Goal: Task Accomplishment & Management: Manage account settings

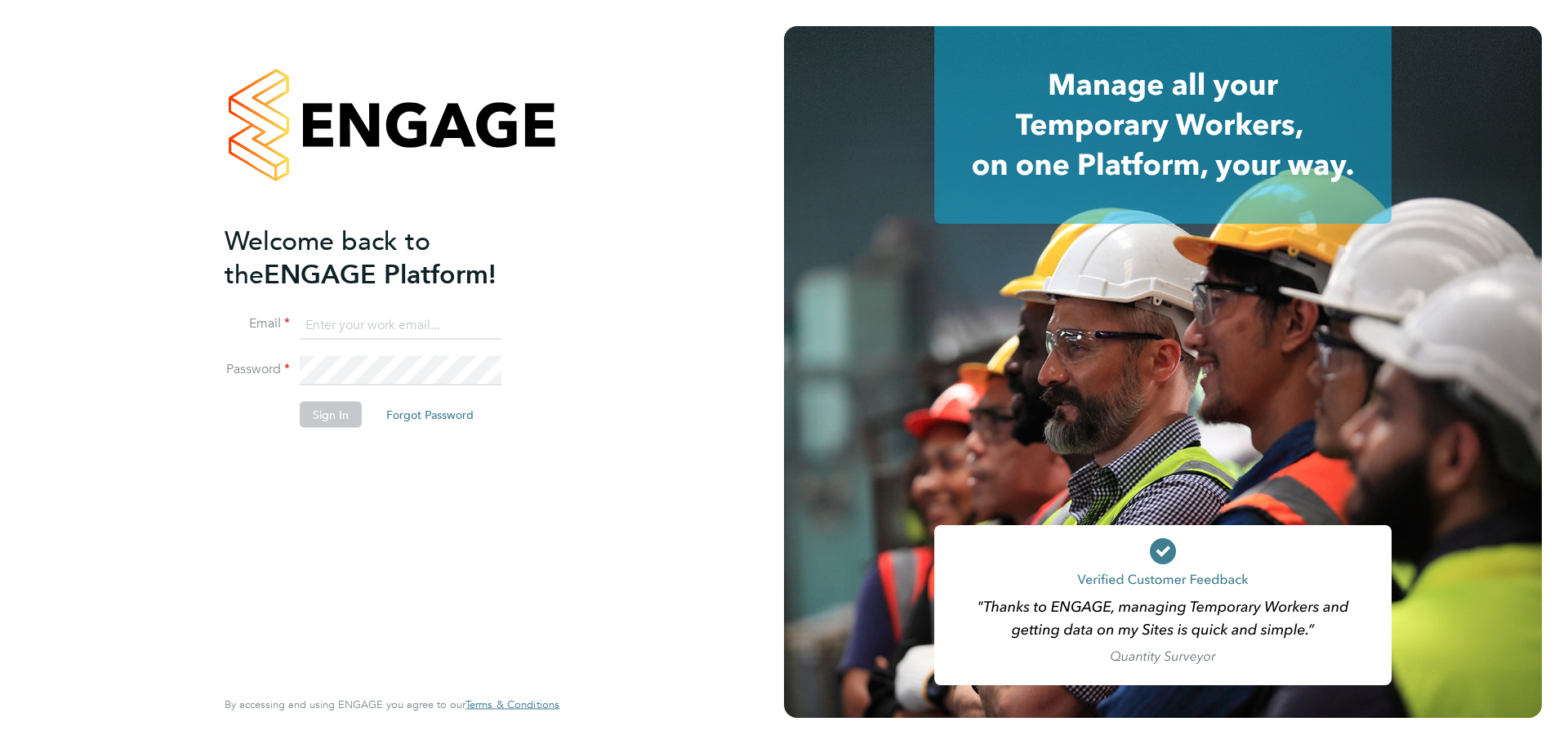
click at [397, 322] on input at bounding box center [400, 325] width 202 height 30
paste input "millie.crowhurst@brightonandhovealbion.com"
type input "millie.crowhurst@brightonandhovealbion.com"
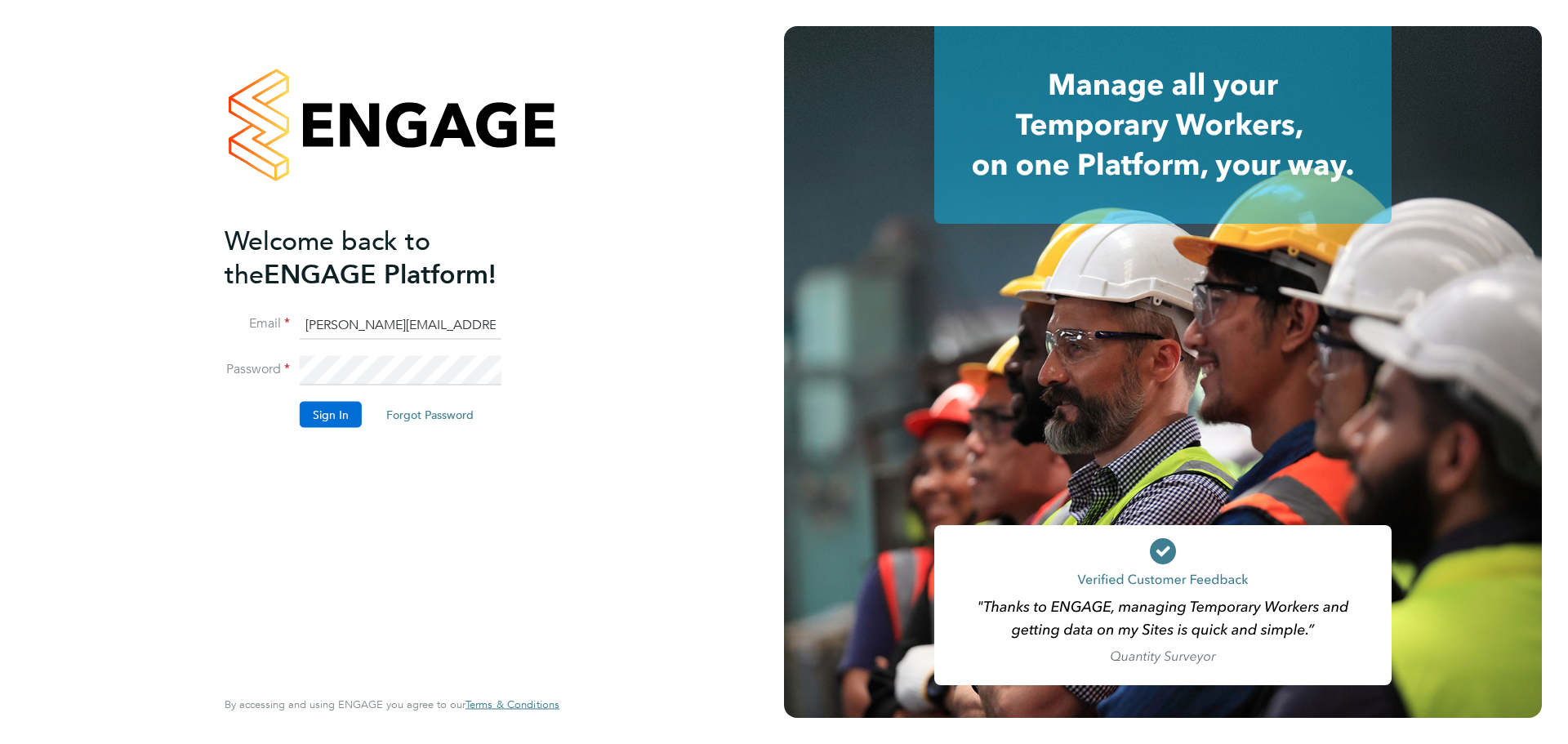
click at [337, 417] on button "Sign In" at bounding box center [330, 415] width 62 height 26
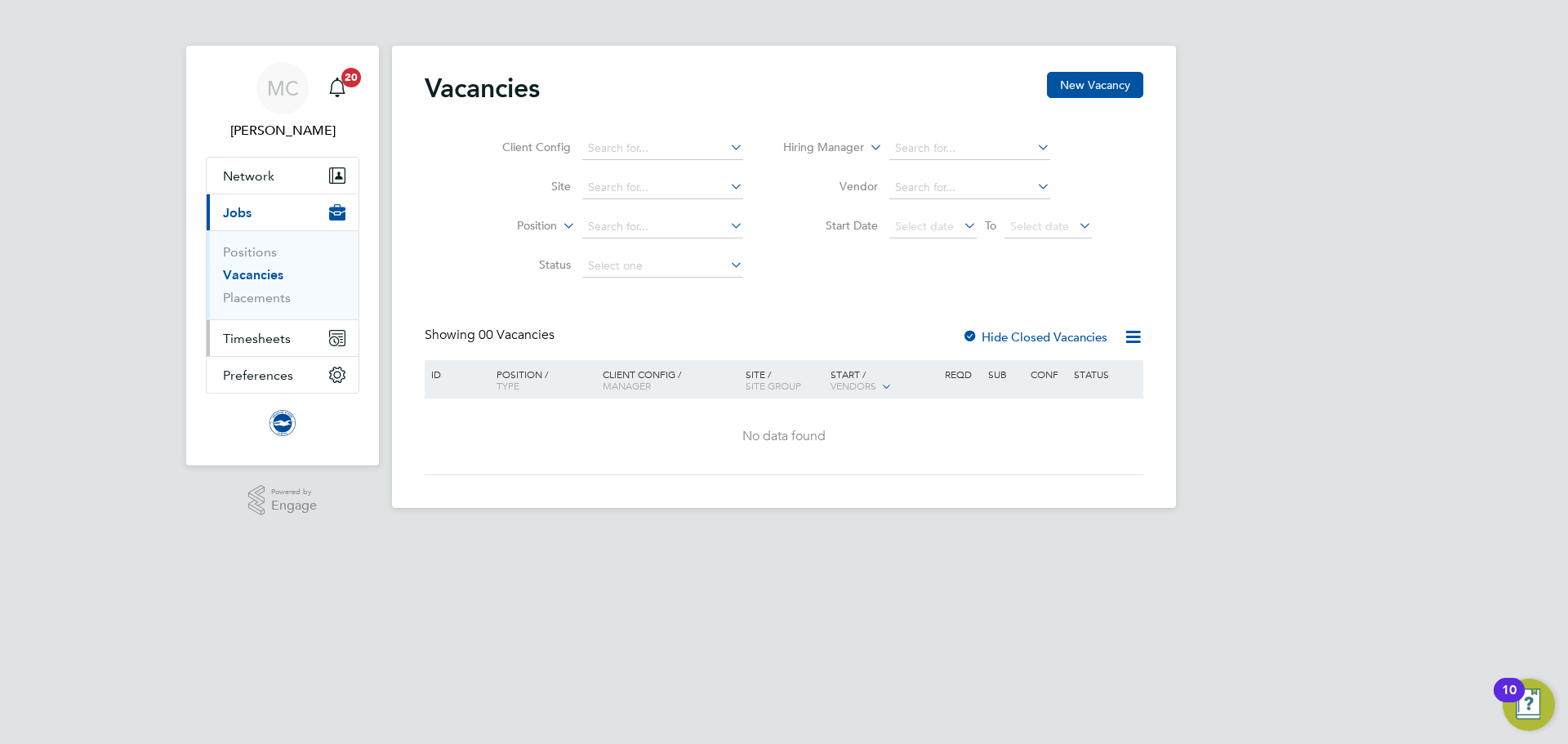
click at [280, 338] on span "Timesheets" at bounding box center [256, 338] width 68 height 15
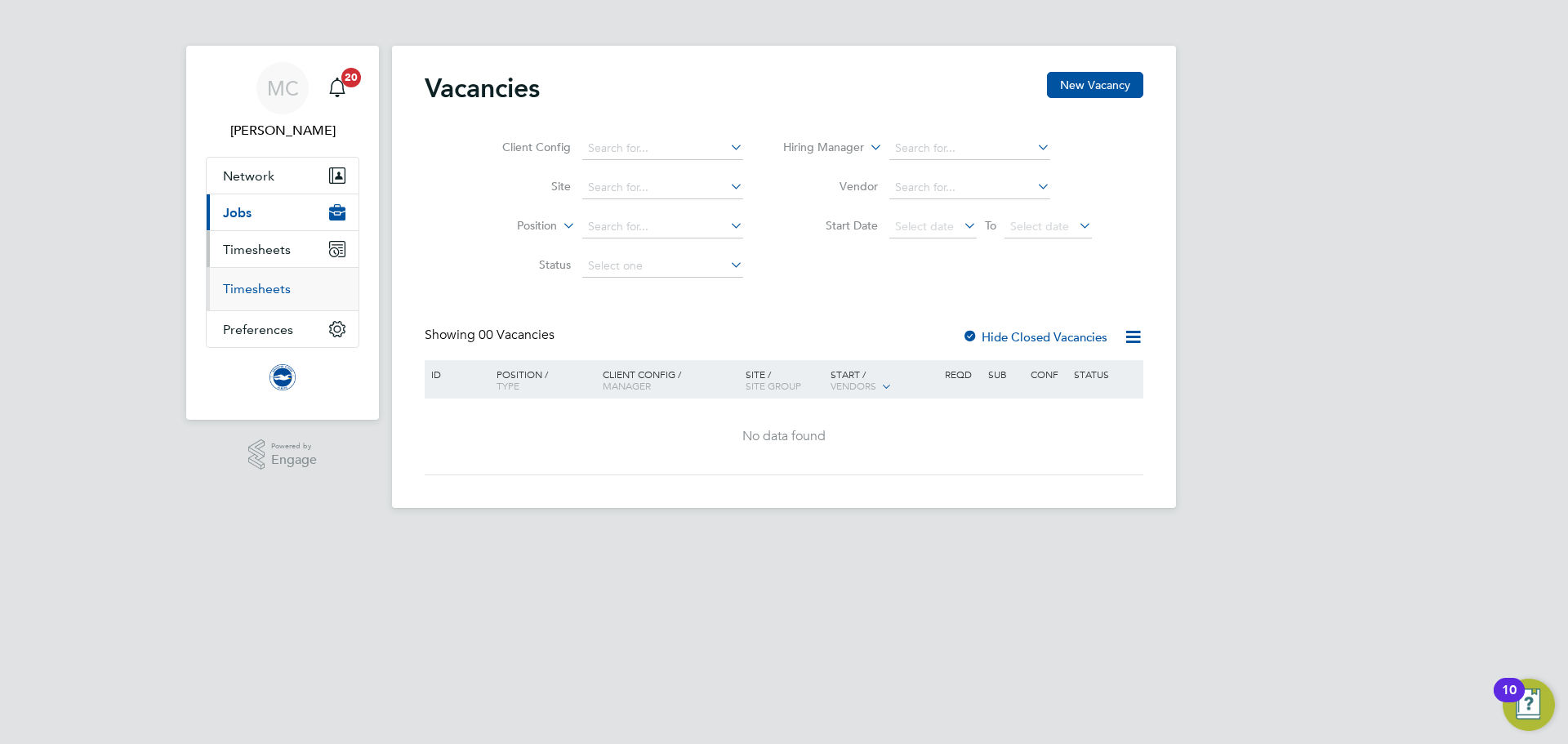
click at [263, 289] on link "Timesheets" at bounding box center [256, 289] width 68 height 15
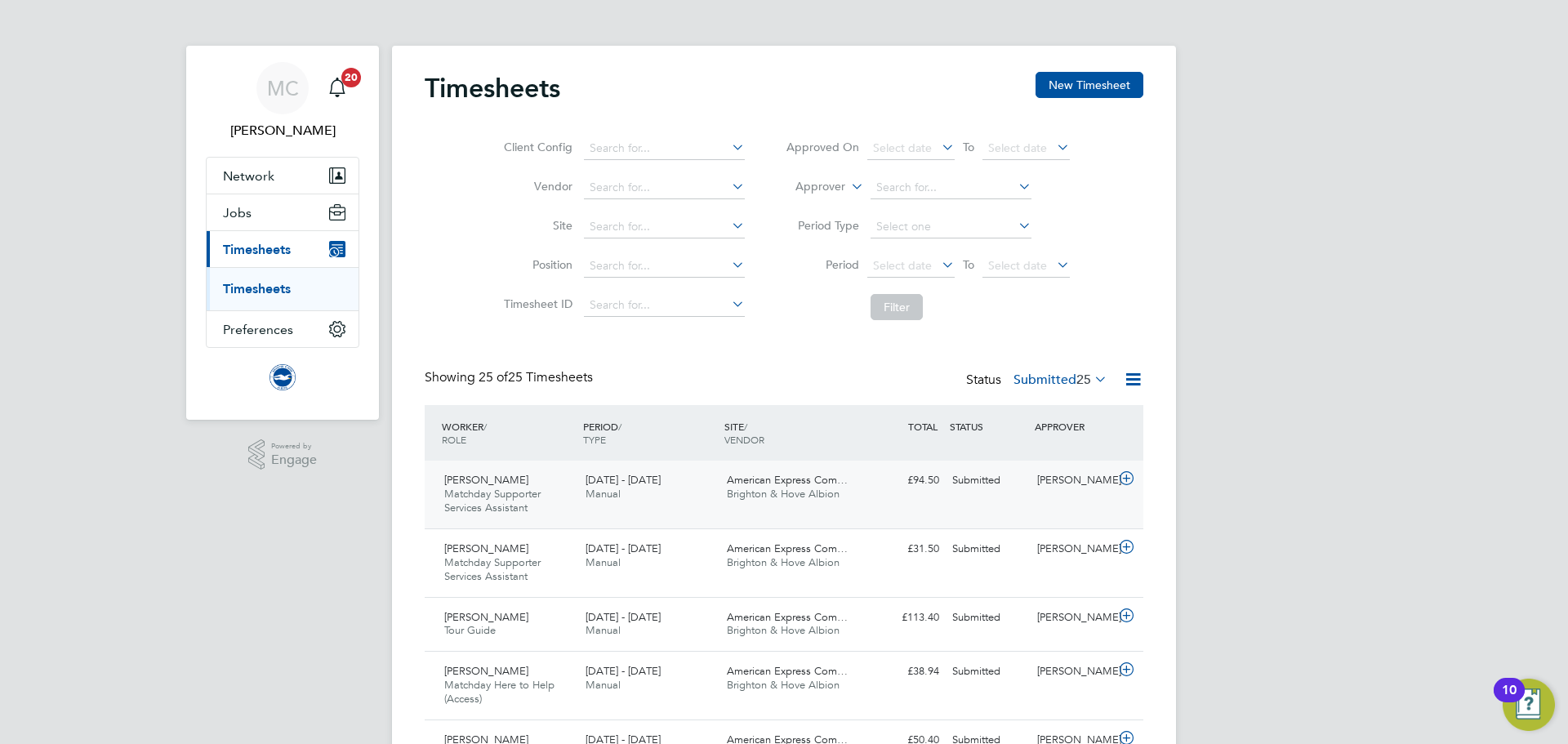
click at [864, 497] on div "Kay Marchant Matchday Supporter Services Assistant 1 - 31 Aug 2025 1 - 31 Aug 2…" at bounding box center [784, 494] width 719 height 68
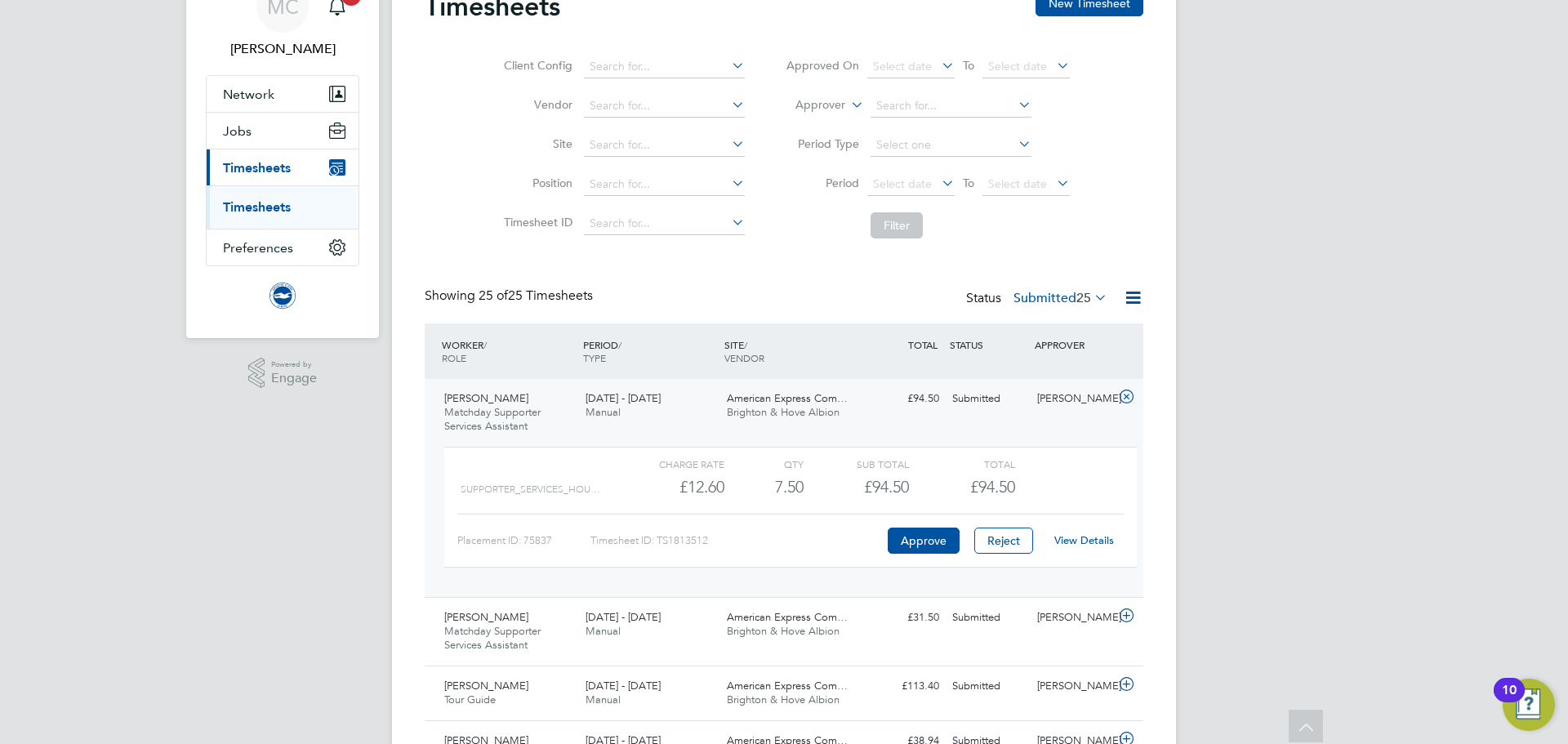
click at [1079, 541] on link "View Details" at bounding box center [1084, 540] width 60 height 14
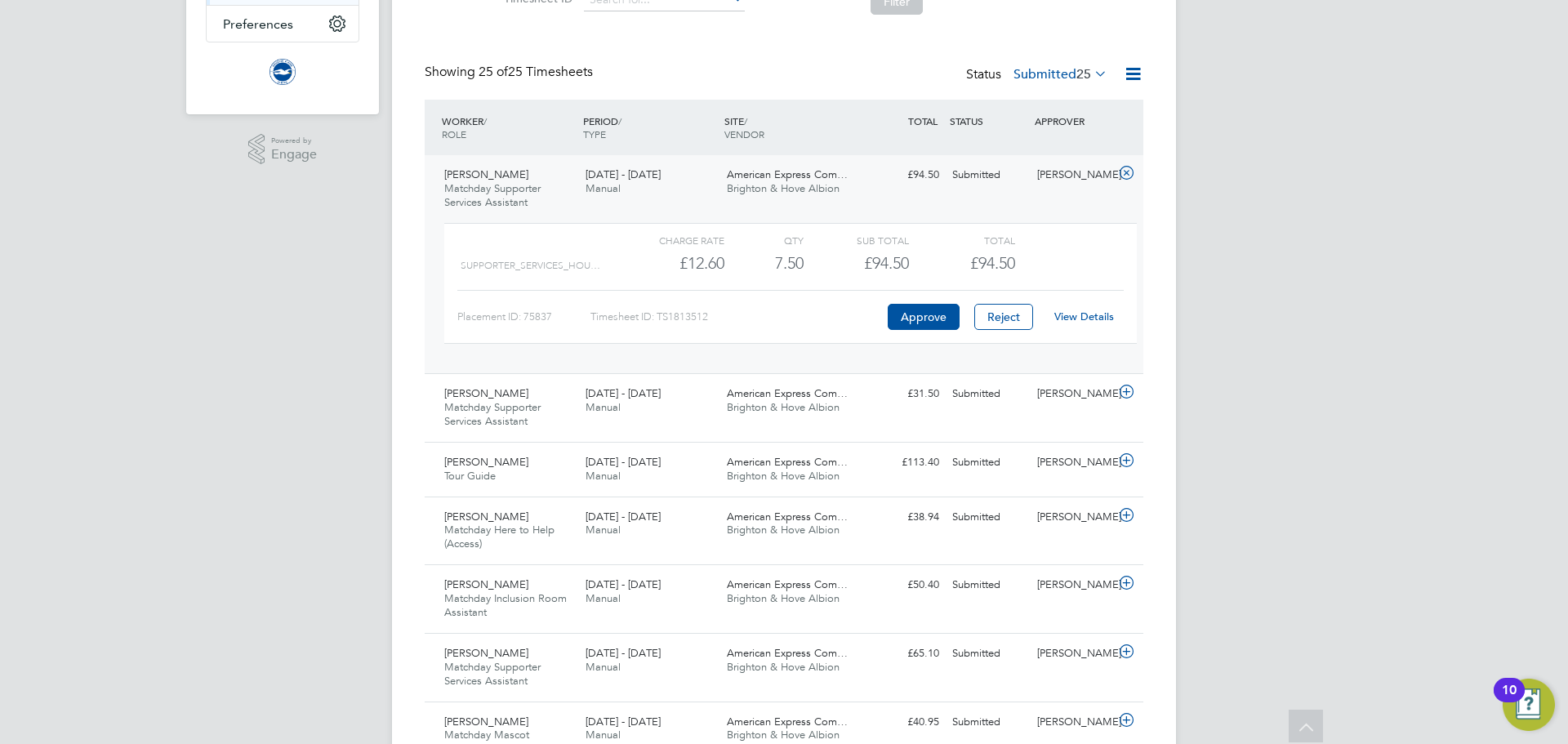
scroll to position [163, 0]
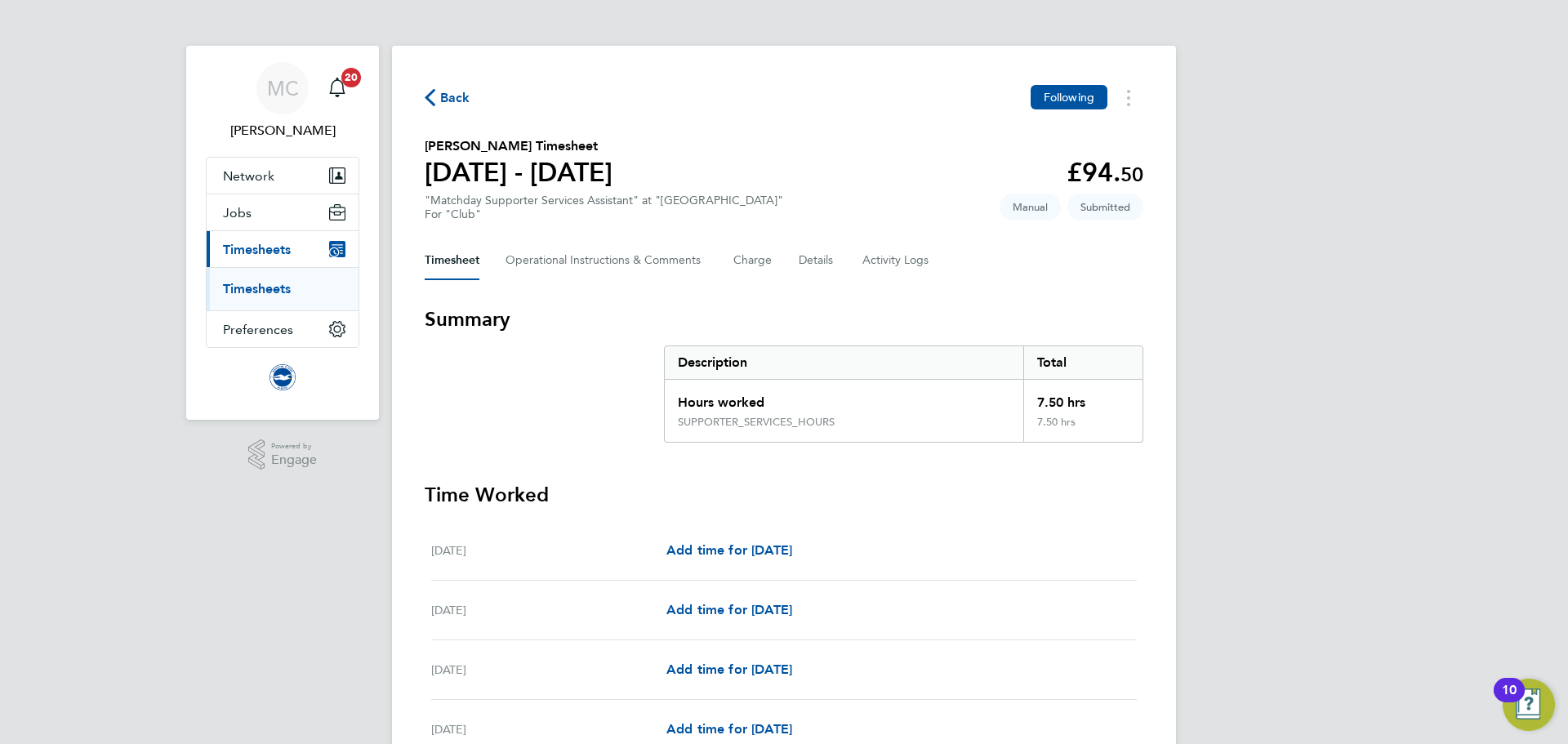
click at [444, 99] on span "Back" at bounding box center [455, 98] width 31 height 20
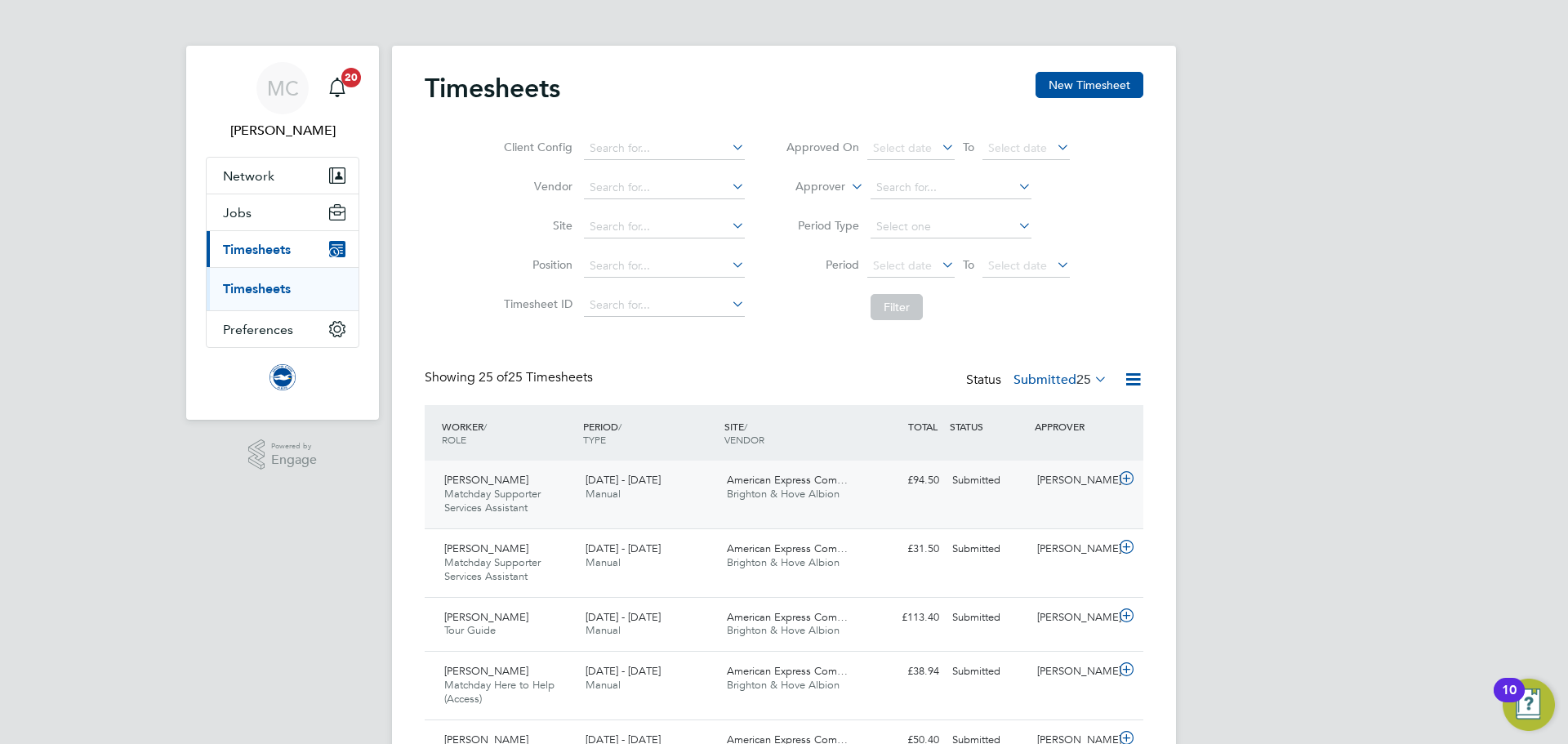
click at [666, 507] on div "1 - 31 Aug 2025 Manual" at bounding box center [649, 487] width 142 height 41
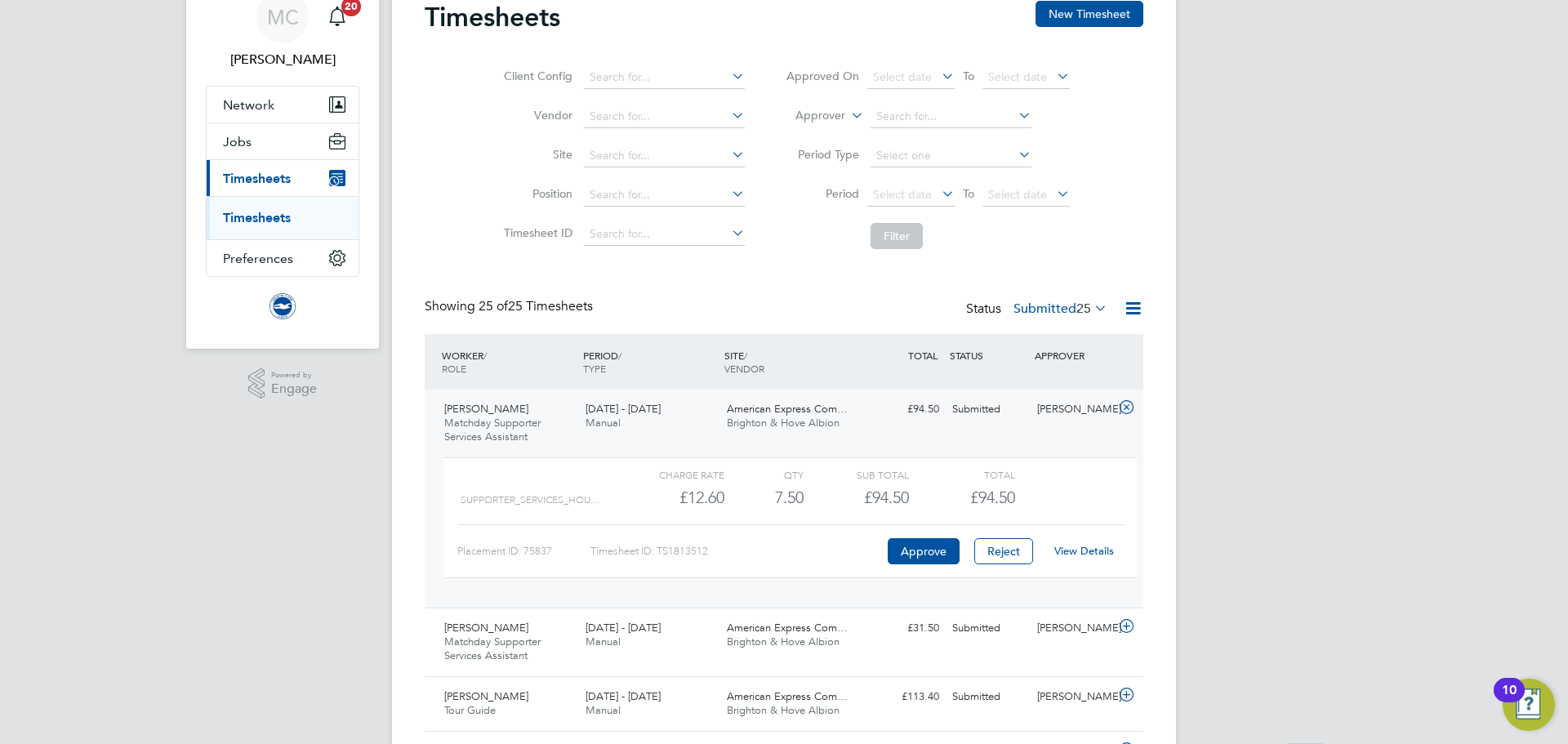
scroll to position [326, 0]
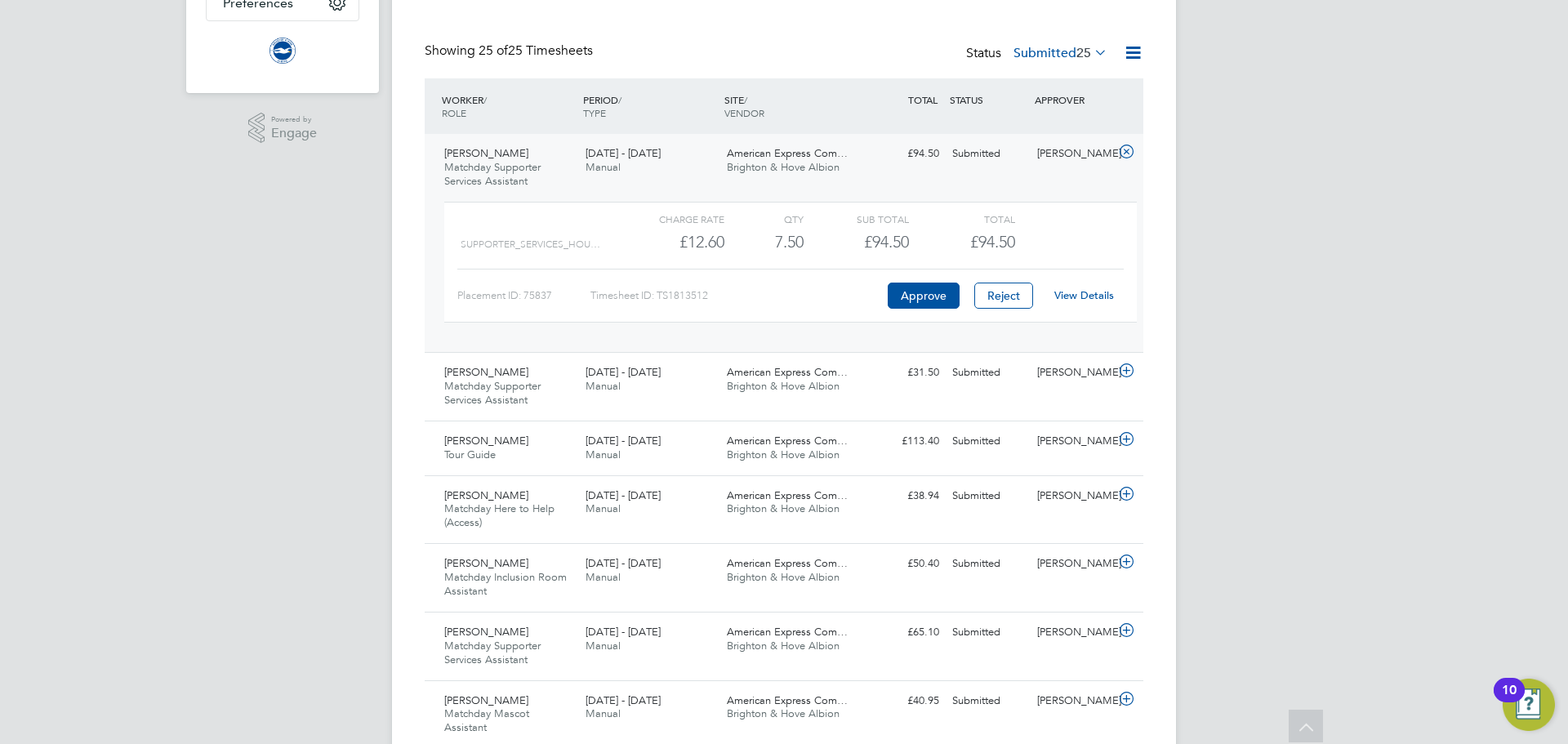
click at [1086, 297] on link "View Details" at bounding box center [1084, 295] width 60 height 14
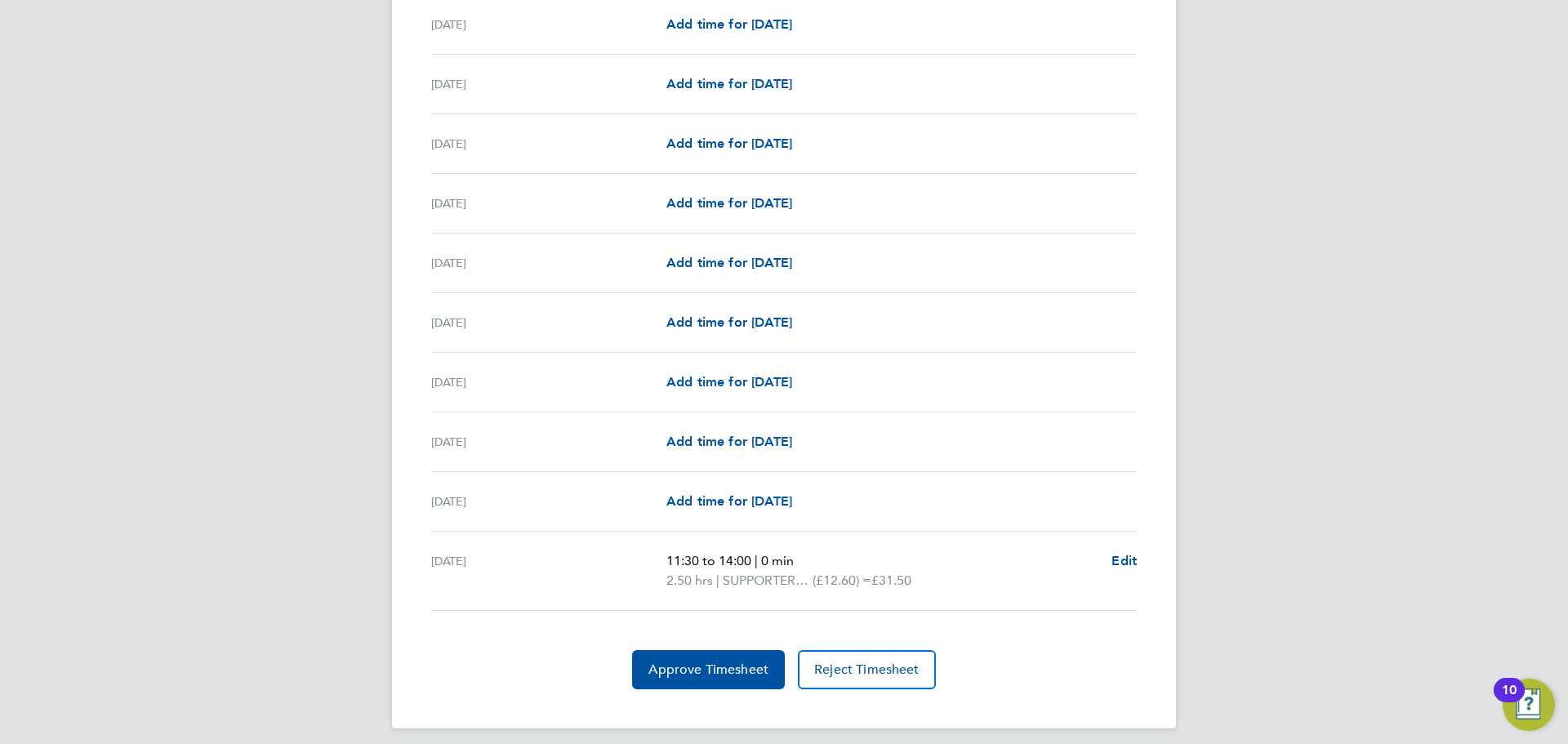
scroll to position [1828, 0]
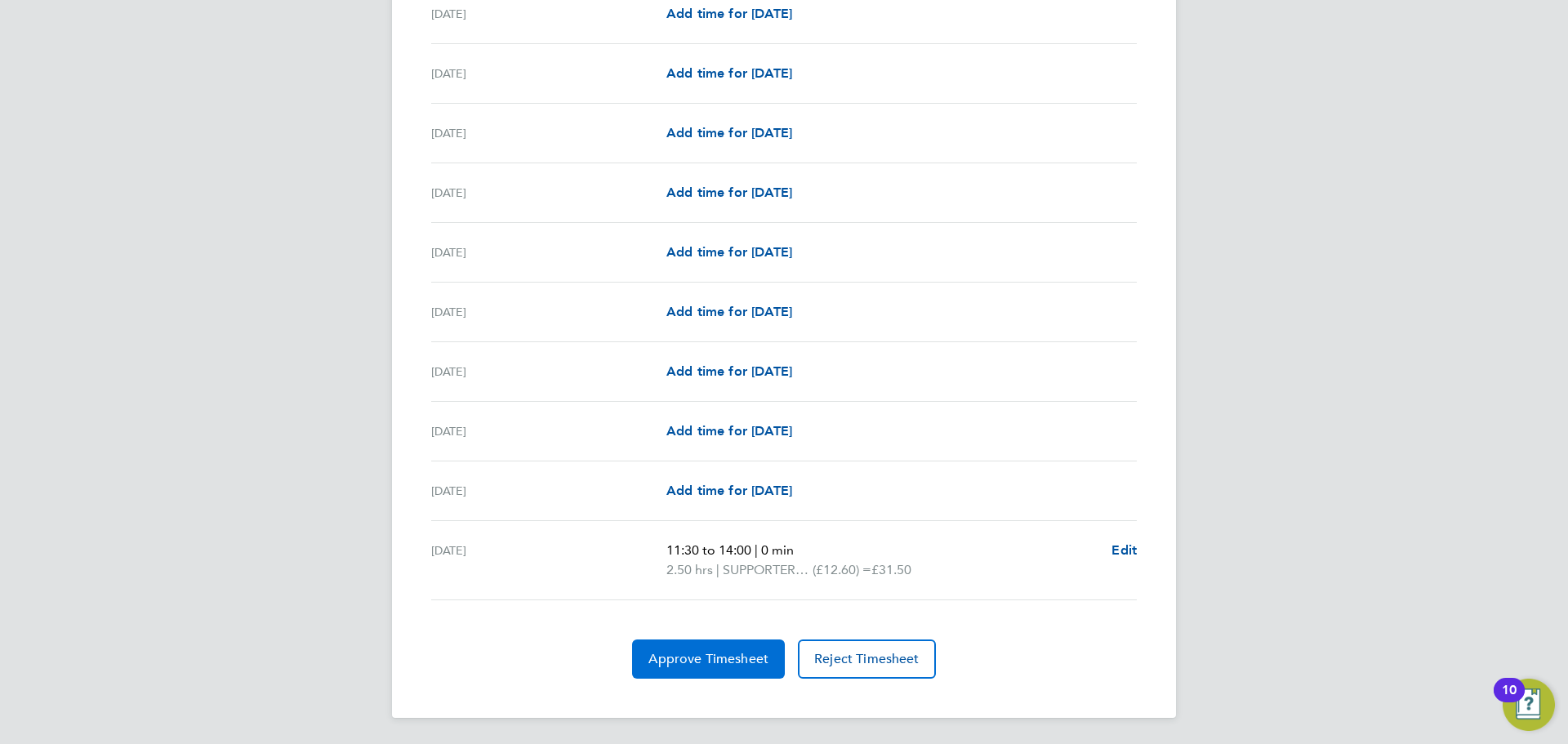
click at [711, 657] on span "Approve Timesheet" at bounding box center [708, 659] width 120 height 16
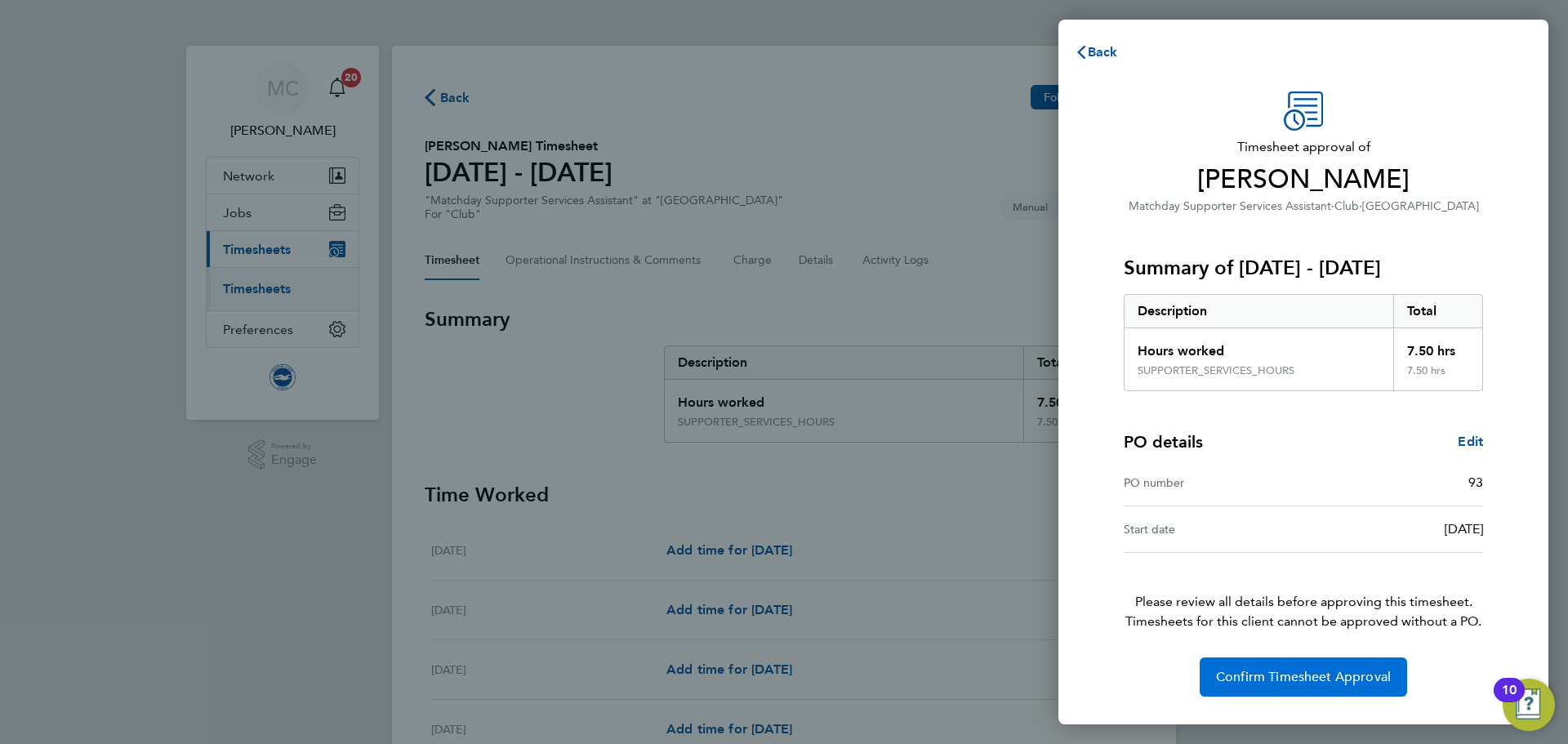
click at [1303, 679] on span "Confirm Timesheet Approval" at bounding box center [1304, 677] width 175 height 16
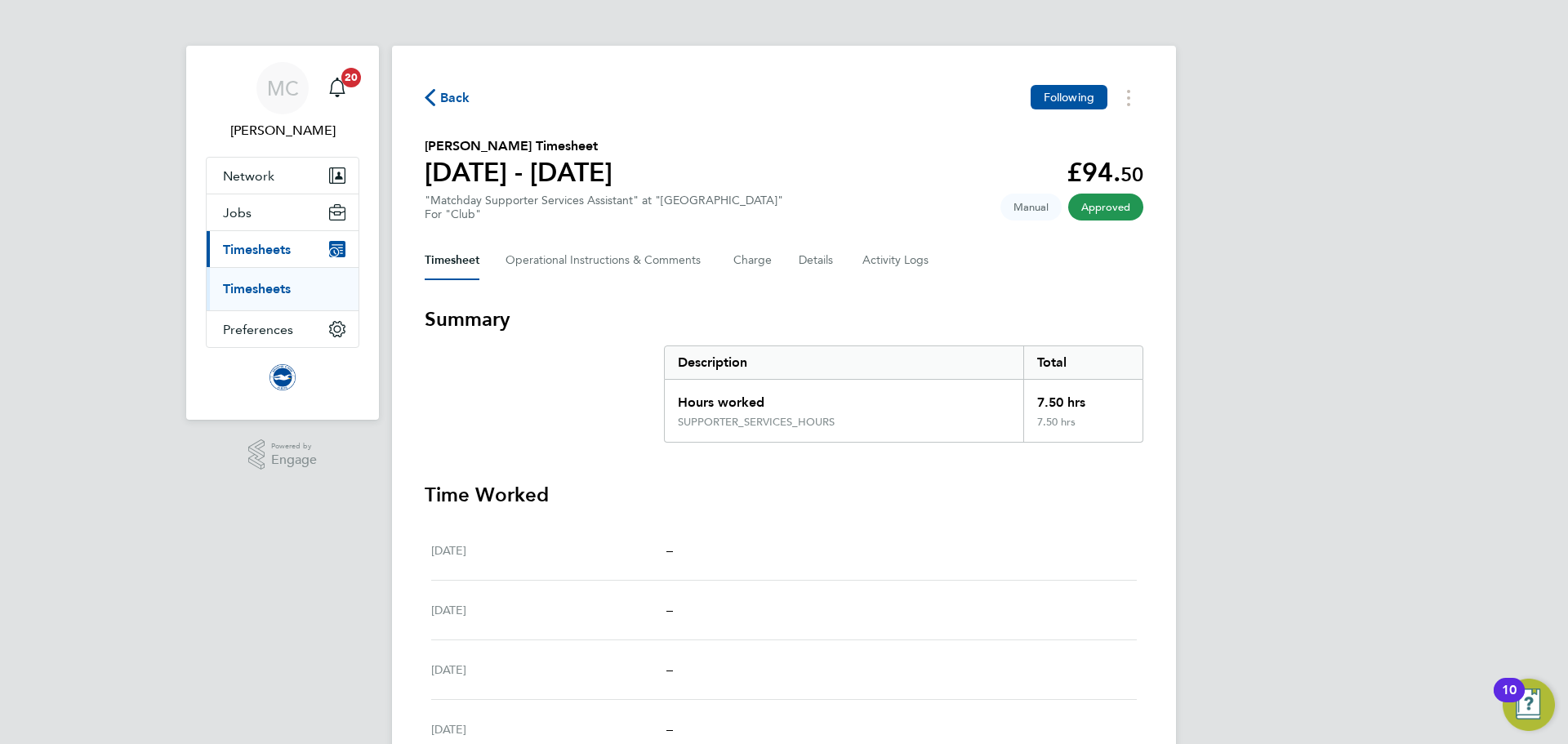
click at [451, 99] on span "Back" at bounding box center [455, 98] width 31 height 20
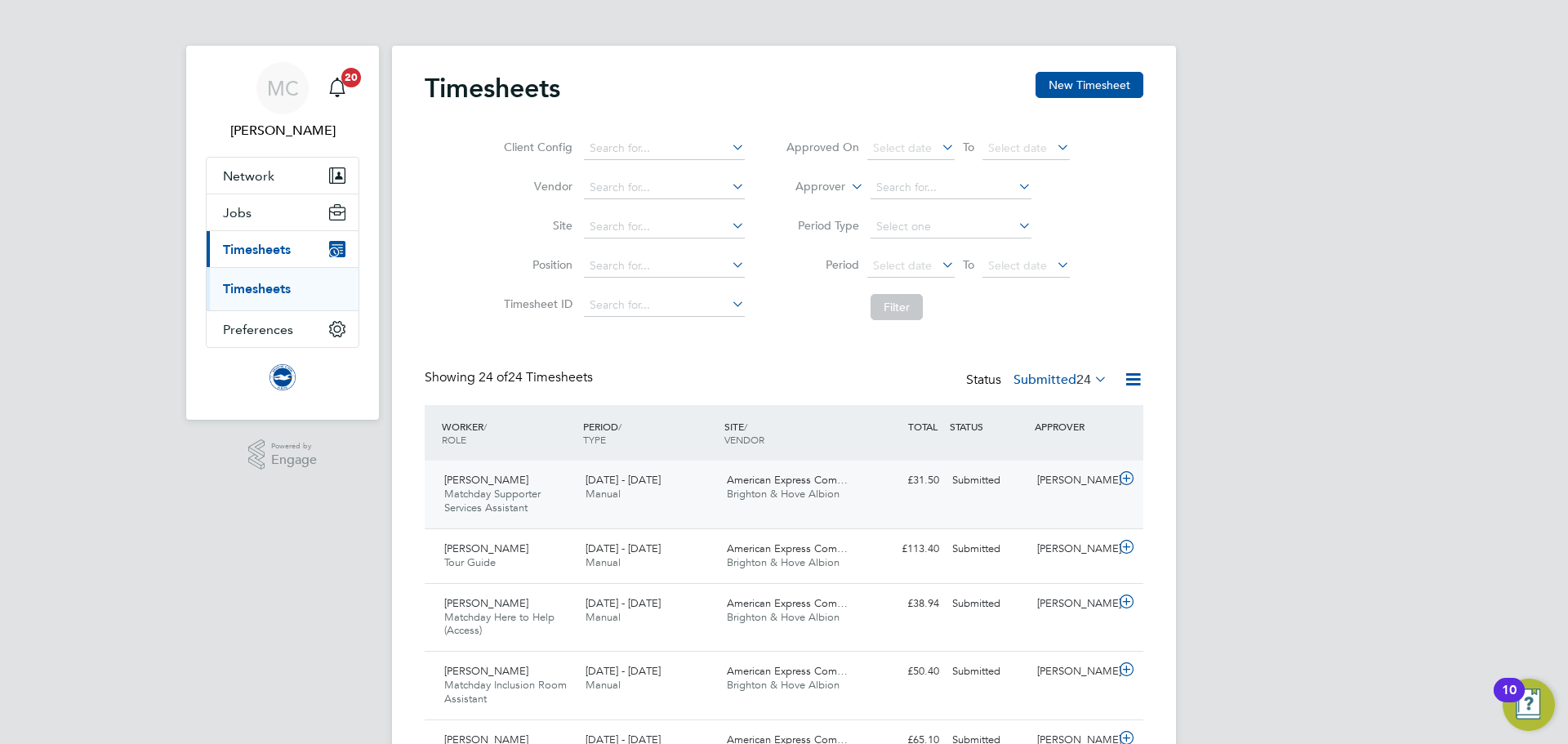
click at [552, 485] on div "Carolyn Ansell Matchday Supporter Services Assistant 1 - 31 Aug 2025" at bounding box center [509, 494] width 142 height 55
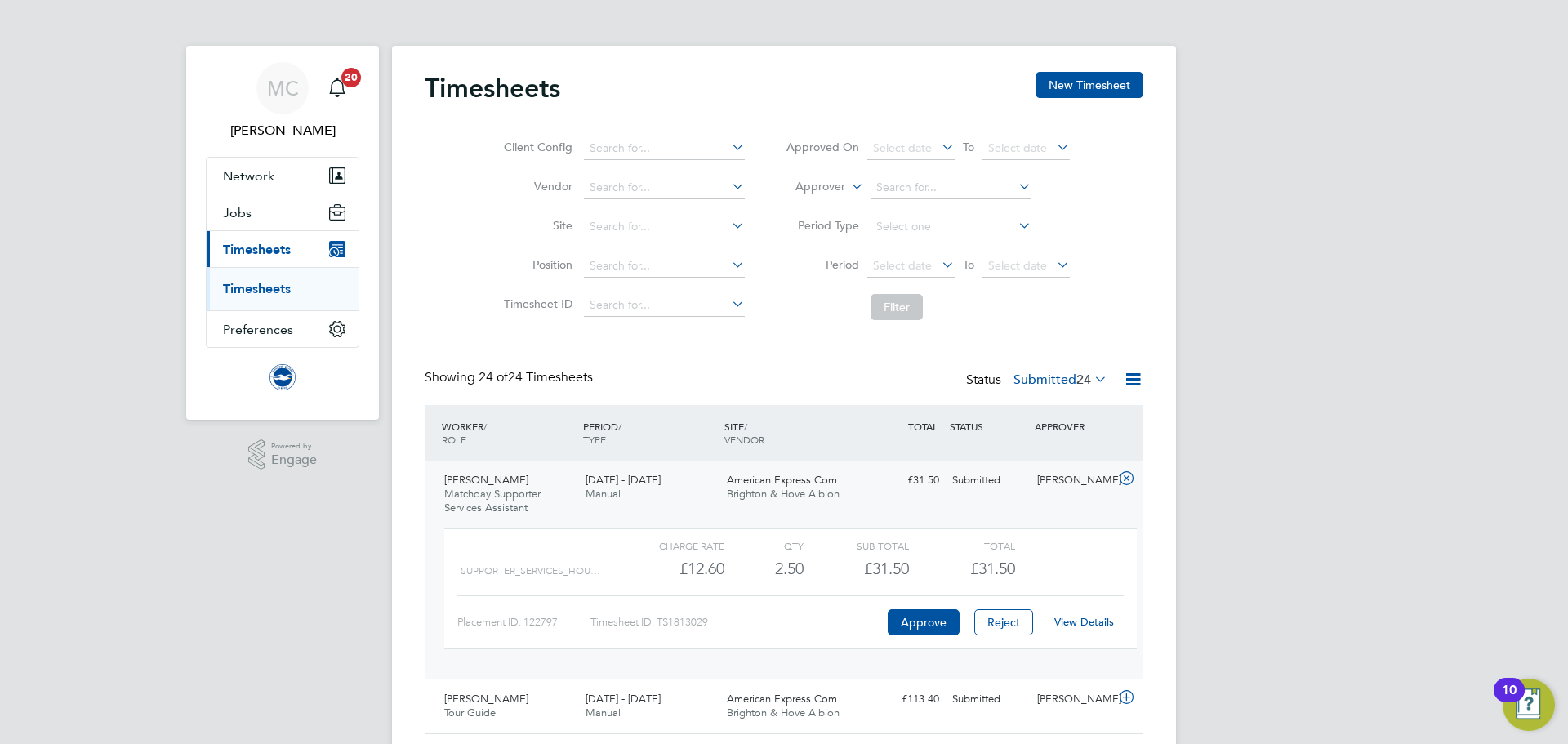
click at [1090, 621] on link "View Details" at bounding box center [1084, 621] width 60 height 14
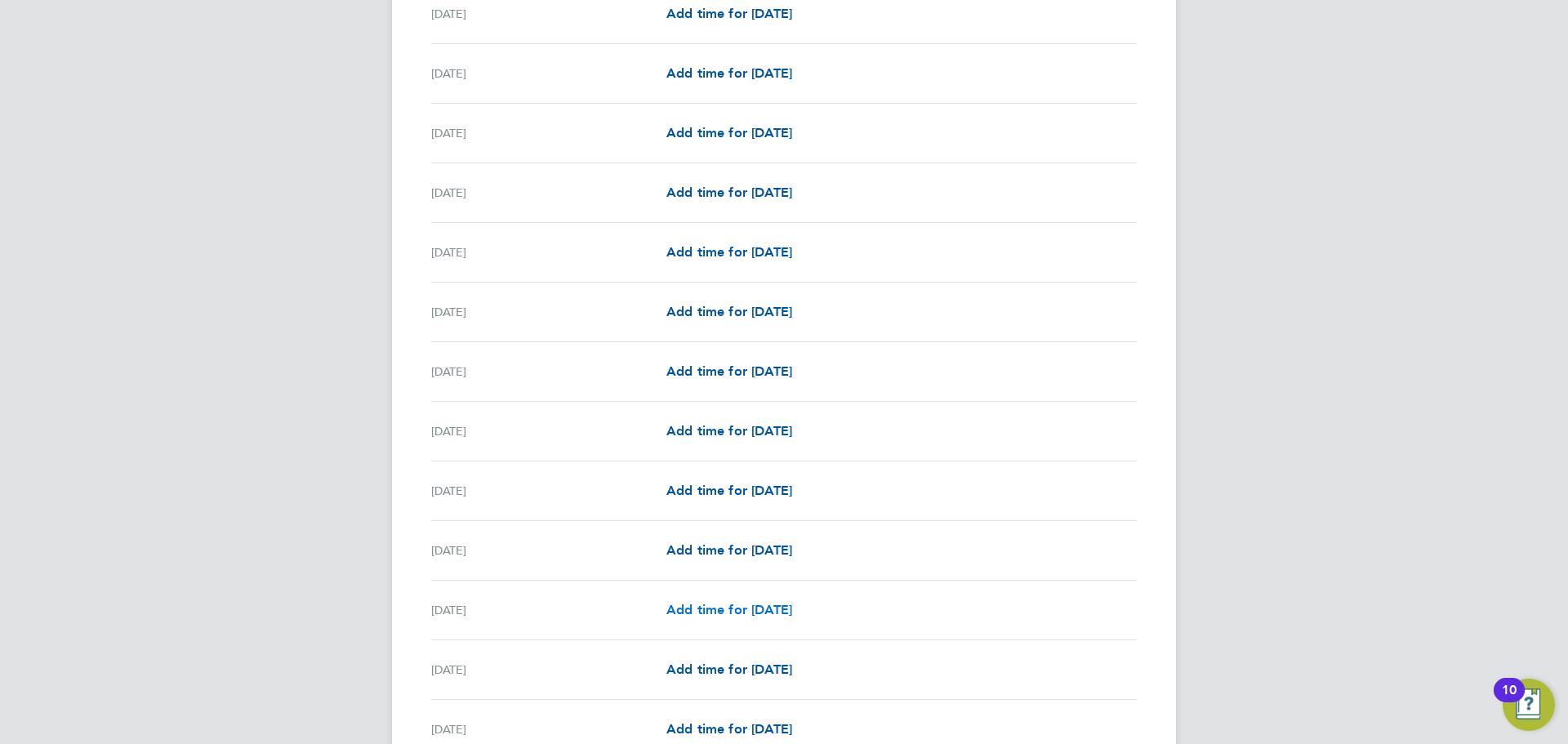
scroll to position [1789, 0]
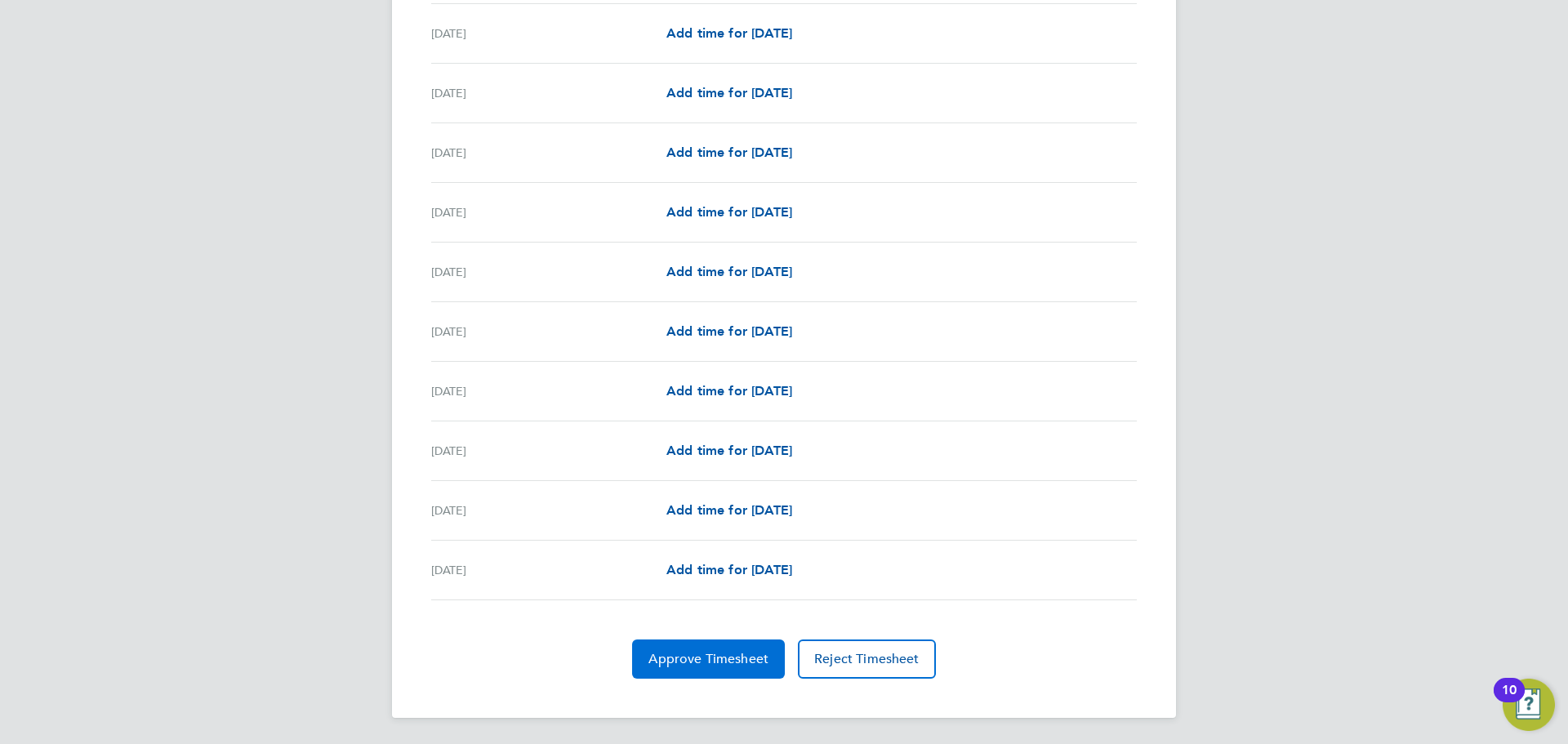
click at [708, 653] on span "Approve Timesheet" at bounding box center [708, 659] width 120 height 16
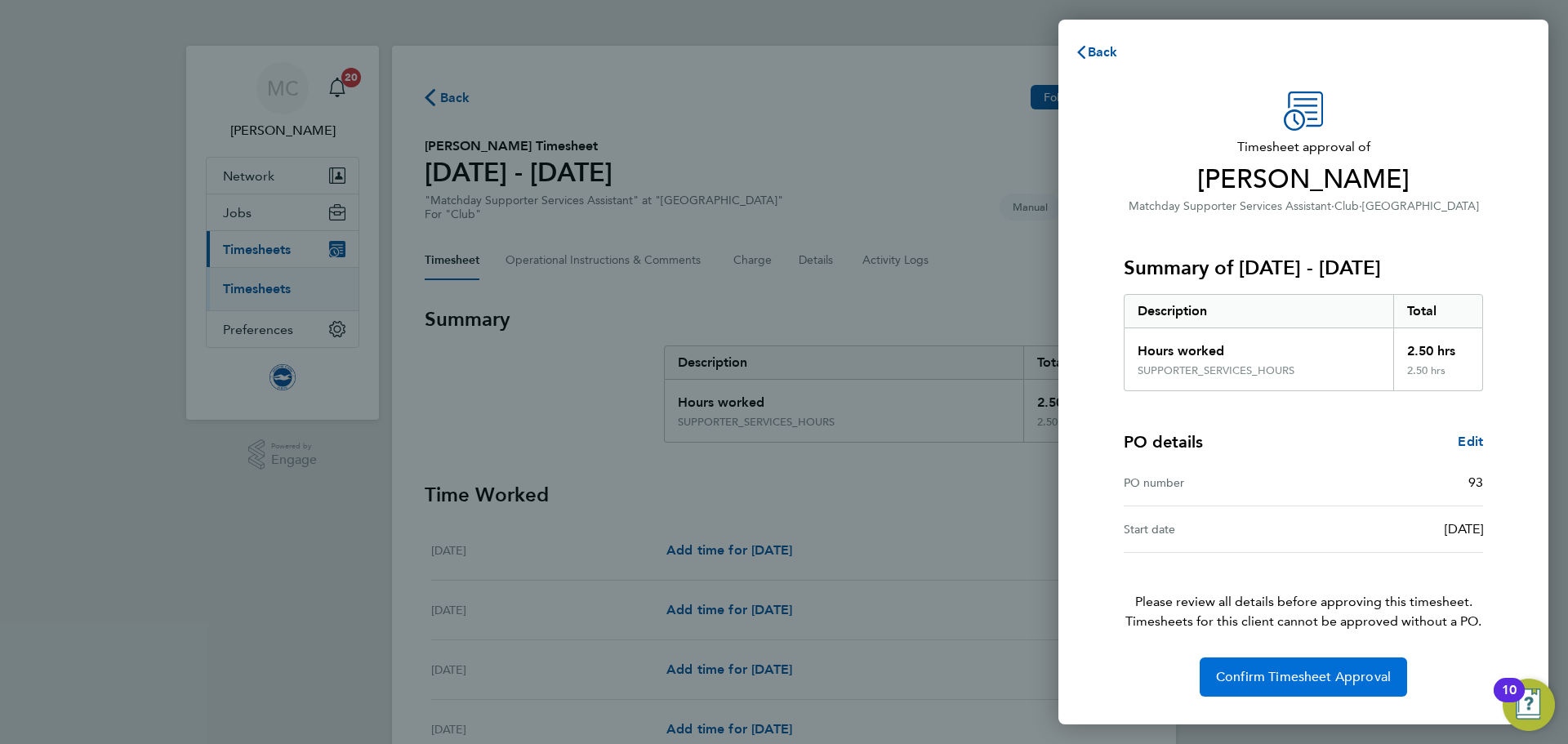
click at [1329, 682] on span "Confirm Timesheet Approval" at bounding box center [1304, 677] width 175 height 16
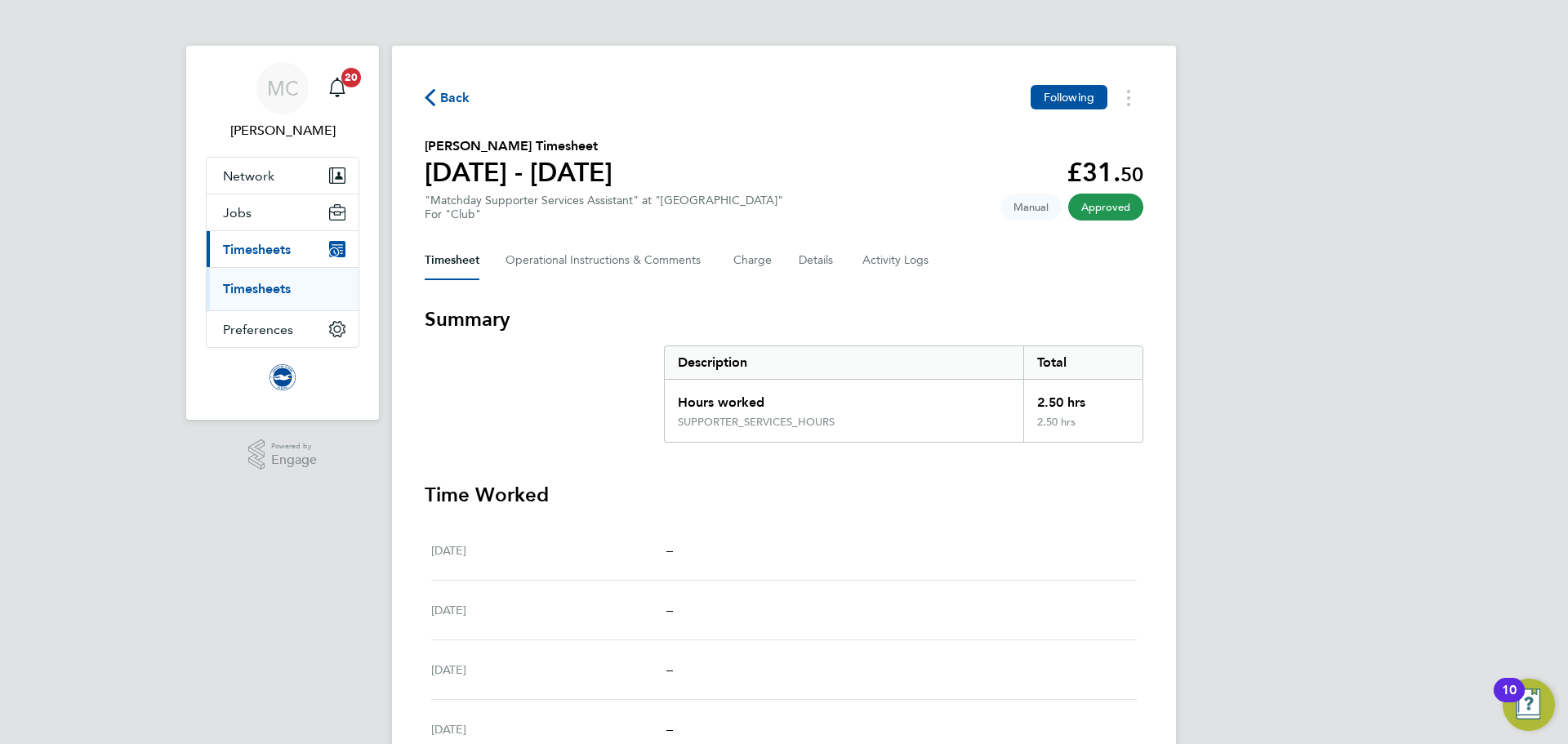
click at [430, 95] on icon "button" at bounding box center [430, 97] width 11 height 17
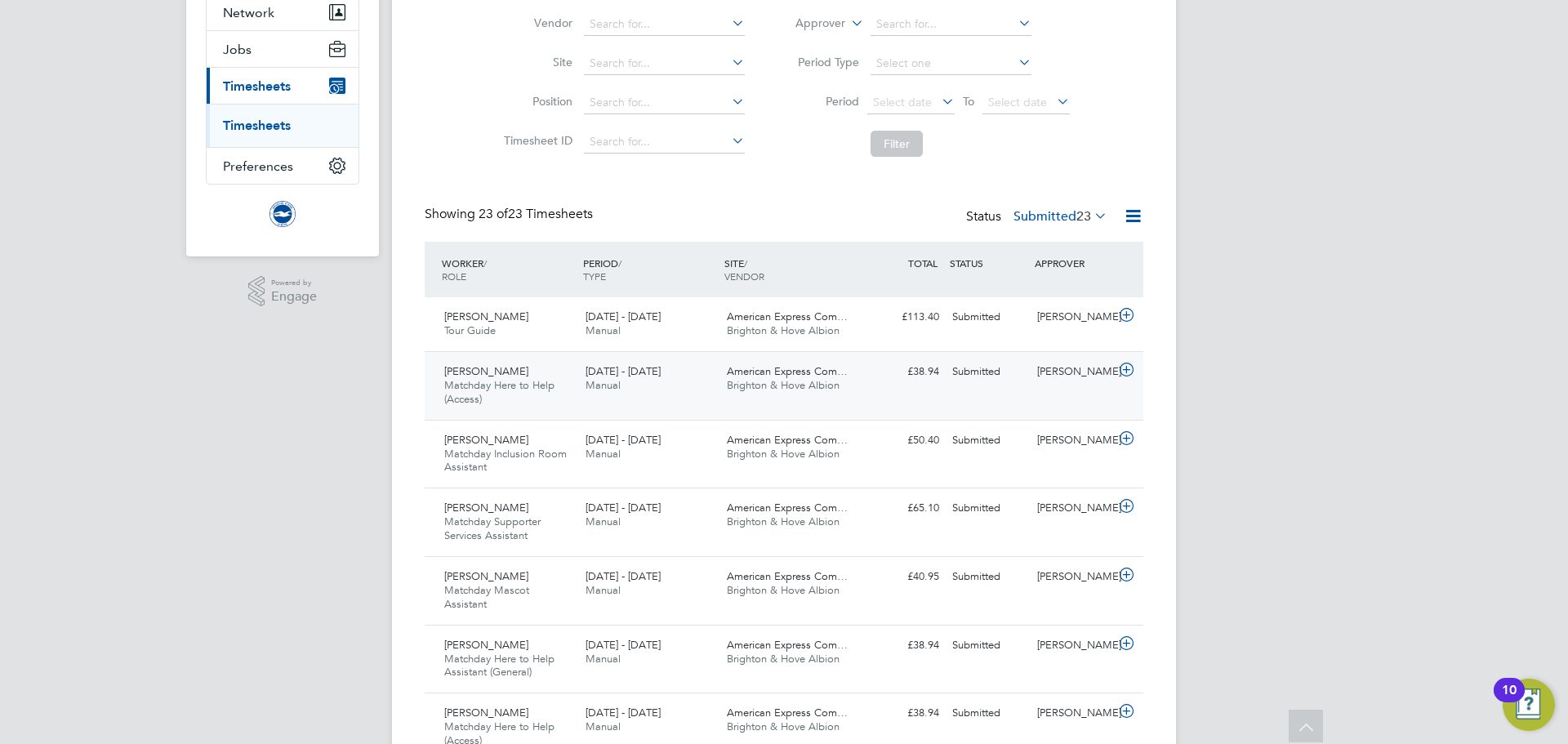
click at [566, 385] on div "Libby Wheeler Matchday Here to Help (Access) 1 - 31 Aug 2025" at bounding box center [509, 386] width 142 height 55
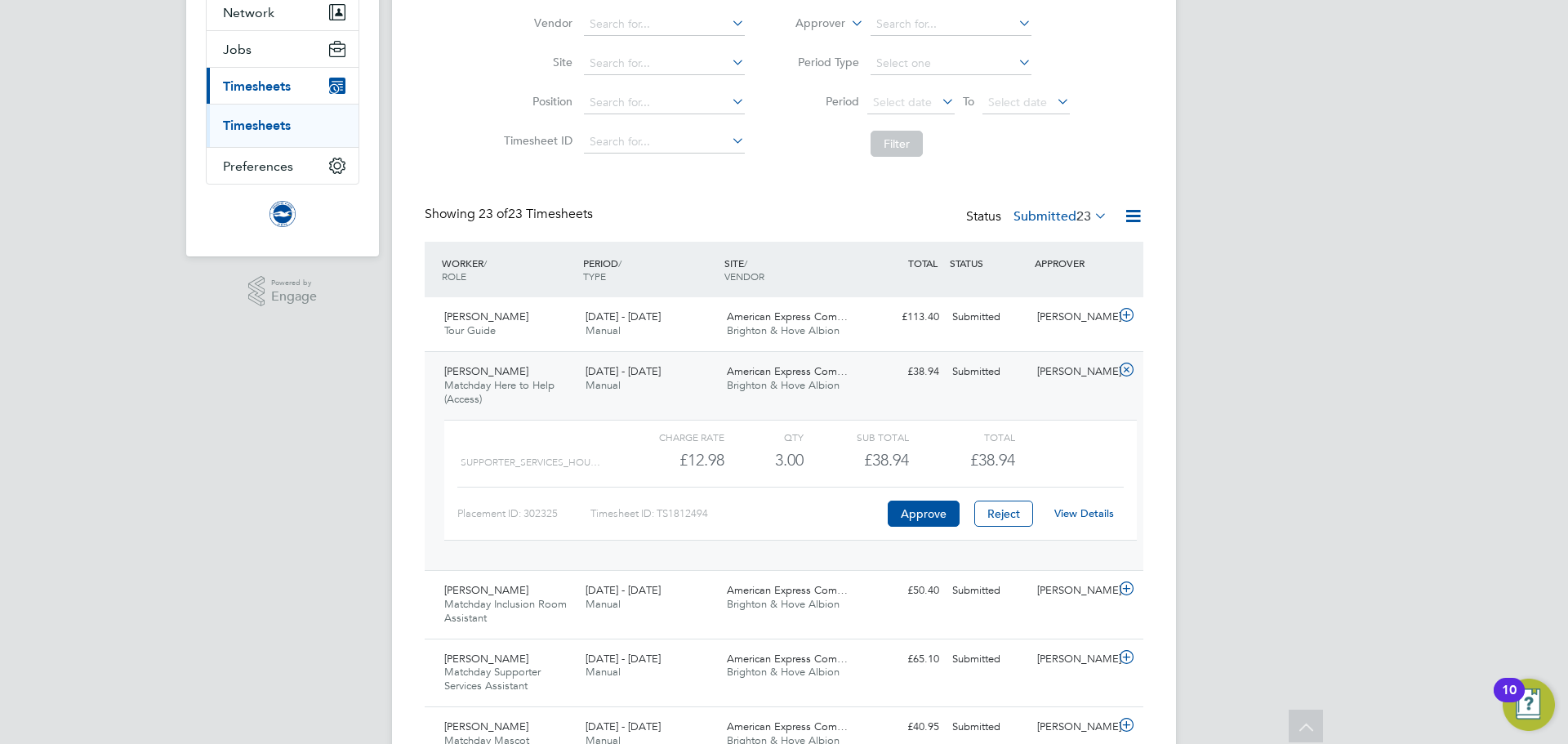
click at [1094, 511] on link "View Details" at bounding box center [1084, 513] width 60 height 14
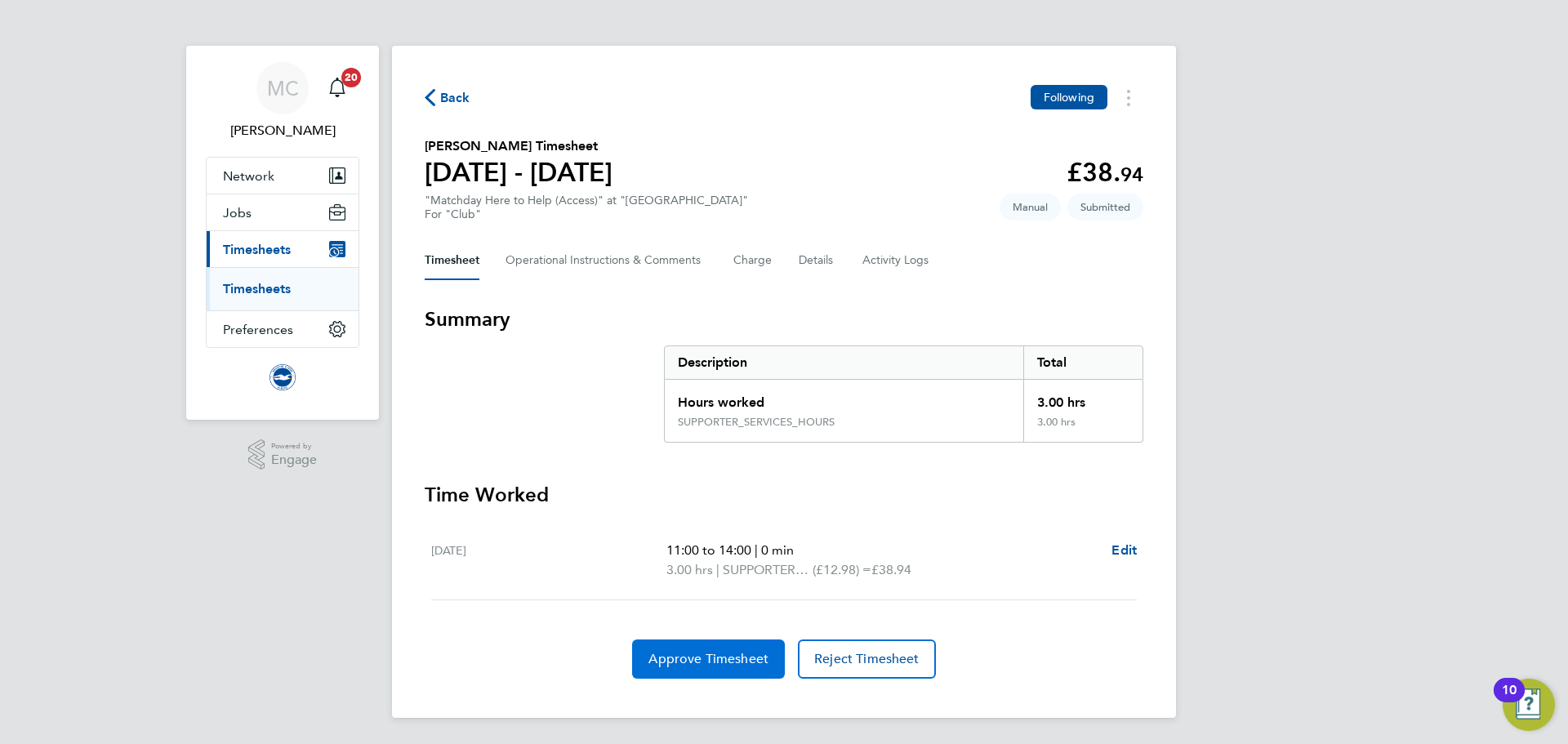
click at [740, 663] on span "Approve Timesheet" at bounding box center [708, 659] width 120 height 16
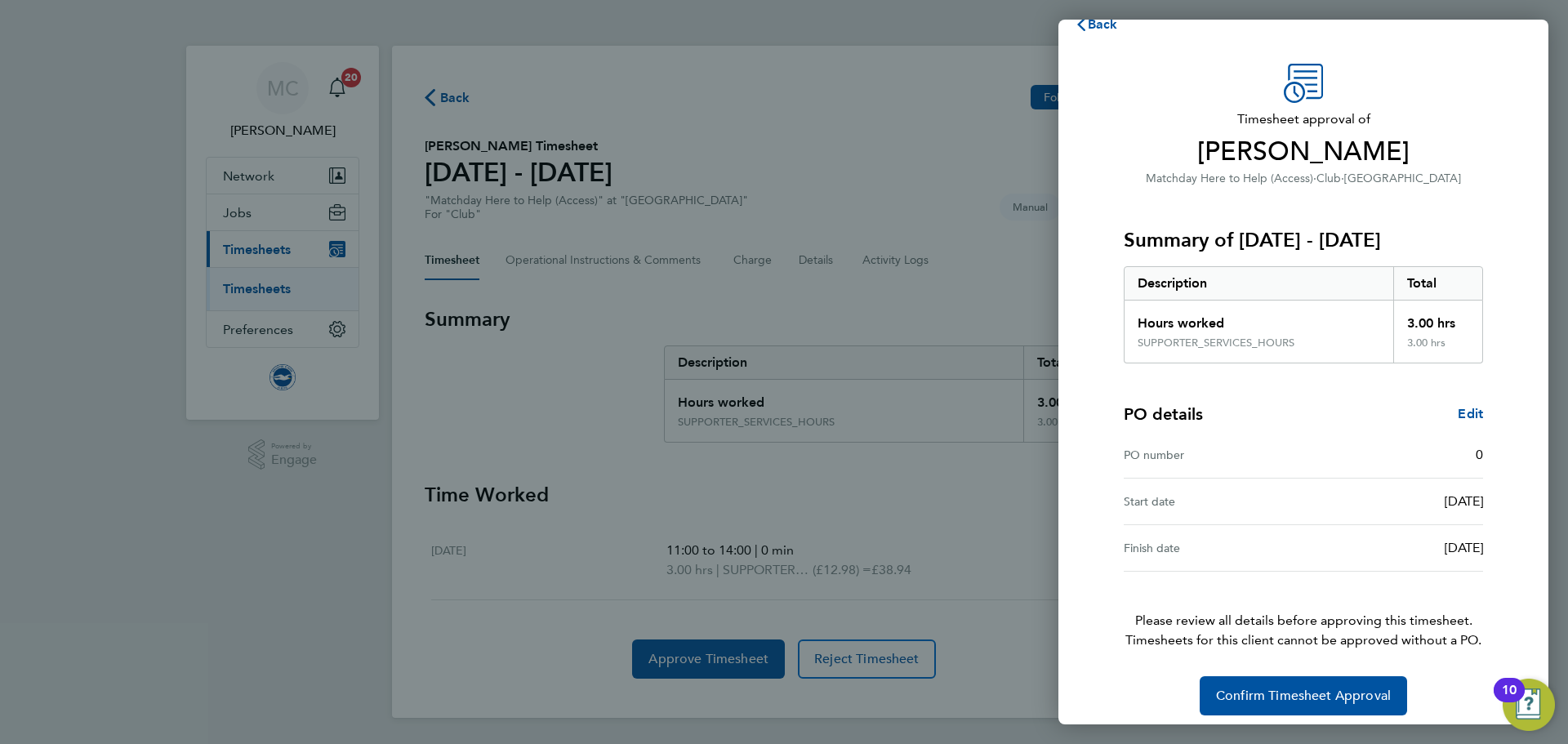
scroll to position [39, 0]
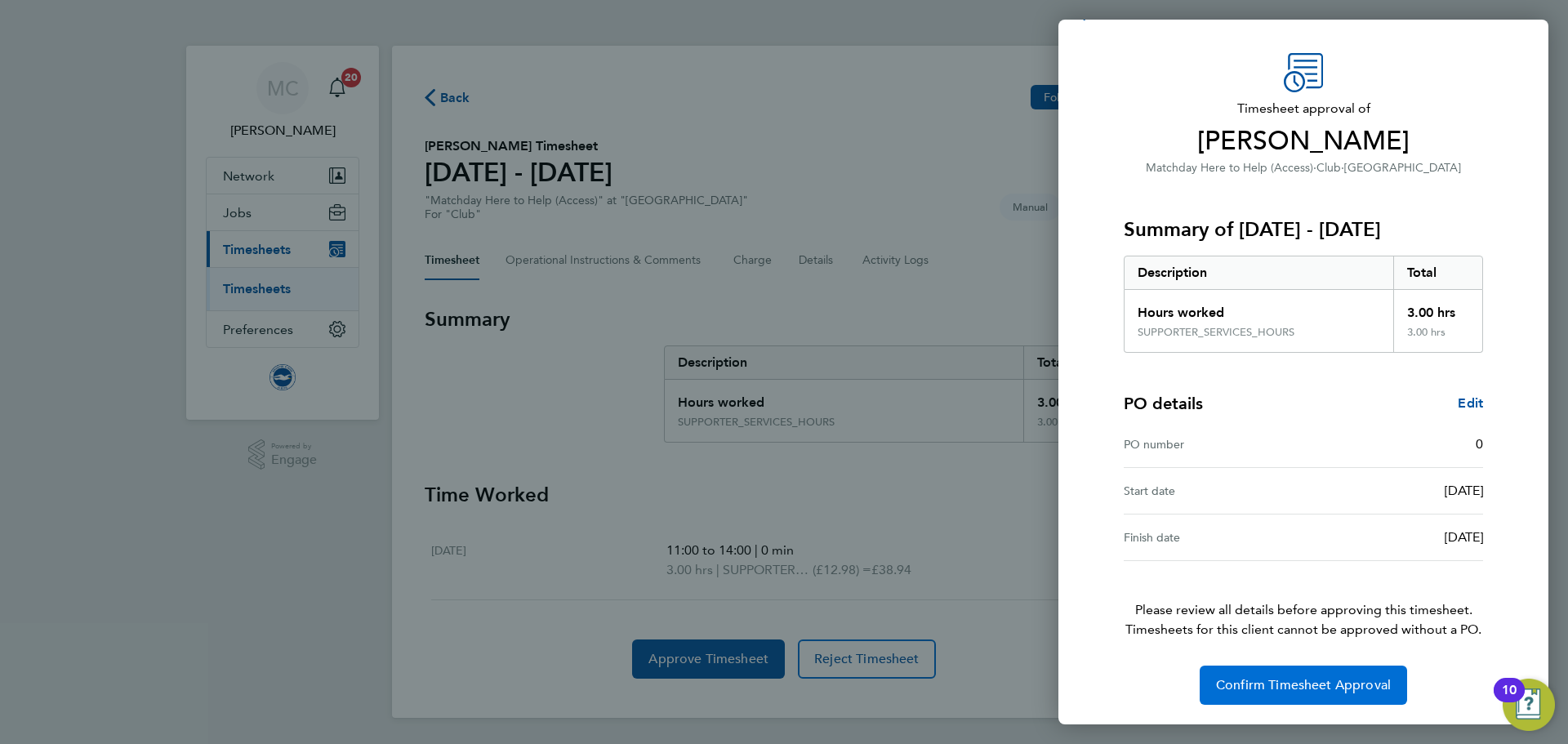
click at [1306, 685] on span "Confirm Timesheet Approval" at bounding box center [1304, 685] width 175 height 16
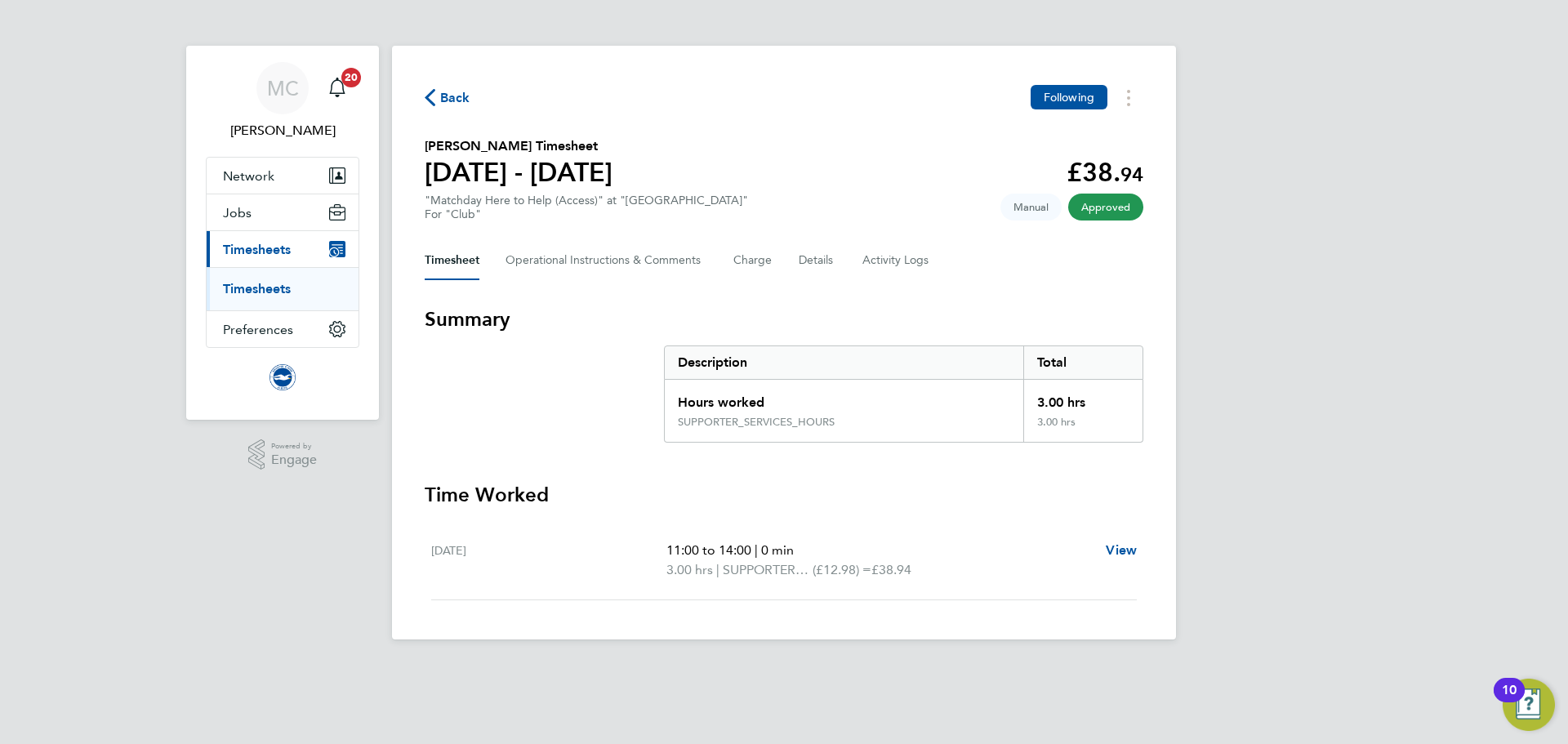
click at [438, 101] on span "Back" at bounding box center [447, 96] width 46 height 15
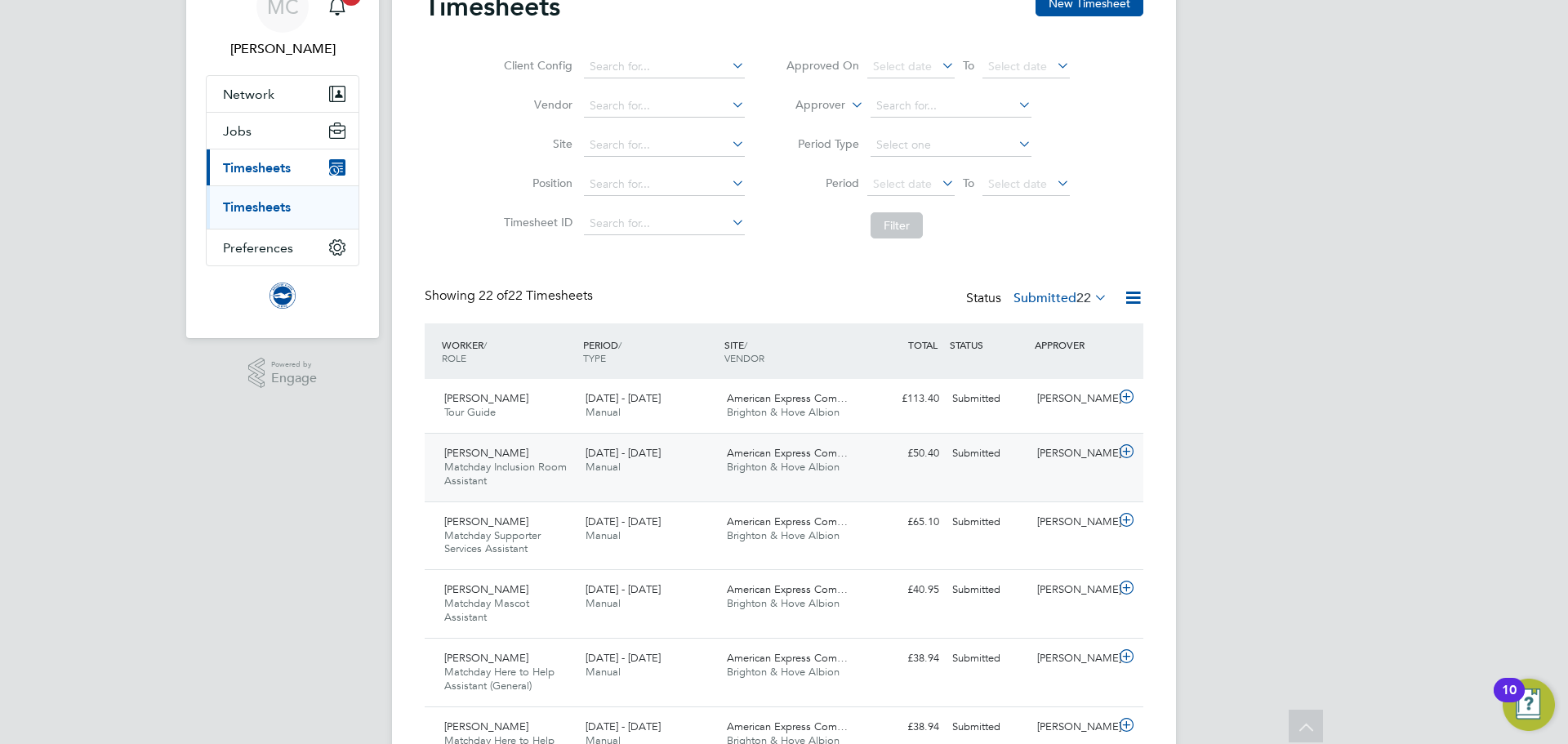
click at [518, 460] on span "Matchday Inclusion Room Assistant" at bounding box center [506, 473] width 123 height 28
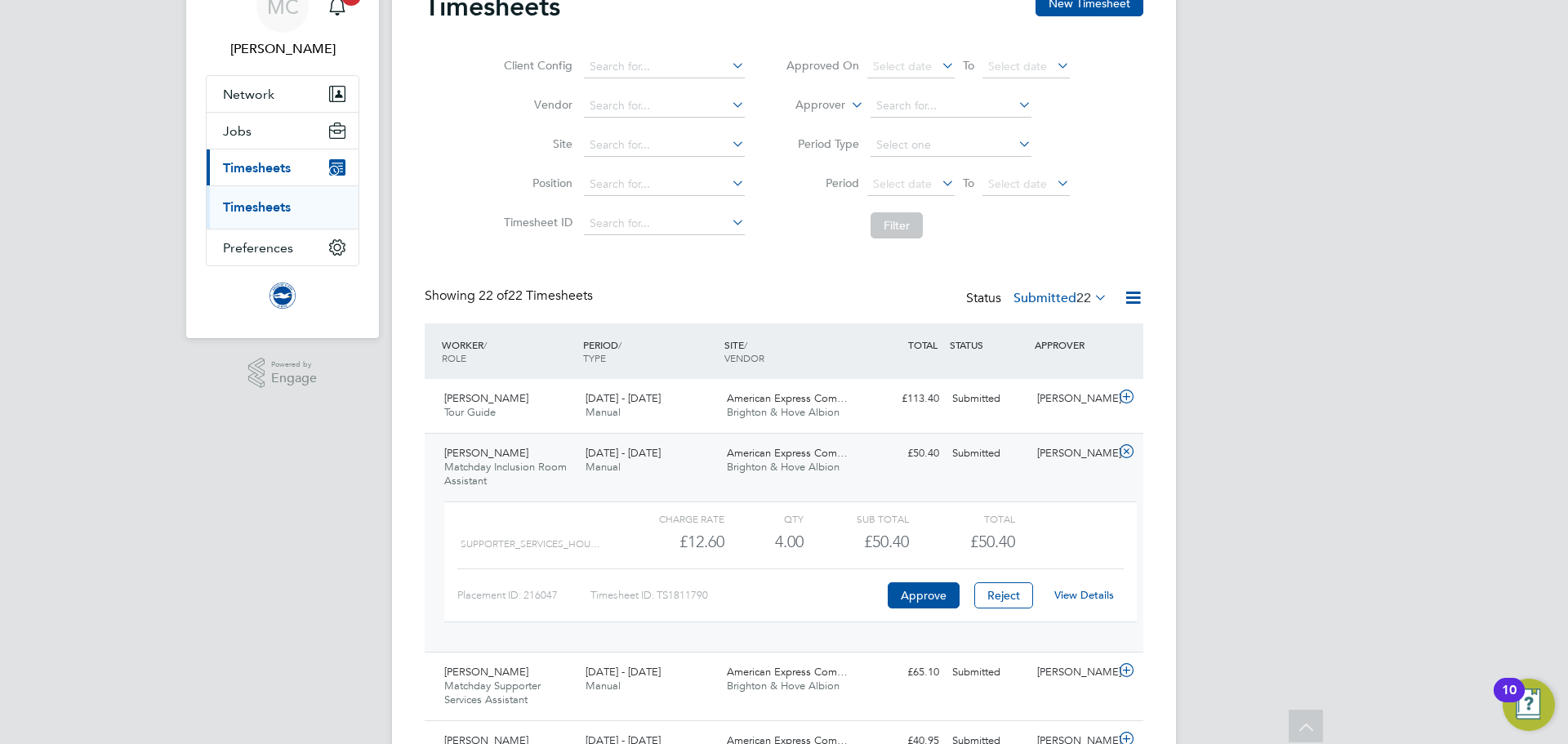
click at [1100, 592] on link "View Details" at bounding box center [1084, 594] width 60 height 14
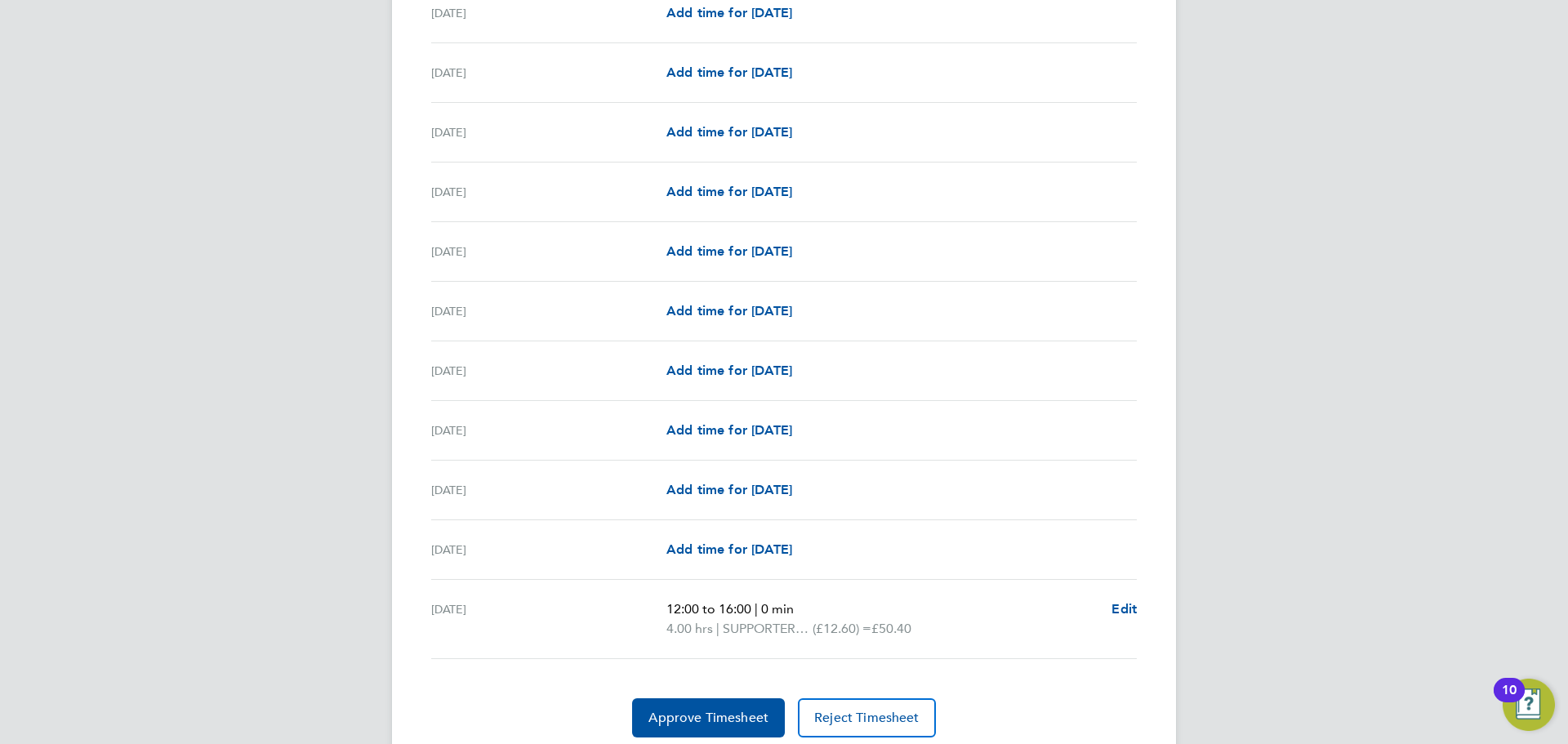
scroll to position [1789, 0]
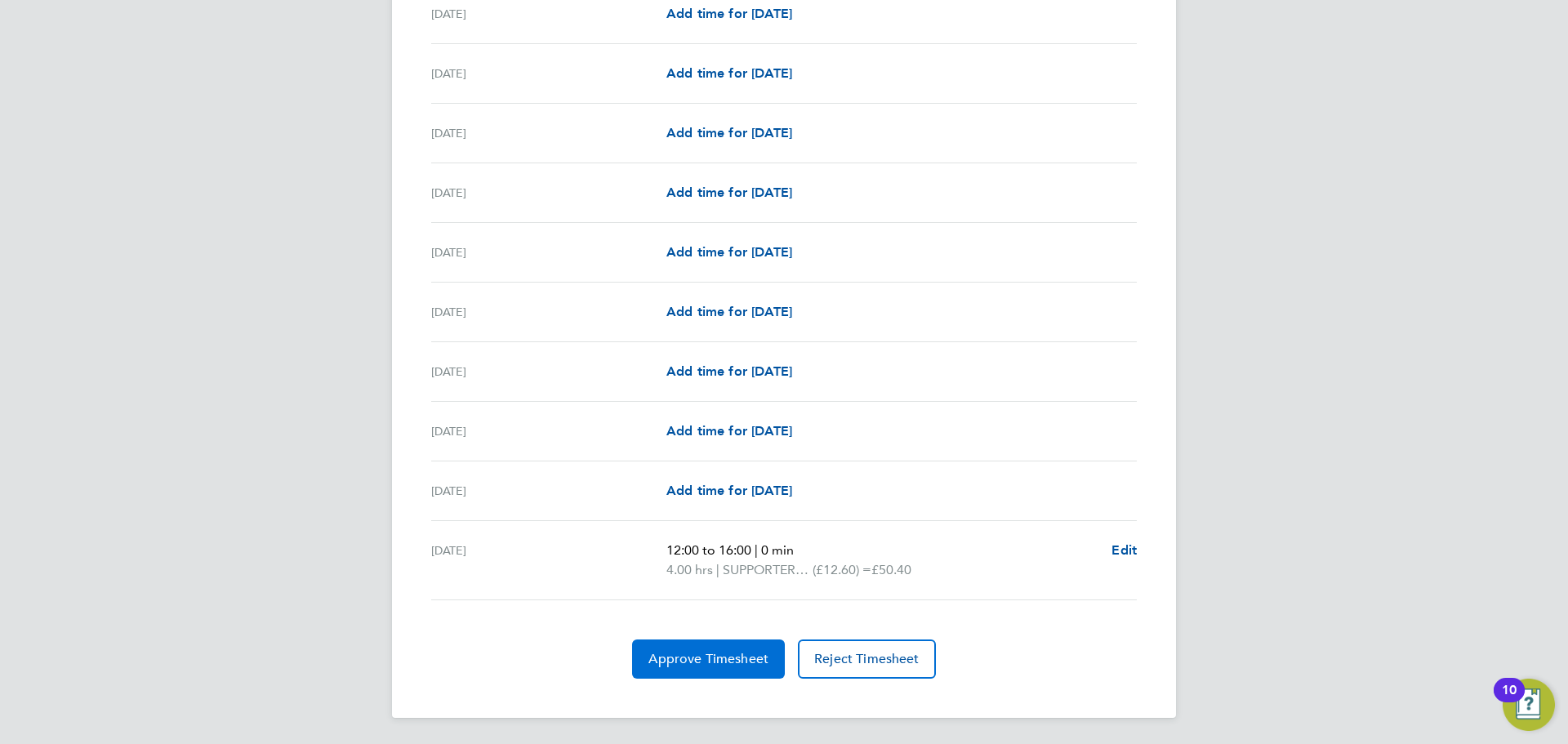
drag, startPoint x: 735, startPoint y: 656, endPoint x: -529, endPoint y: 410, distance: 1287.7
click at [733, 664] on span "Approve Timesheet" at bounding box center [708, 659] width 120 height 16
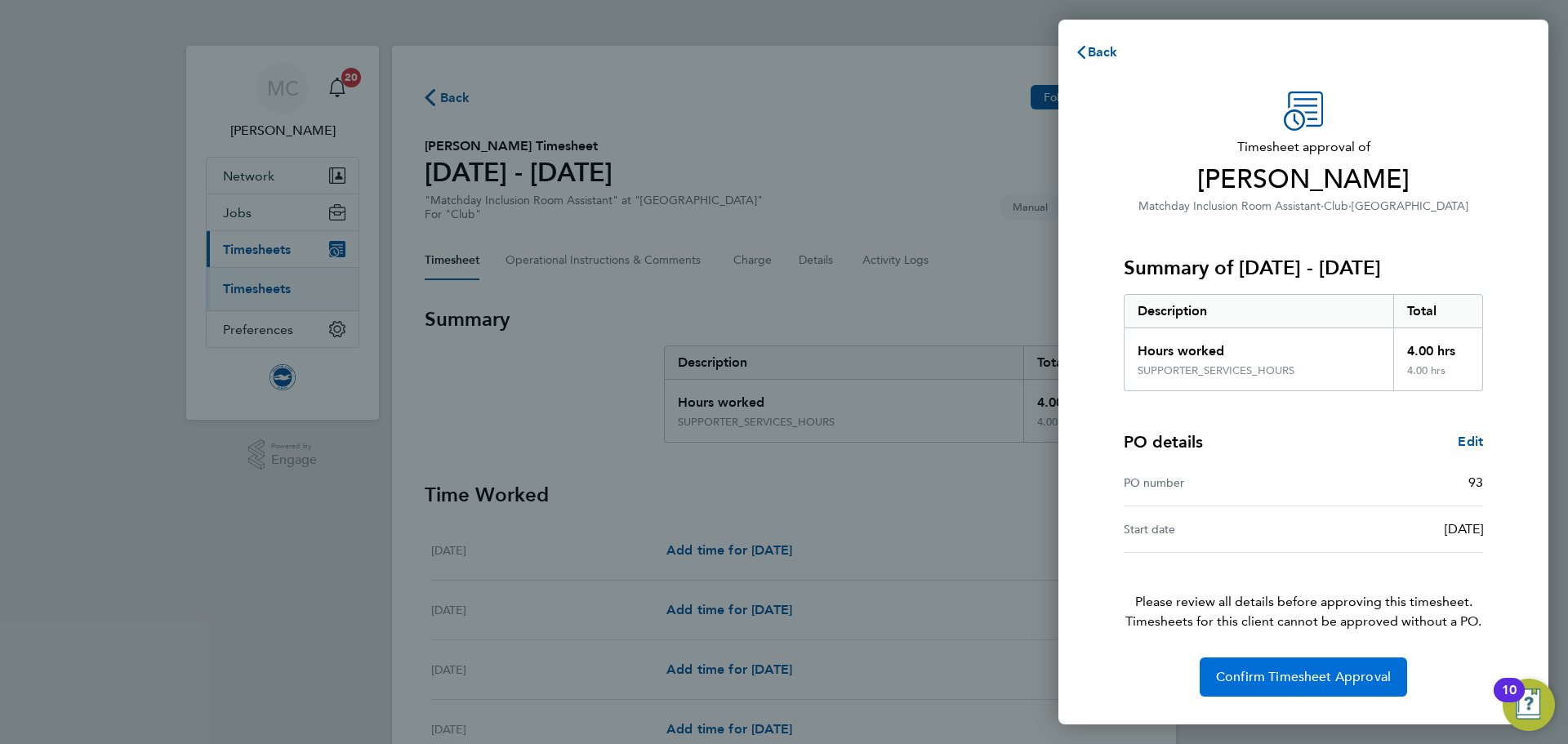
click at [1353, 674] on span "Confirm Timesheet Approval" at bounding box center [1304, 677] width 175 height 16
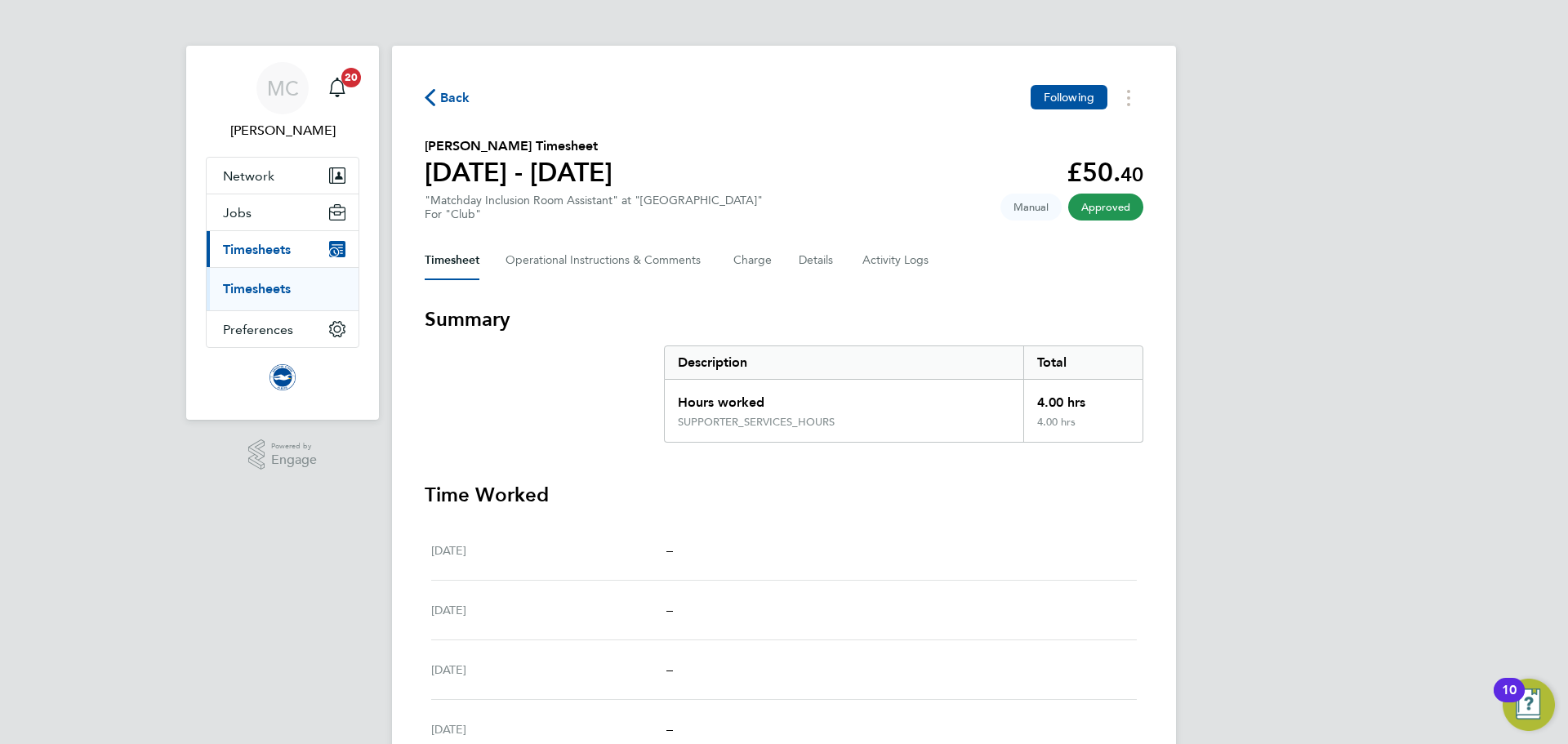
click at [455, 103] on span "Back" at bounding box center [455, 98] width 31 height 20
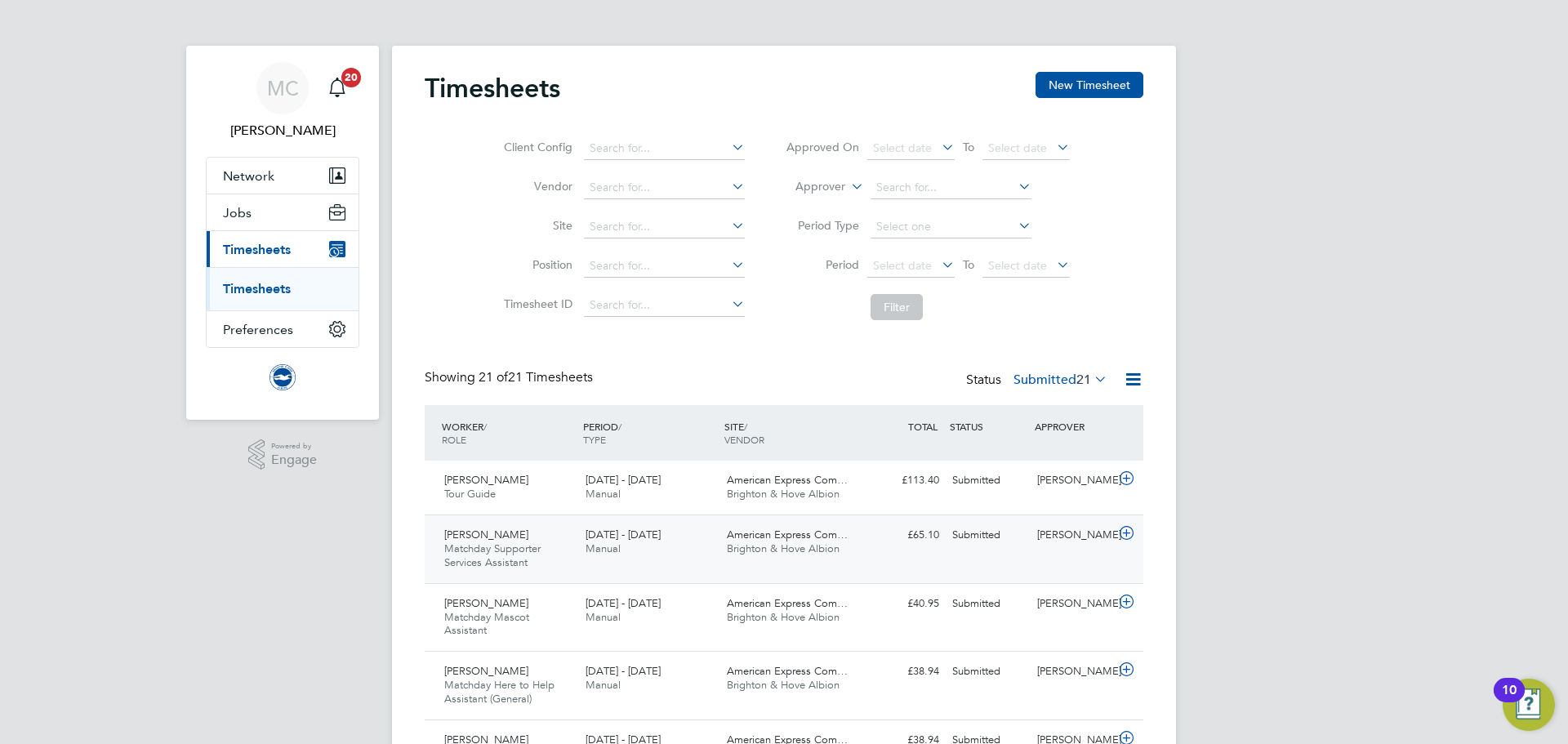
click at [674, 544] on div "[DATE] - [DATE] Manual" at bounding box center [649, 542] width 142 height 41
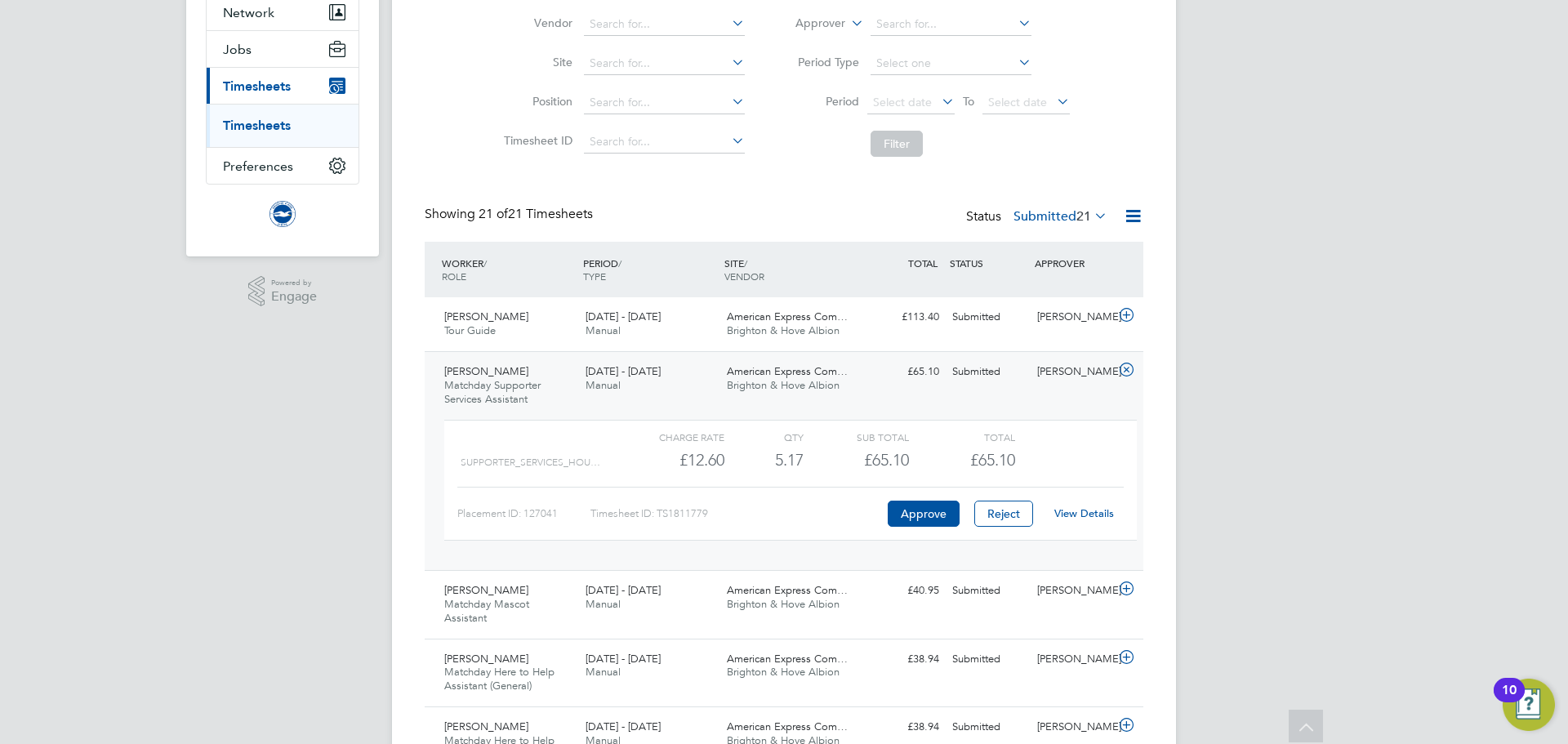
click at [1072, 517] on link "View Details" at bounding box center [1084, 513] width 60 height 14
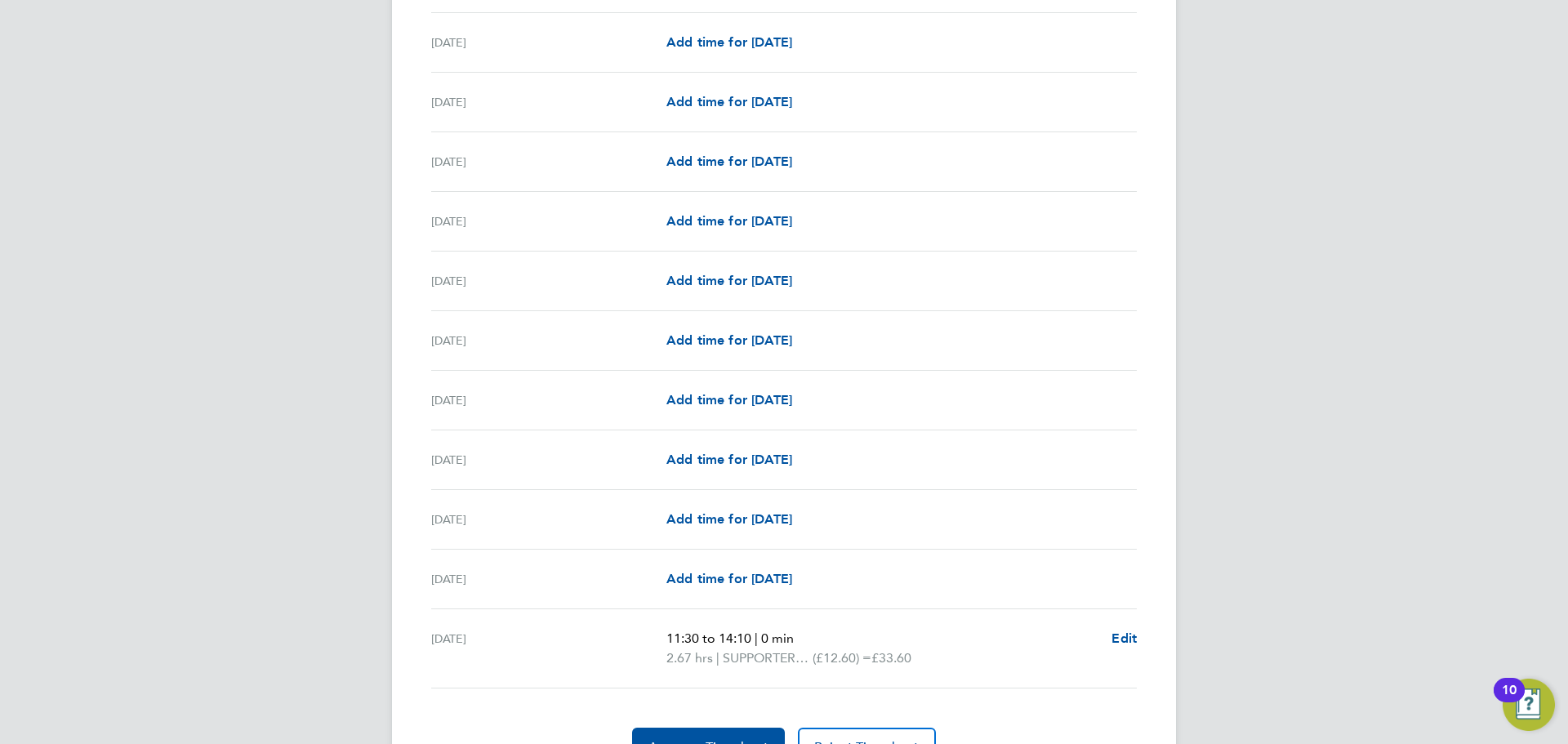
scroll to position [1809, 0]
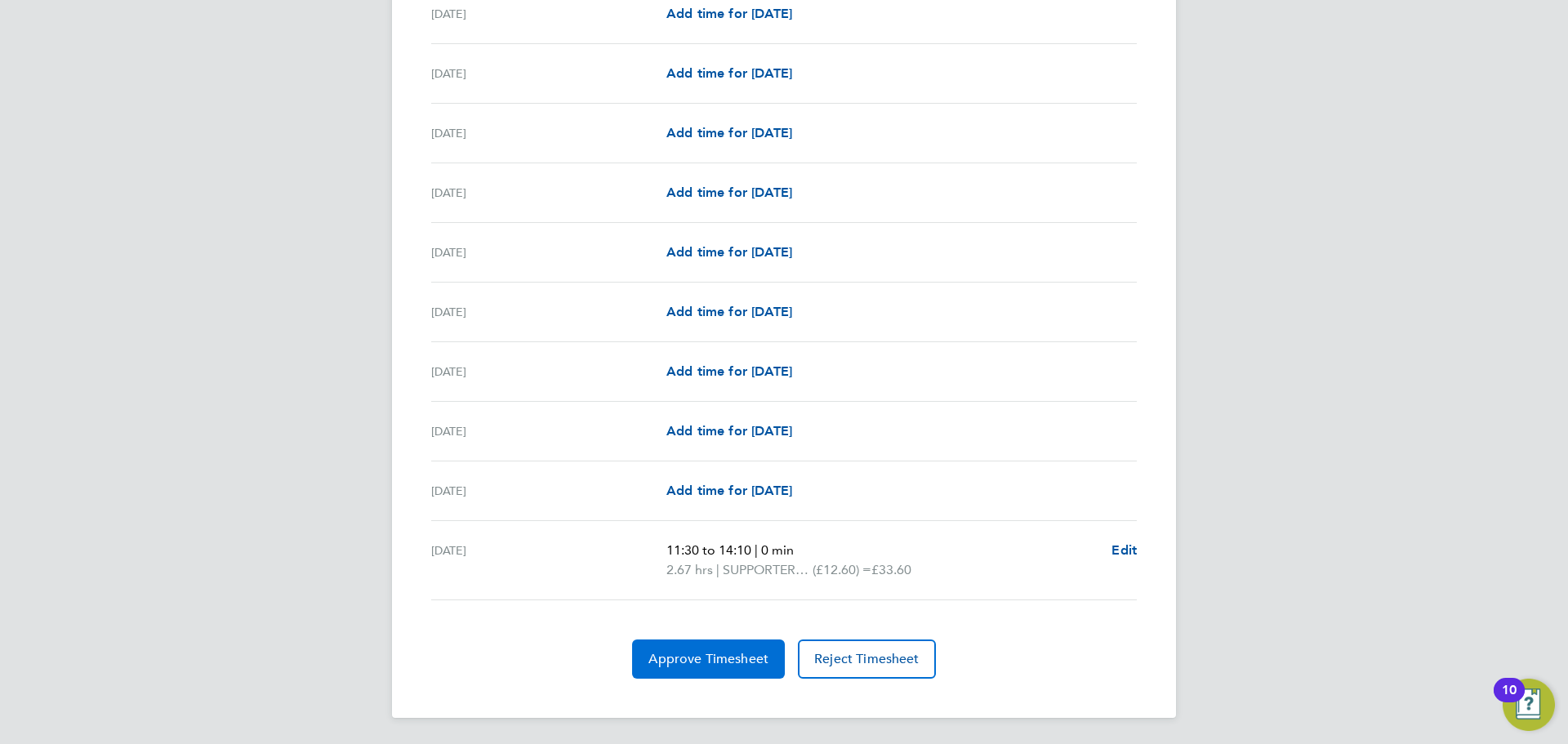
click at [711, 657] on span "Approve Timesheet" at bounding box center [708, 659] width 120 height 16
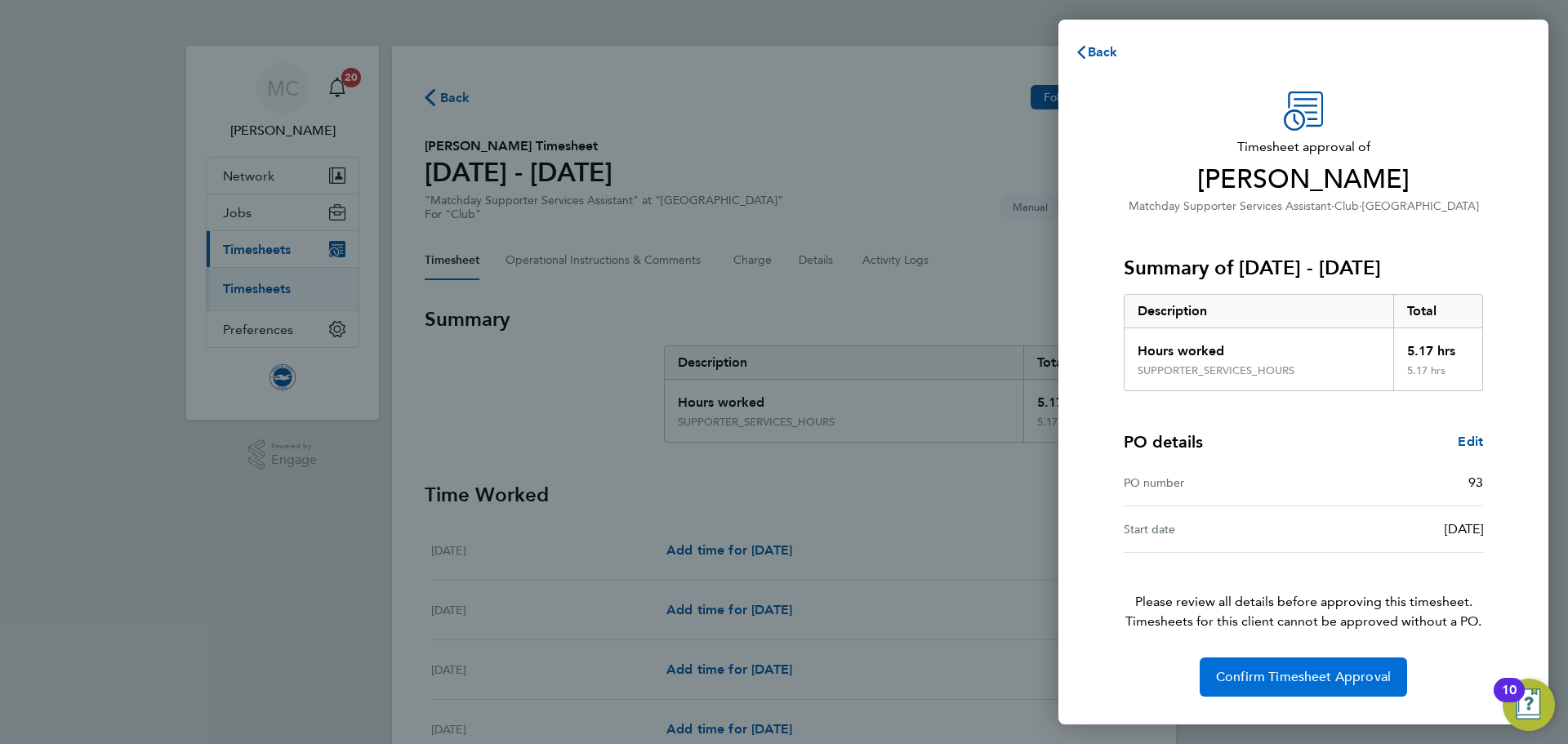
click at [1318, 678] on span "Confirm Timesheet Approval" at bounding box center [1304, 677] width 175 height 16
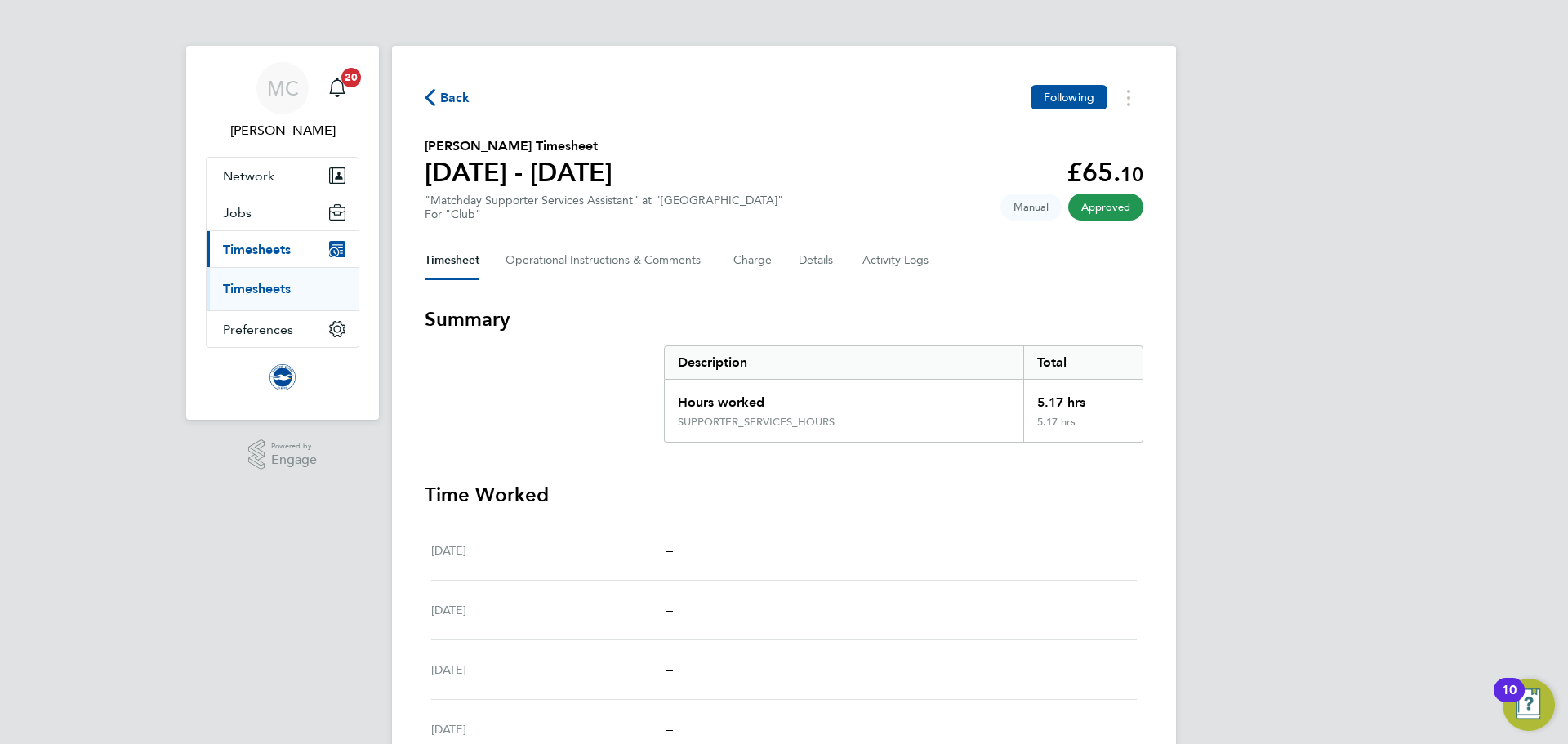
click at [439, 96] on span "Back" at bounding box center [447, 96] width 46 height 15
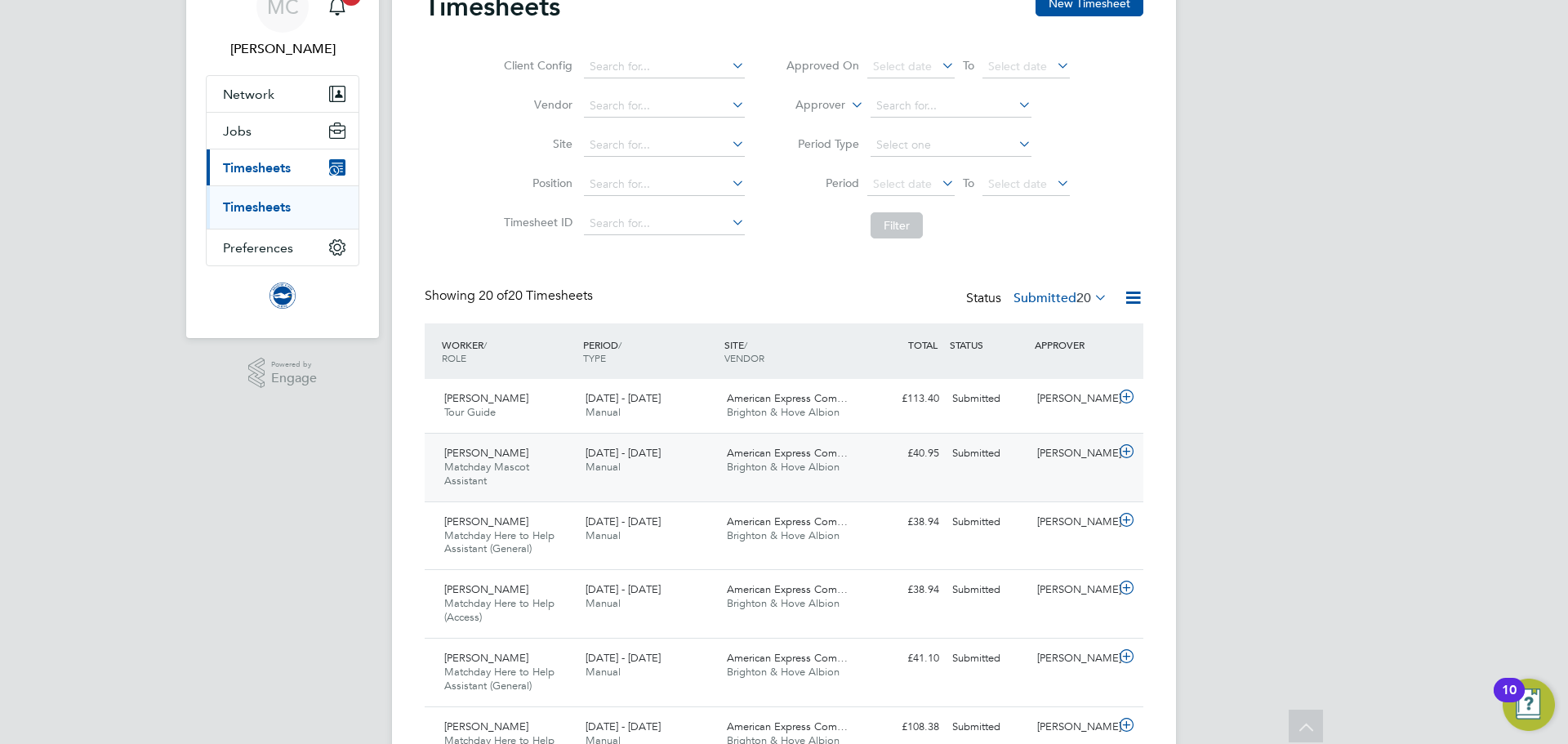
click at [526, 468] on span "Matchday Mascot Assistant" at bounding box center [487, 473] width 85 height 28
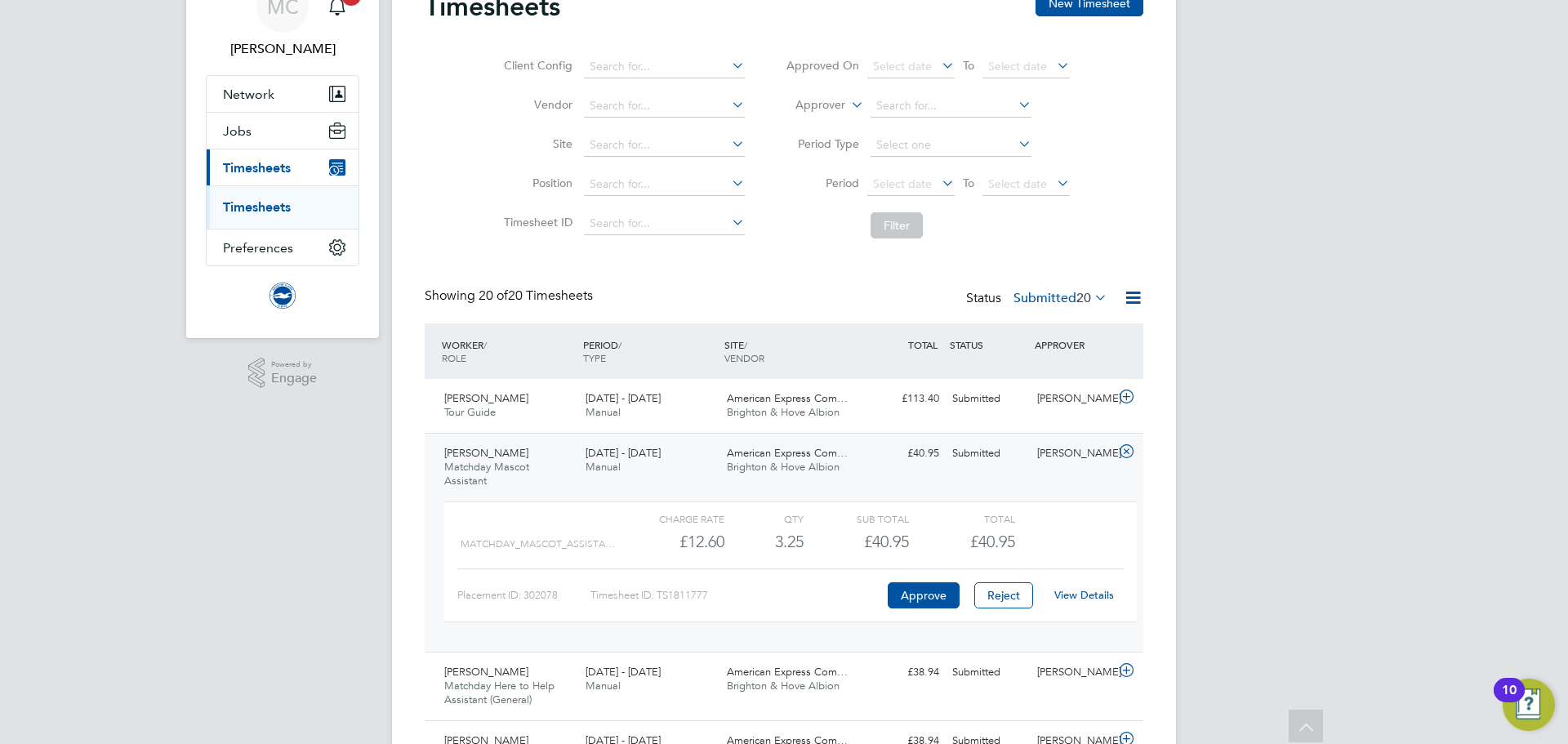
click at [1085, 602] on link "View Details" at bounding box center [1084, 594] width 60 height 14
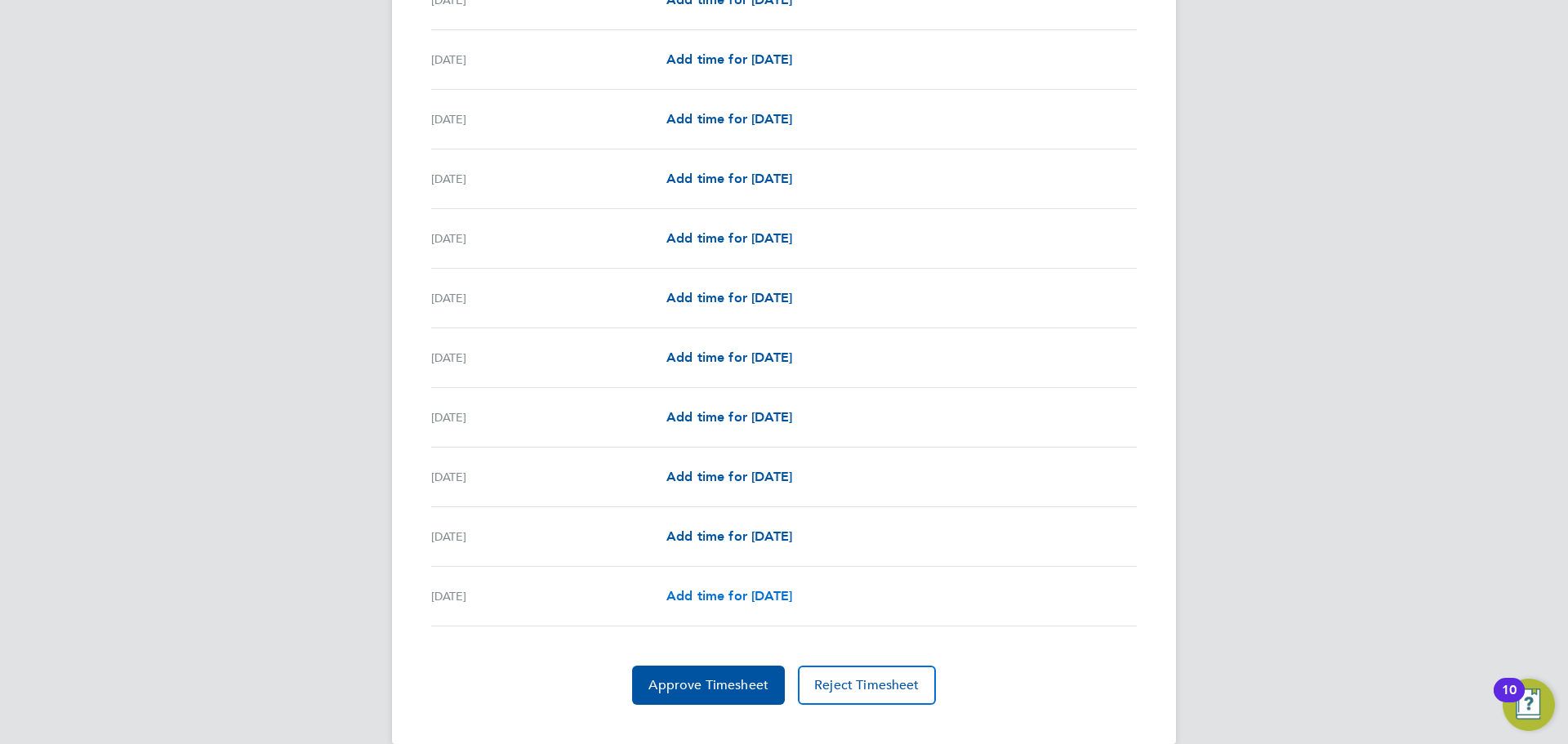
scroll to position [895, 0]
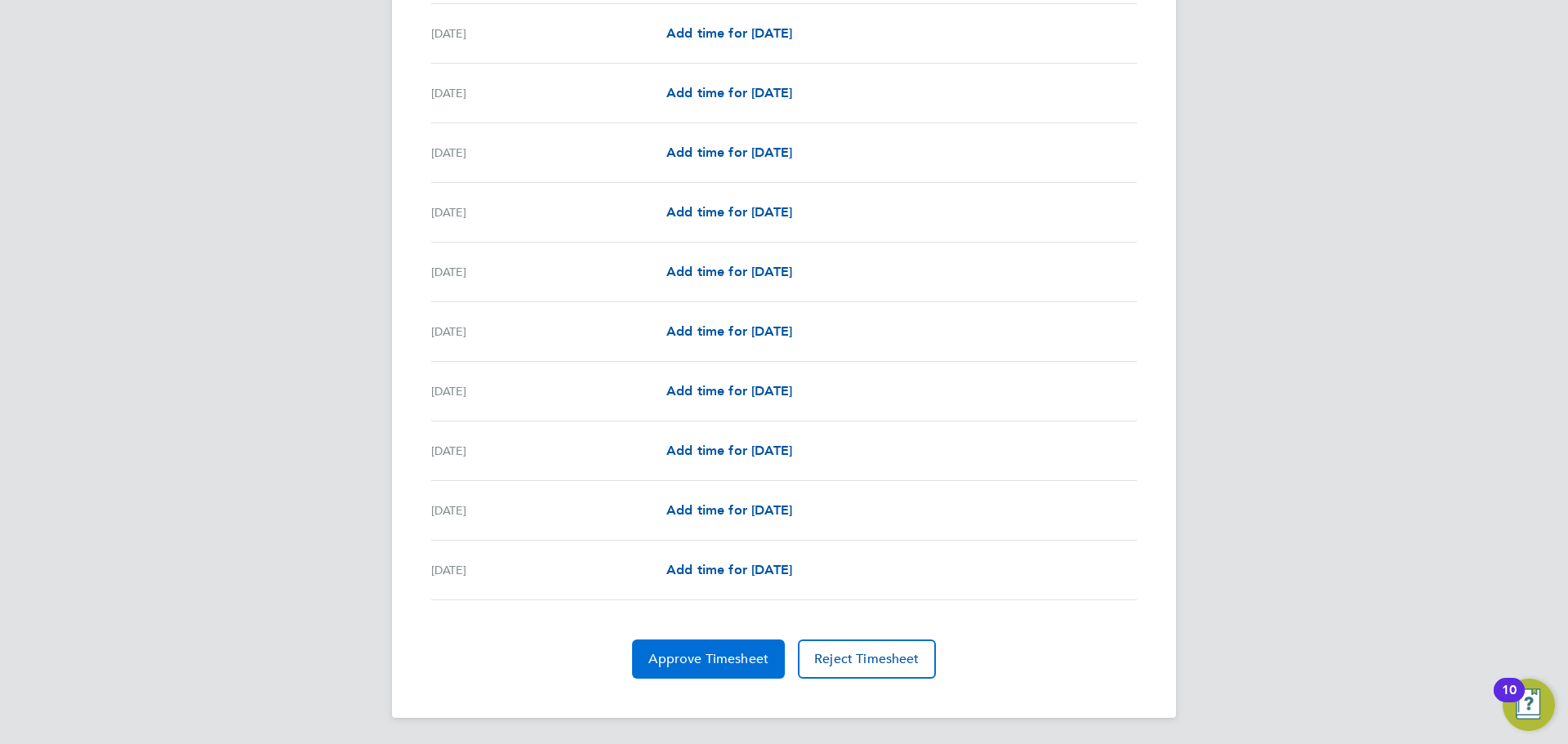
click at [710, 651] on span "Approve Timesheet" at bounding box center [708, 659] width 120 height 16
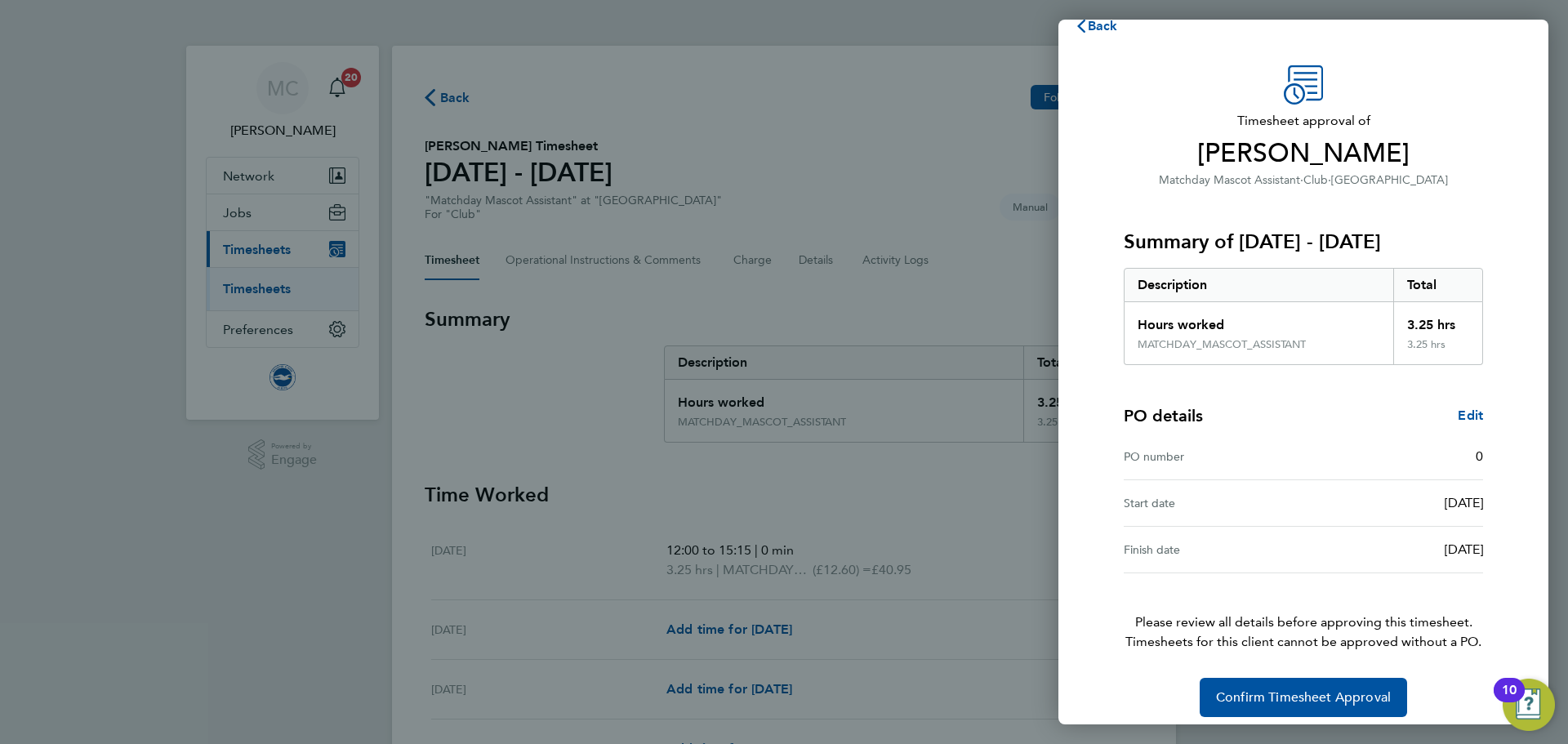
scroll to position [39, 0]
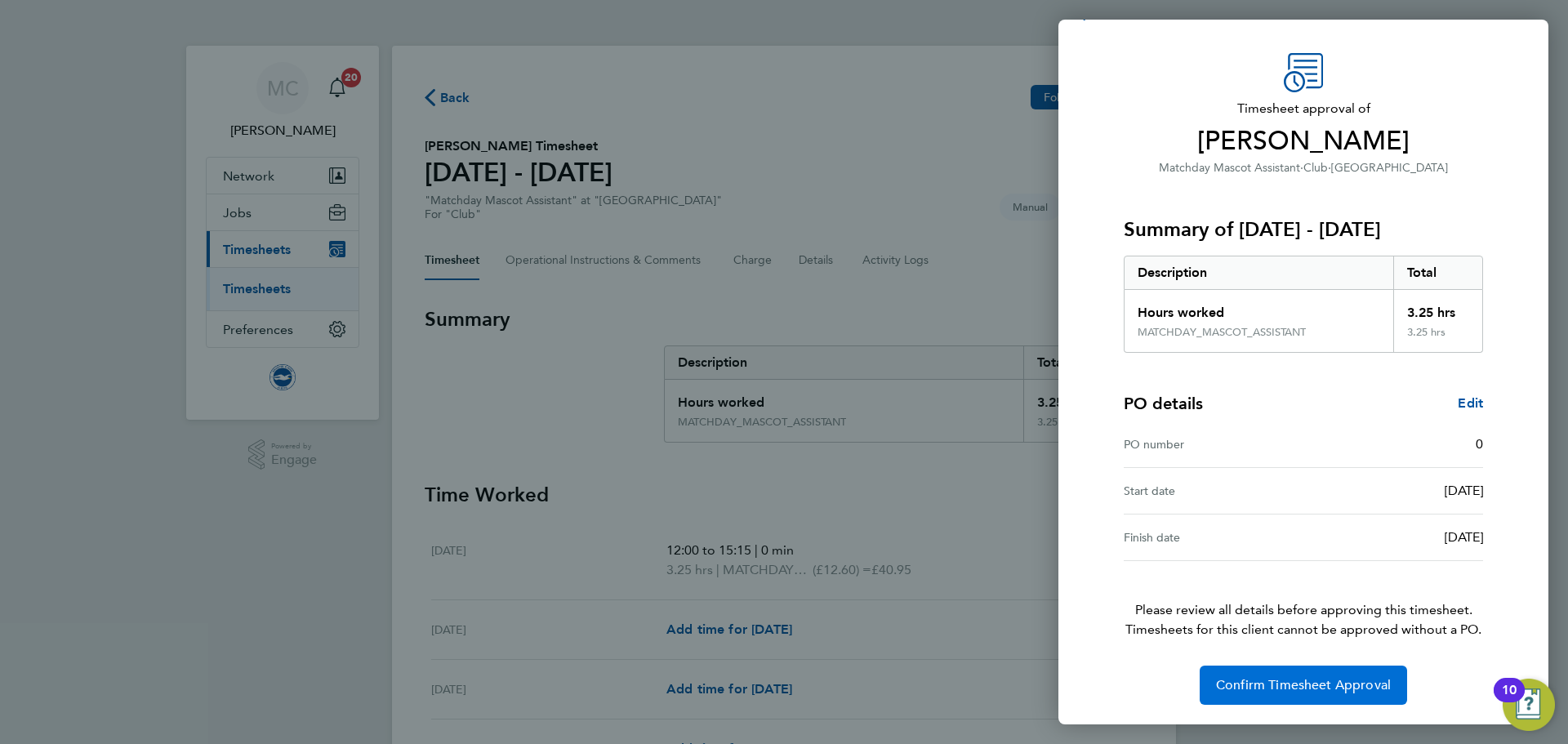
click at [1326, 683] on span "Confirm Timesheet Approval" at bounding box center [1304, 685] width 175 height 16
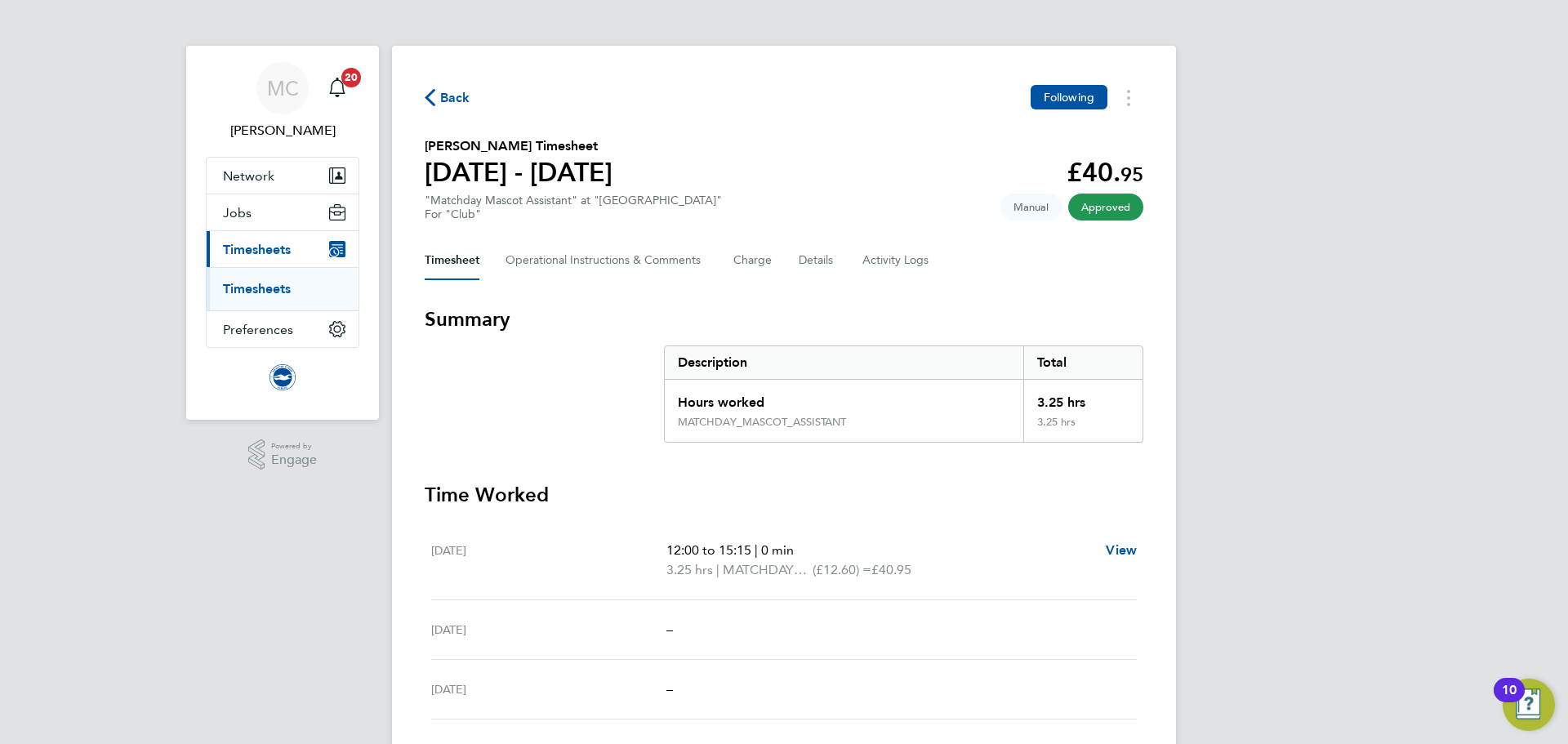
click at [437, 99] on span "Back" at bounding box center [447, 96] width 46 height 15
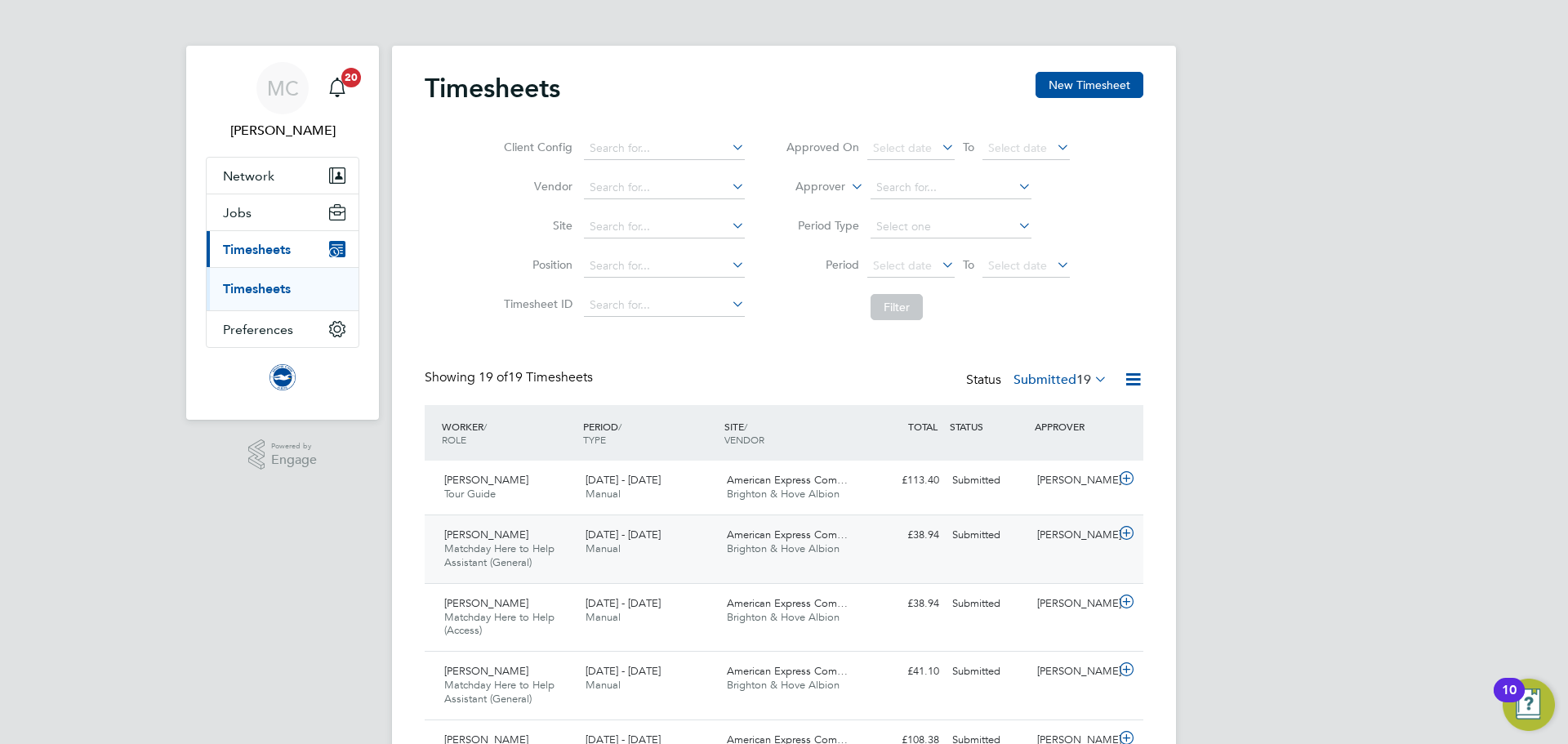
click at [555, 551] on span "Matchday Here to Help Assistant (General)" at bounding box center [500, 556] width 110 height 28
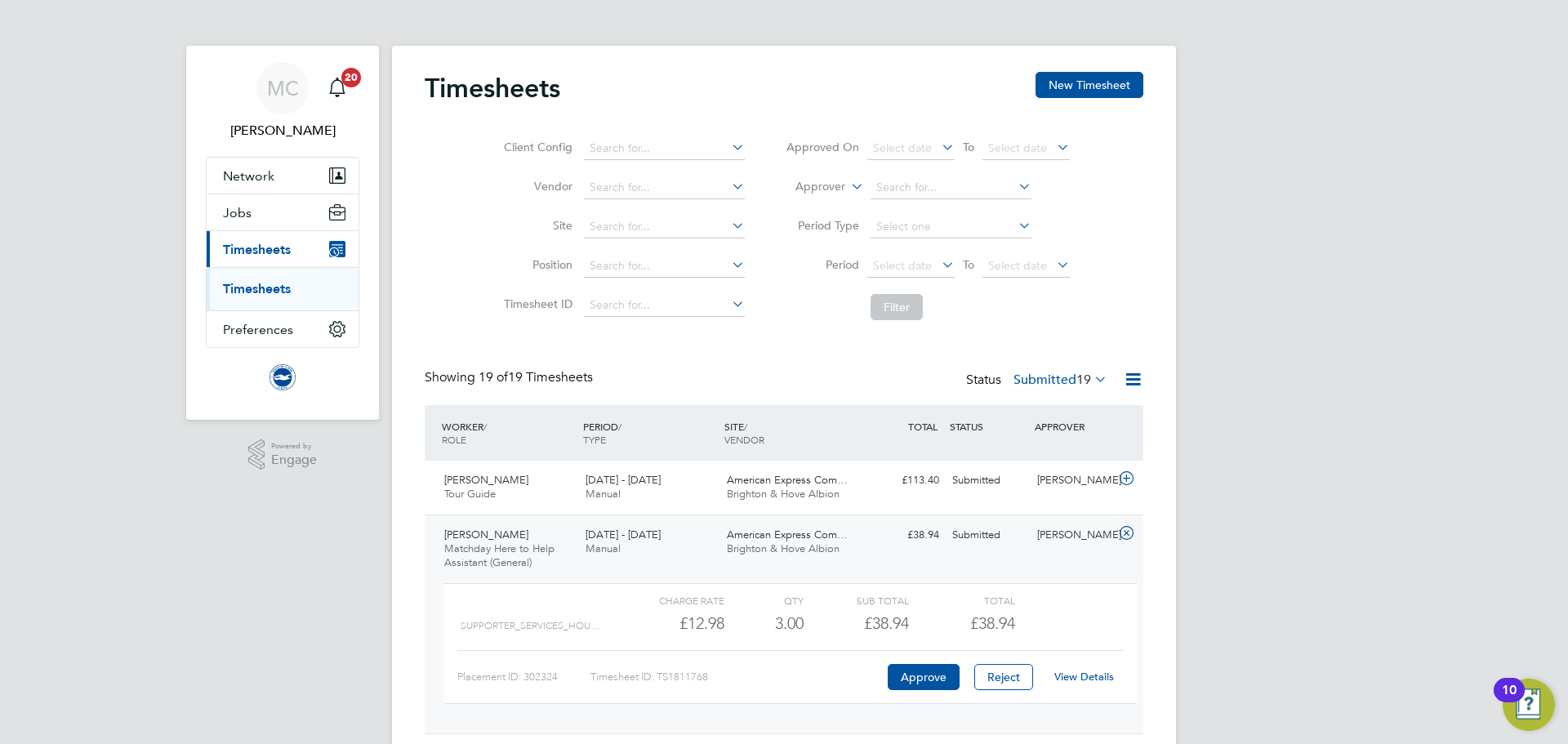
click at [1097, 674] on link "View Details" at bounding box center [1084, 676] width 60 height 14
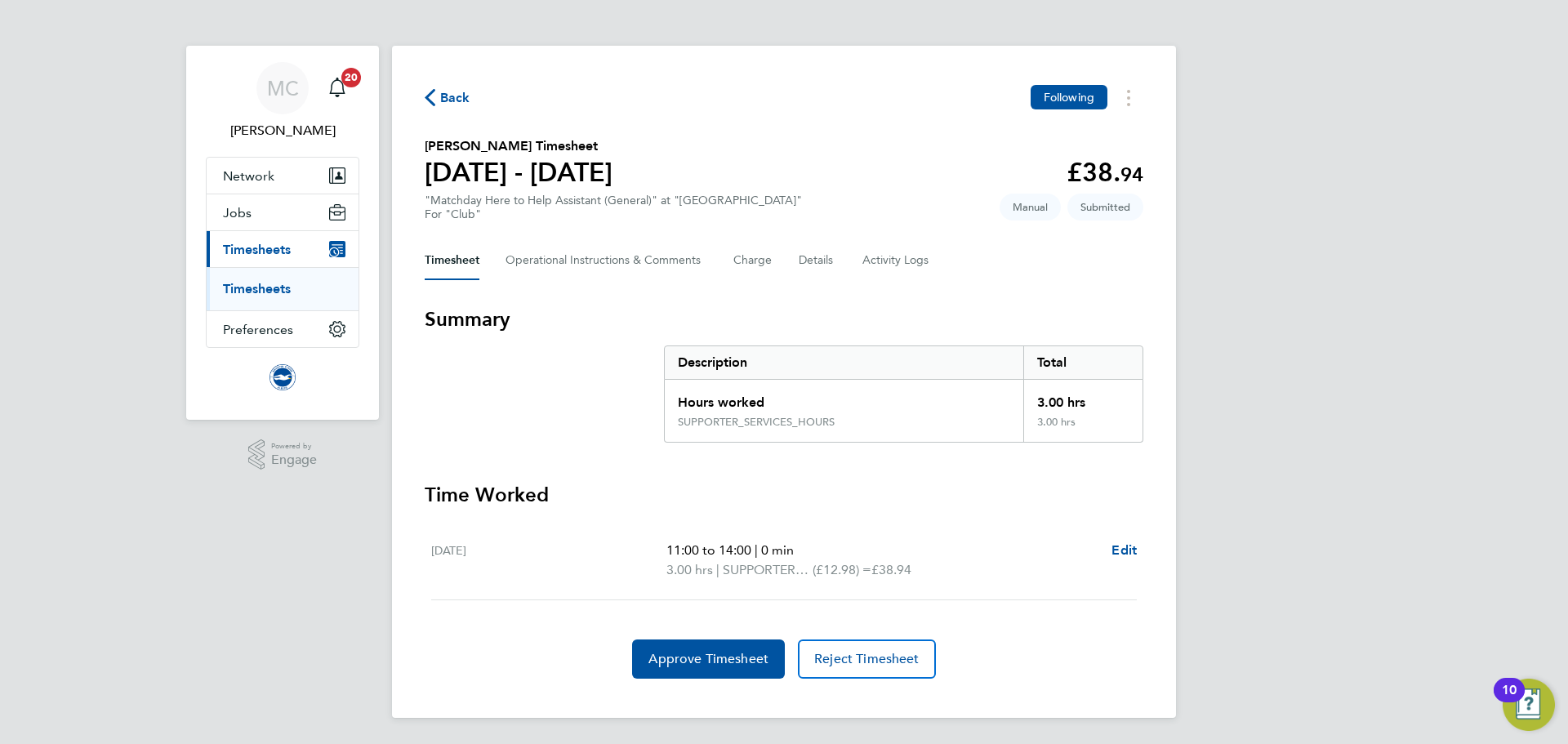
click at [437, 104] on span "Back" at bounding box center [447, 96] width 46 height 15
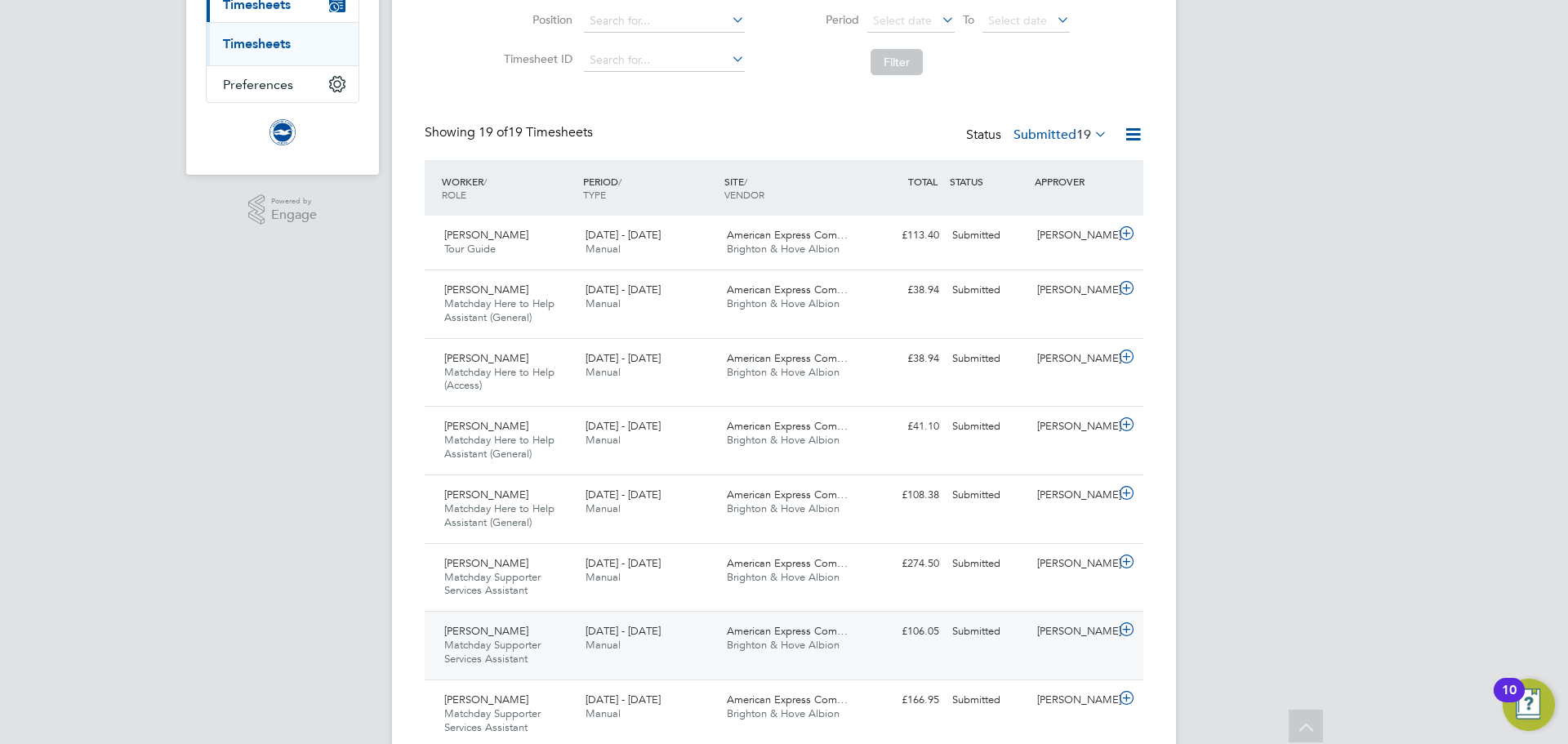
click at [692, 647] on div "1 - 31 Aug 2025 Manual" at bounding box center [649, 638] width 142 height 41
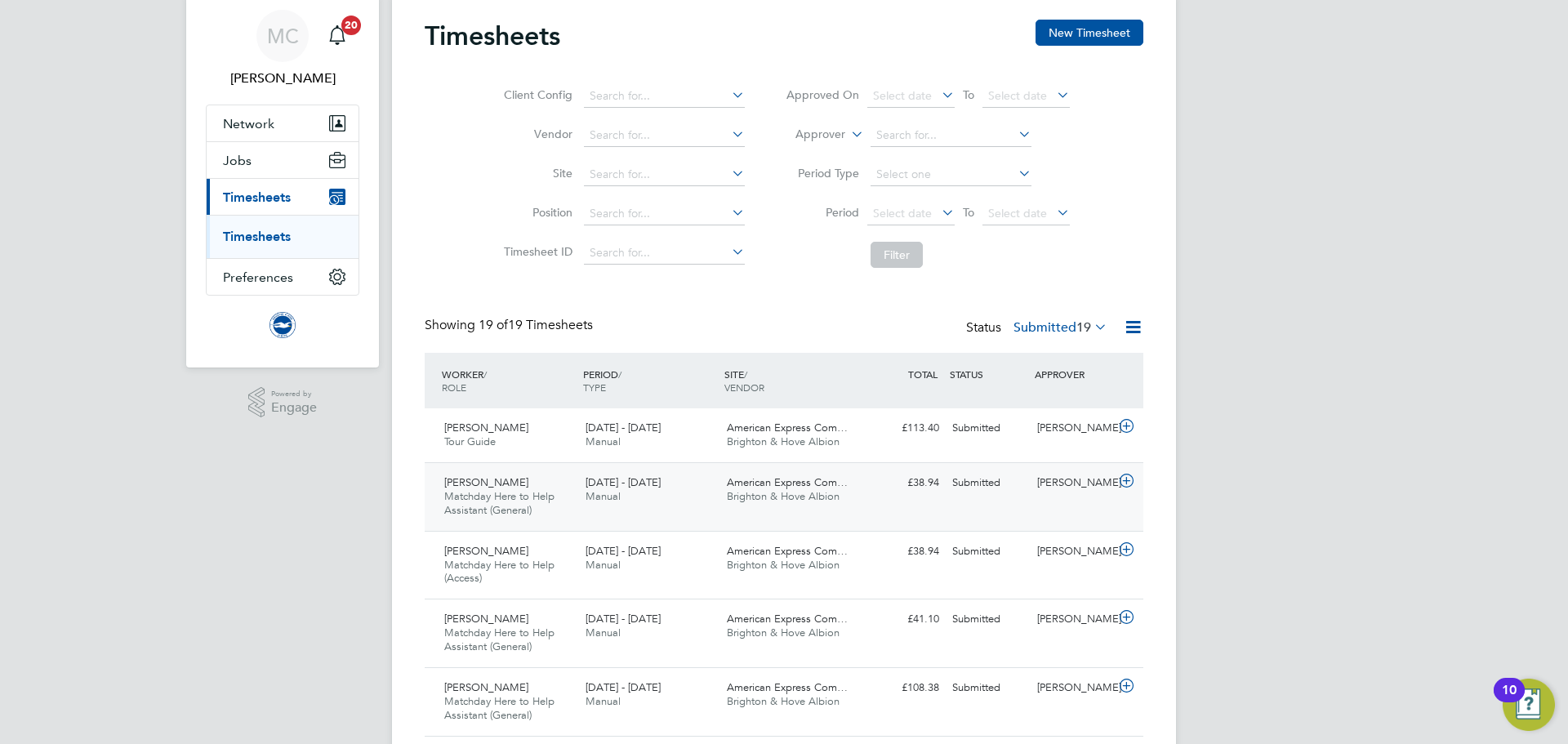
scroll to position [82, 0]
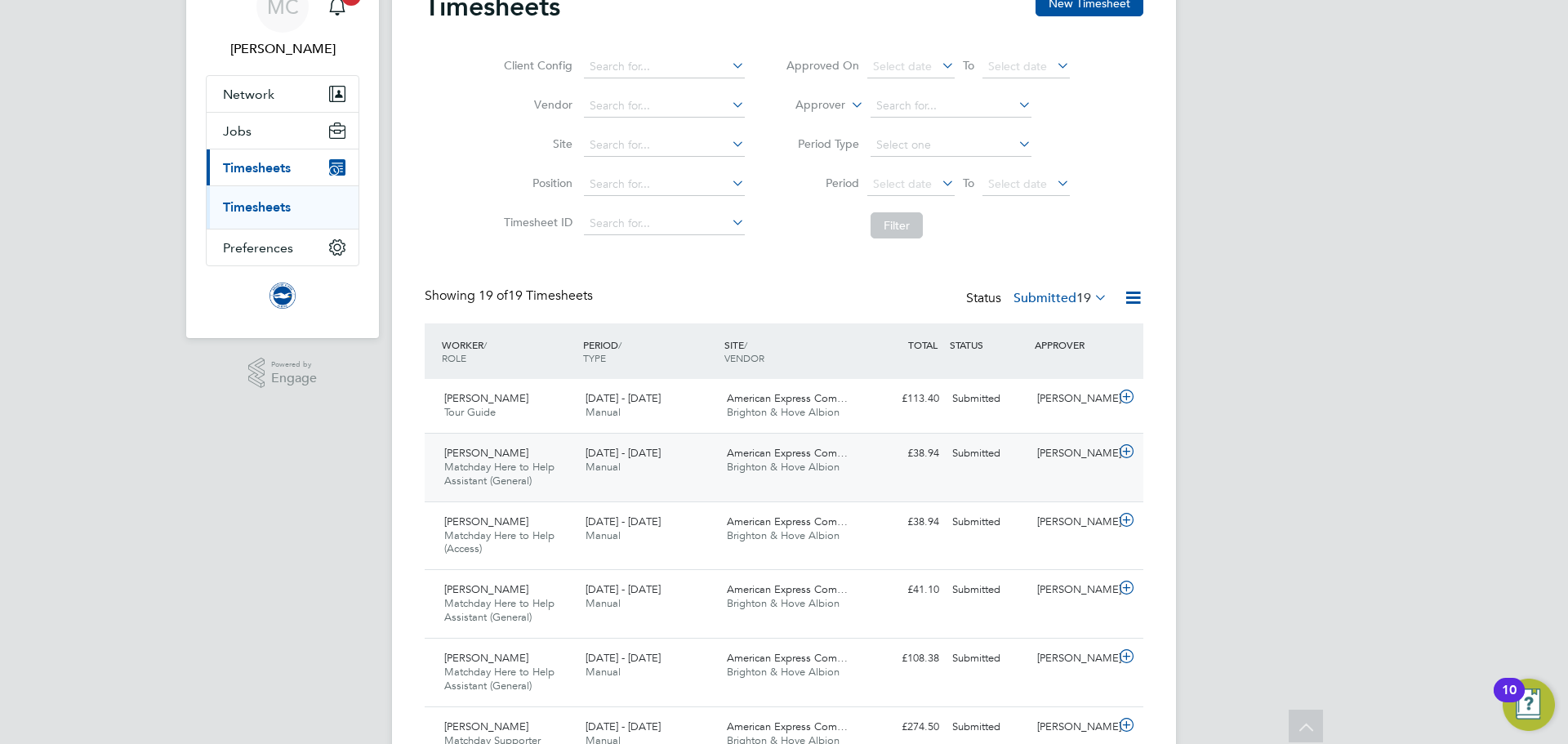
click at [548, 459] on div "Ayaka Critchley Matchday Here to Help Assistant (General) 1 - 31 Aug 2025" at bounding box center [509, 467] width 142 height 55
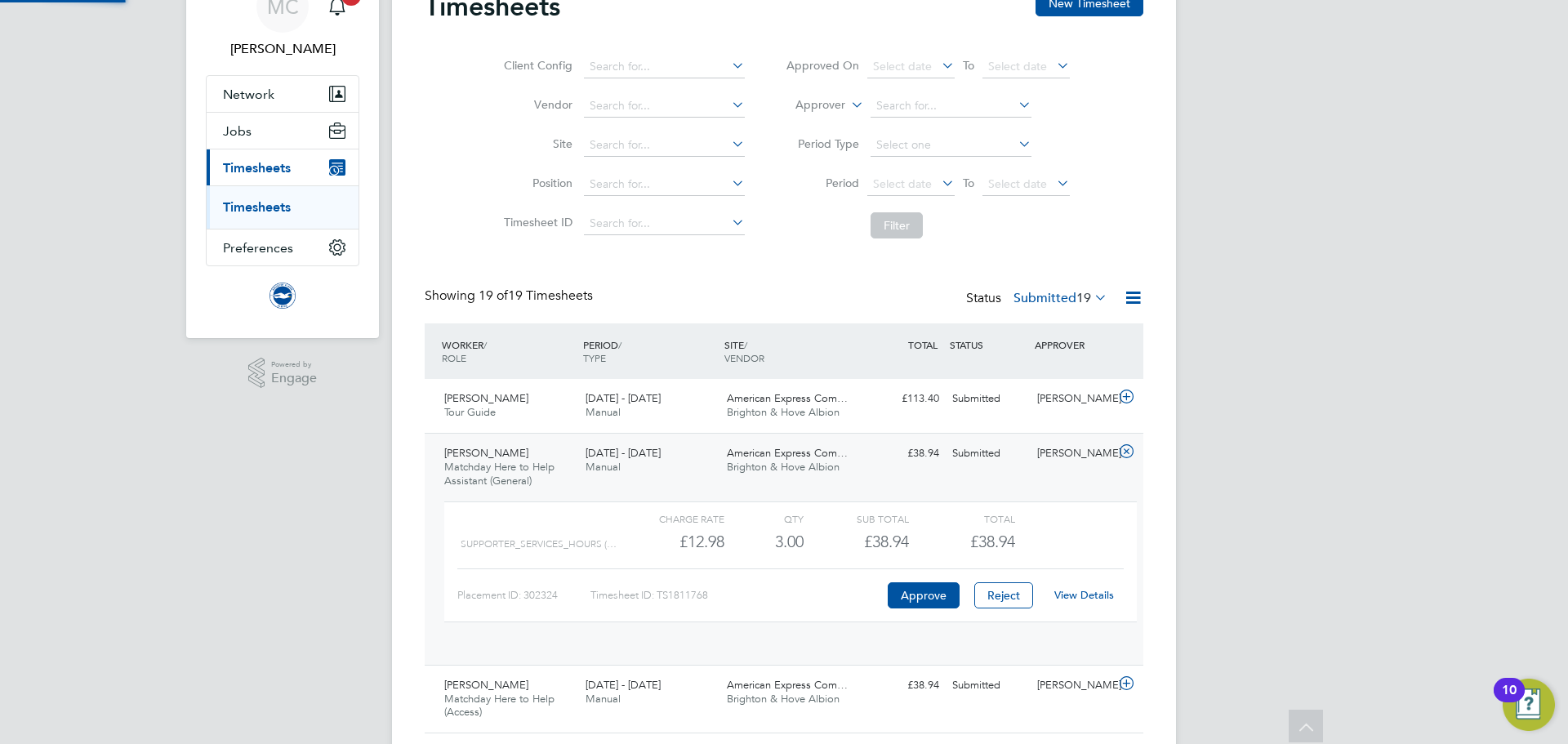
scroll to position [28, 160]
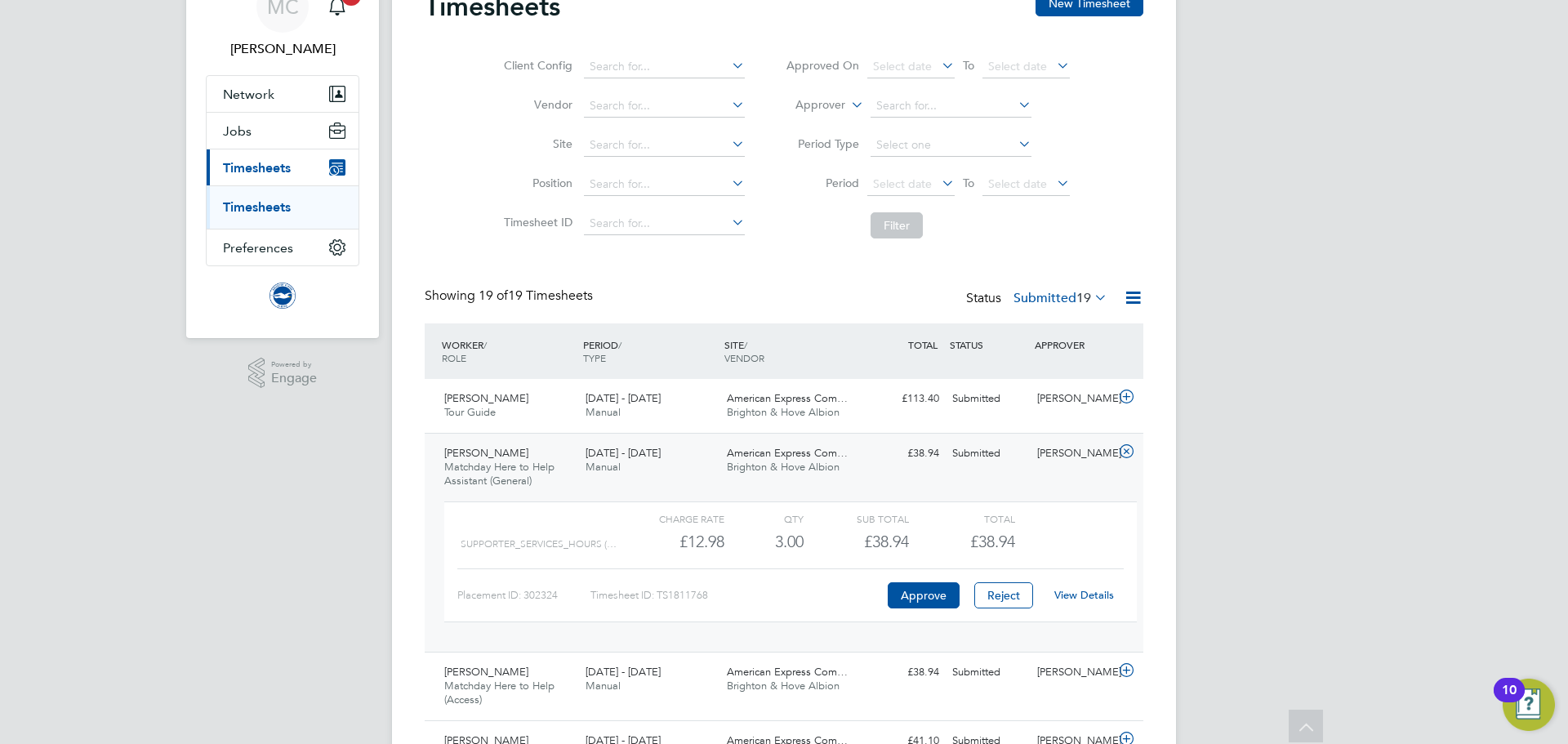
click at [1093, 594] on link "View Details" at bounding box center [1084, 594] width 60 height 14
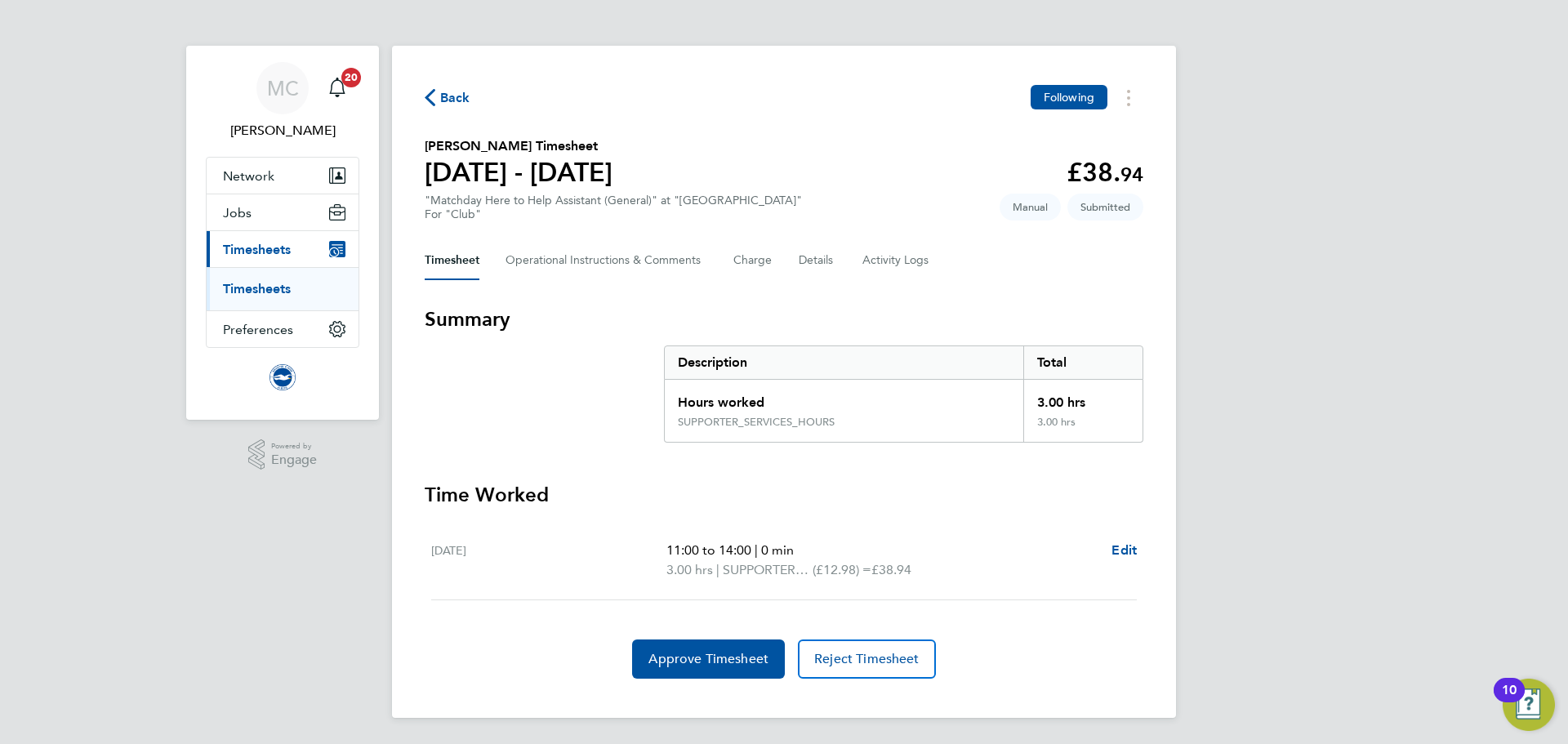
click at [454, 97] on span "Back" at bounding box center [455, 98] width 31 height 20
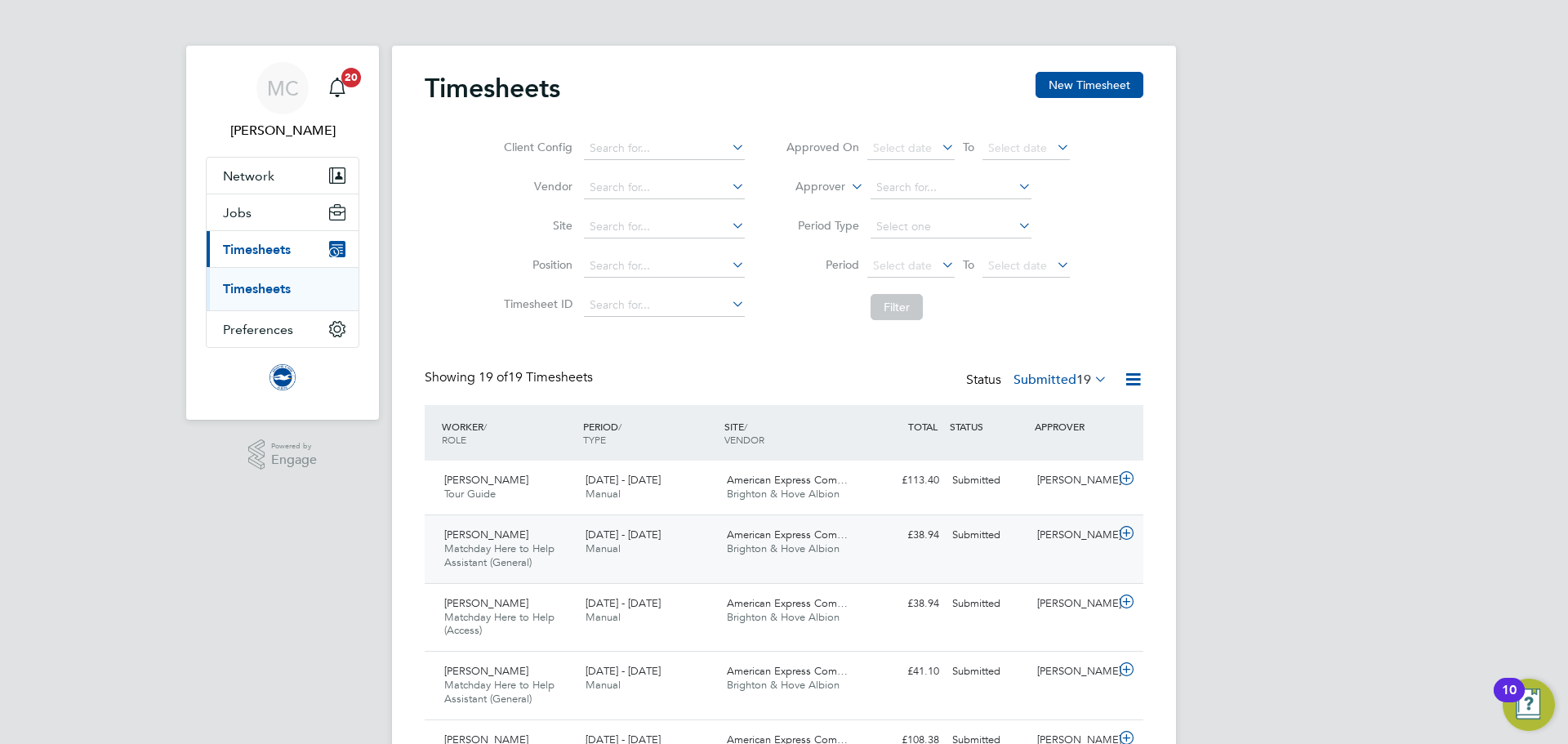
click at [619, 538] on span "1 - 31 Aug 2025" at bounding box center [623, 534] width 75 height 14
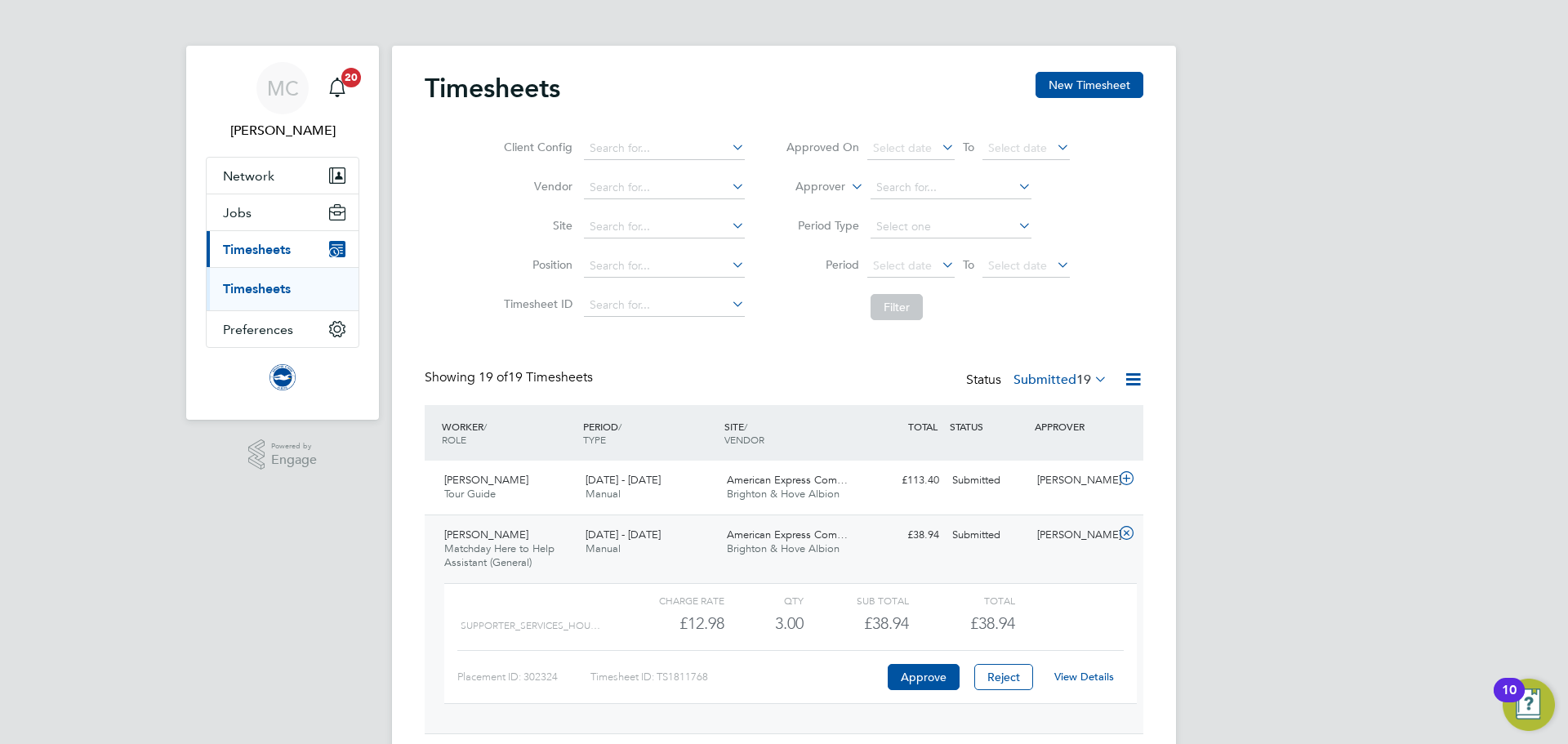
click at [1083, 673] on link "View Details" at bounding box center [1084, 676] width 60 height 14
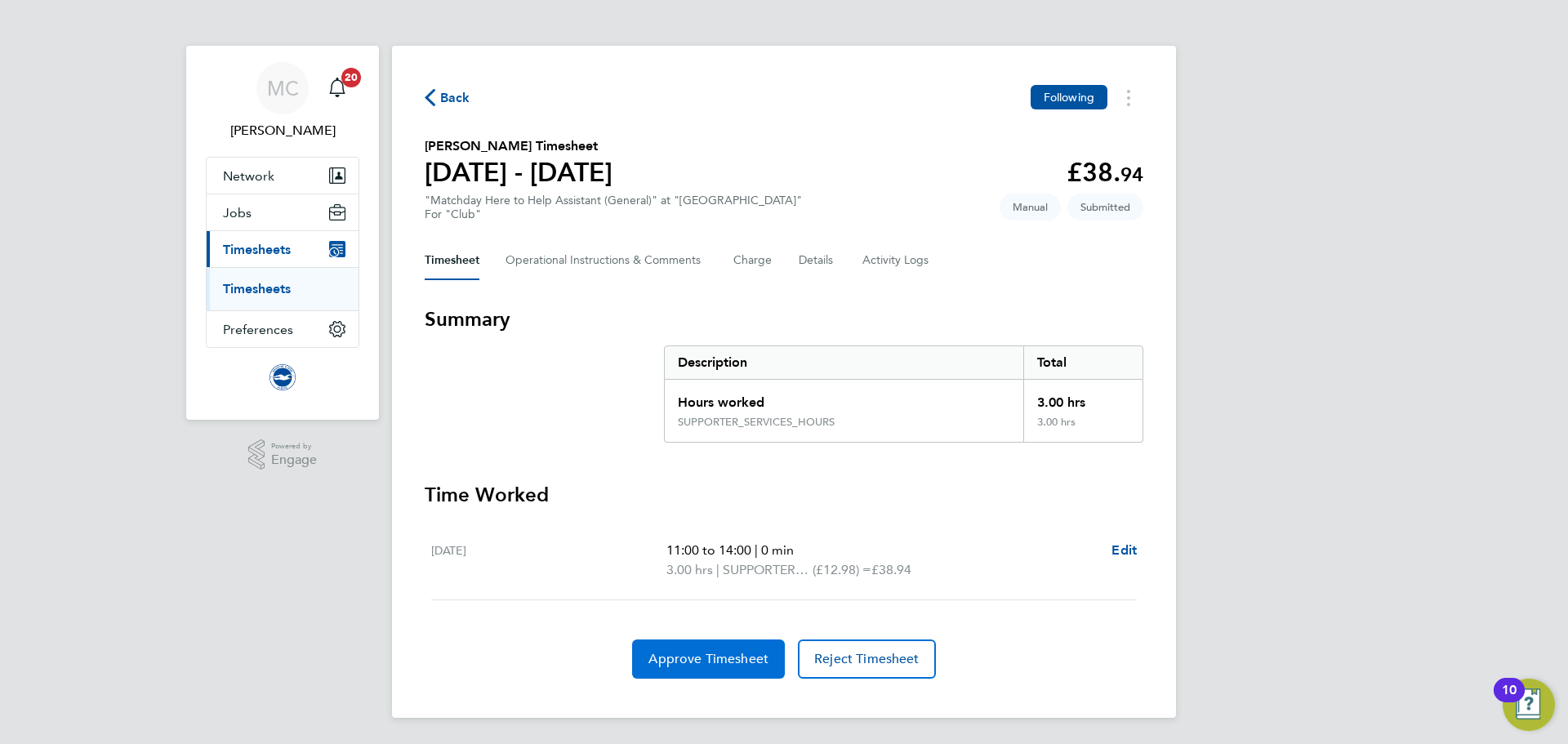
click at [737, 656] on span "Approve Timesheet" at bounding box center [708, 659] width 120 height 16
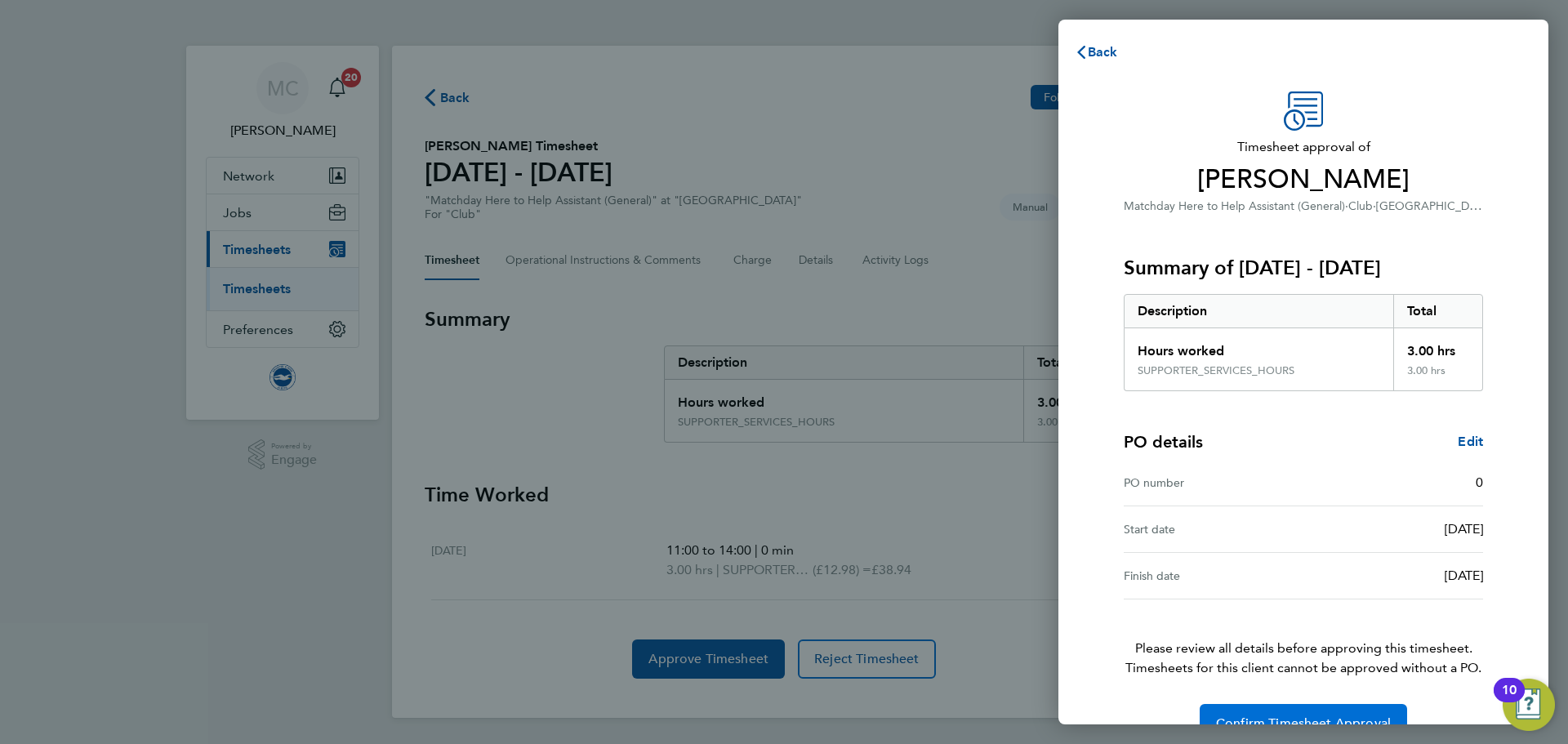
click at [1300, 713] on button "Confirm Timesheet Approval" at bounding box center [1304, 723] width 207 height 39
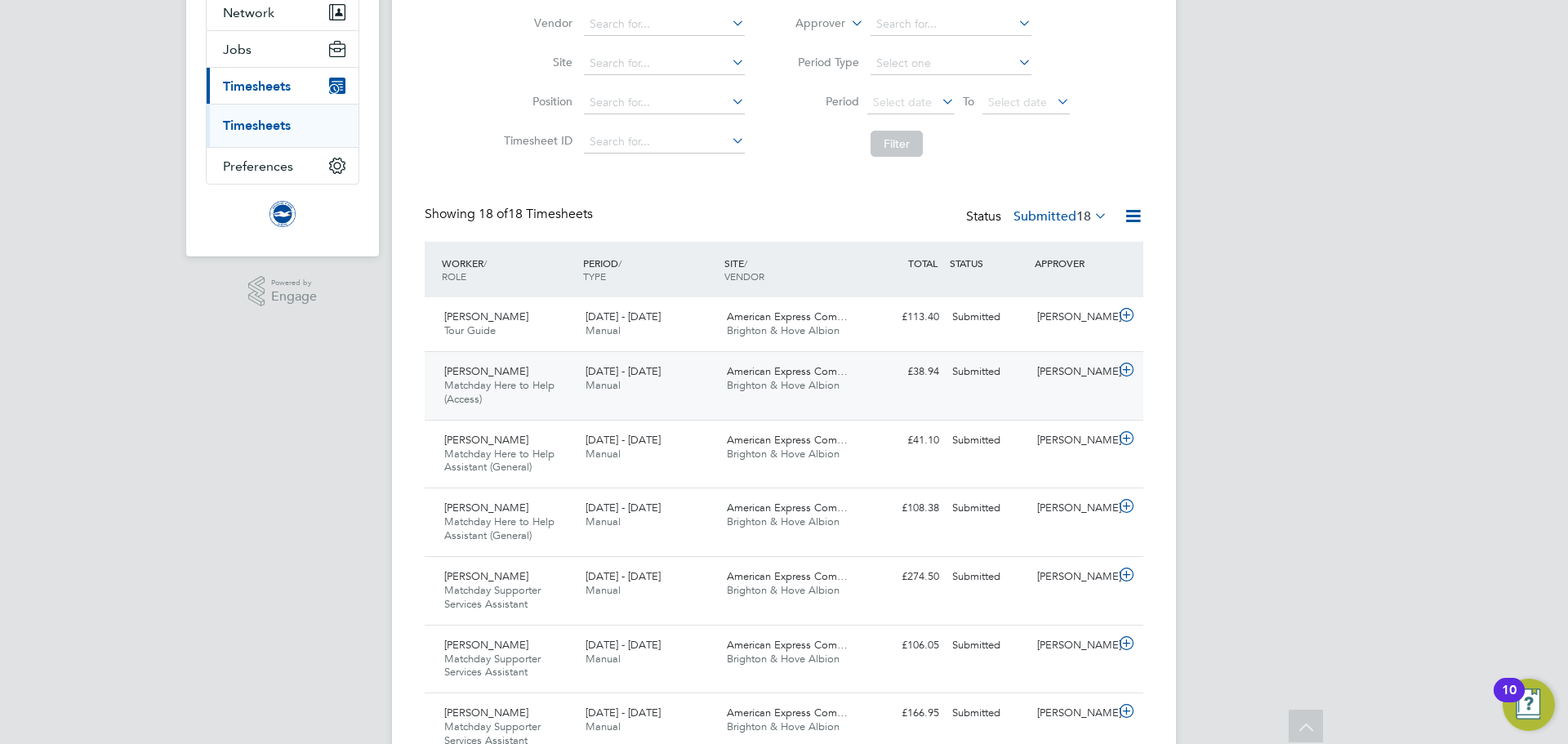
click at [589, 383] on span "Manual" at bounding box center [603, 384] width 35 height 14
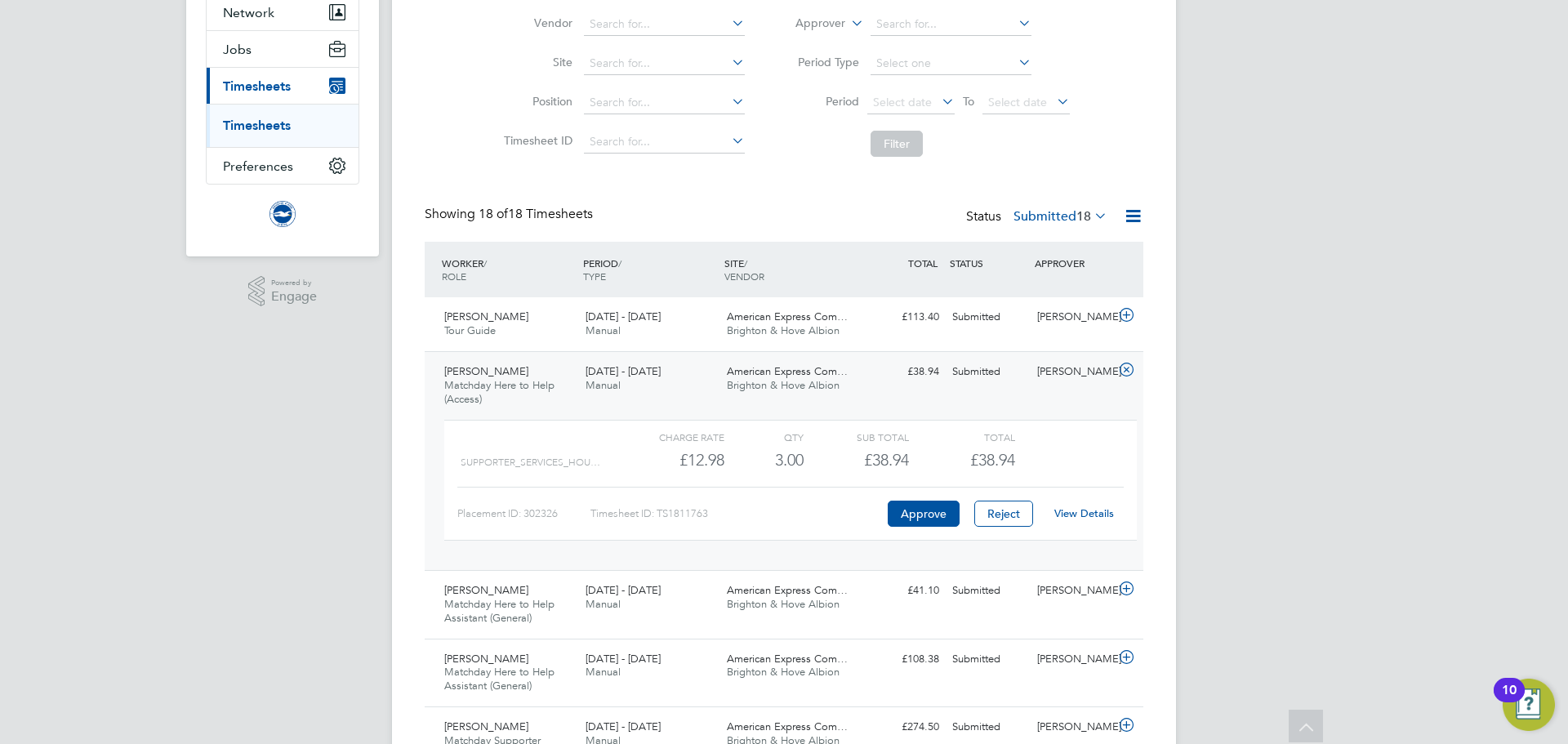
click at [1081, 514] on link "View Details" at bounding box center [1084, 513] width 60 height 14
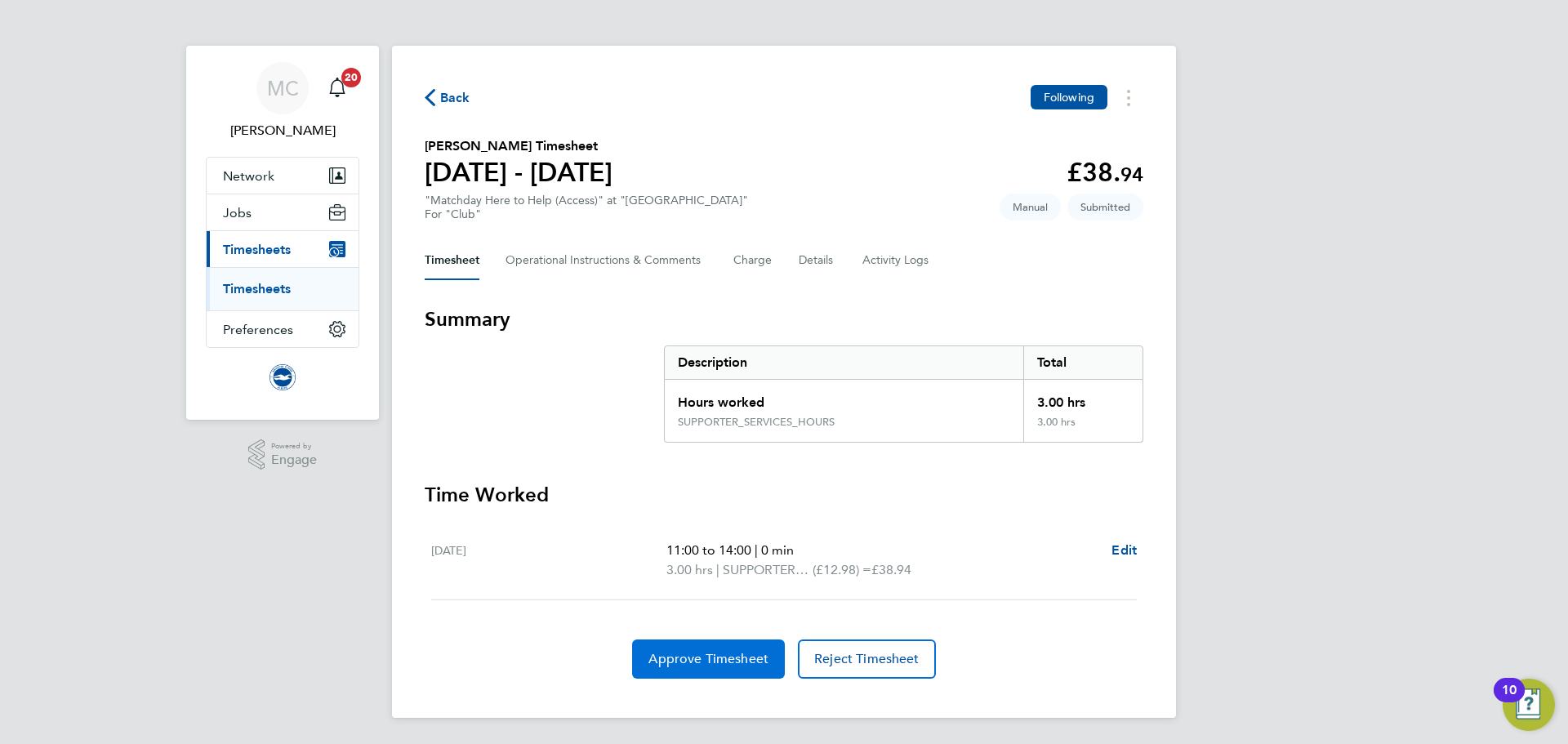
click at [731, 656] on span "Approve Timesheet" at bounding box center [708, 659] width 120 height 16
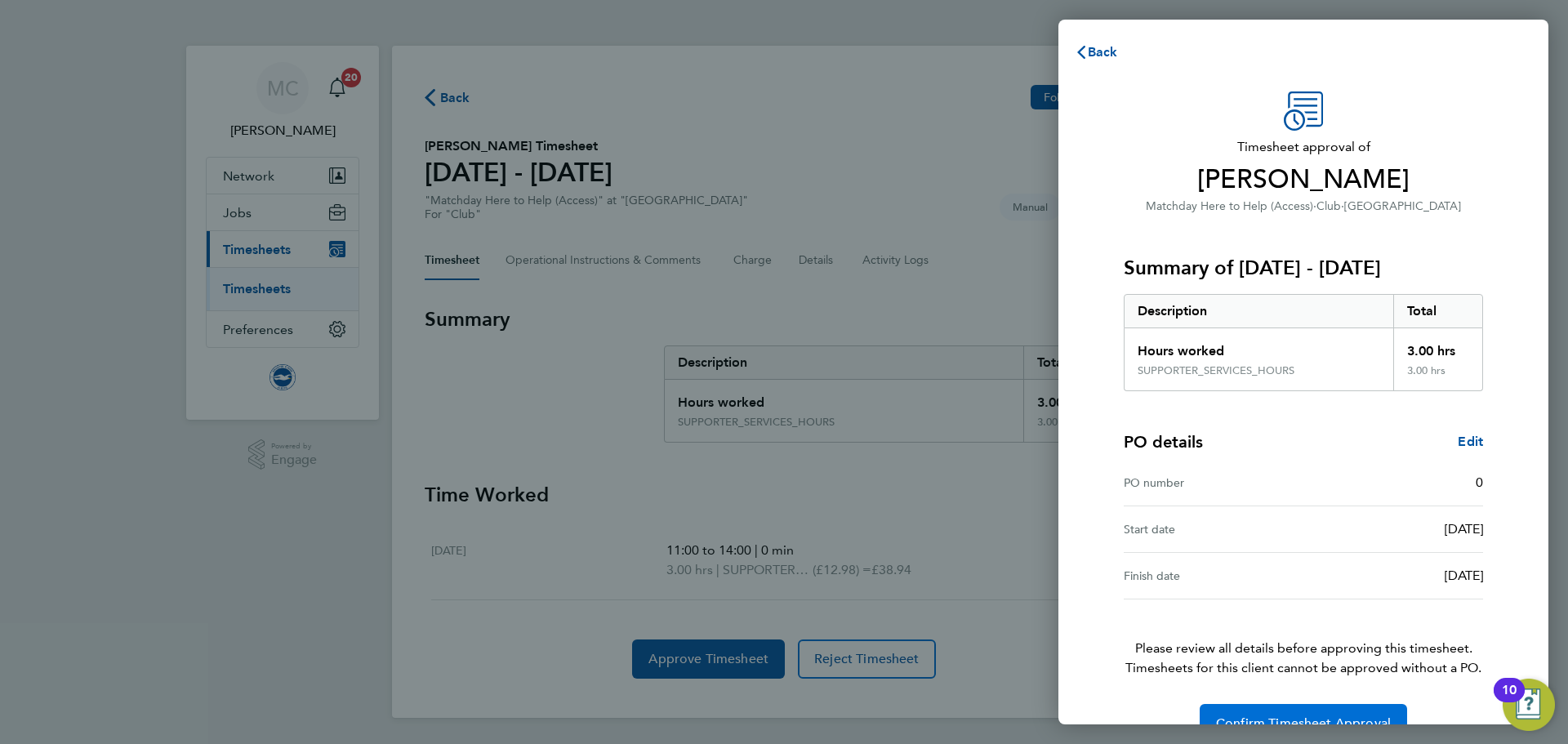
click at [1267, 707] on button "Confirm Timesheet Approval" at bounding box center [1304, 723] width 207 height 39
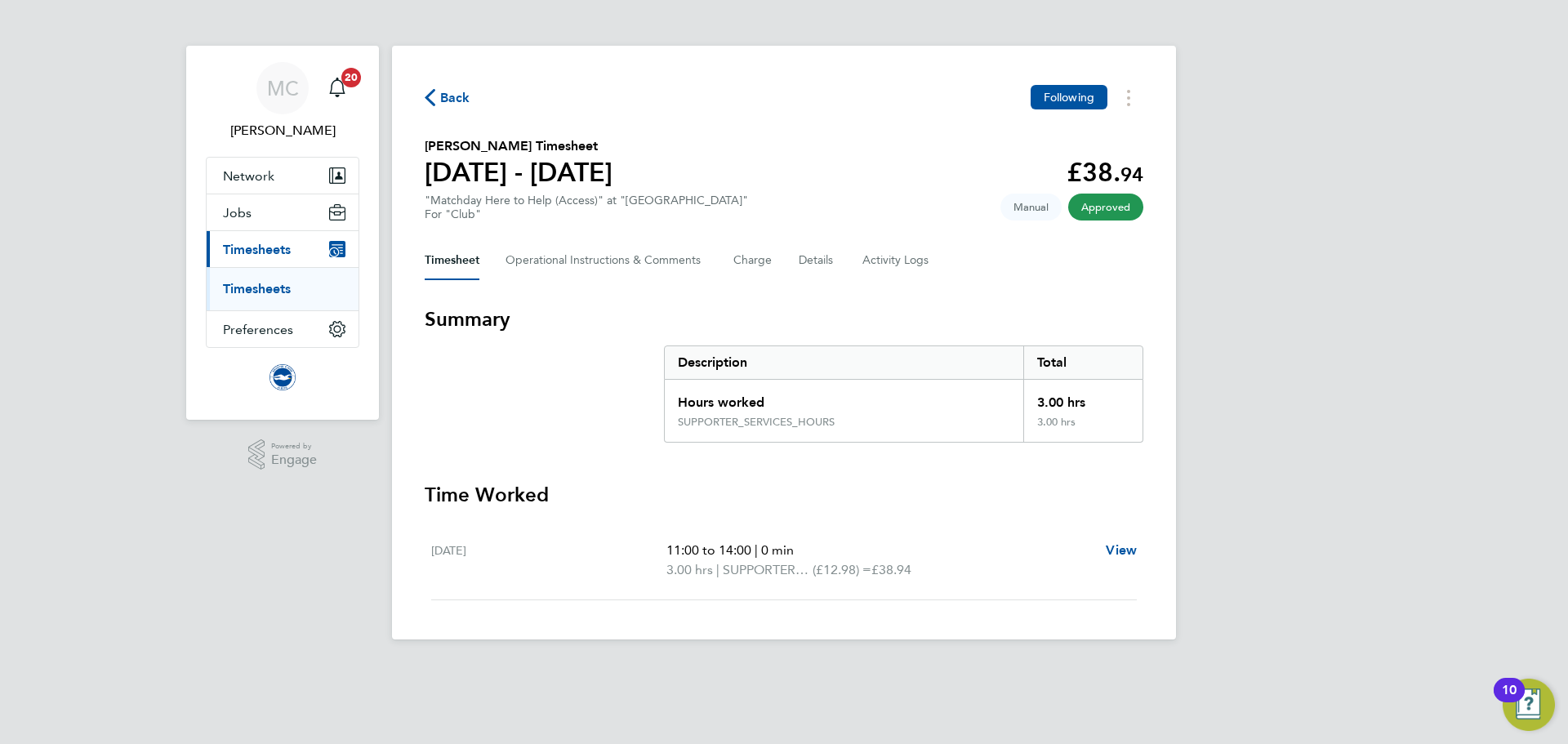
click at [444, 93] on span "Back" at bounding box center [455, 98] width 31 height 20
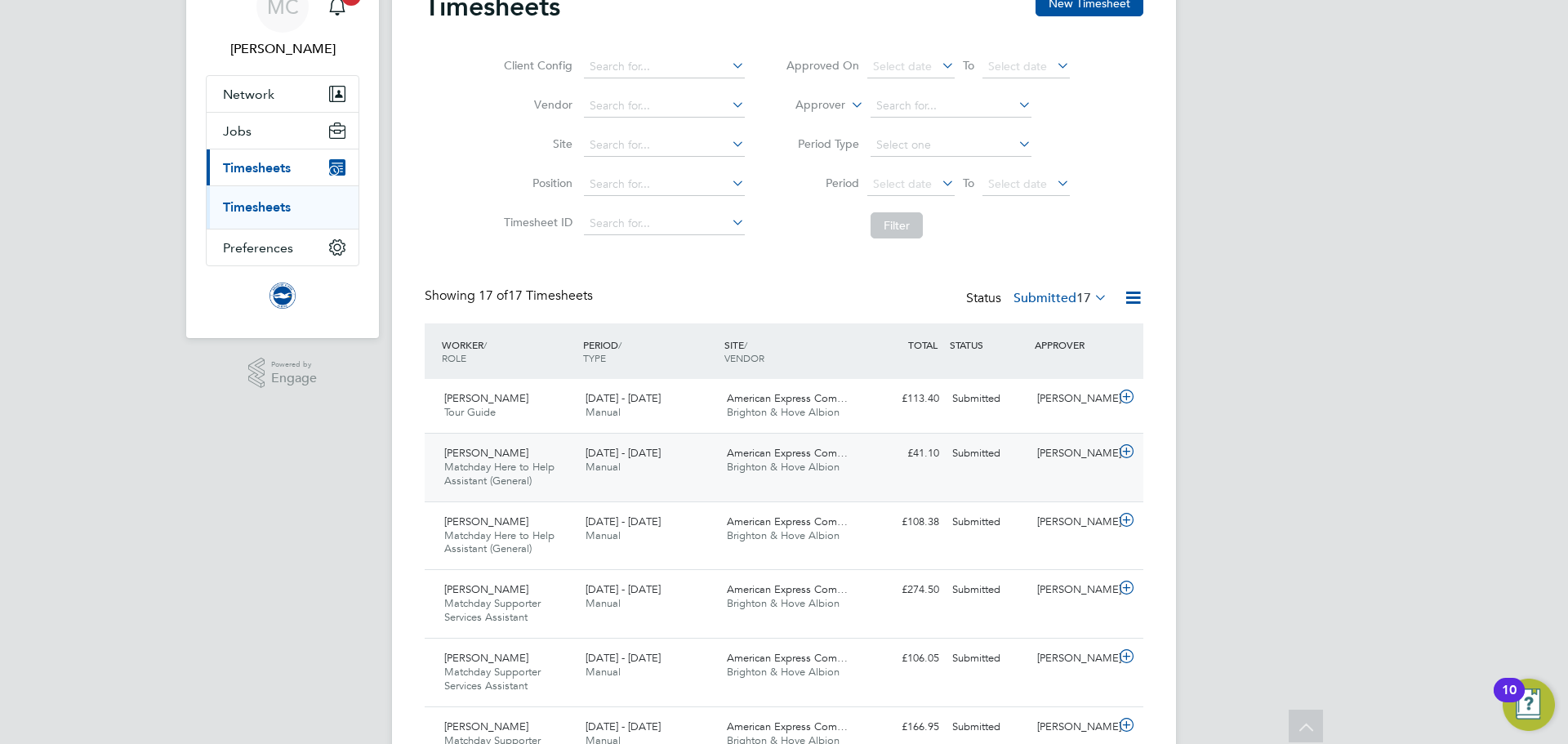
click at [554, 463] on span "Matchday Here to Help Assistant (General)" at bounding box center [500, 473] width 110 height 28
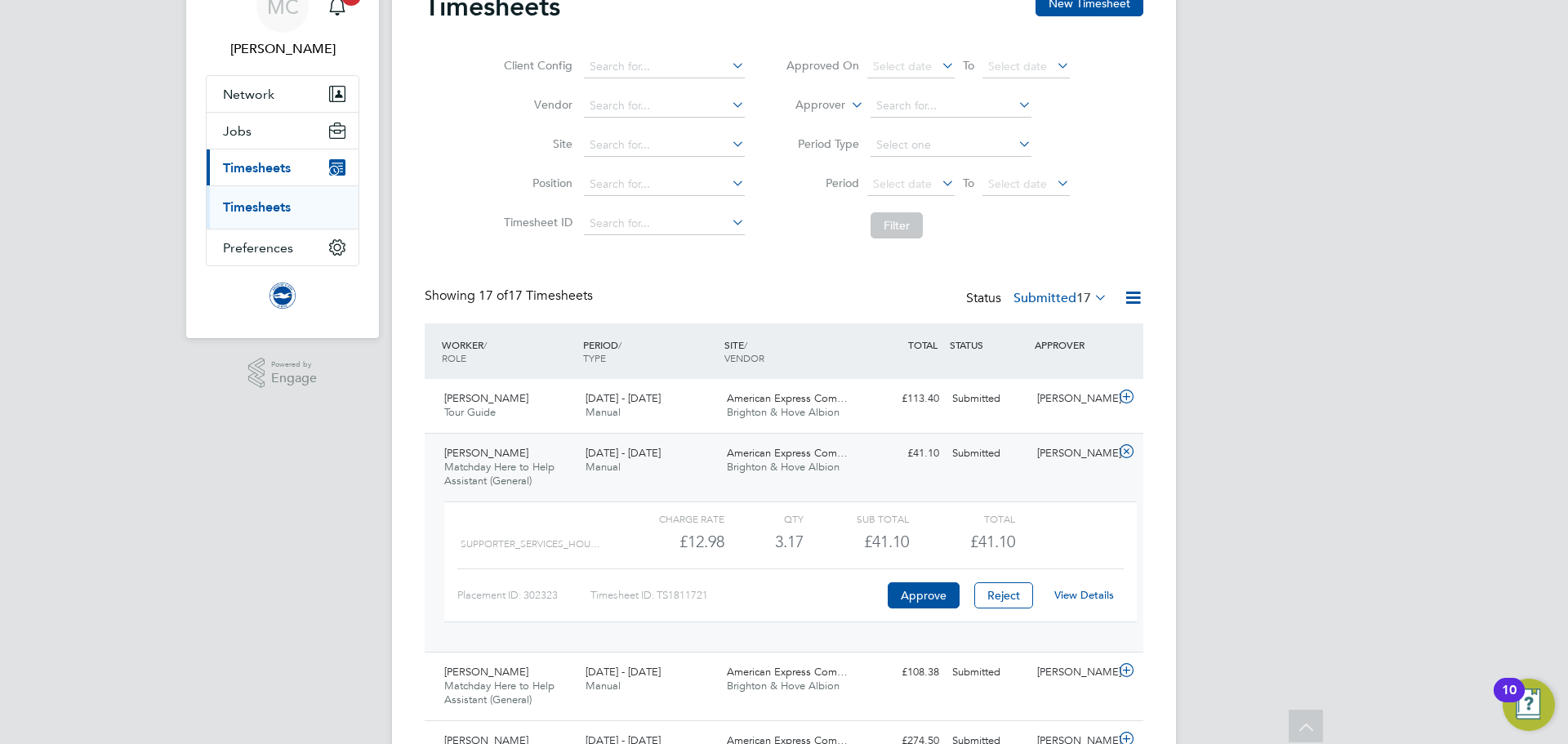
click at [1073, 599] on link "View Details" at bounding box center [1084, 594] width 60 height 14
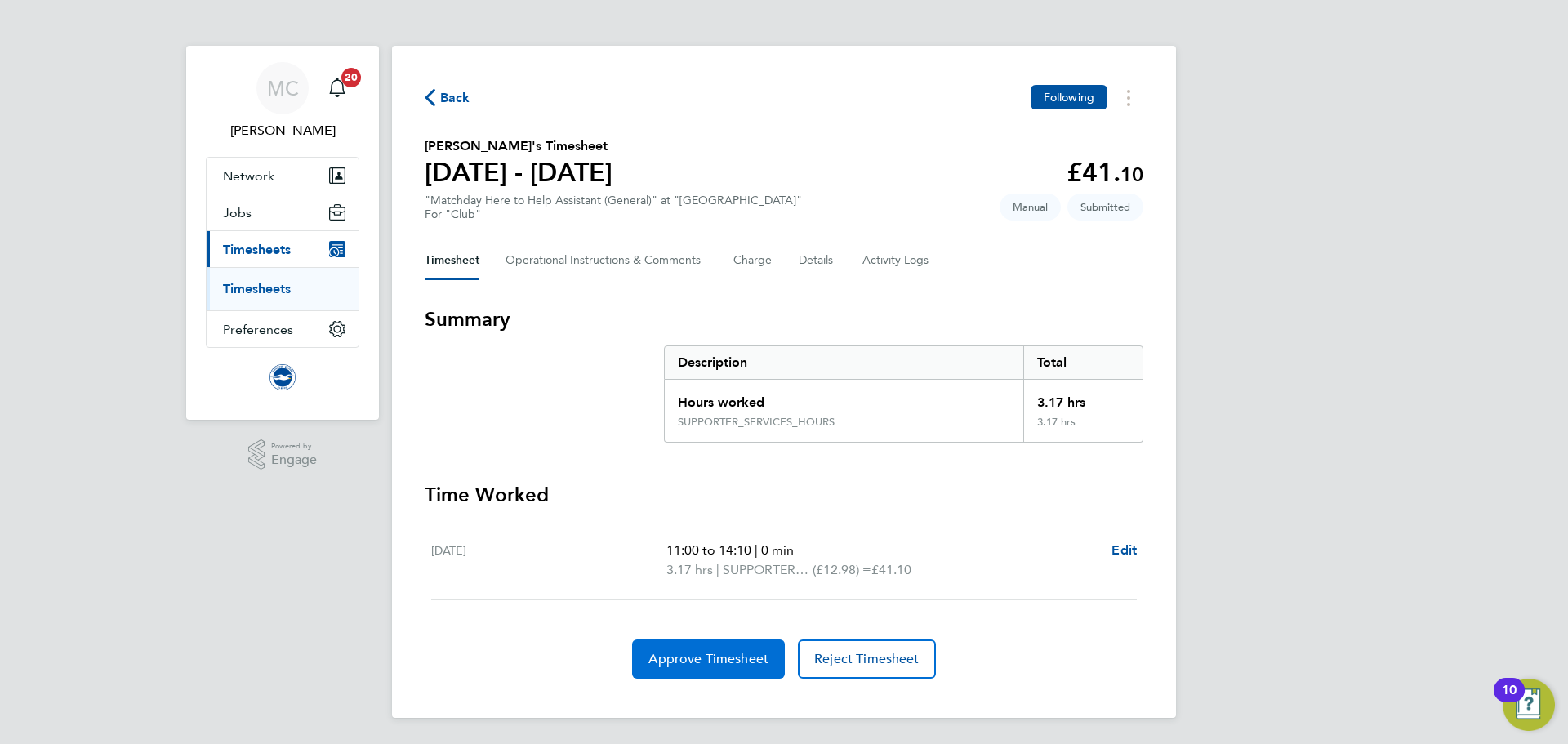
click at [747, 652] on span "Approve Timesheet" at bounding box center [708, 659] width 120 height 16
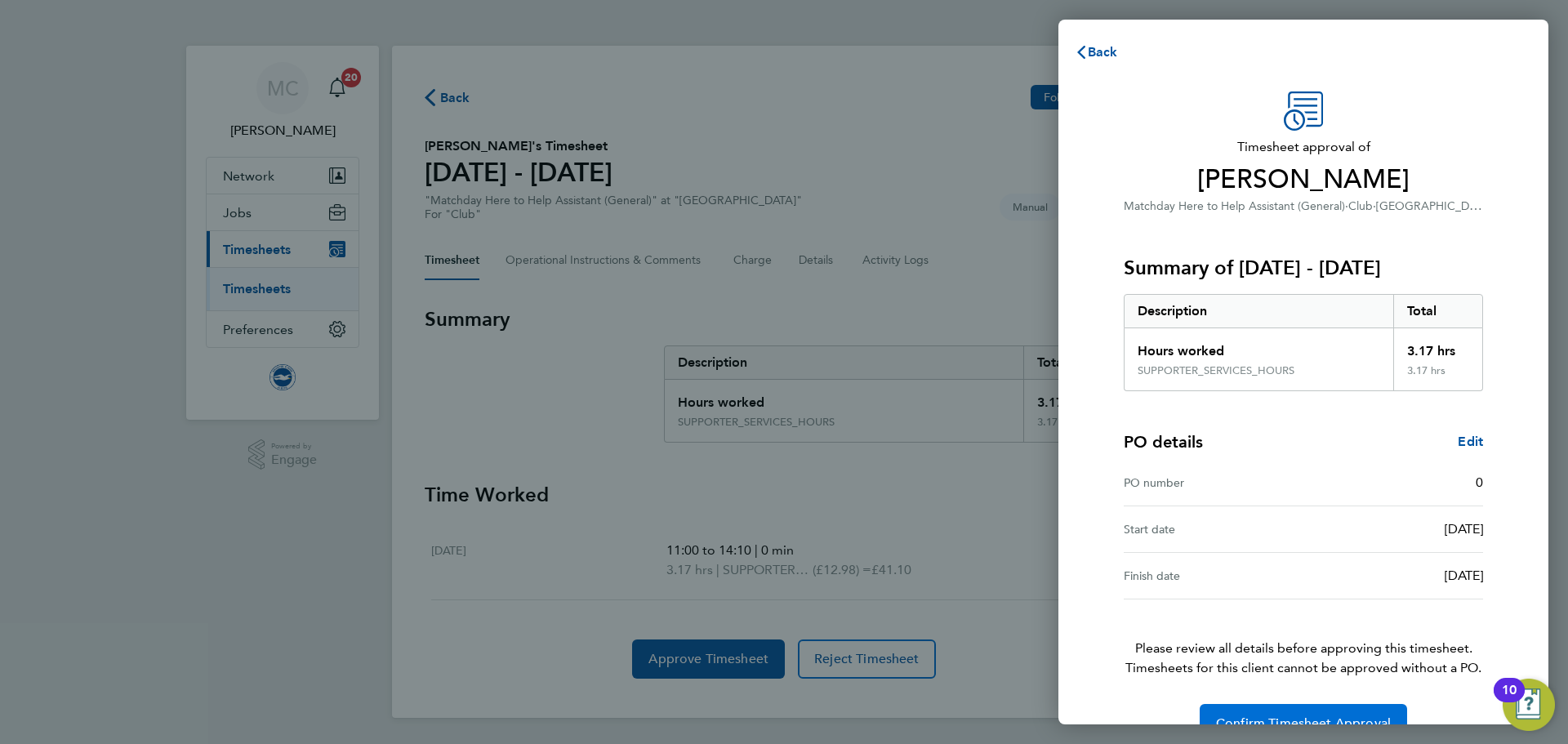
click at [1315, 717] on span "Confirm Timesheet Approval" at bounding box center [1304, 724] width 175 height 16
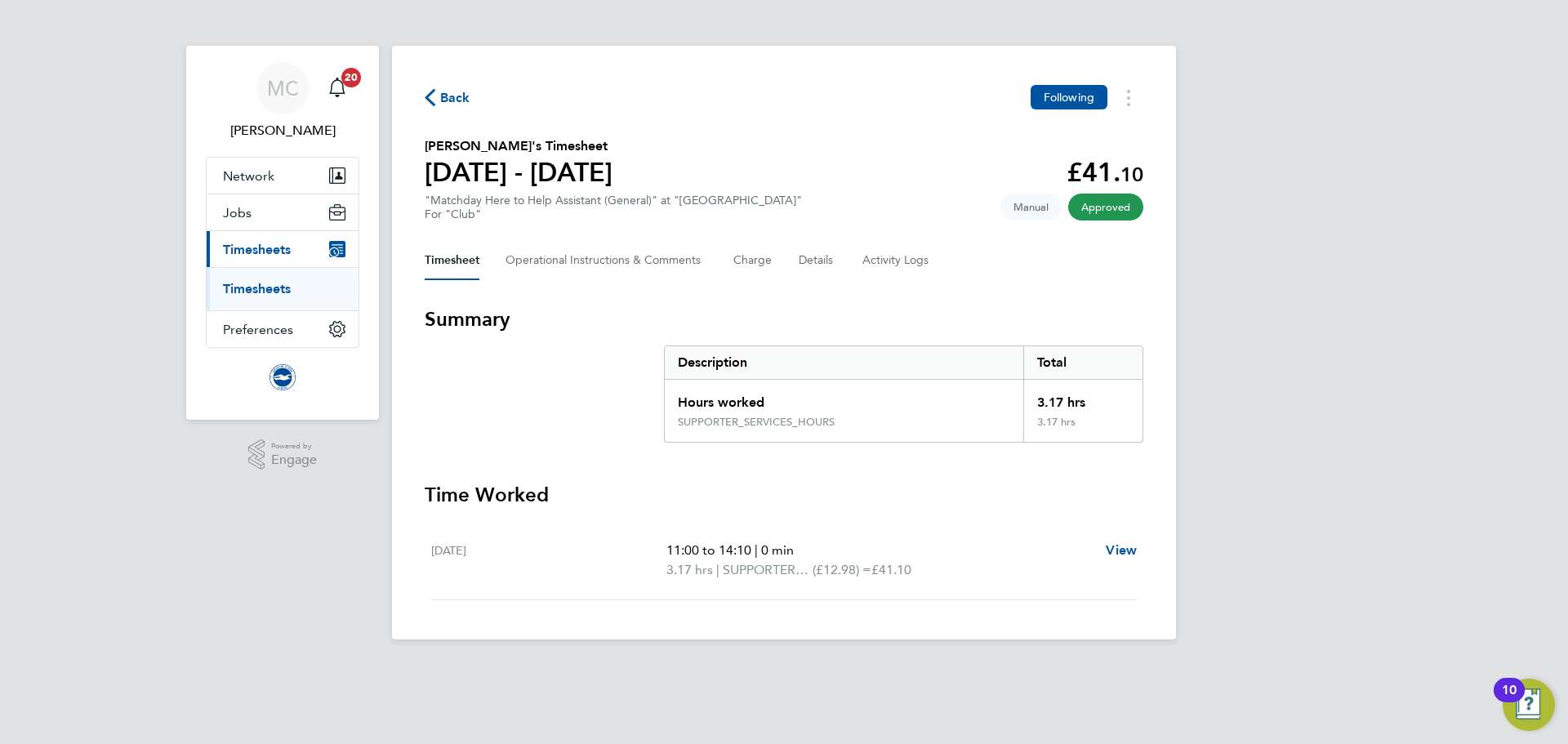
click at [447, 100] on span "Back" at bounding box center [455, 98] width 31 height 20
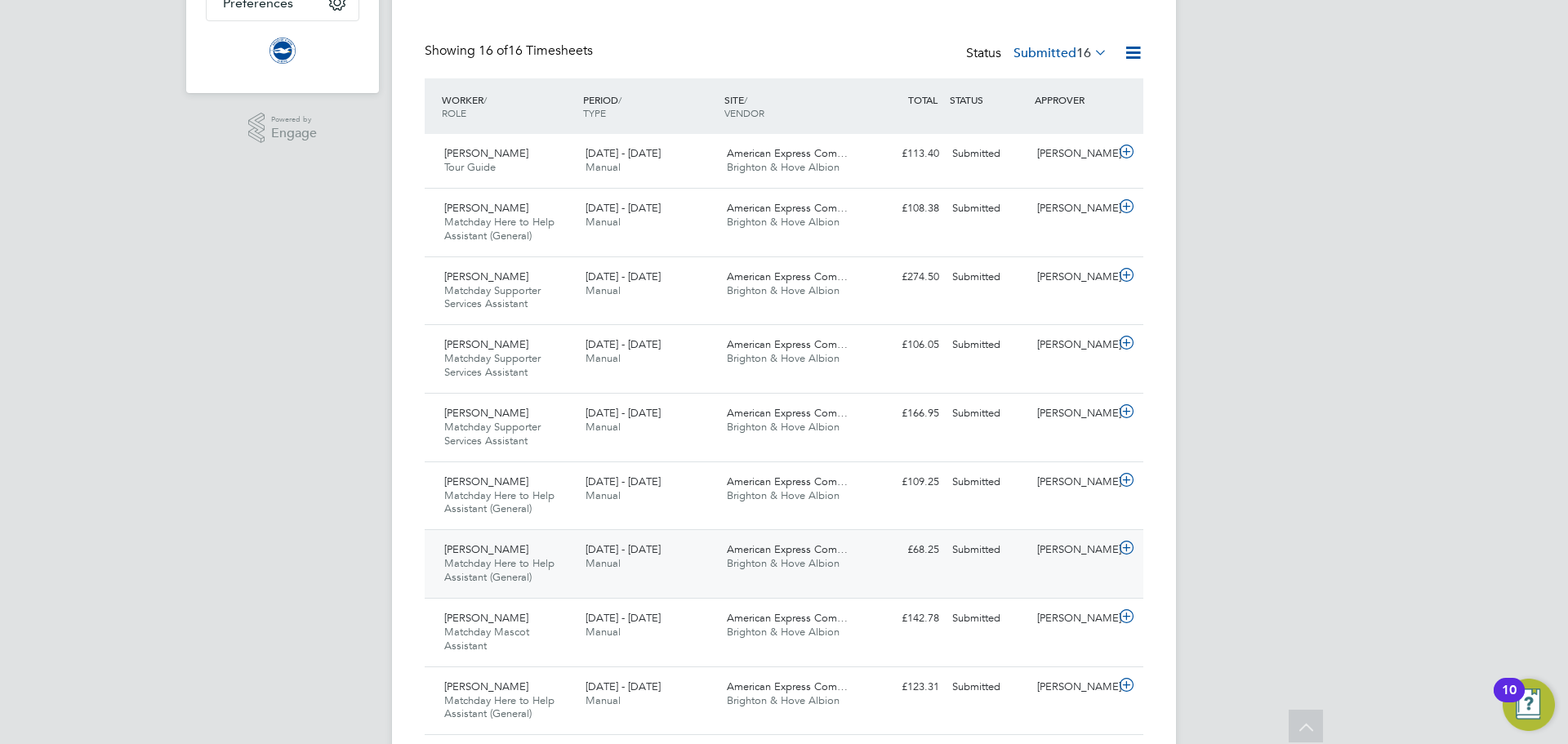
click at [518, 568] on span "Matchday Here to Help Assistant (General)" at bounding box center [500, 570] width 110 height 28
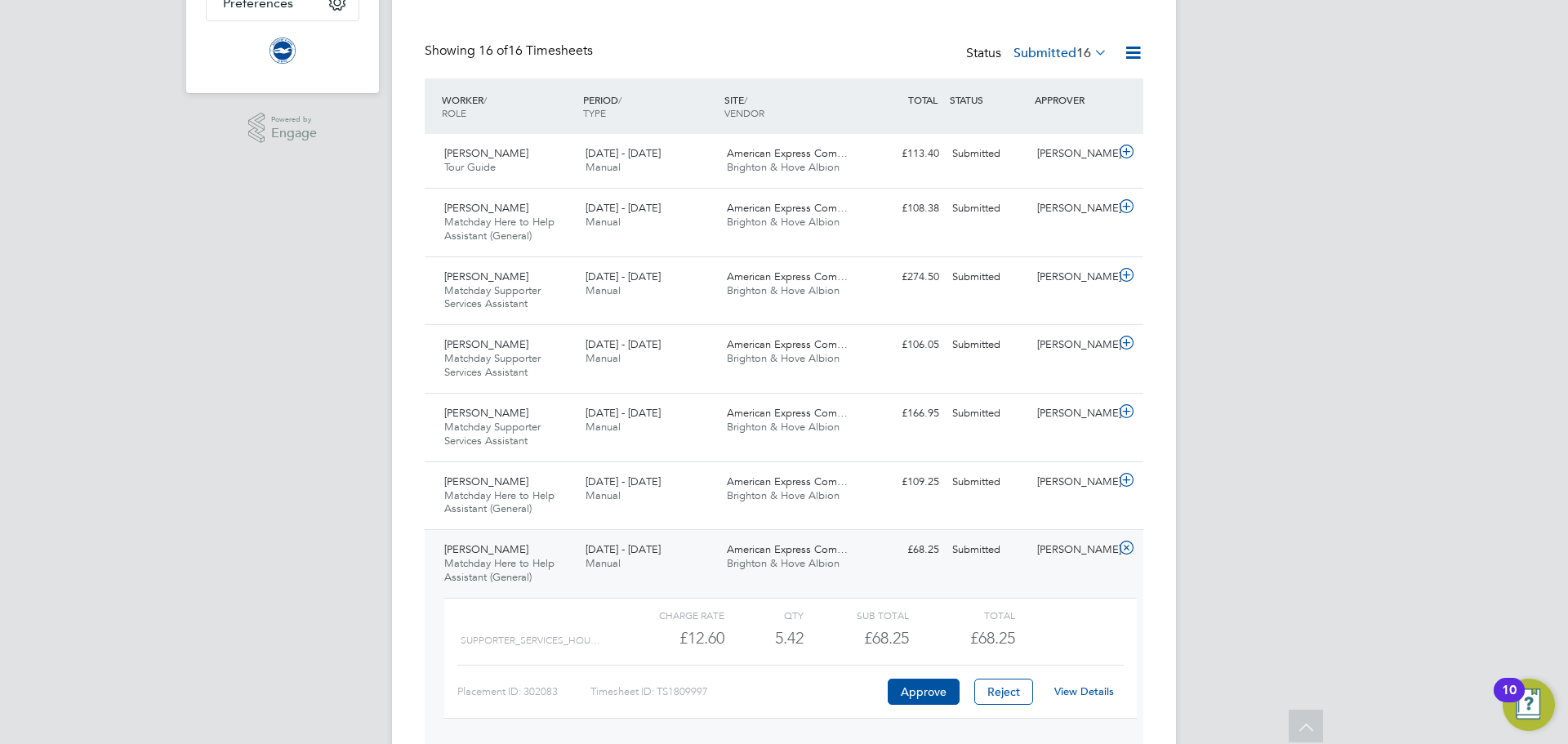
click at [1094, 691] on link "View Details" at bounding box center [1084, 691] width 60 height 14
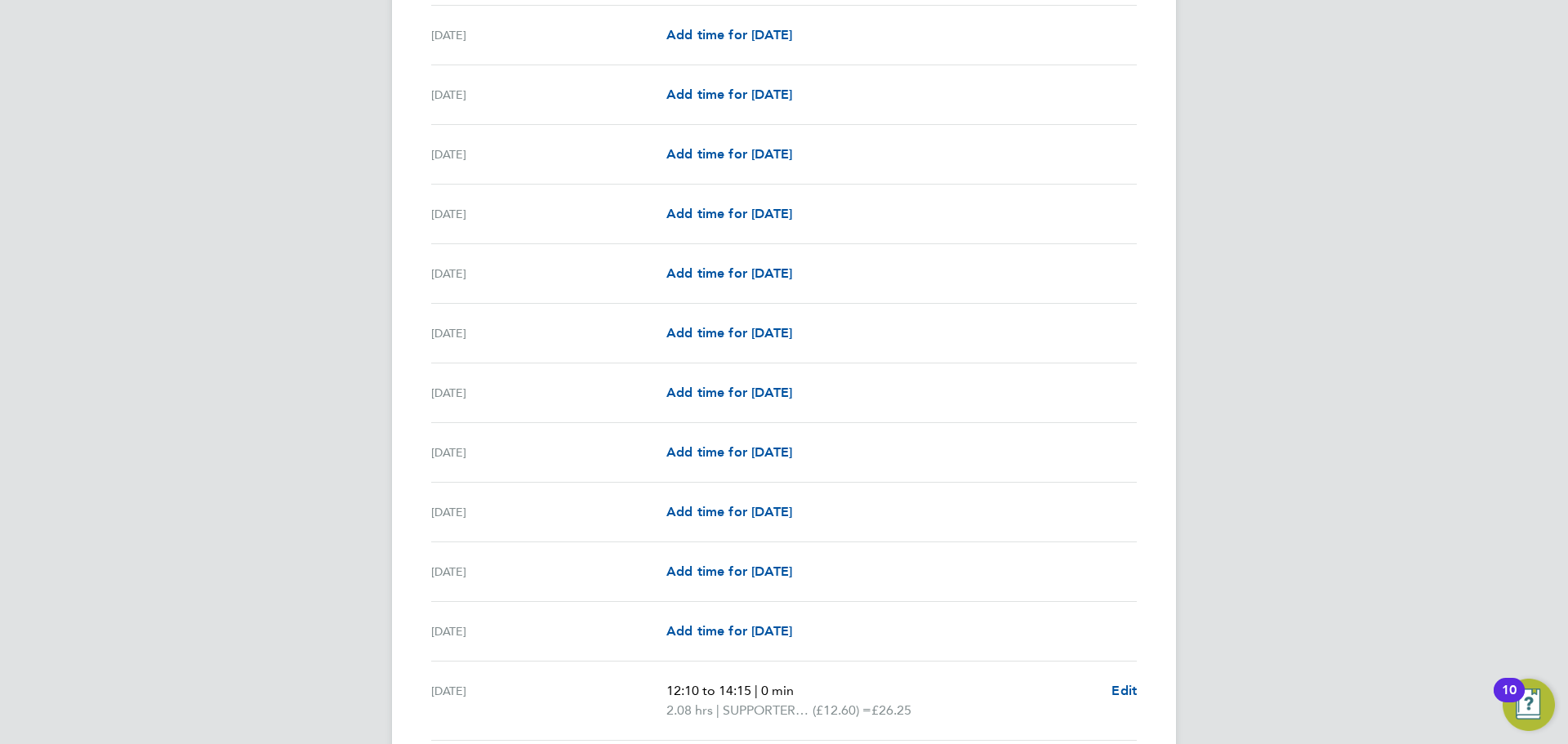
scroll to position [914, 0]
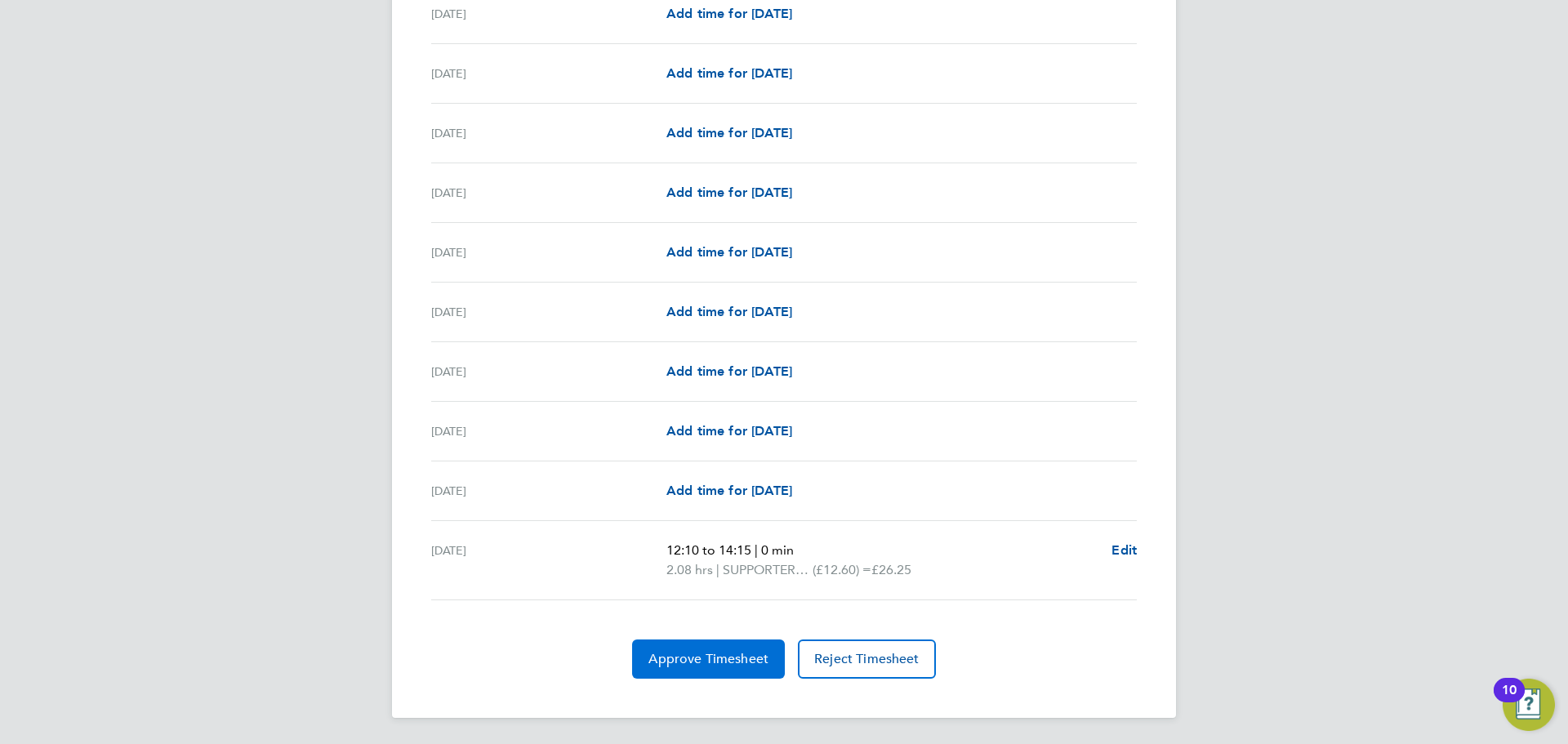
click at [722, 672] on button "Approve Timesheet" at bounding box center [708, 658] width 152 height 39
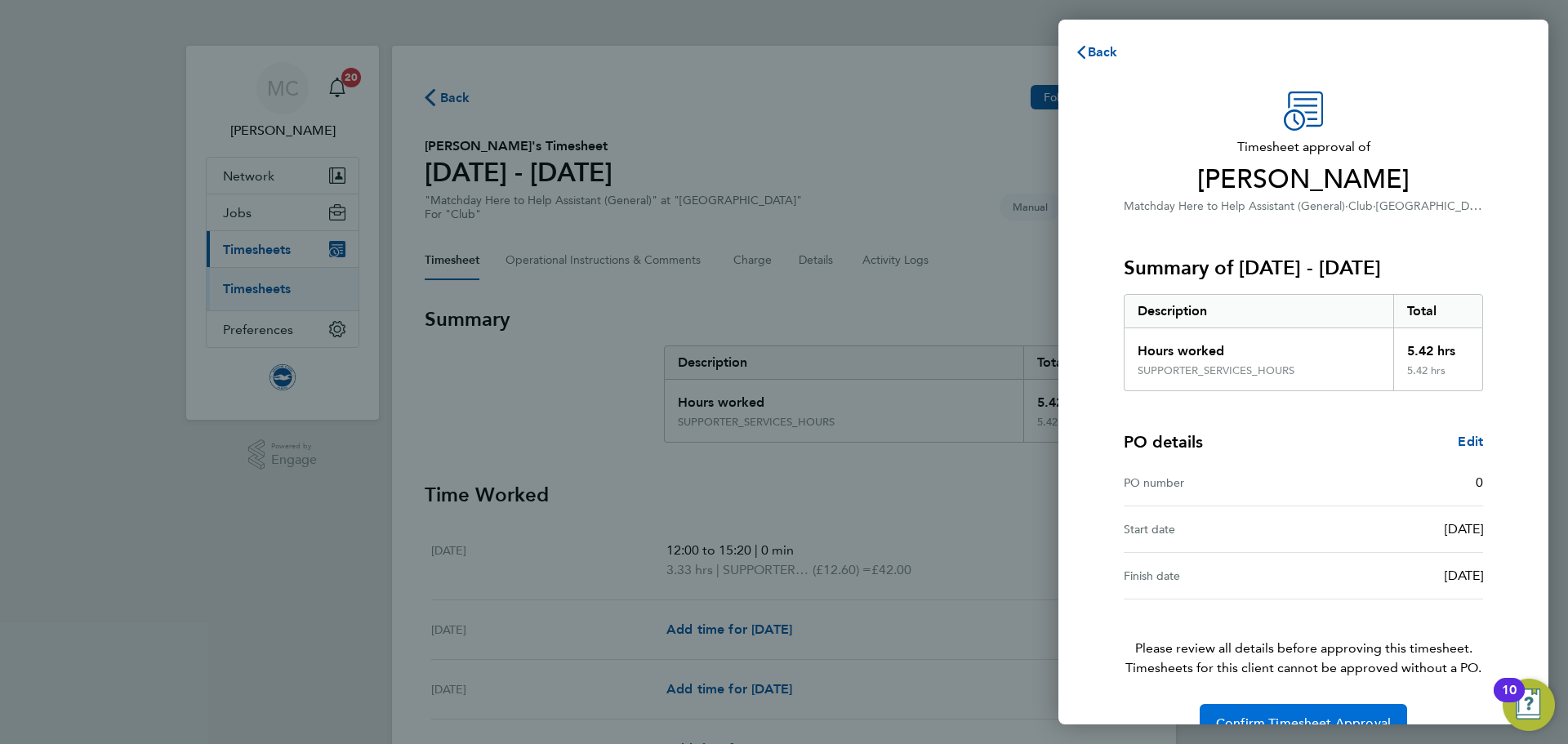
click at [1307, 719] on span "Confirm Timesheet Approval" at bounding box center [1304, 724] width 175 height 16
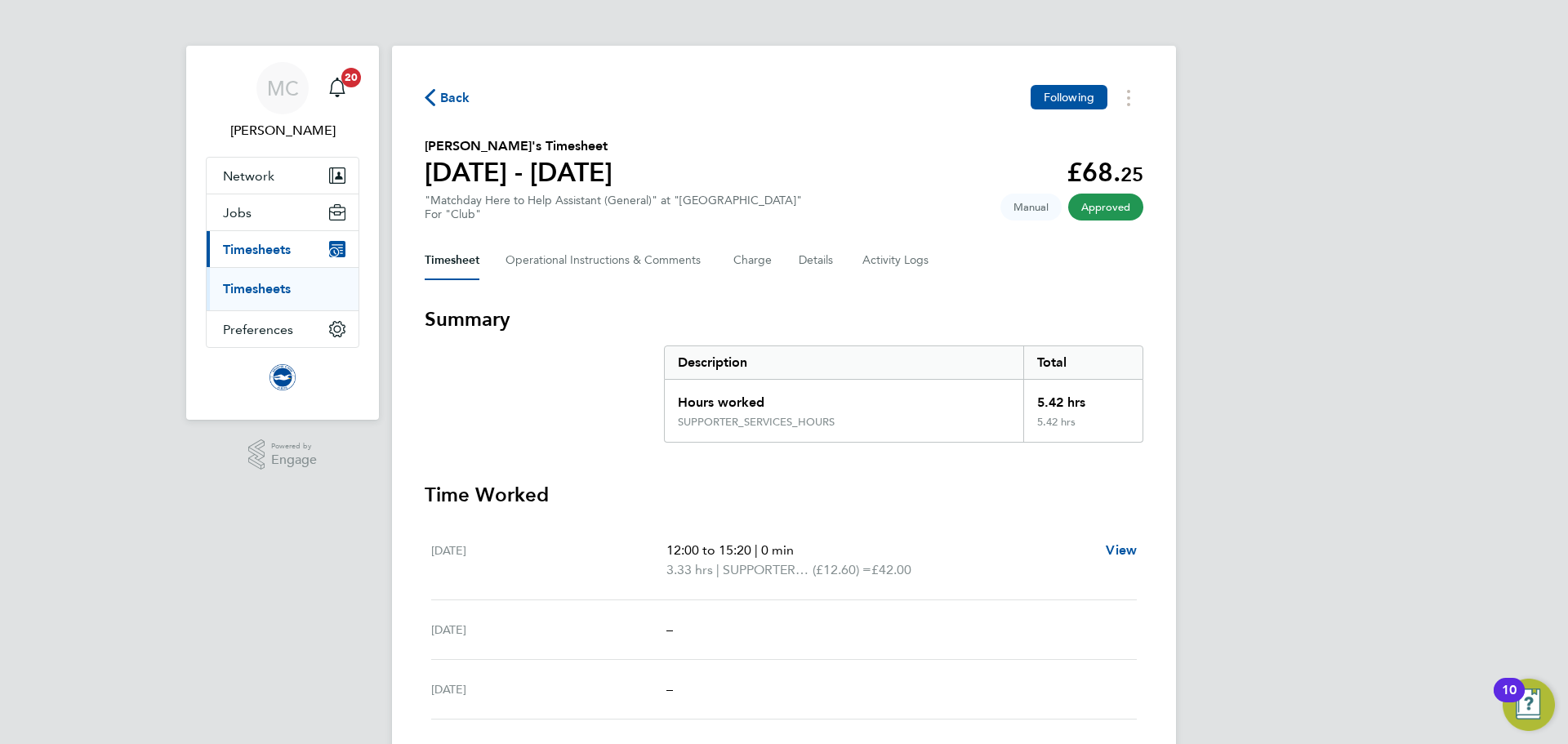
click at [453, 94] on span "Back" at bounding box center [455, 98] width 31 height 20
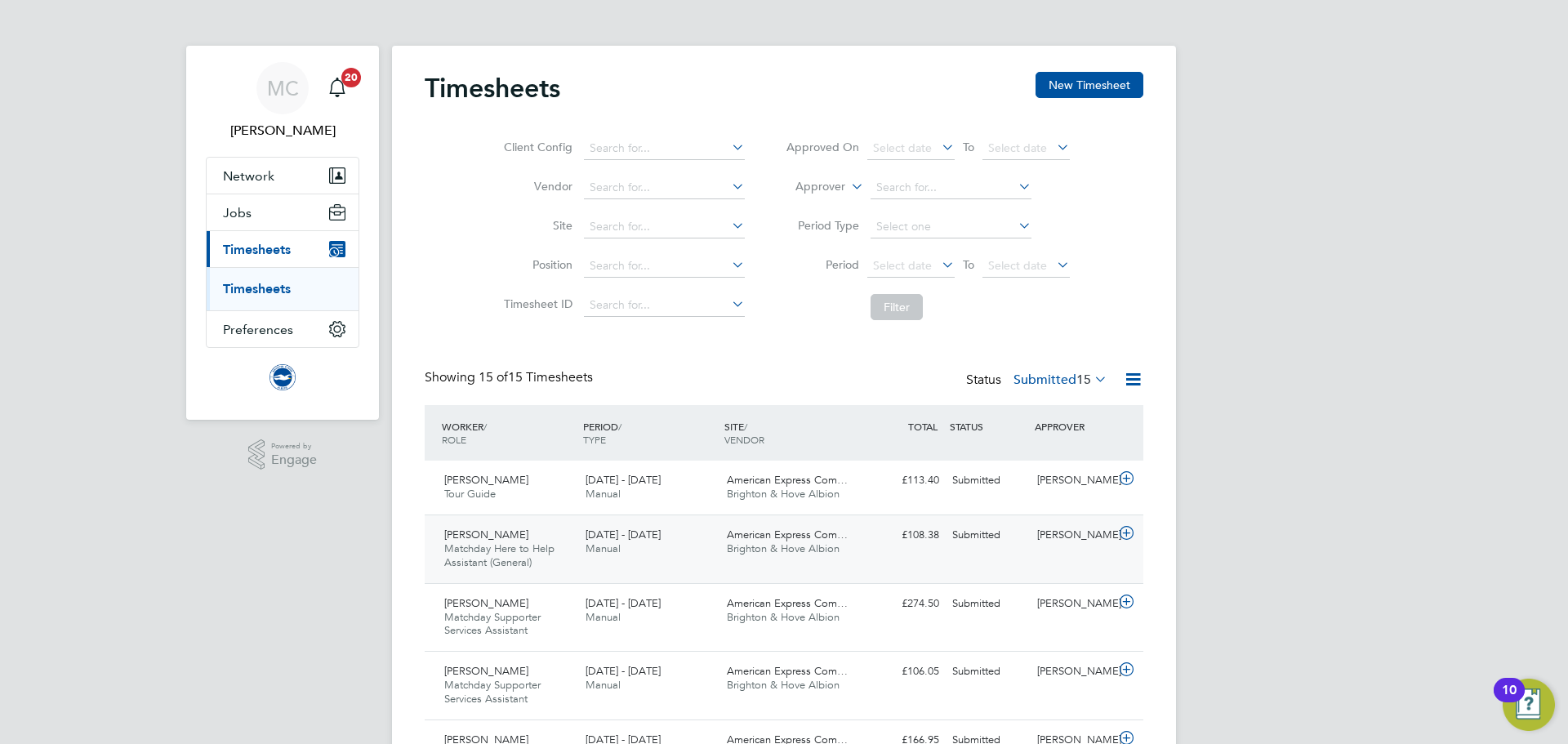
click at [534, 546] on span "Matchday Here to Help Assistant (General)" at bounding box center [500, 556] width 110 height 28
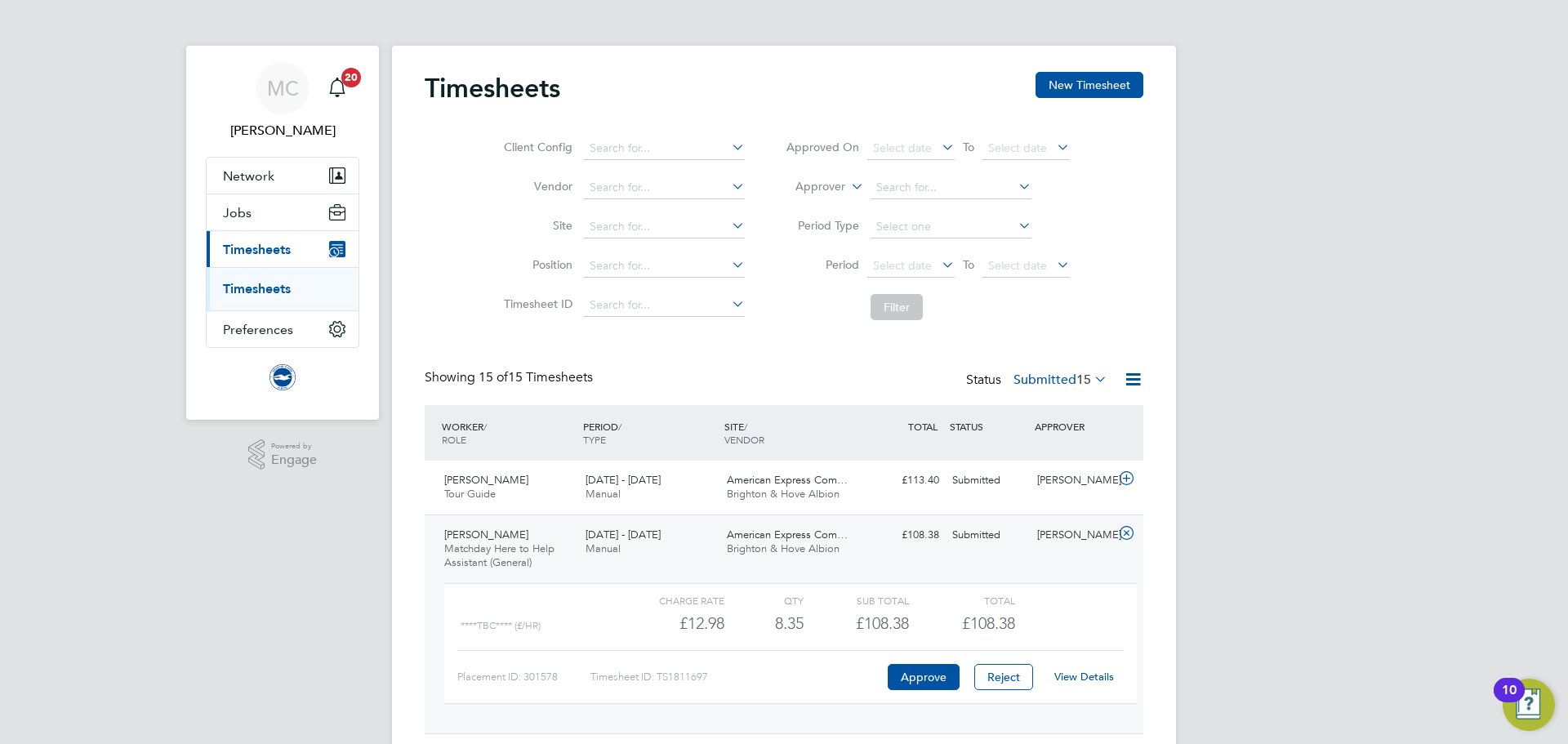
click at [1078, 672] on link "View Details" at bounding box center [1084, 676] width 60 height 14
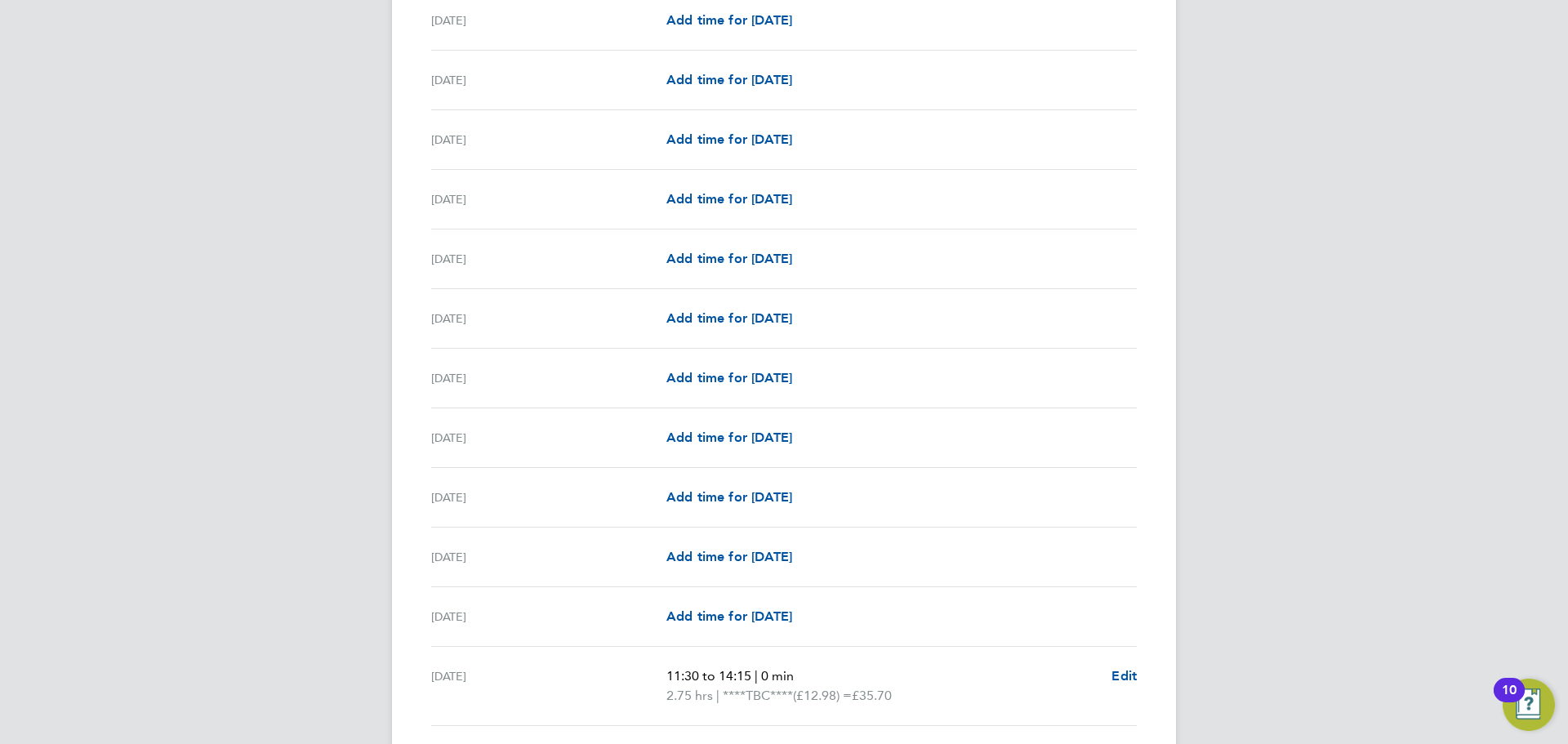
scroll to position [1307, 0]
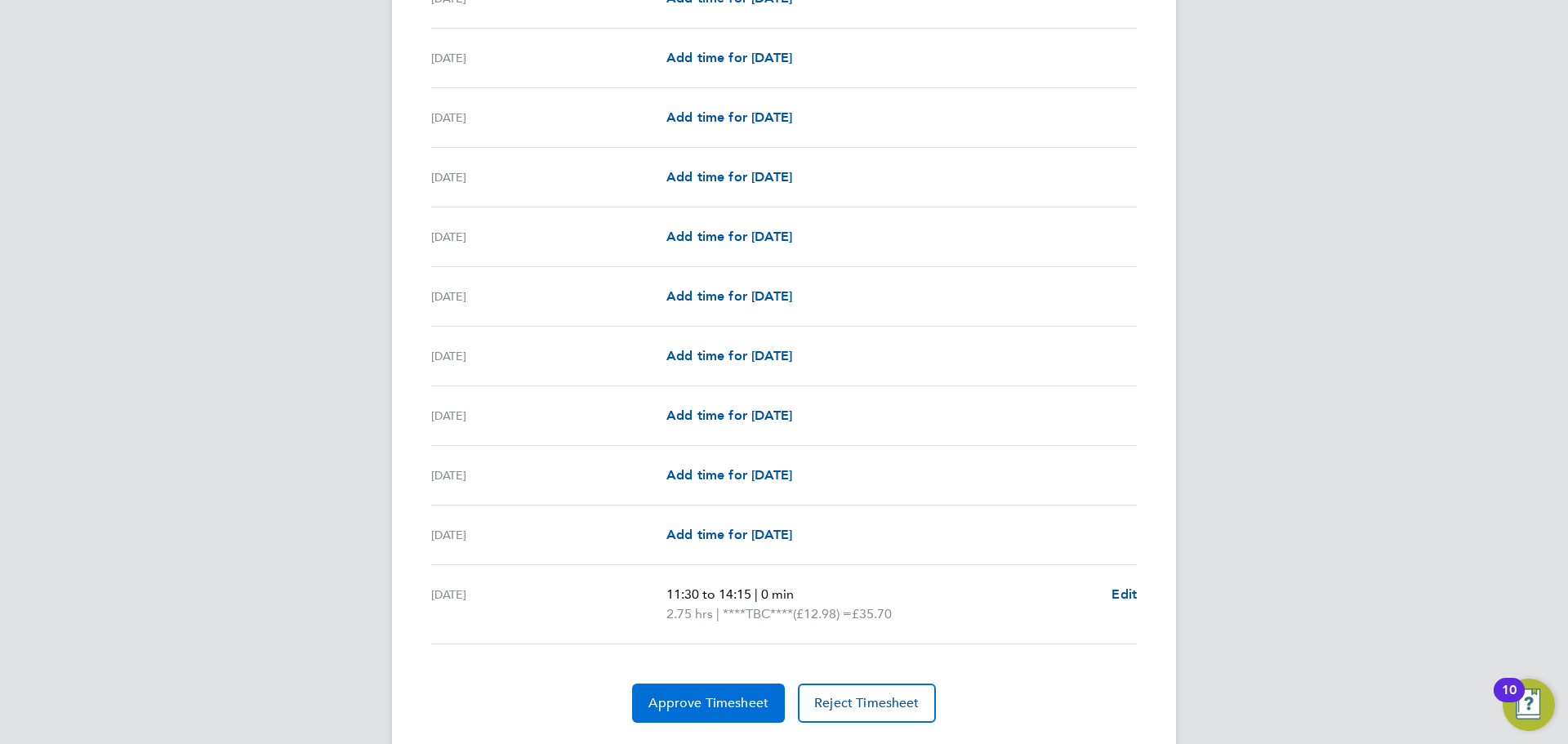
click at [716, 697] on span "Approve Timesheet" at bounding box center [708, 703] width 120 height 16
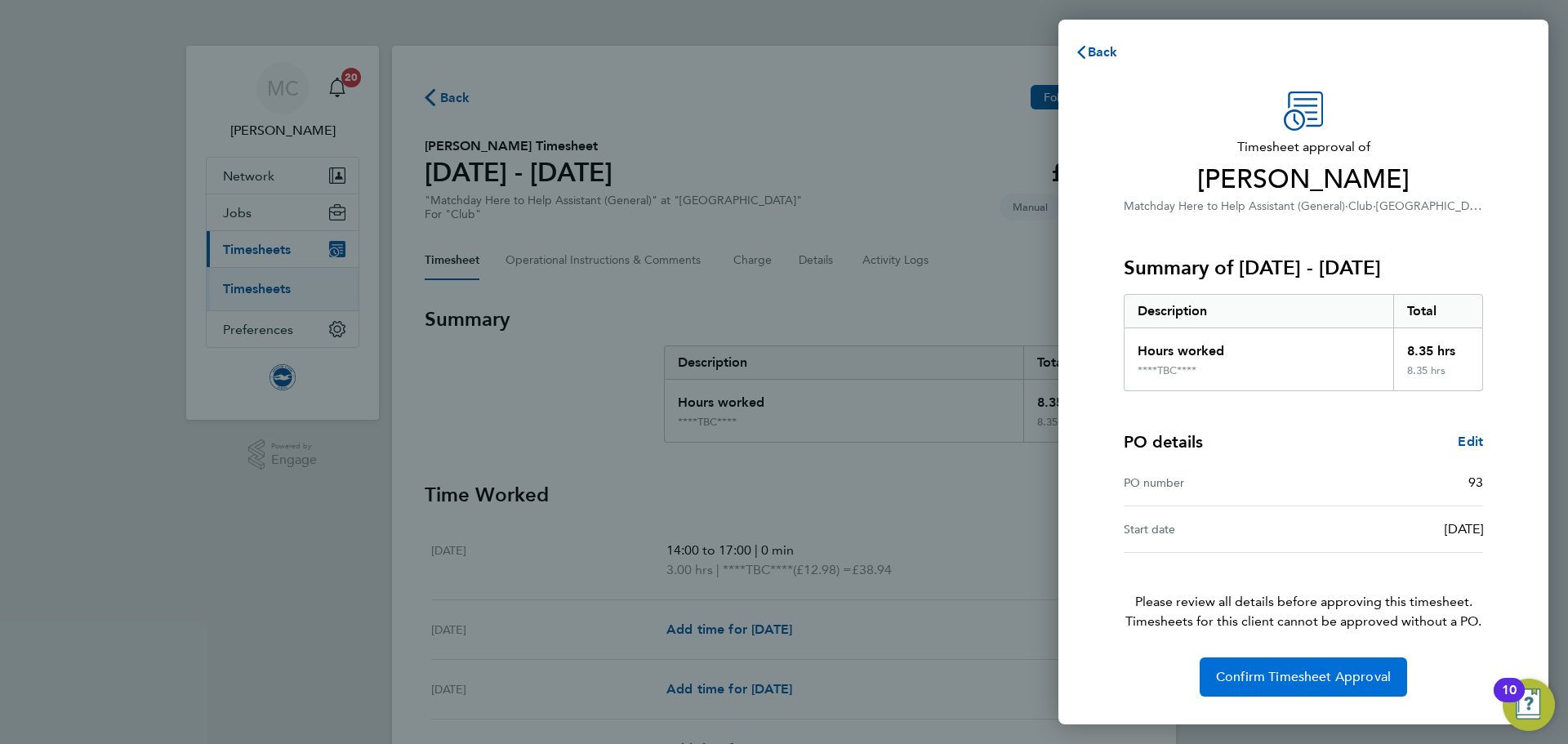
click at [1282, 677] on span "Confirm Timesheet Approval" at bounding box center [1304, 677] width 175 height 16
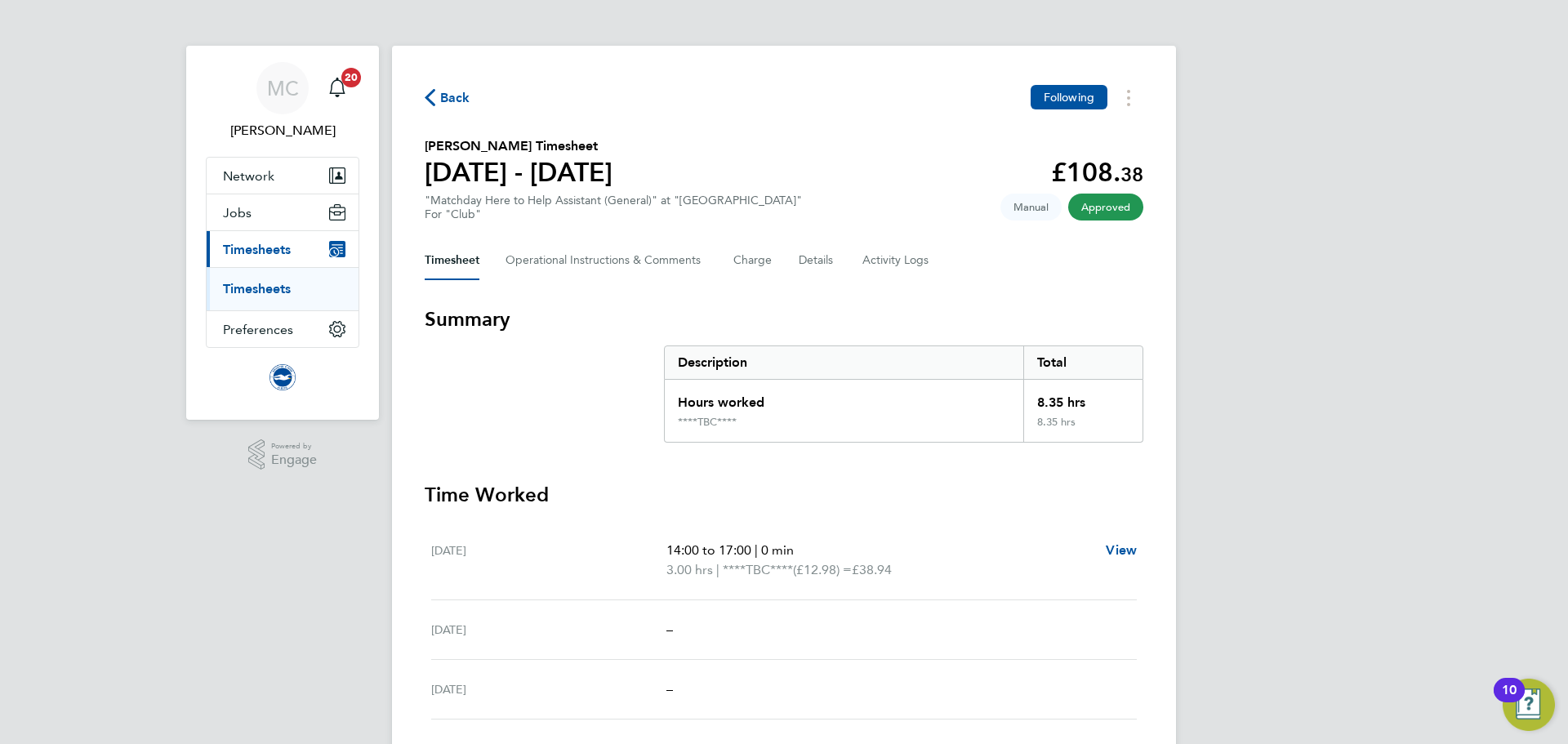
click at [455, 100] on span "Back" at bounding box center [455, 98] width 31 height 20
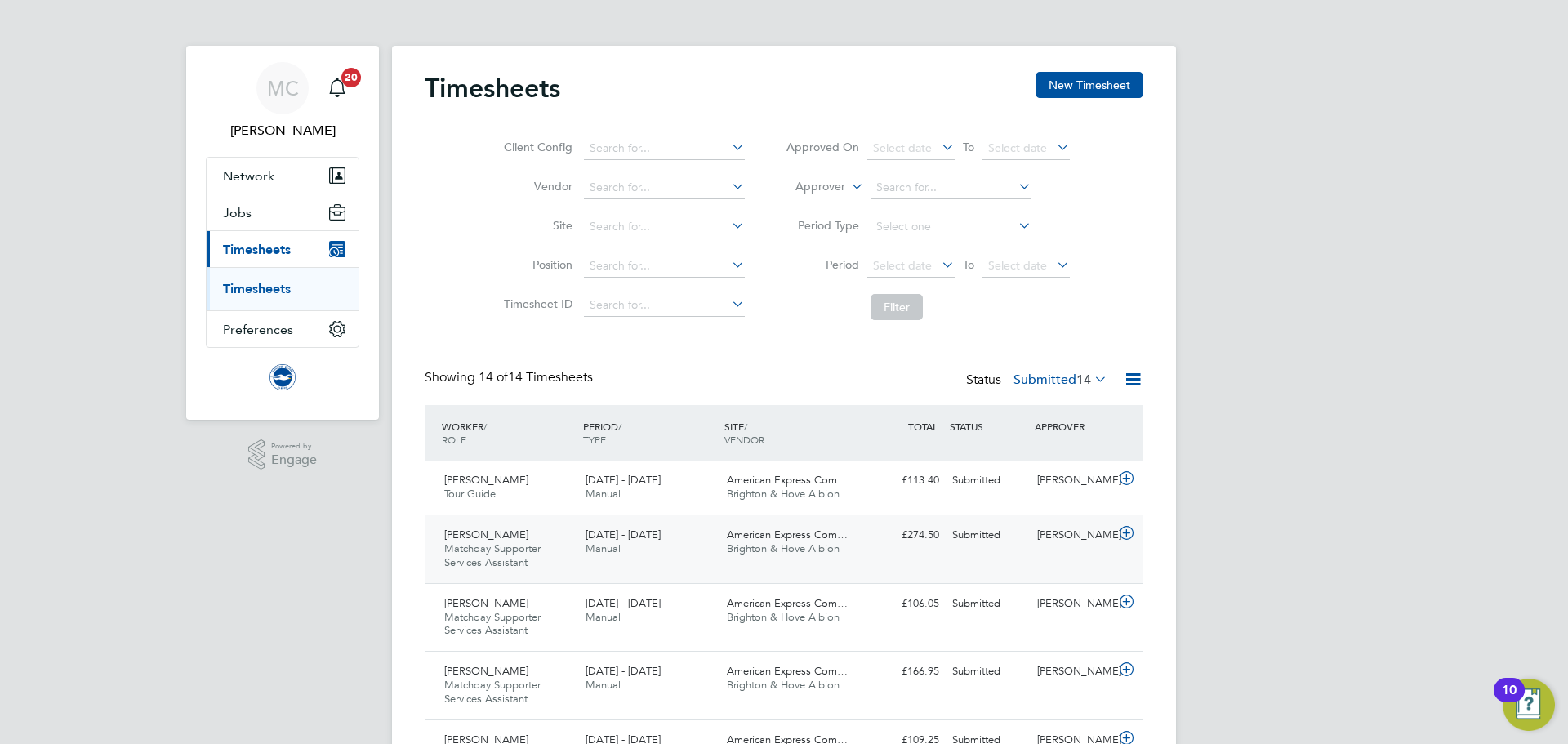
click at [520, 551] on span "Matchday Supporter Services Assistant" at bounding box center [492, 556] width 96 height 28
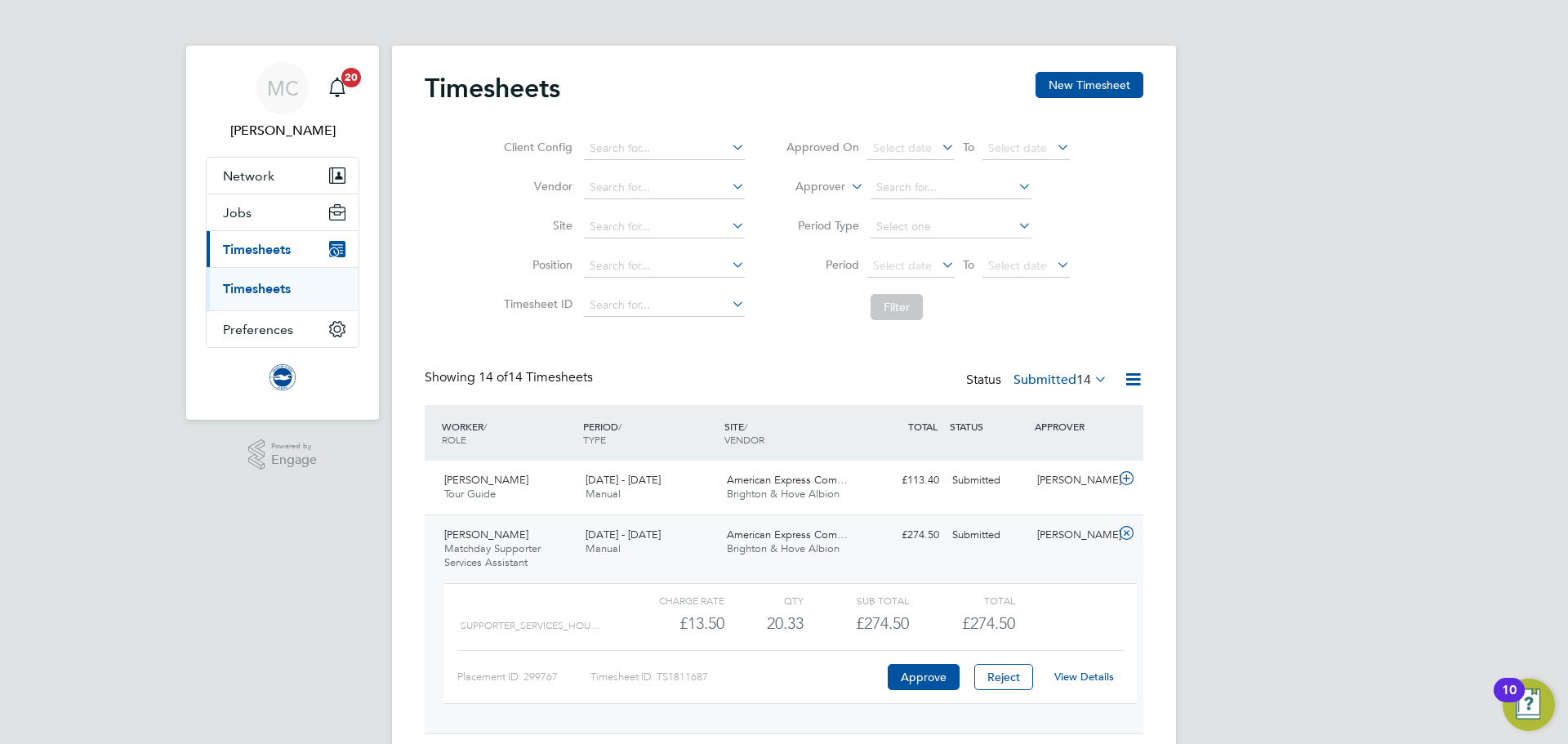
click at [1076, 675] on link "View Details" at bounding box center [1084, 676] width 60 height 14
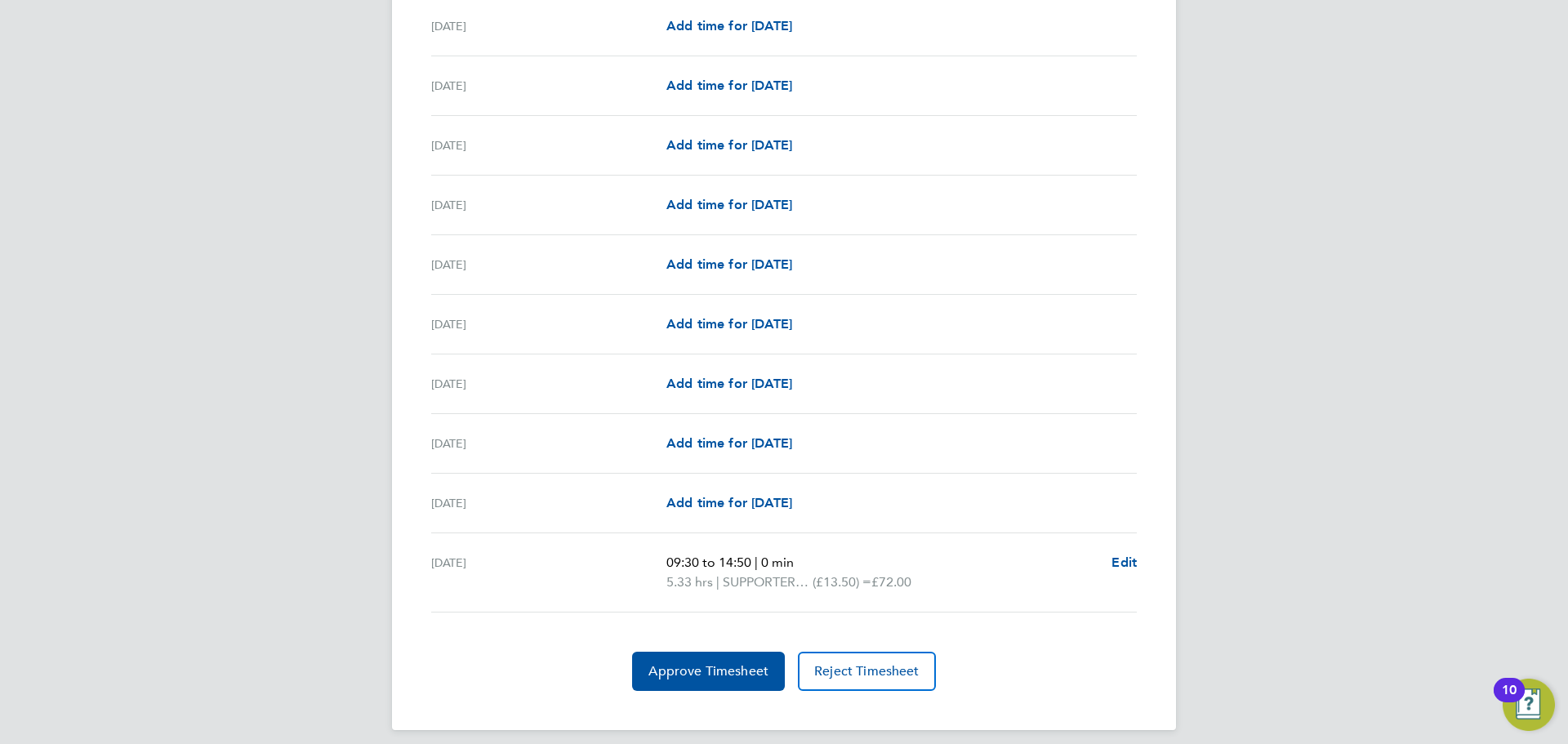
scroll to position [1848, 0]
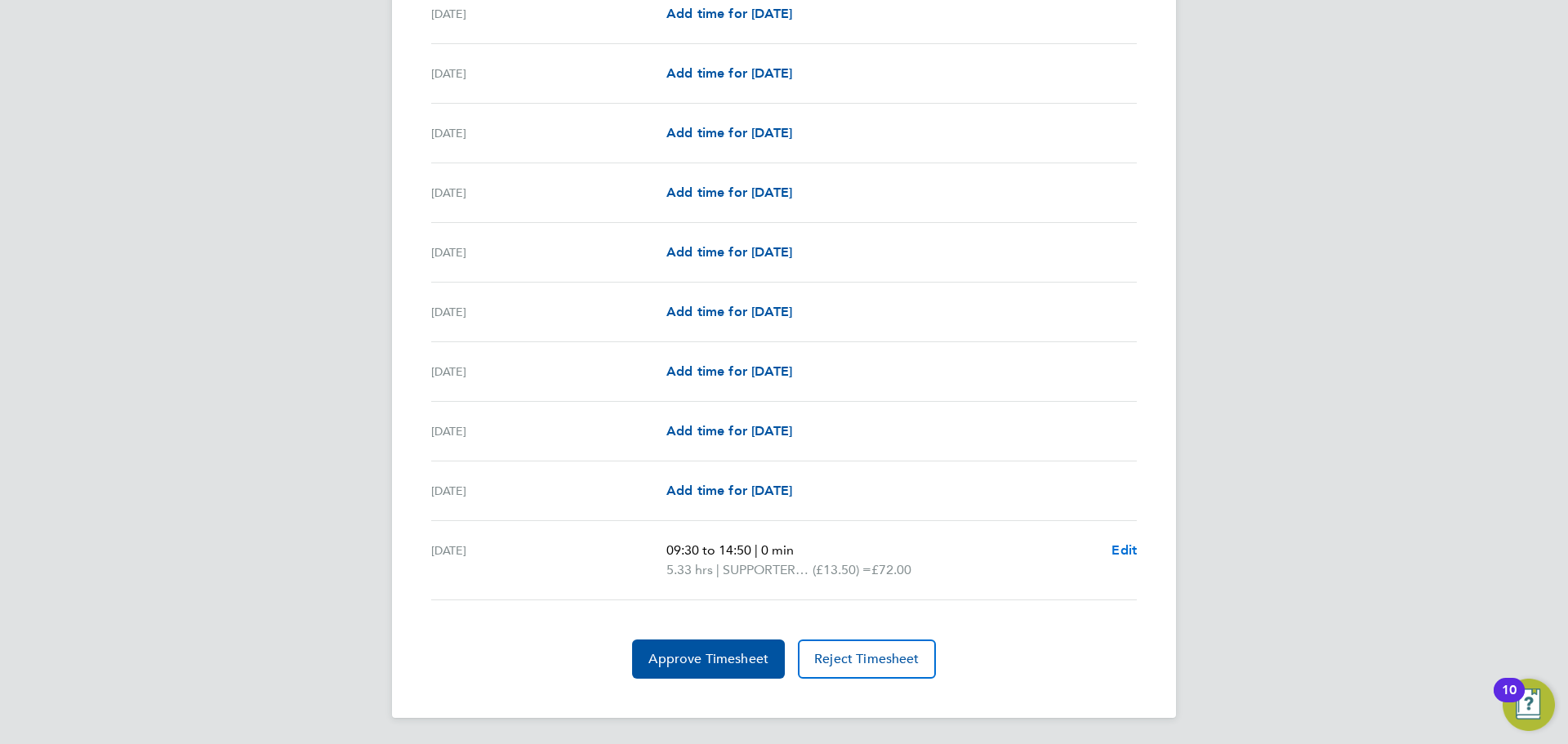
drag, startPoint x: 1119, startPoint y: 551, endPoint x: 855, endPoint y: 427, distance: 291.7
click at [1119, 550] on span "Edit" at bounding box center [1124, 550] width 25 height 15
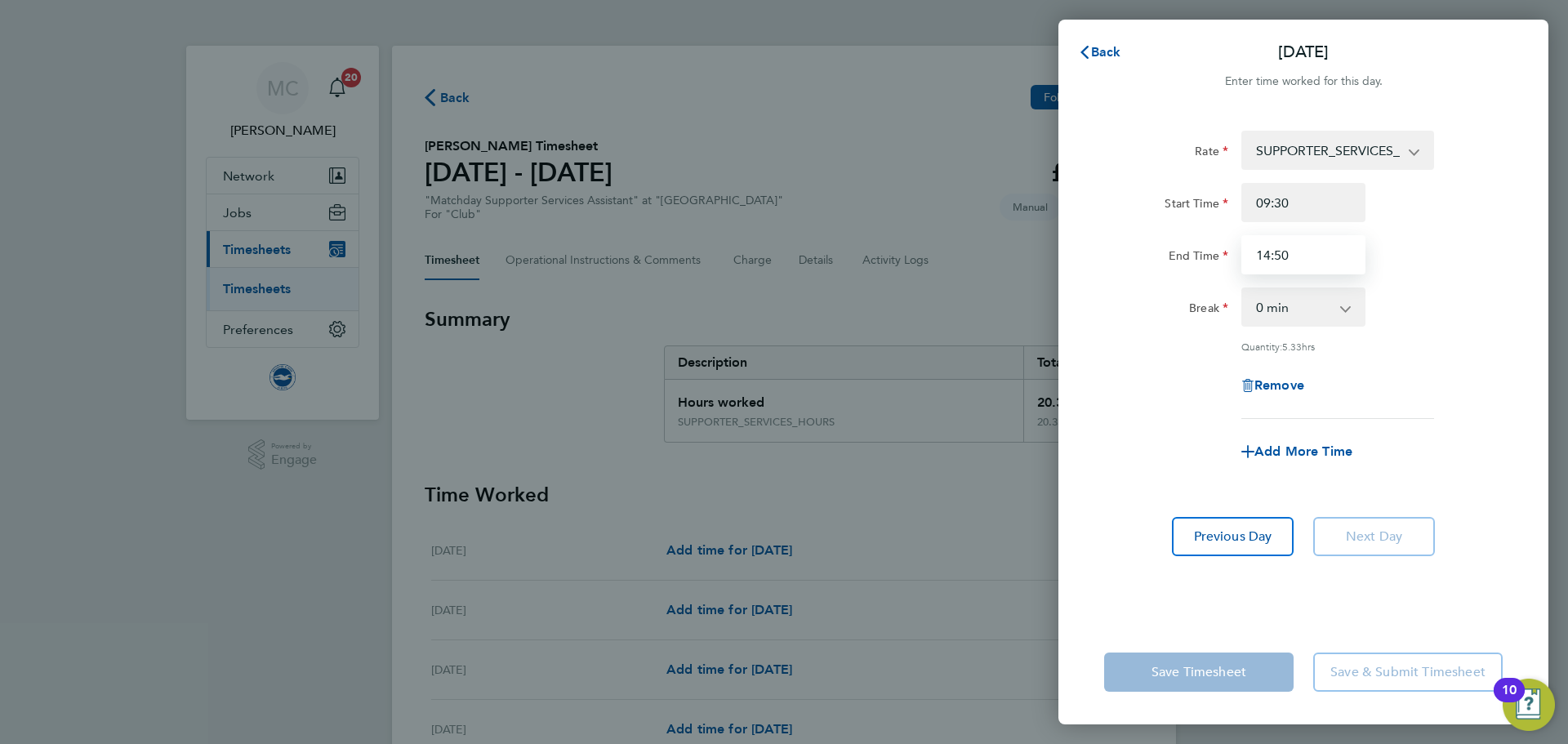
click at [1306, 250] on input "14:50" at bounding box center [1304, 254] width 124 height 39
type input "14:45"
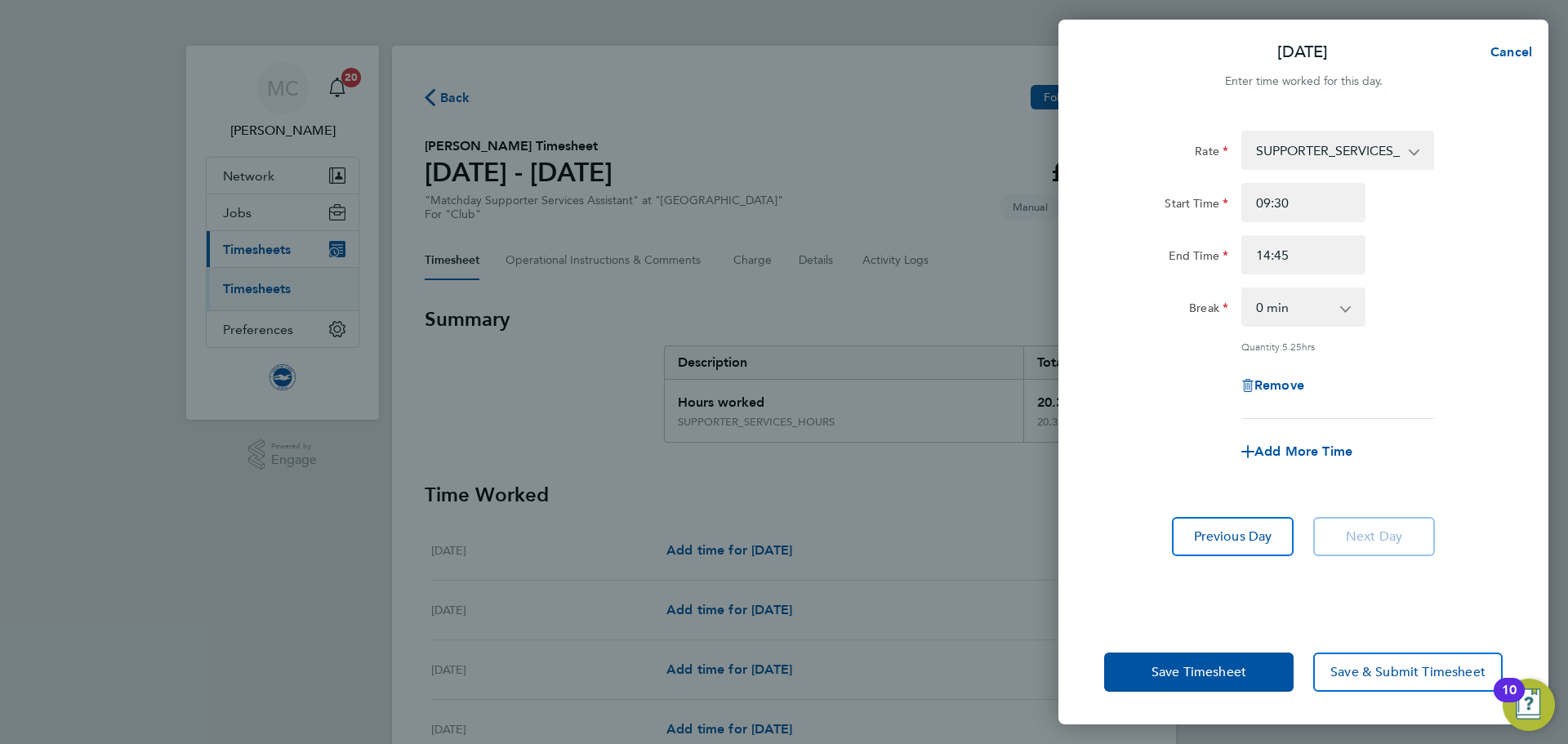
click at [1445, 383] on div "Remove" at bounding box center [1303, 385] width 412 height 39
click at [1260, 669] on button "Save Timesheet" at bounding box center [1199, 672] width 189 height 39
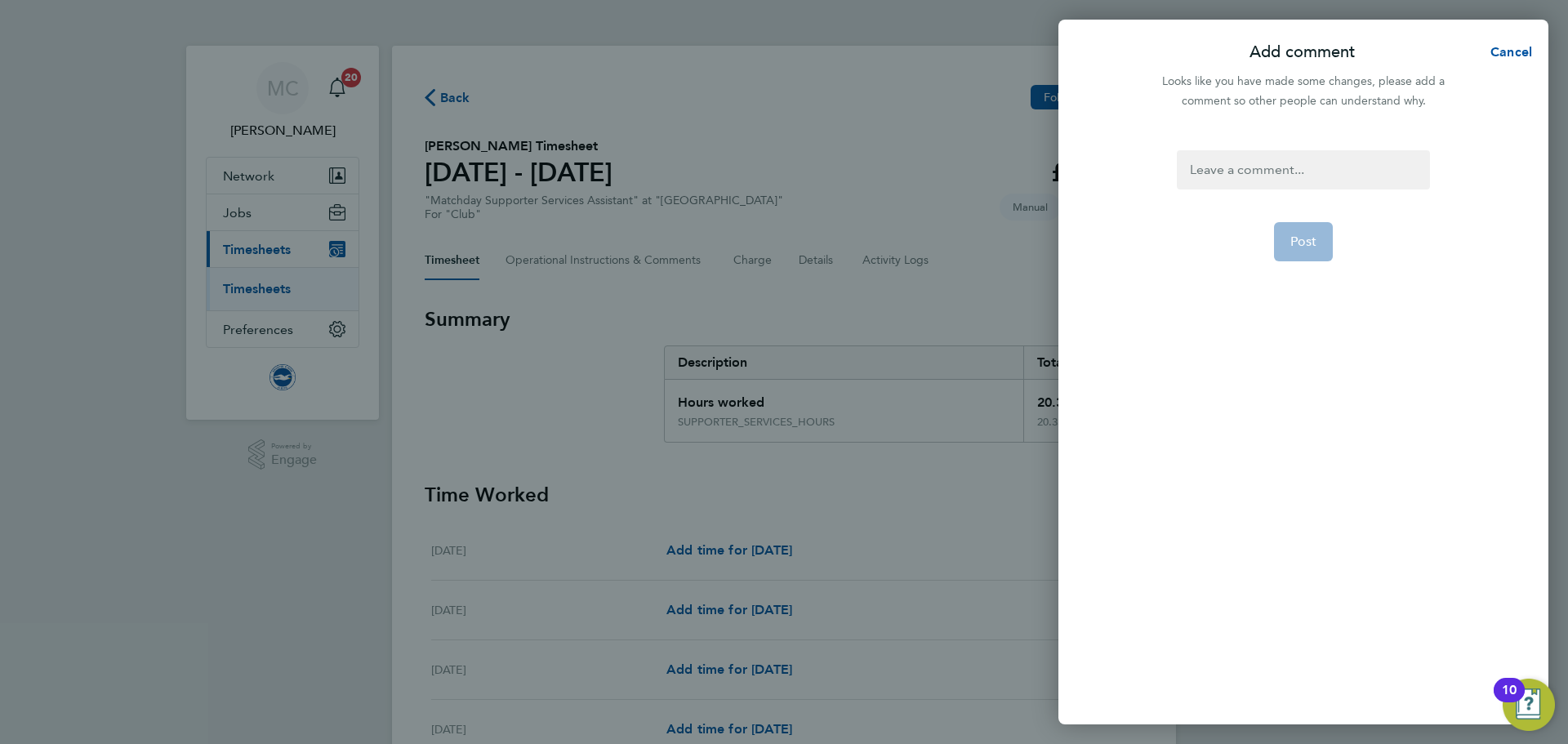
click at [1307, 247] on app-form-button "Post" at bounding box center [1304, 241] width 60 height 39
click at [1289, 174] on div at bounding box center [1303, 170] width 252 height 39
click at [1296, 247] on span "Post" at bounding box center [1304, 242] width 27 height 16
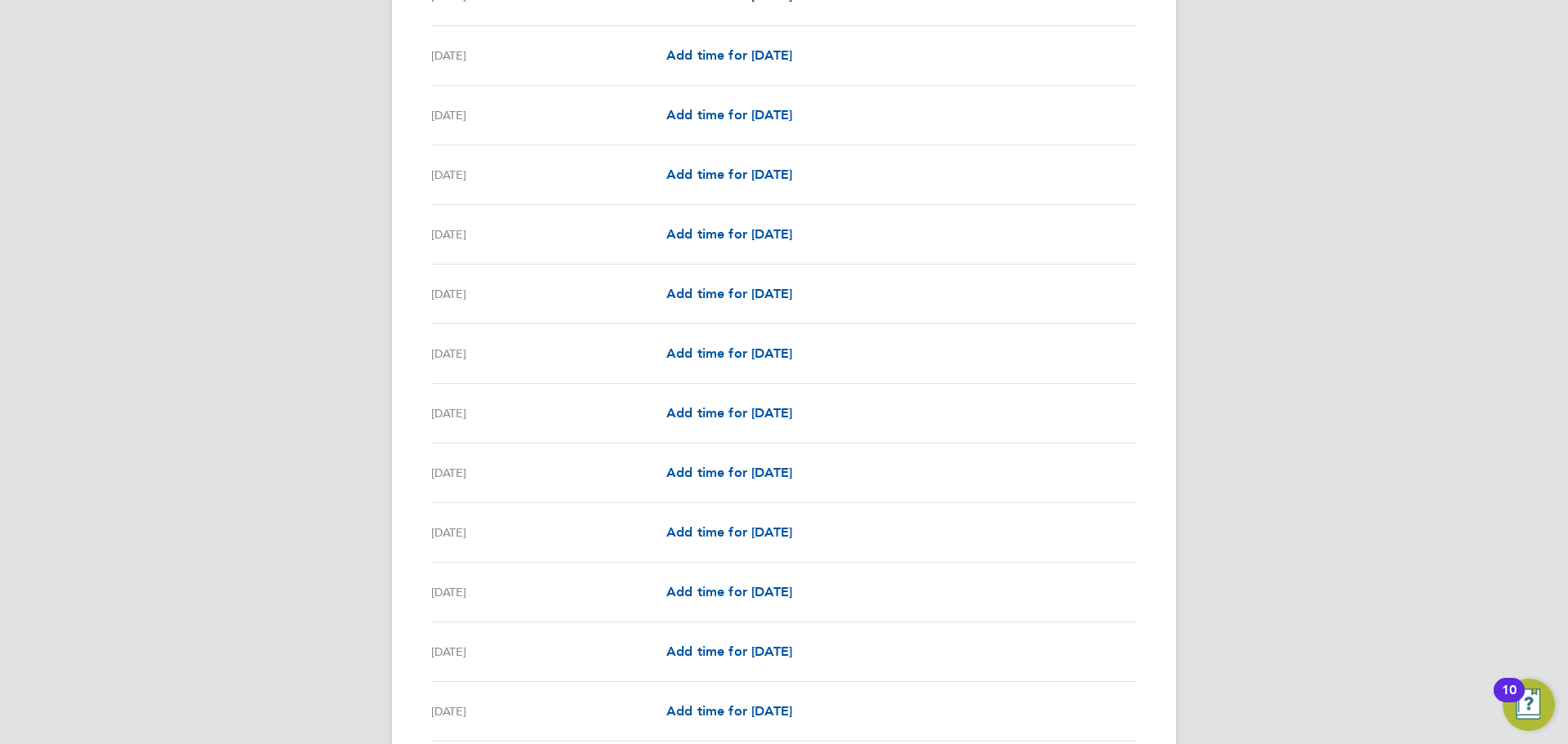
scroll to position [1848, 0]
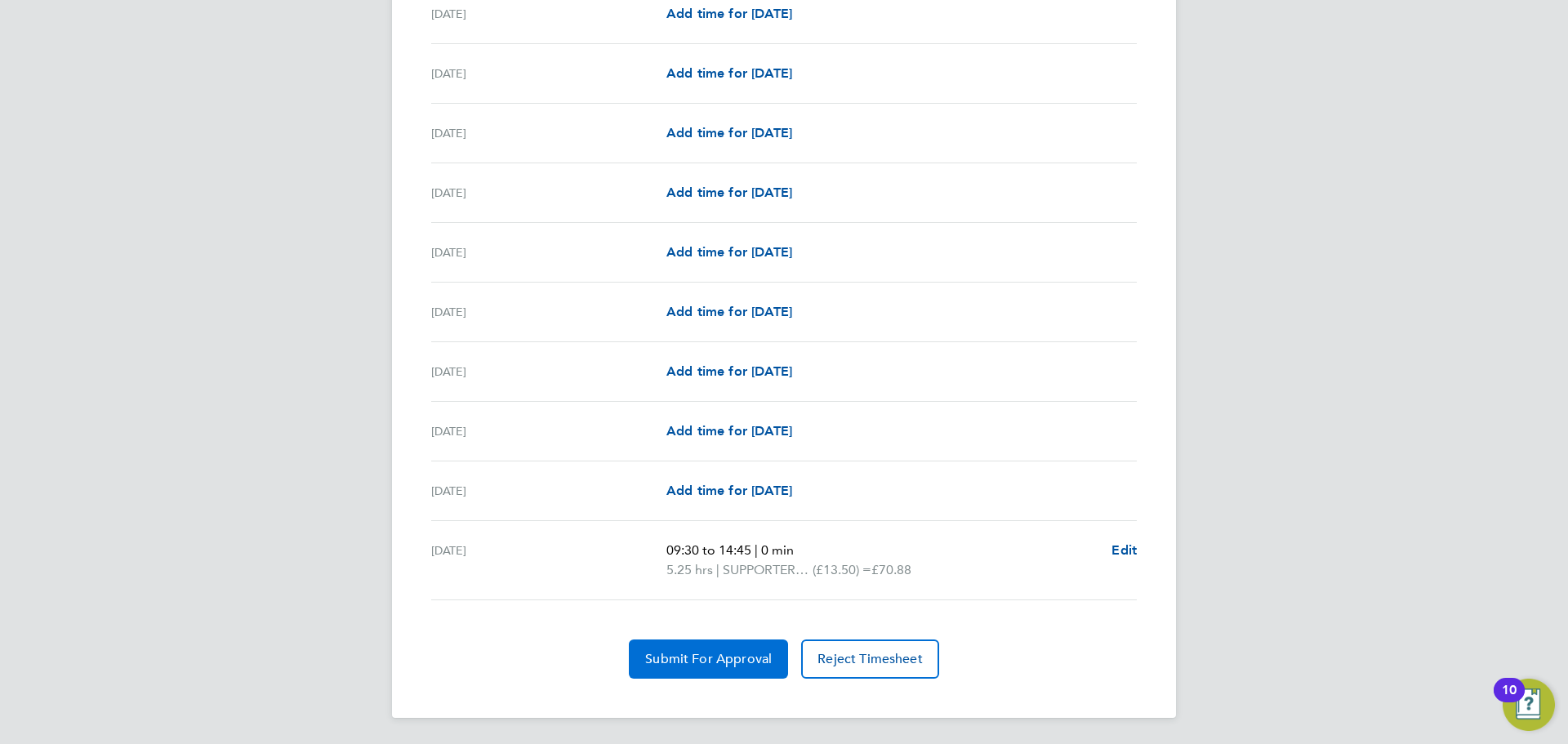
click at [759, 653] on span "Submit For Approval" at bounding box center [709, 659] width 126 height 16
click at [722, 660] on span "Approve Timesheet" at bounding box center [708, 659] width 120 height 16
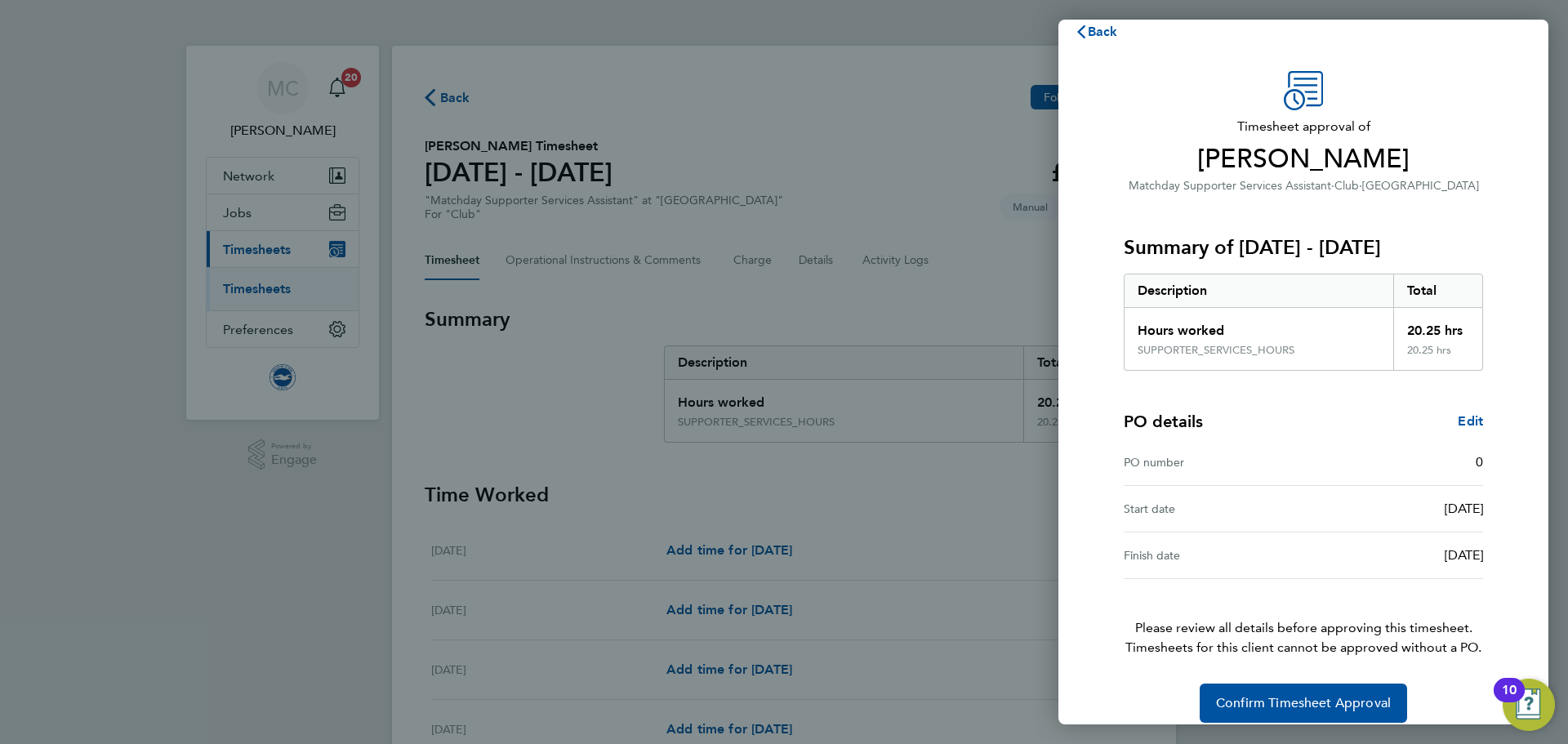
scroll to position [39, 0]
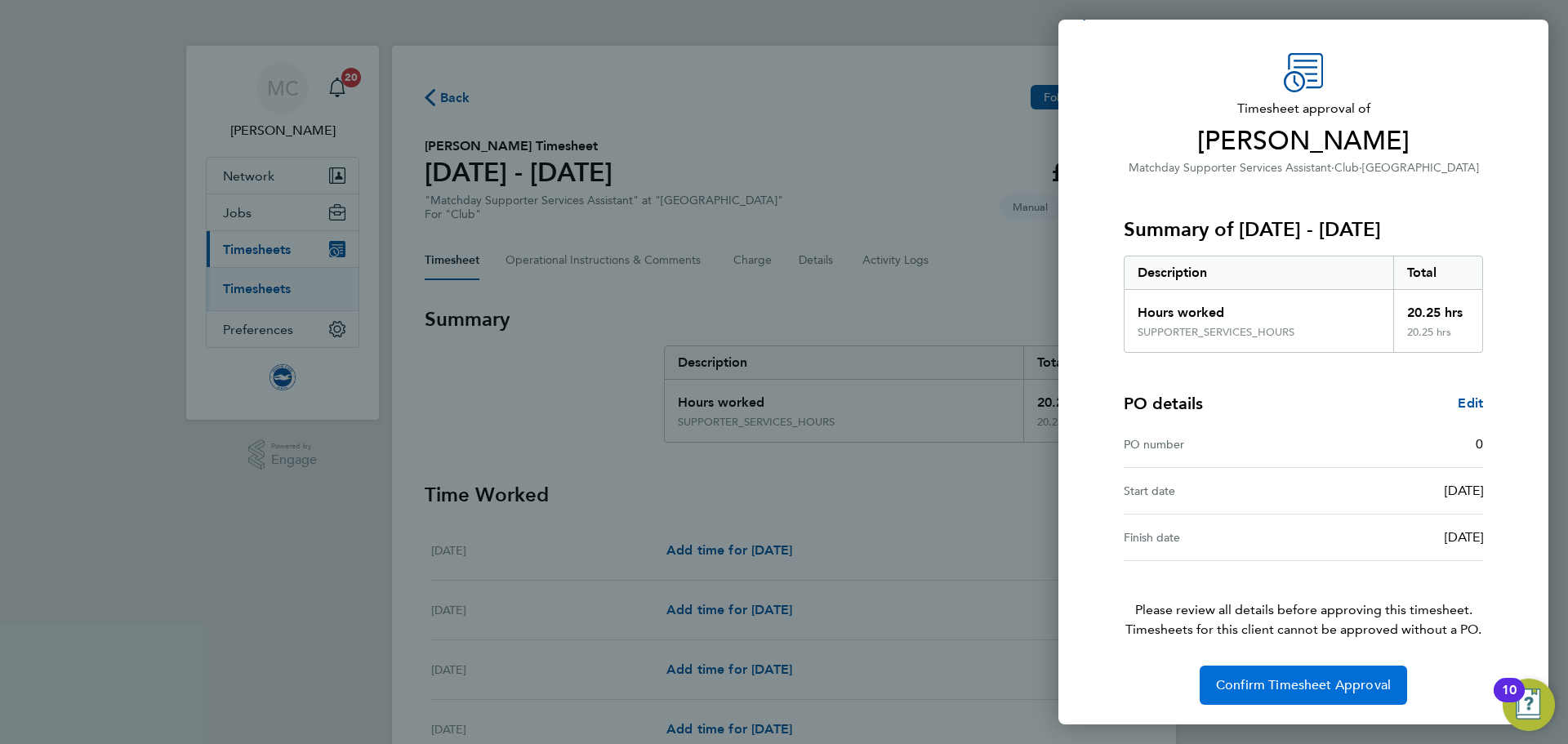
click at [1310, 690] on span "Confirm Timesheet Approval" at bounding box center [1304, 685] width 175 height 16
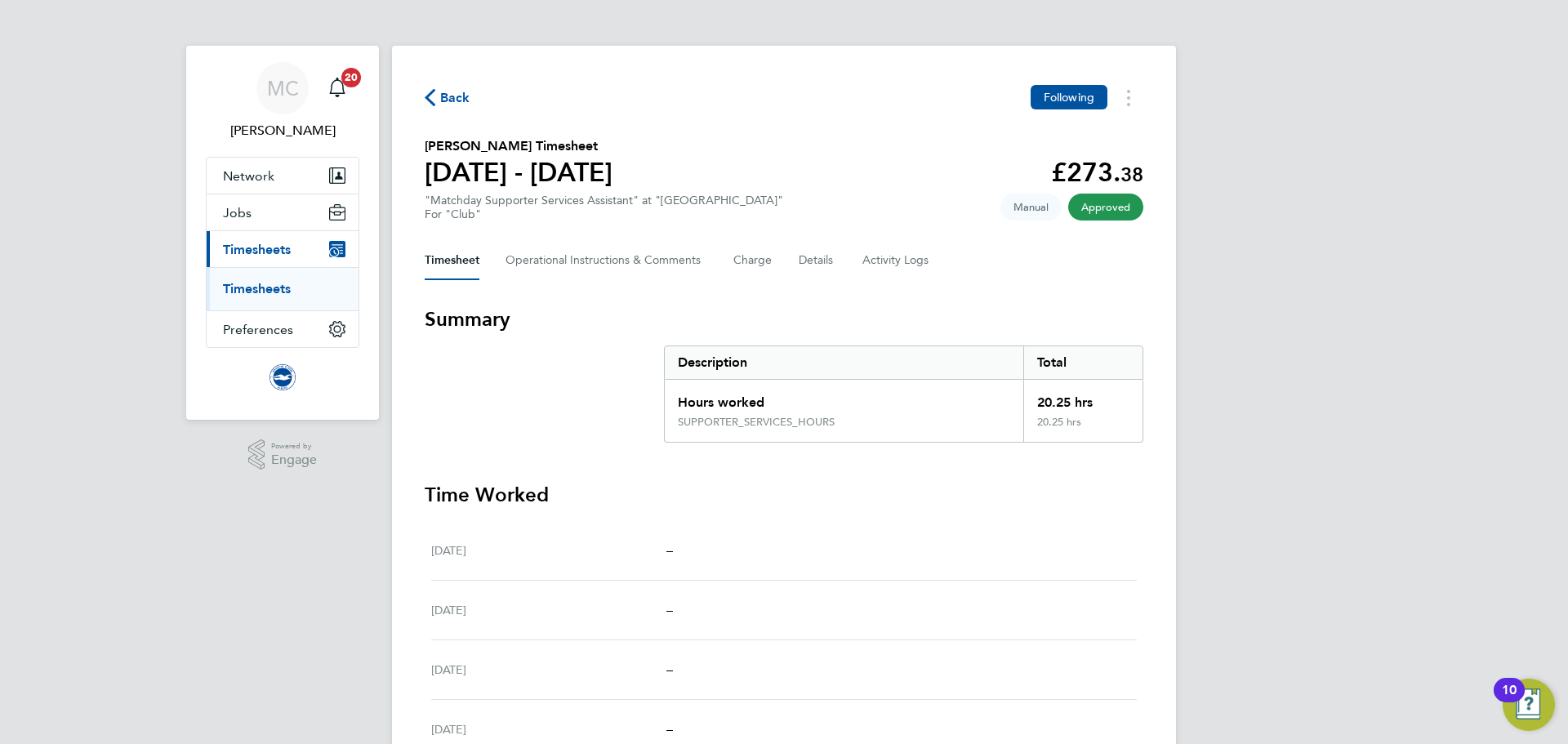
click at [444, 100] on span "Back" at bounding box center [455, 98] width 31 height 20
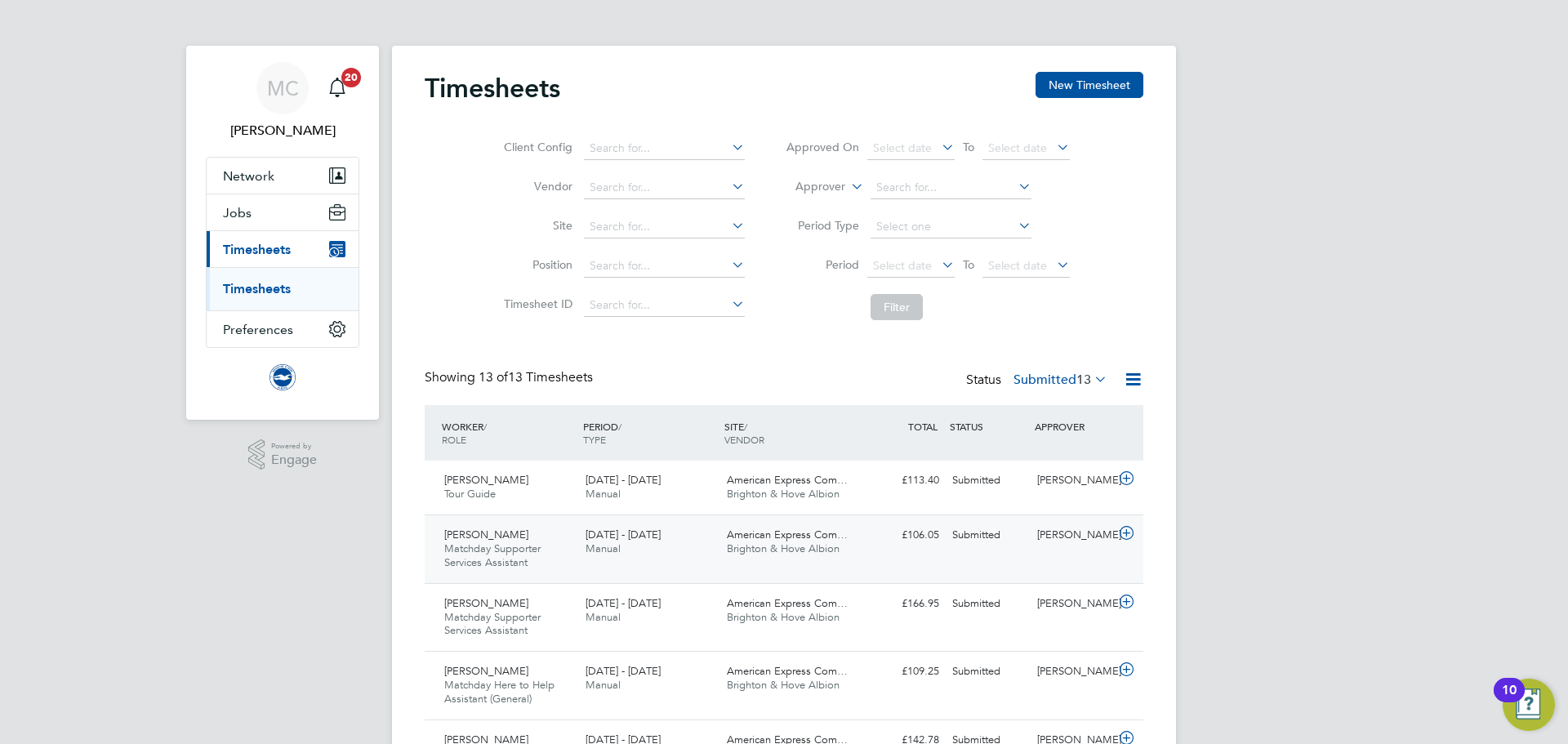
click at [503, 557] on span "Matchday Supporter Services Assistant" at bounding box center [492, 556] width 96 height 28
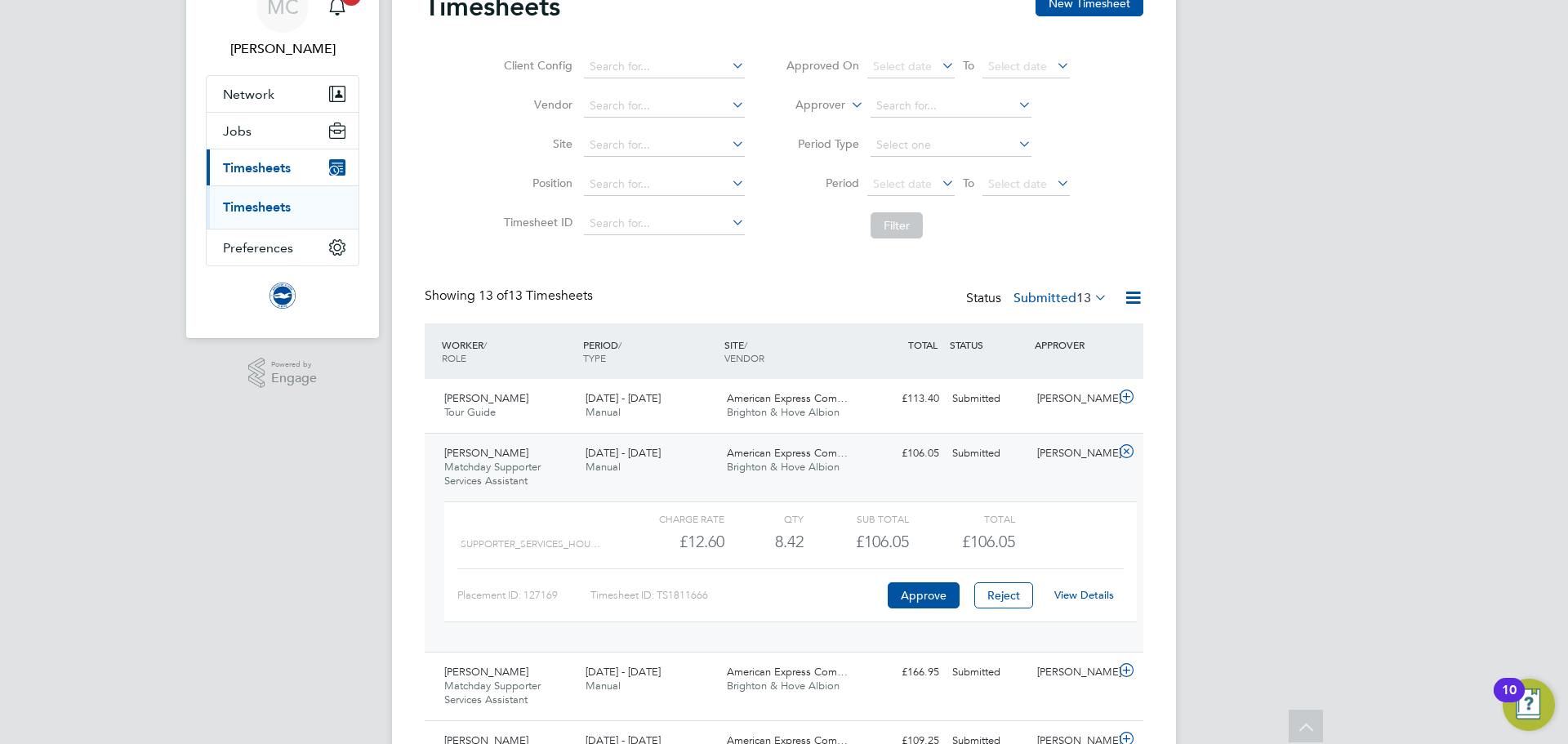
click at [1081, 596] on link "View Details" at bounding box center [1084, 594] width 60 height 14
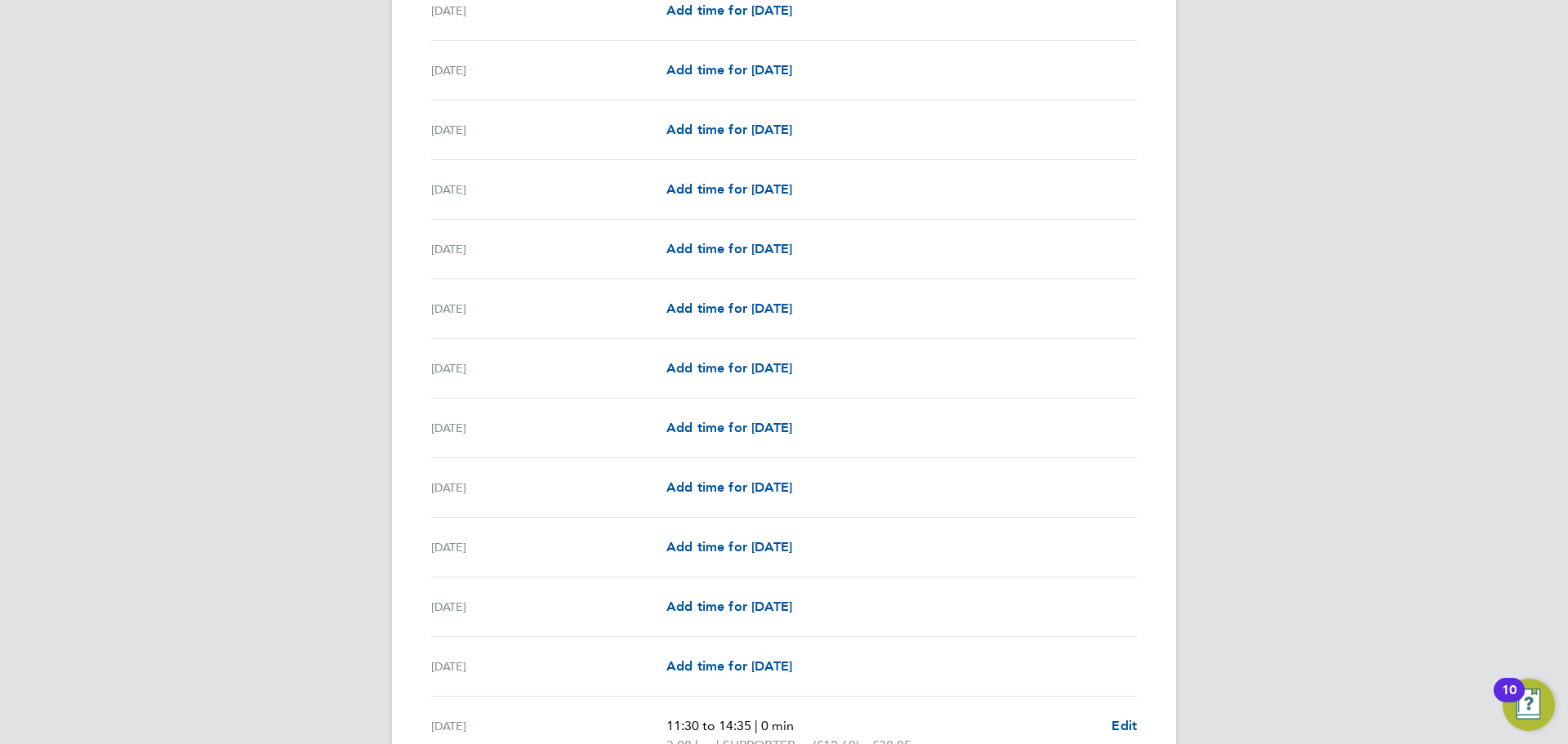
scroll to position [1797, 0]
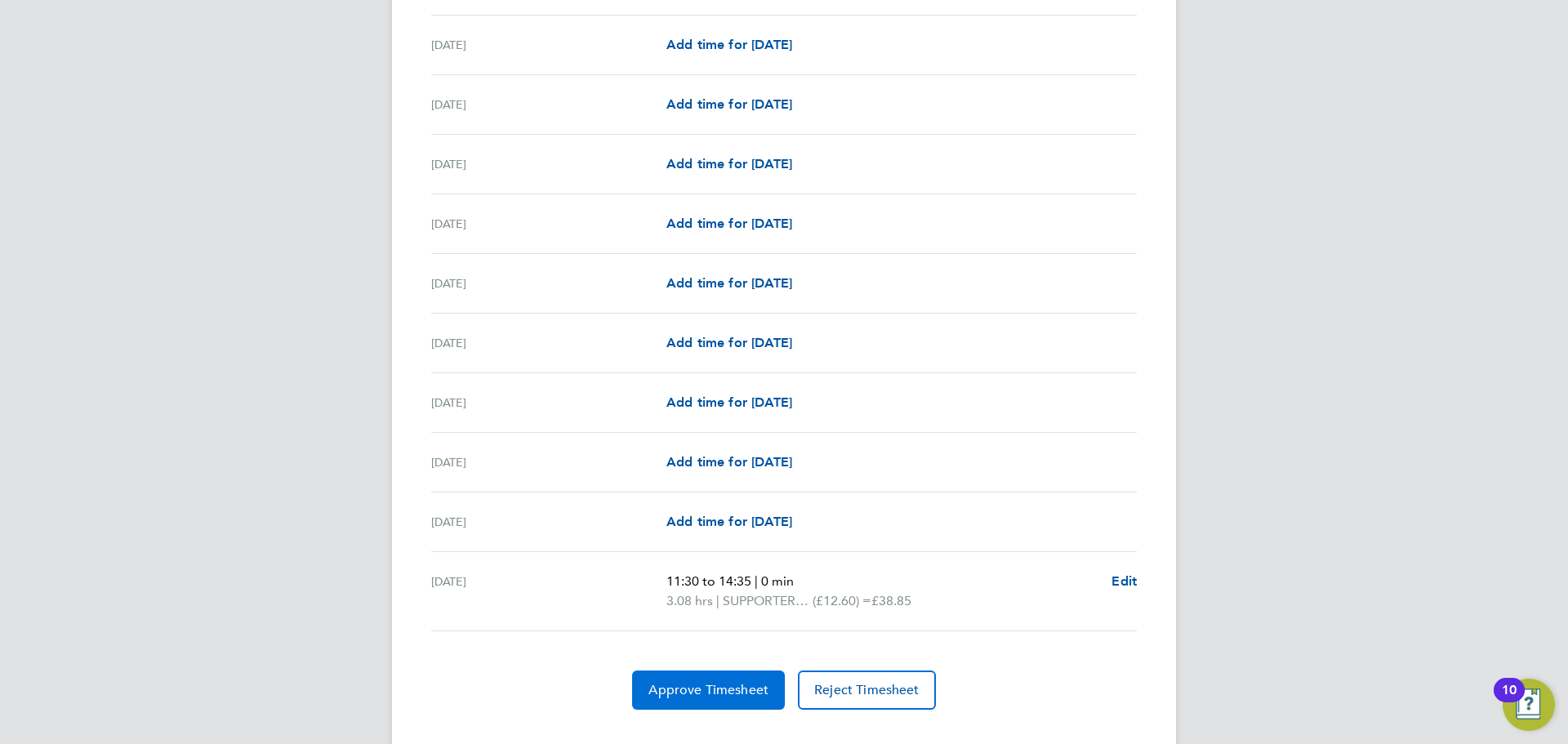
click at [751, 686] on span "Approve Timesheet" at bounding box center [708, 690] width 120 height 16
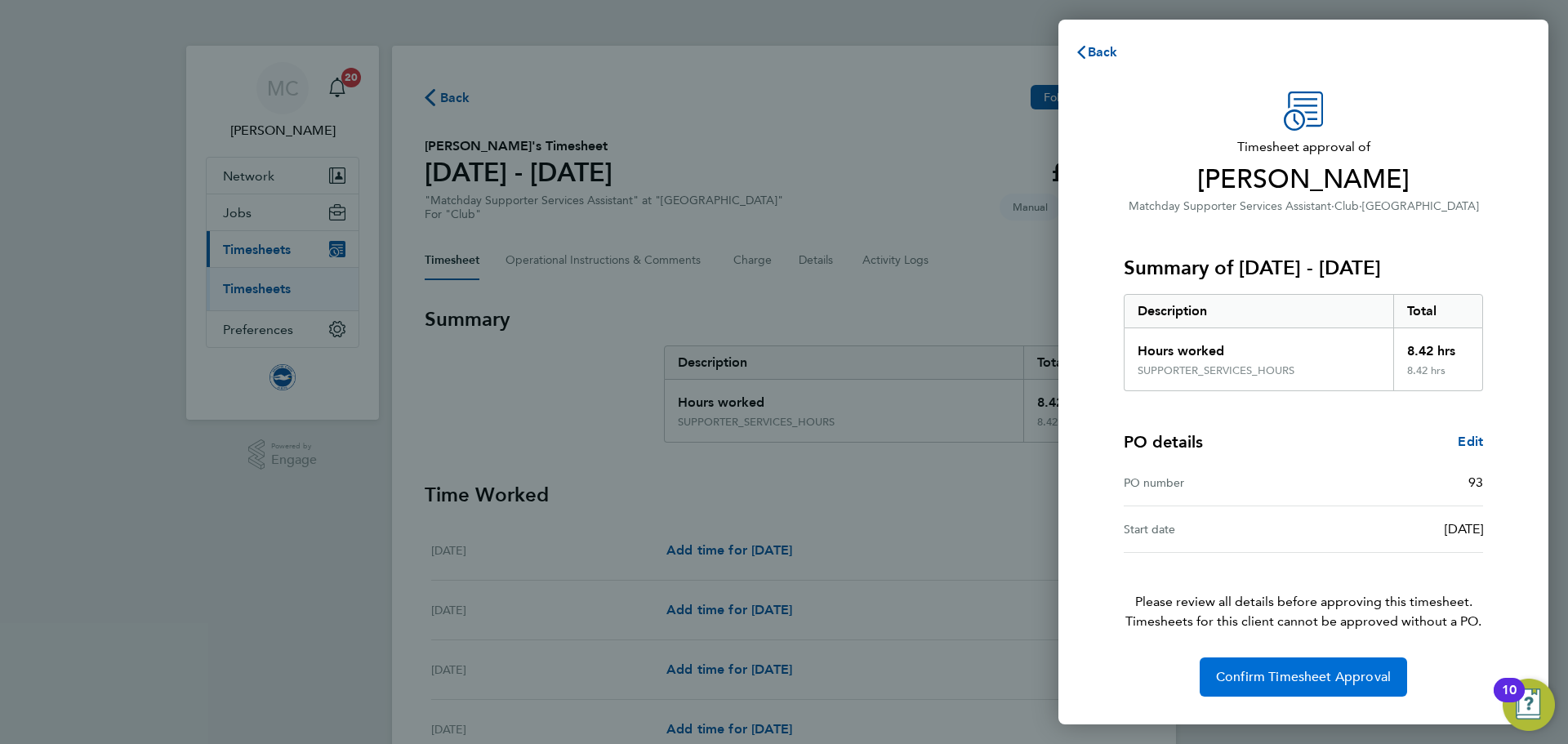
click at [1323, 670] on span "Confirm Timesheet Approval" at bounding box center [1304, 677] width 175 height 16
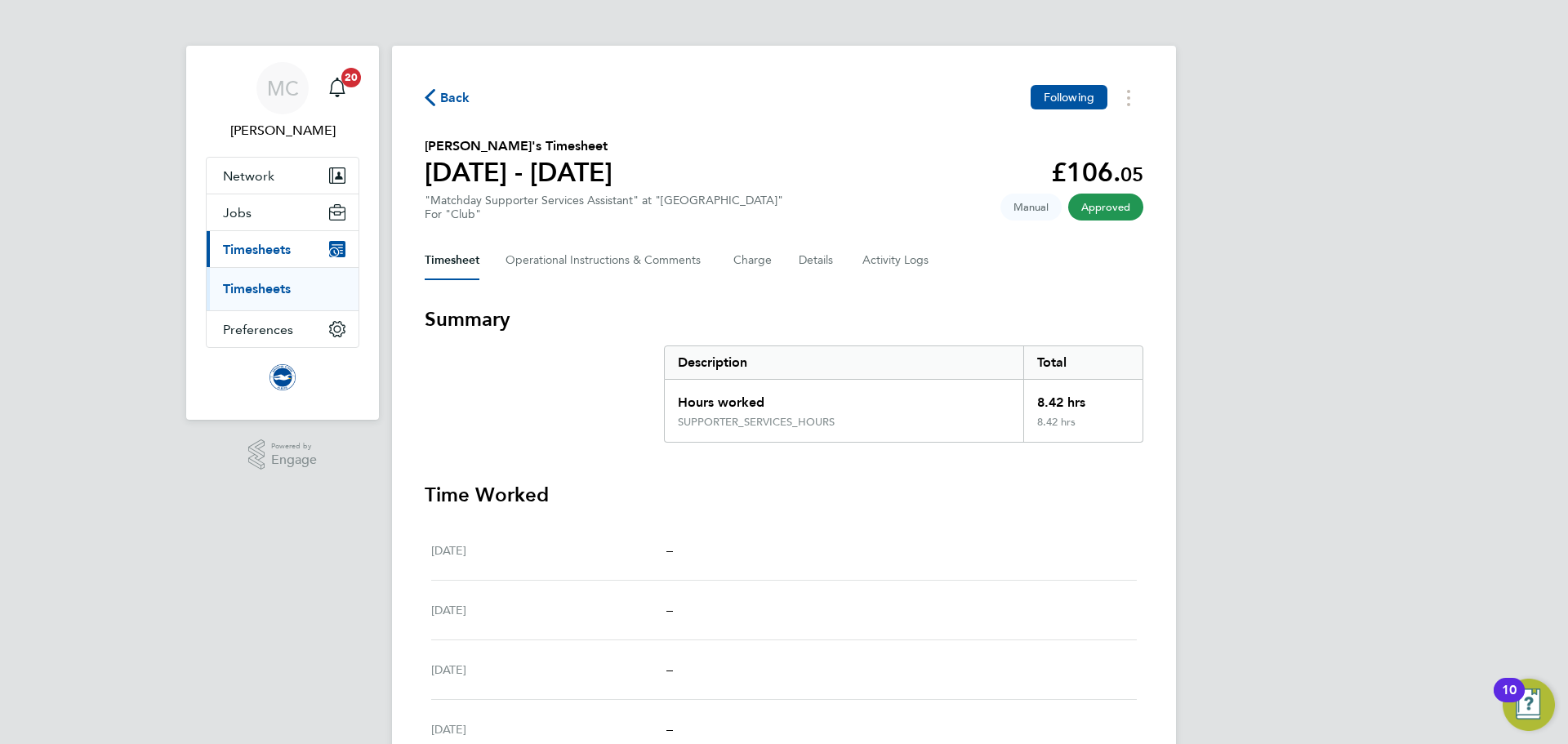
click at [445, 97] on span "Back" at bounding box center [455, 98] width 31 height 20
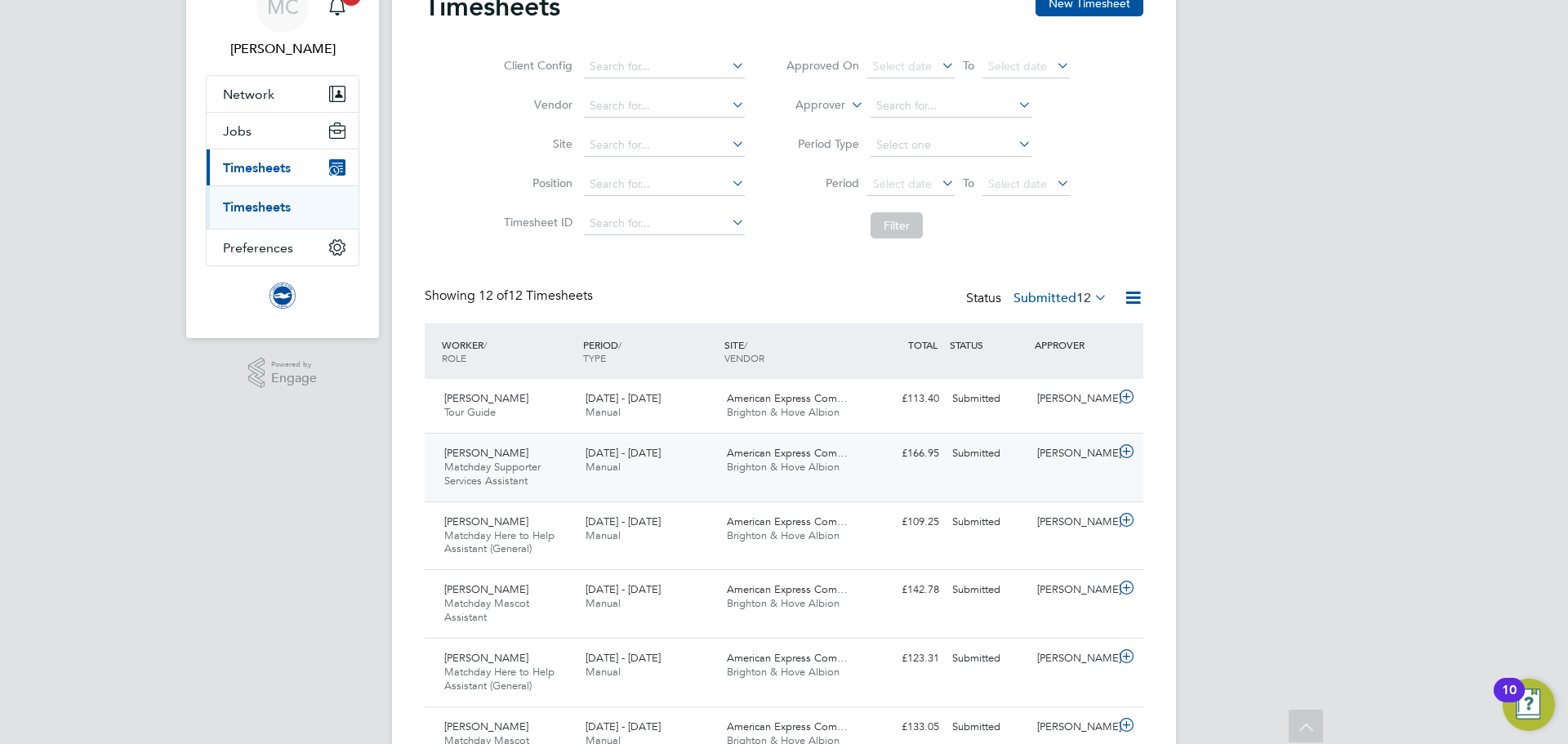
click at [661, 464] on div "[DATE] - [DATE] Manual" at bounding box center [649, 460] width 142 height 41
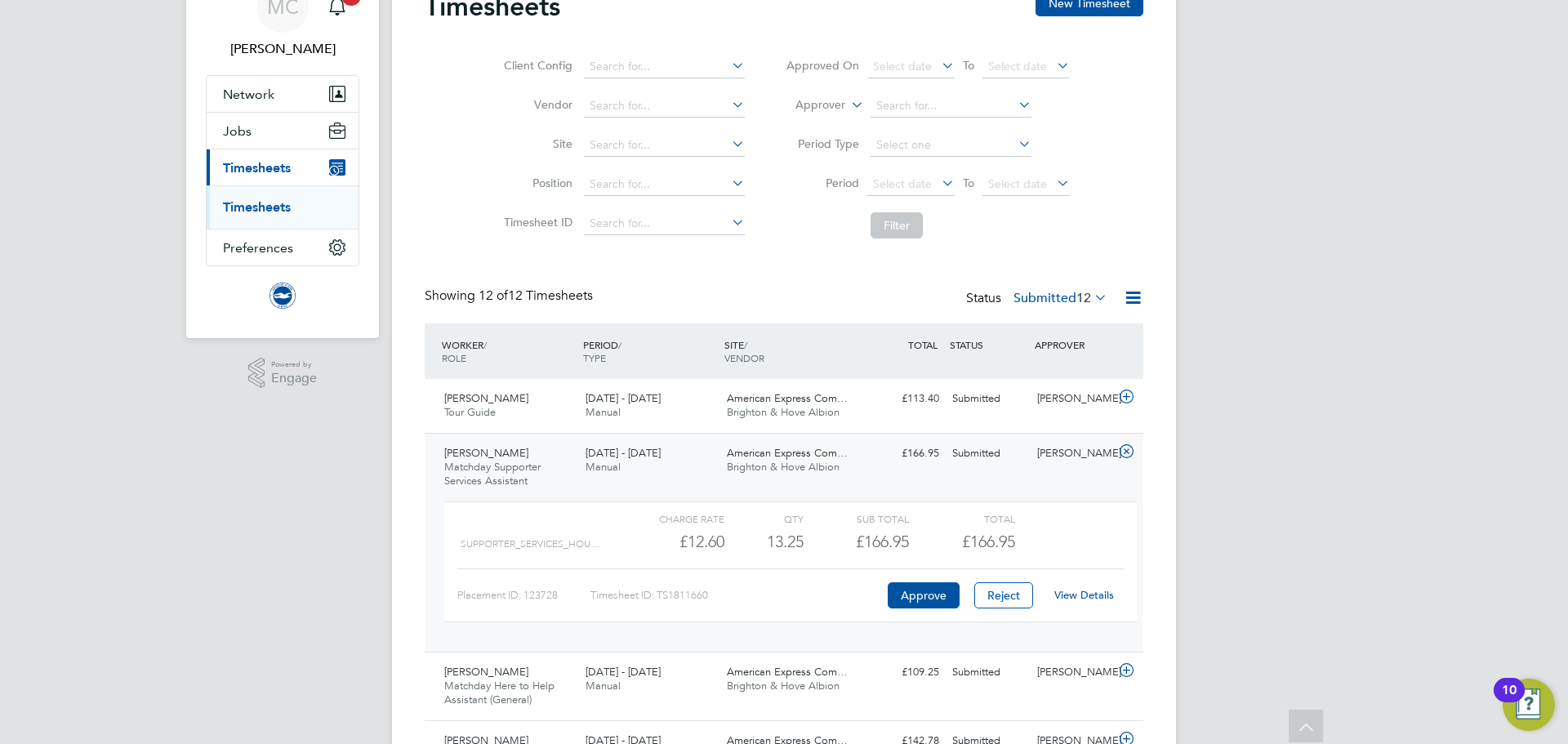
click at [1072, 595] on link "View Details" at bounding box center [1084, 594] width 60 height 14
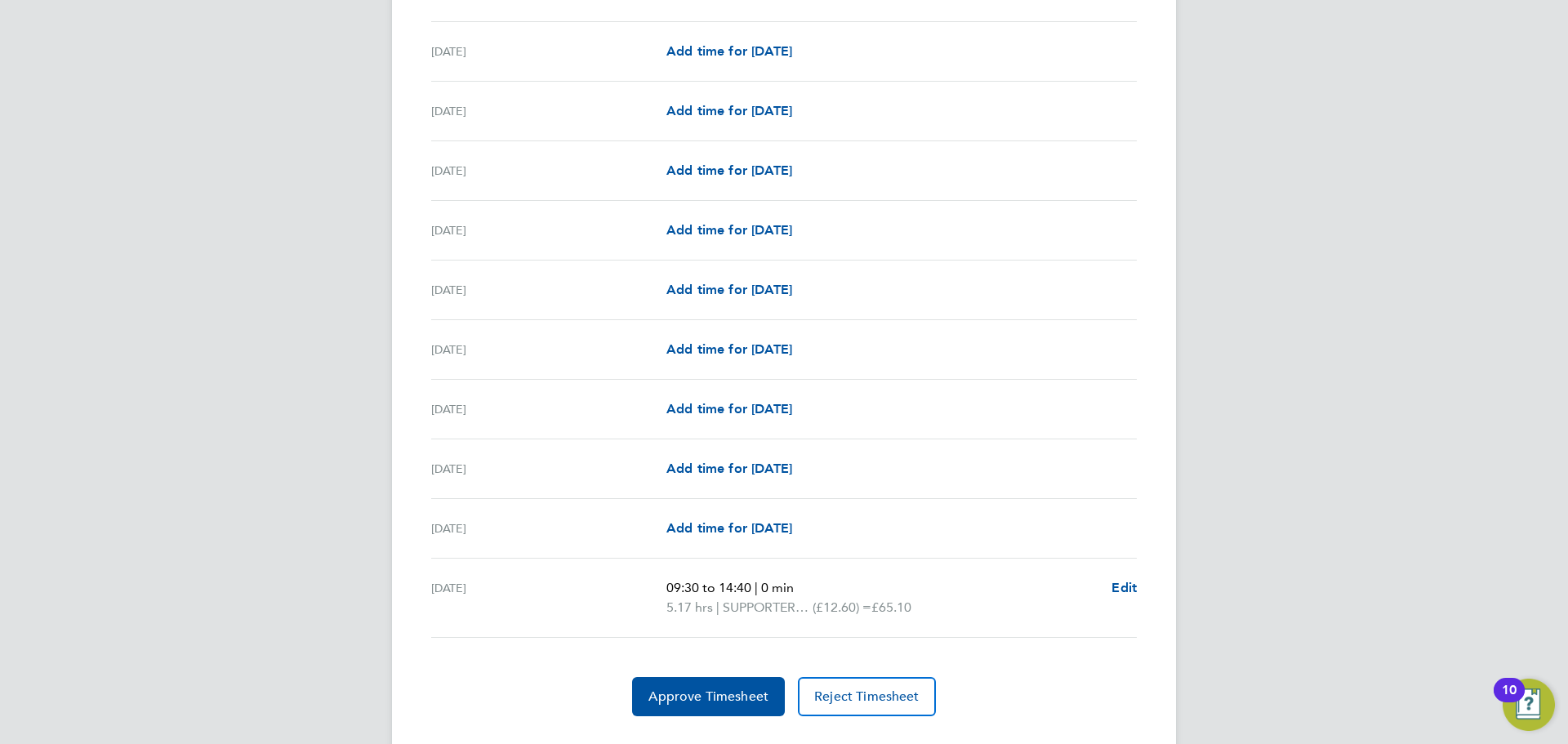
scroll to position [1828, 0]
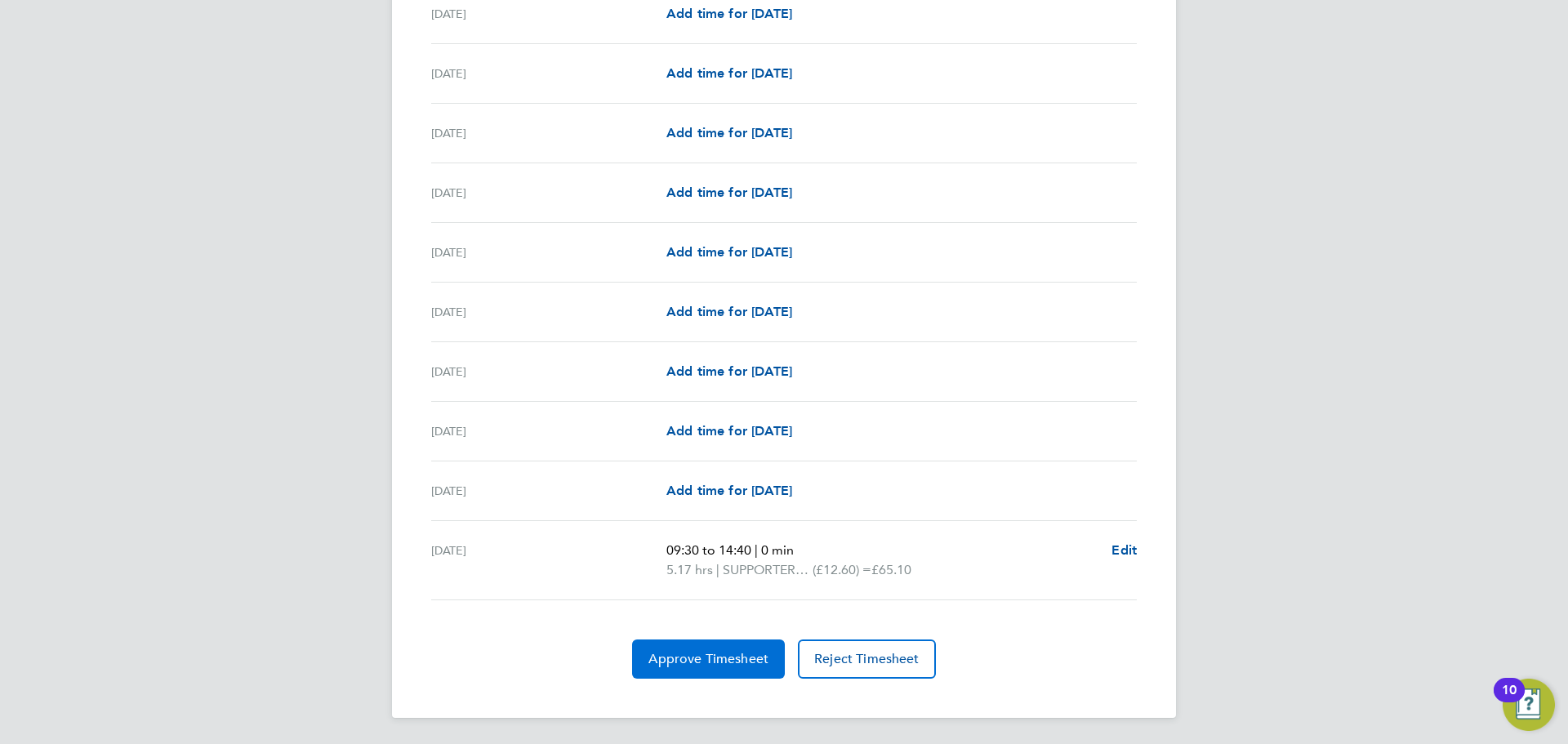
click at [731, 655] on span "Approve Timesheet" at bounding box center [708, 659] width 120 height 16
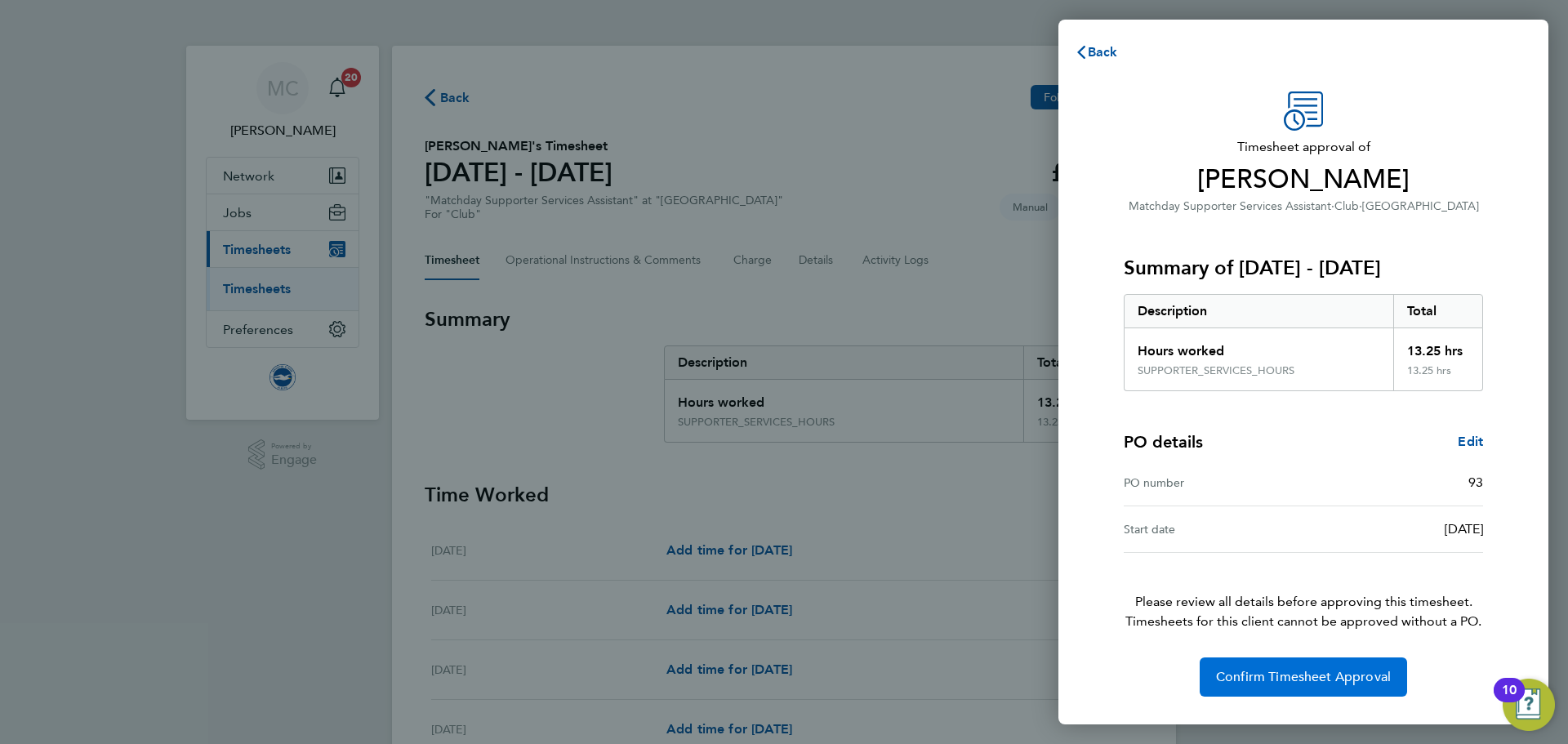
click at [1248, 672] on span "Confirm Timesheet Approval" at bounding box center [1304, 677] width 175 height 16
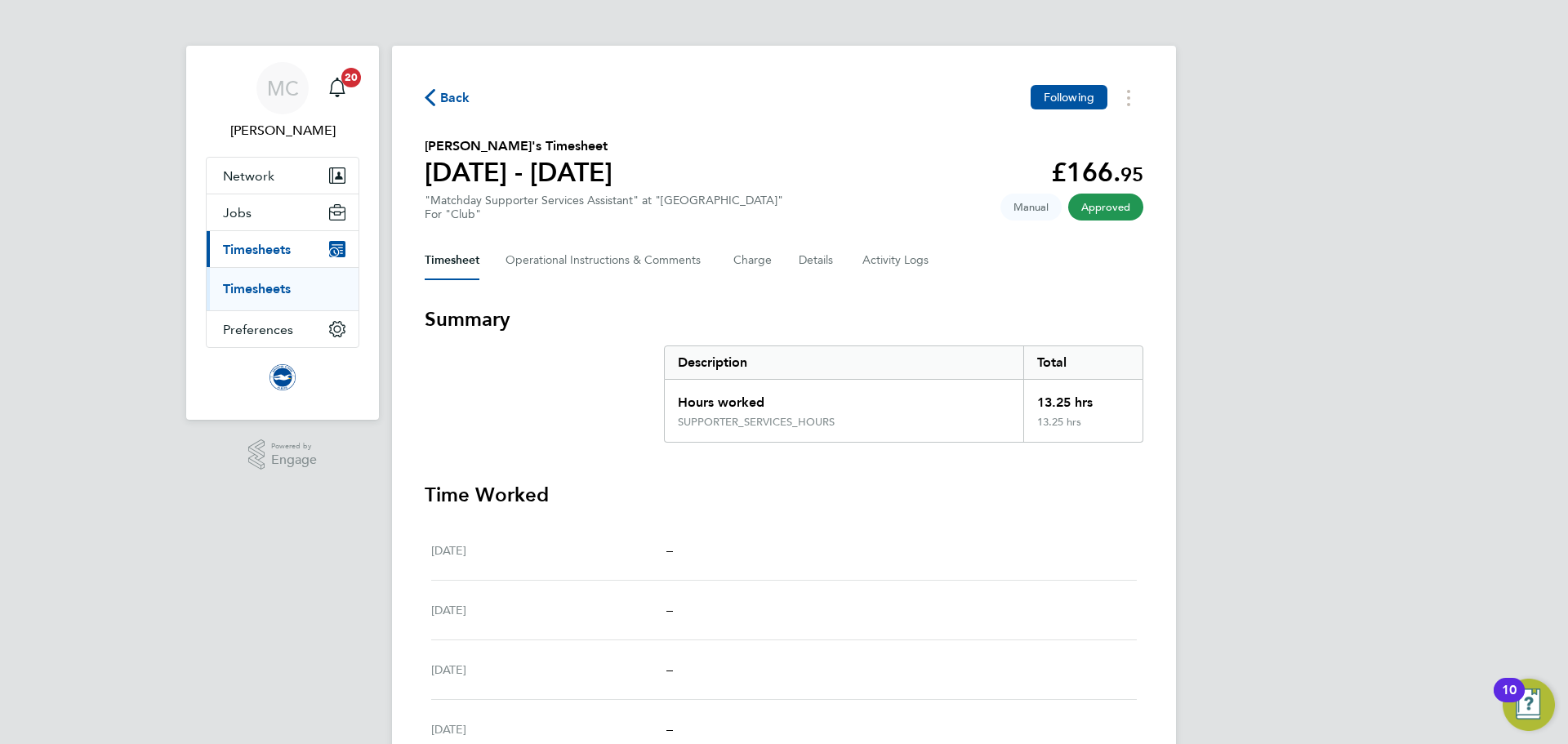
click at [442, 102] on span "Back" at bounding box center [455, 98] width 31 height 20
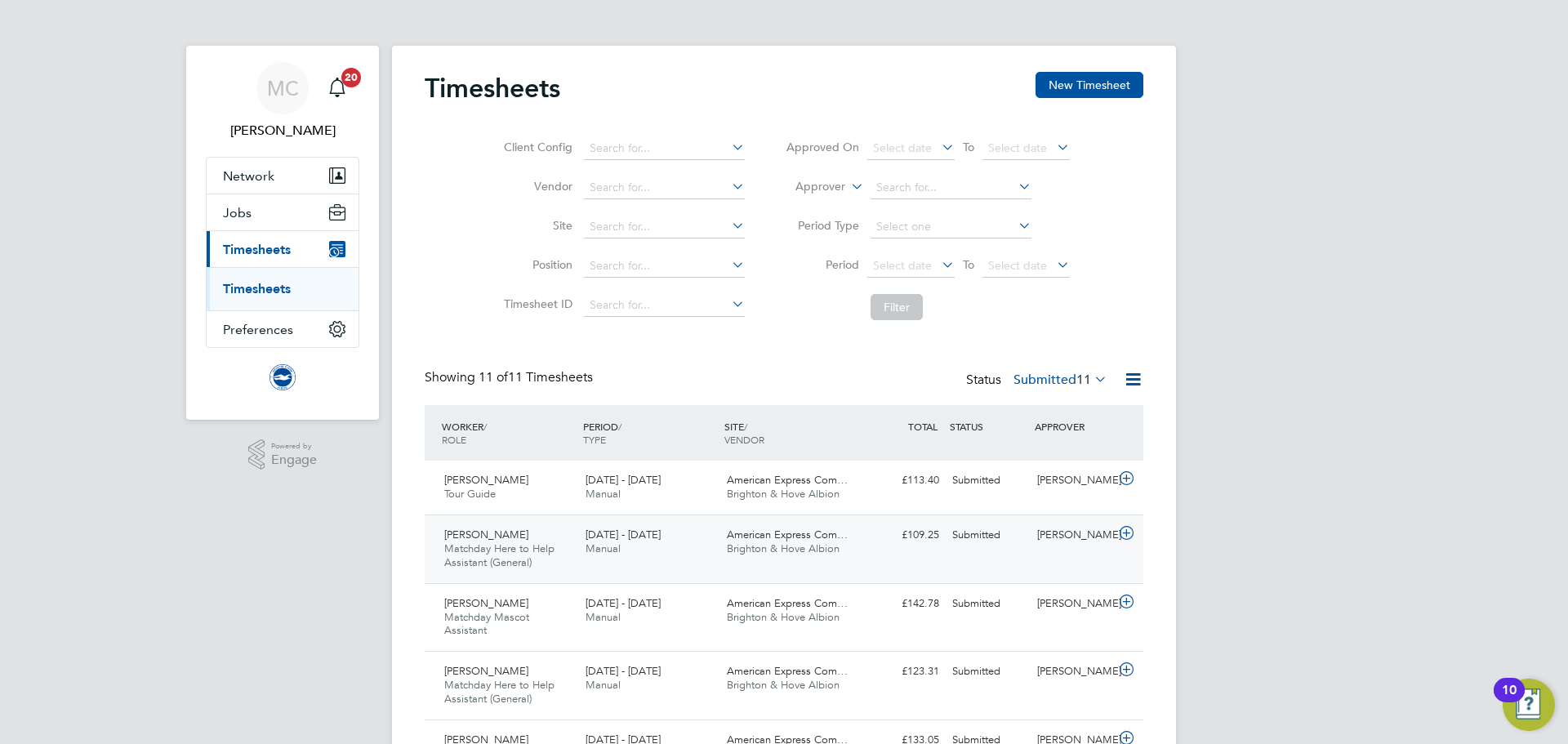
click at [690, 552] on div "[DATE] - [DATE] Manual" at bounding box center [649, 542] width 142 height 41
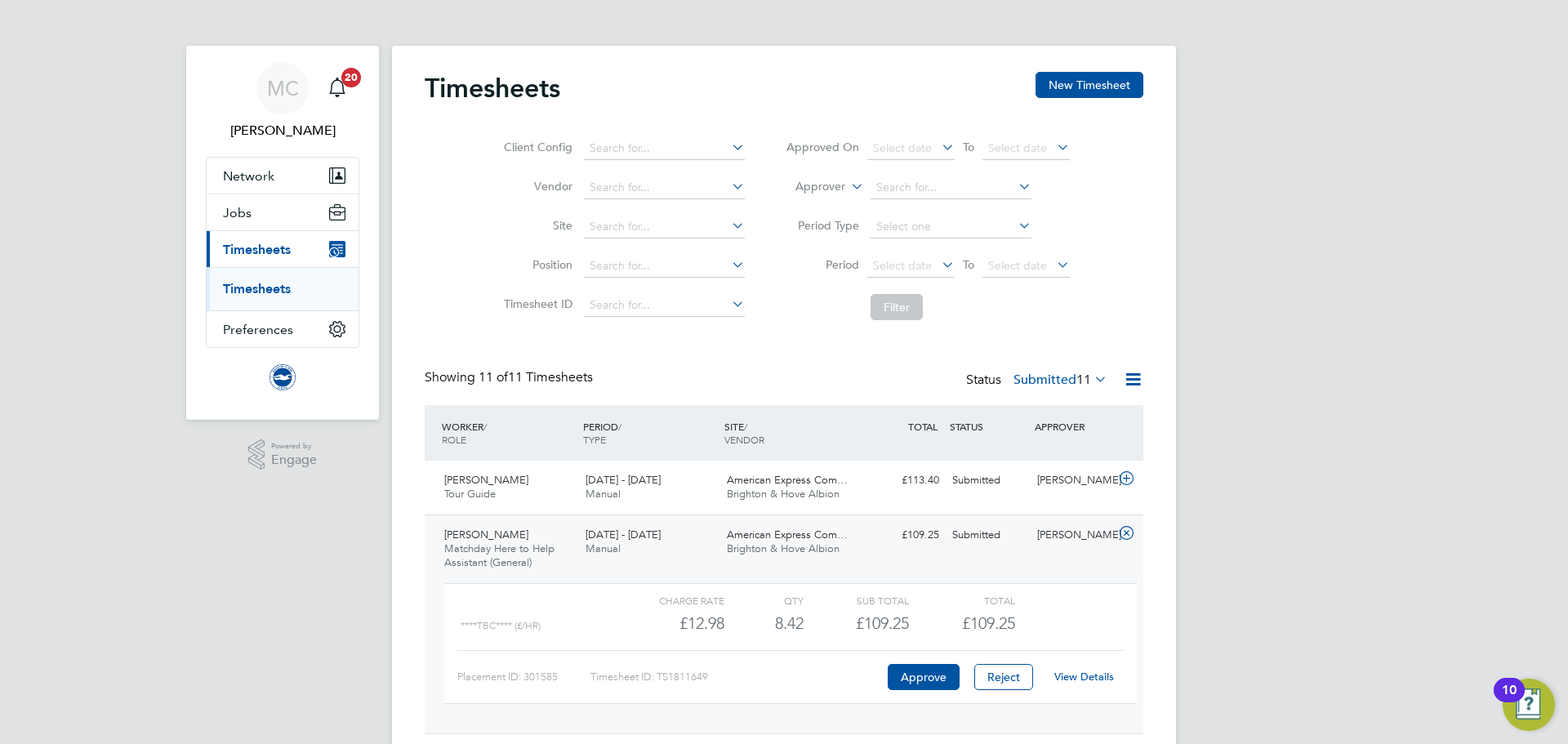
click at [1066, 673] on link "View Details" at bounding box center [1084, 676] width 60 height 14
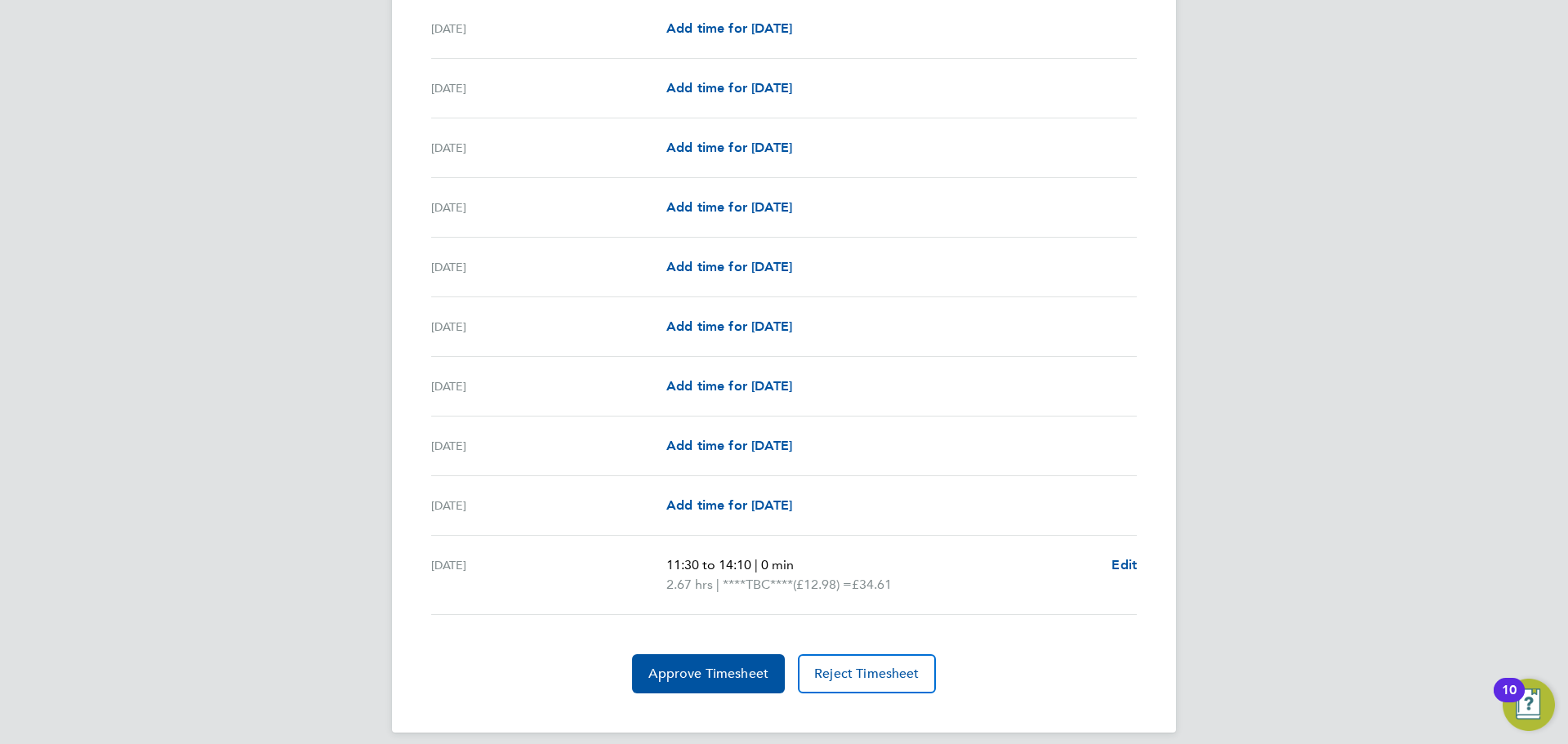
scroll to position [1351, 0]
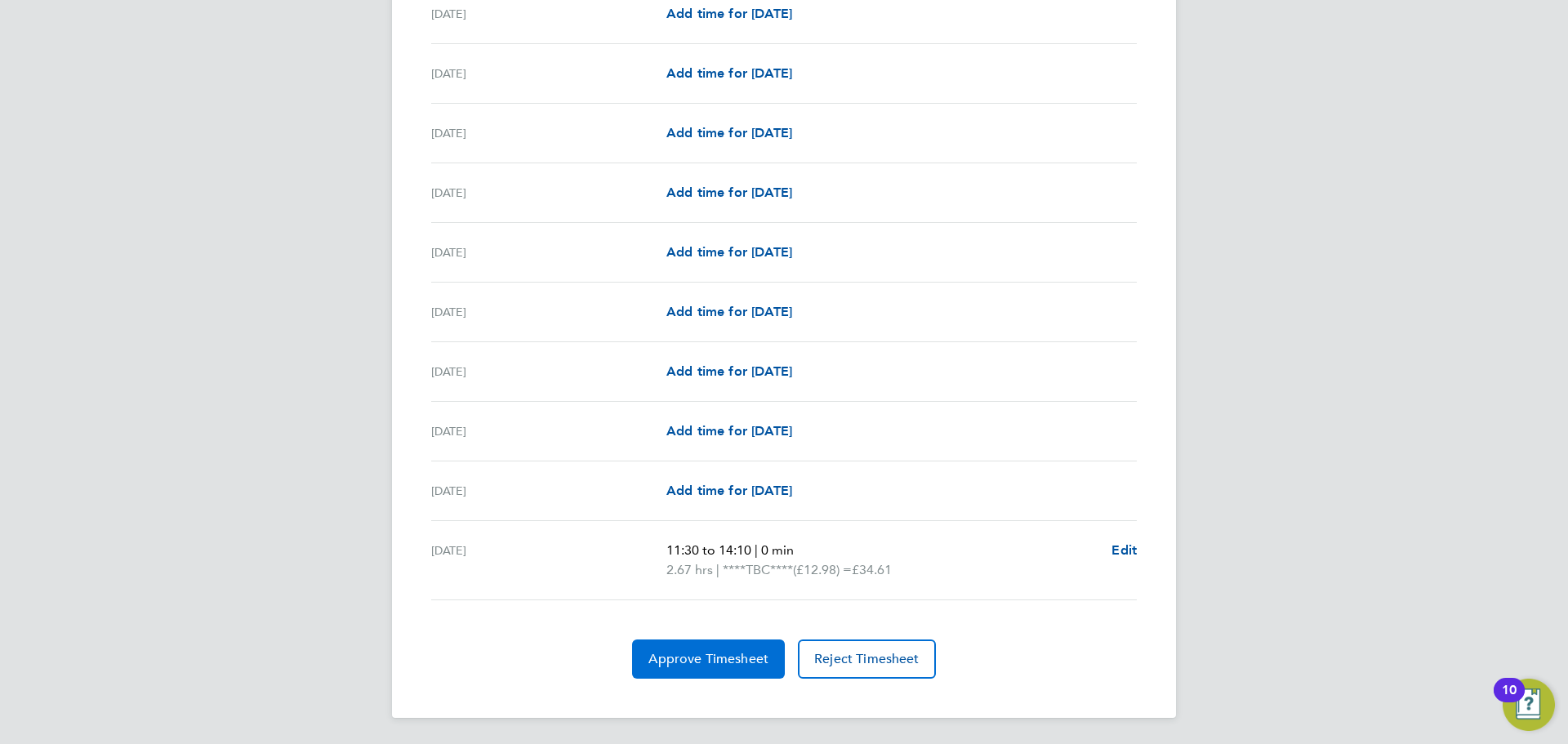
click at [724, 644] on button "Approve Timesheet" at bounding box center [708, 658] width 152 height 39
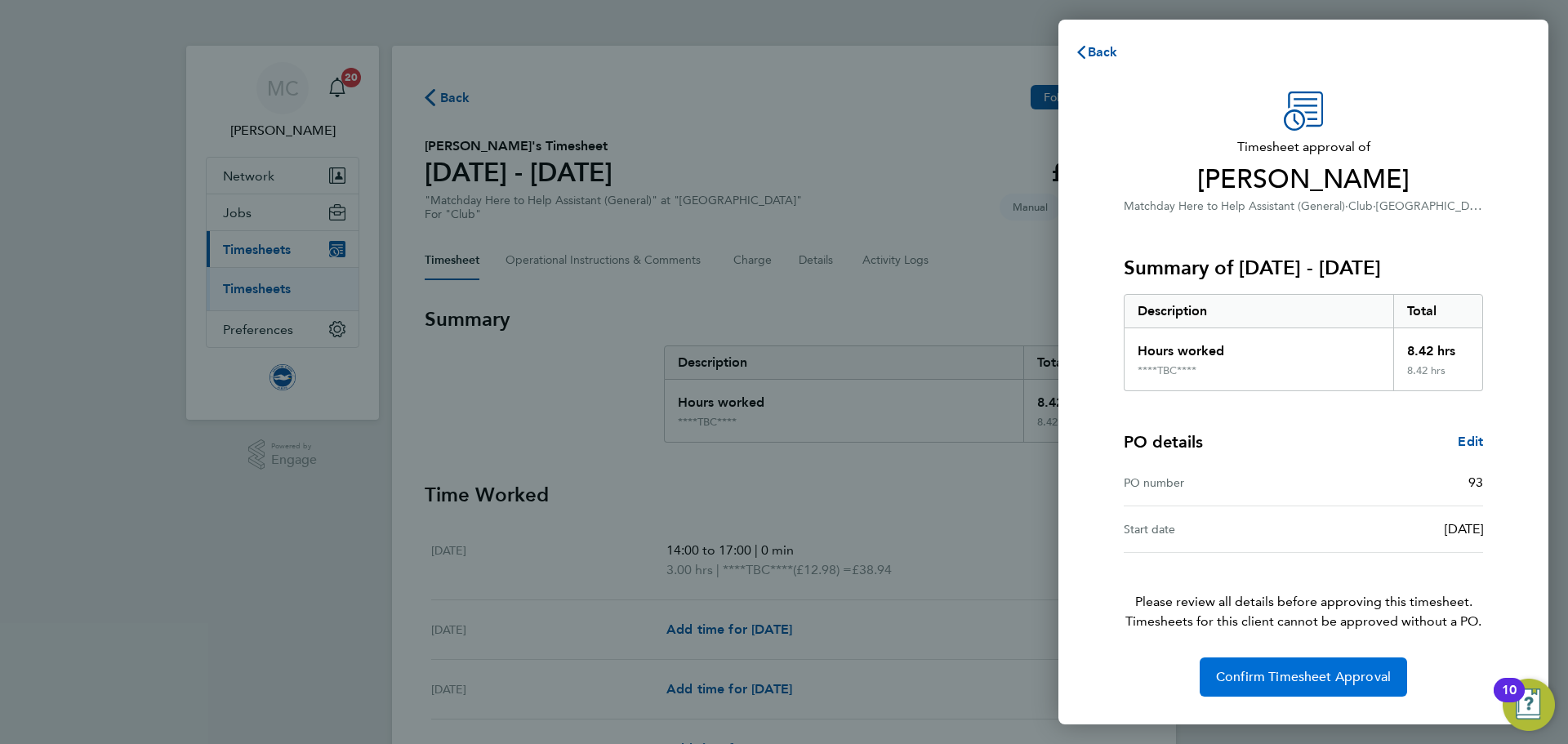
click at [1288, 674] on span "Confirm Timesheet Approval" at bounding box center [1304, 677] width 175 height 16
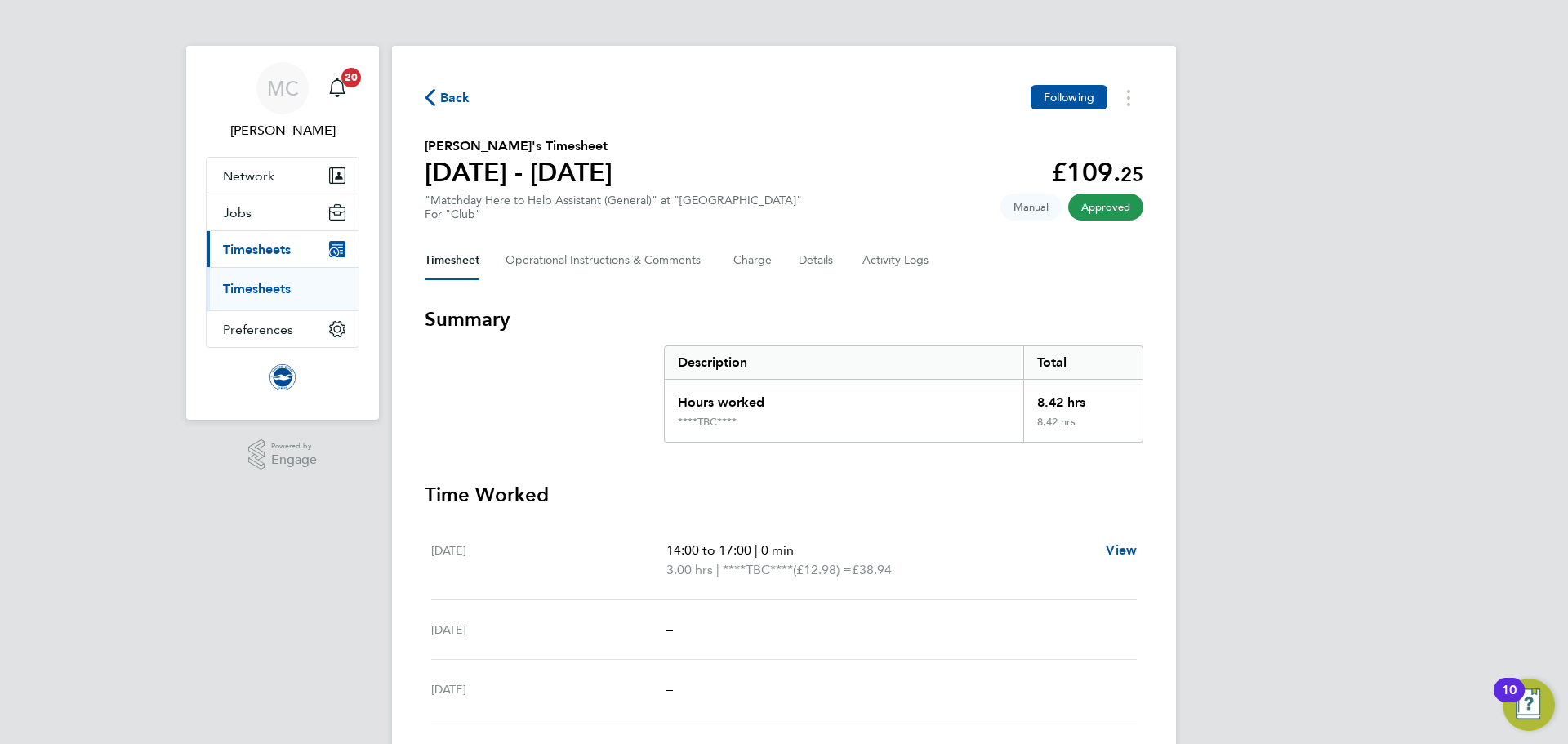
click at [450, 98] on span "Back" at bounding box center [455, 98] width 31 height 20
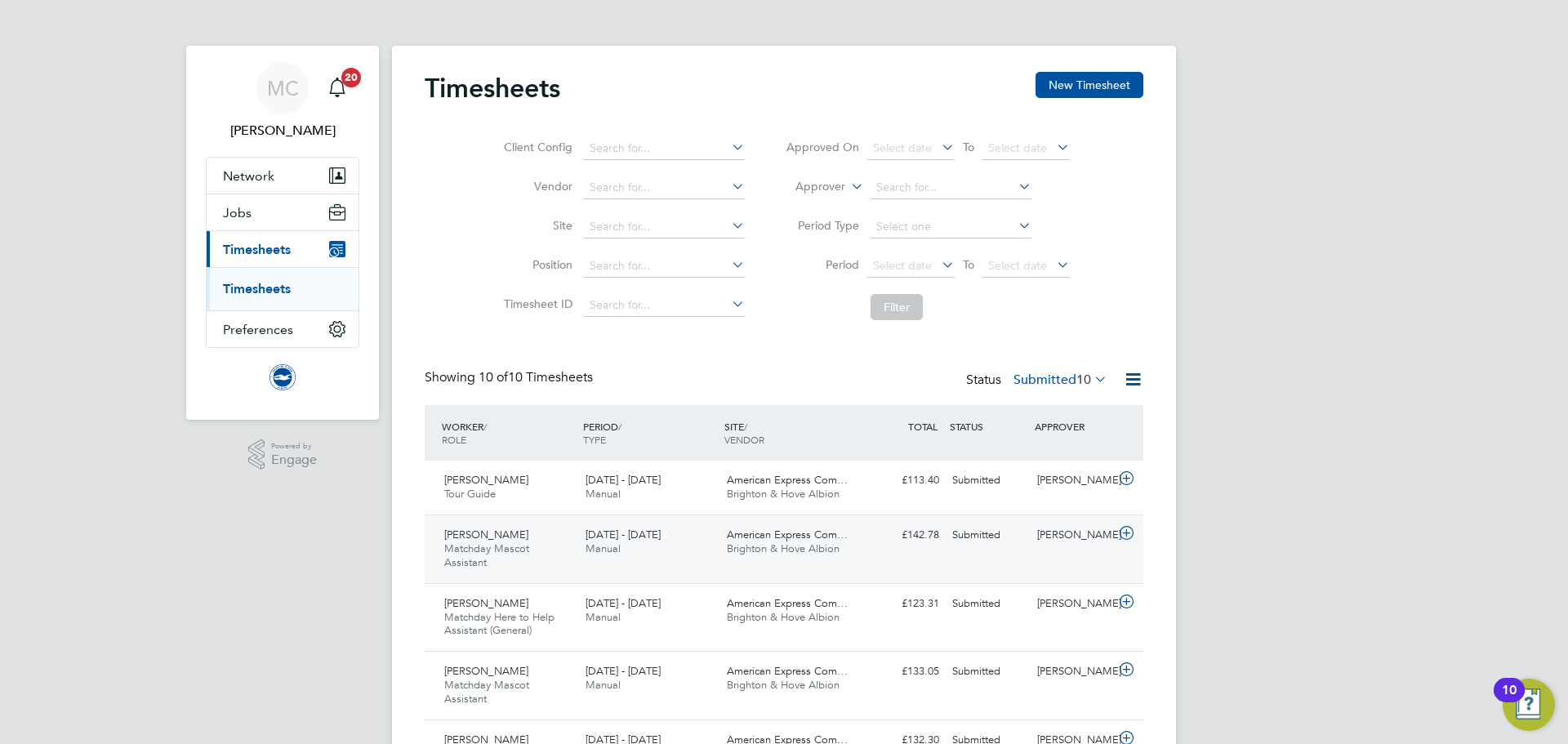
click at [683, 544] on div "1 - 31 Aug 2025 Manual" at bounding box center [649, 542] width 142 height 41
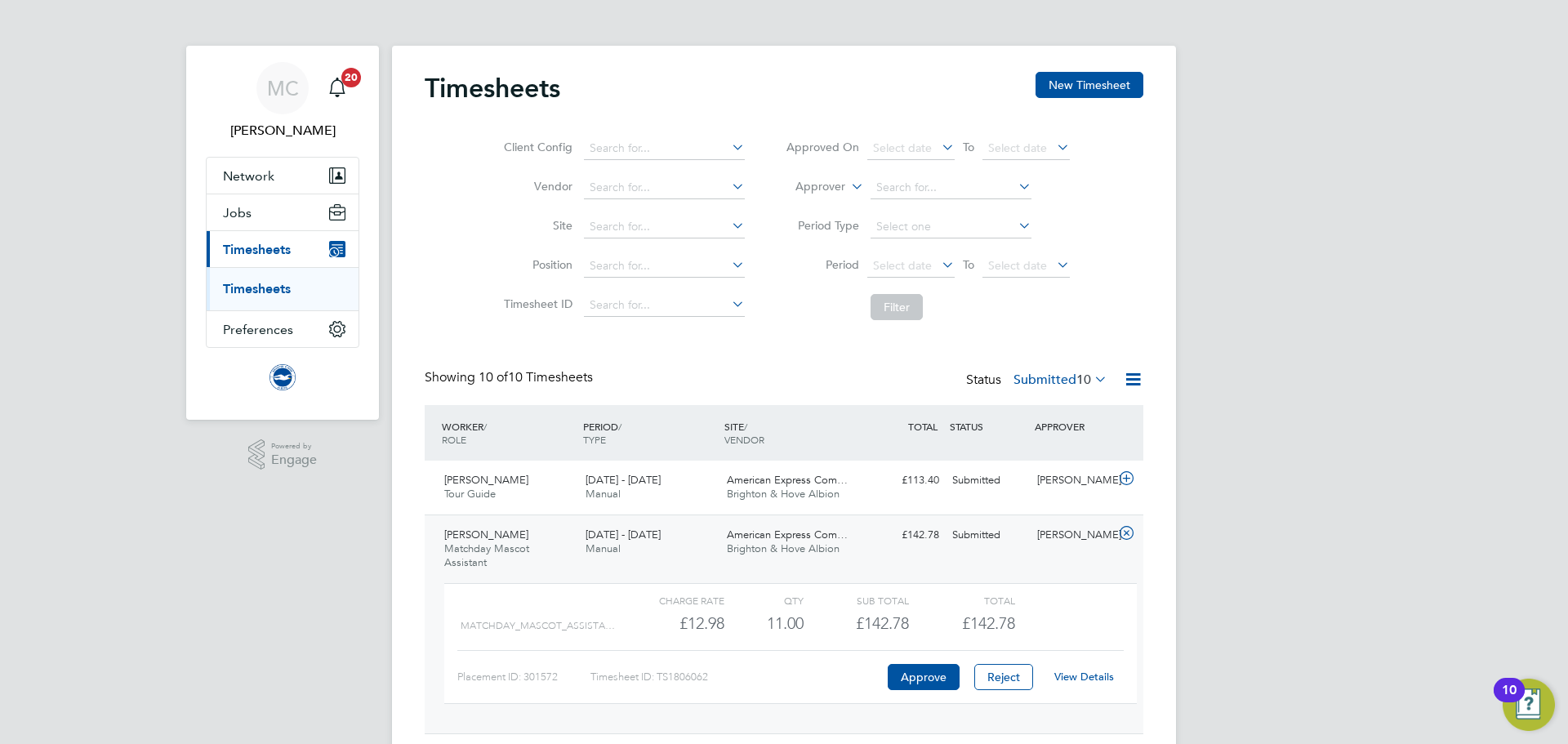
click at [1084, 673] on link "View Details" at bounding box center [1084, 676] width 60 height 14
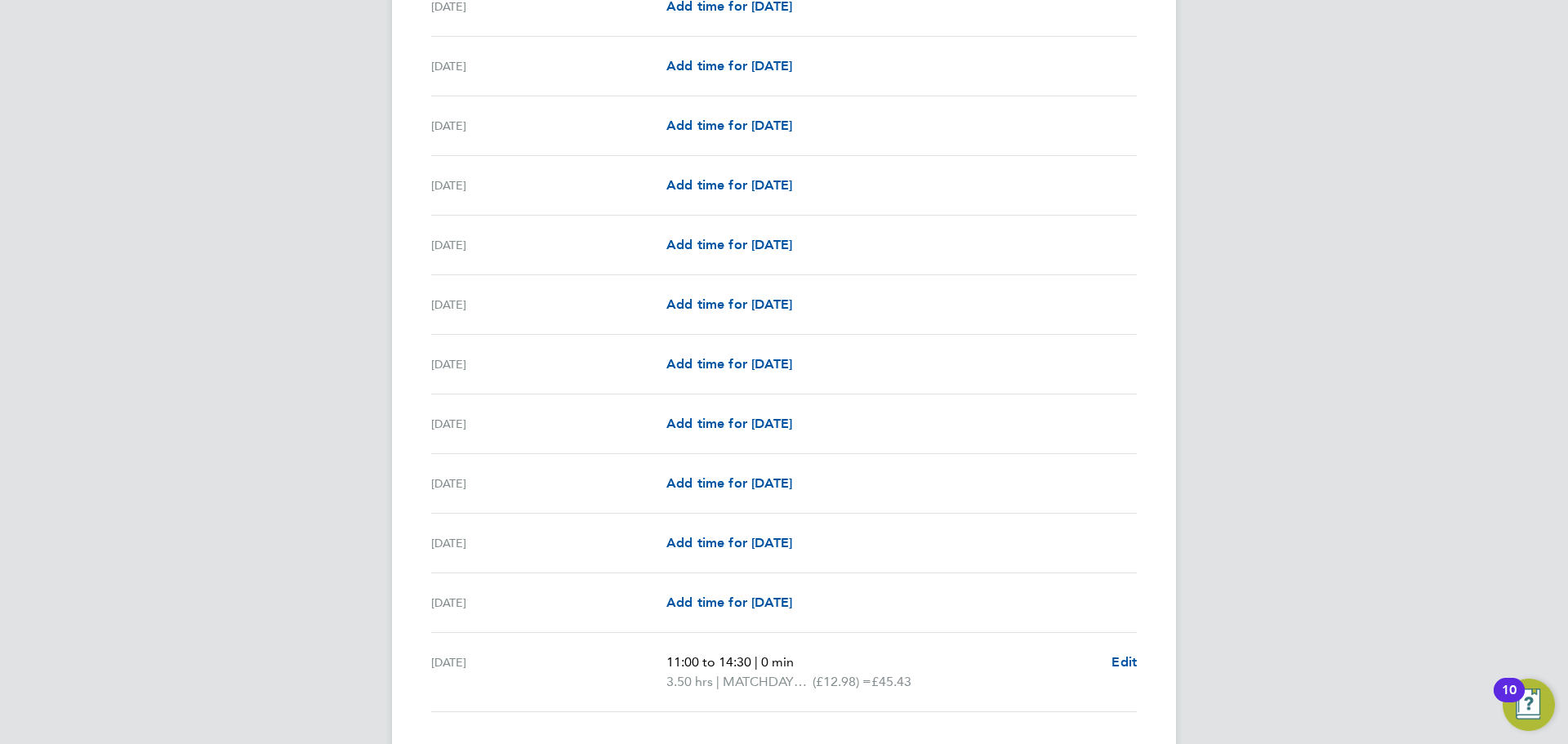
scroll to position [1351, 0]
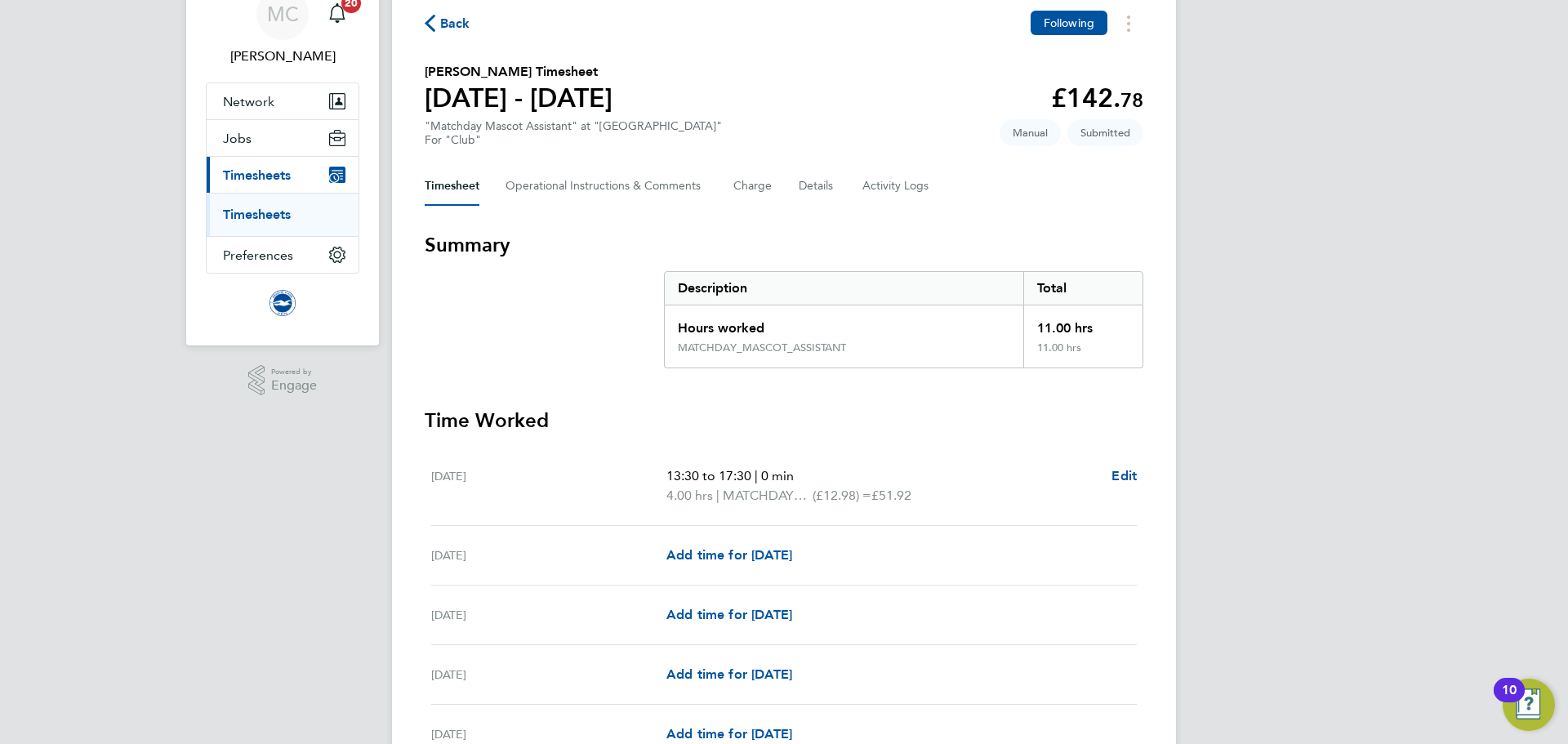
scroll to position [0, 0]
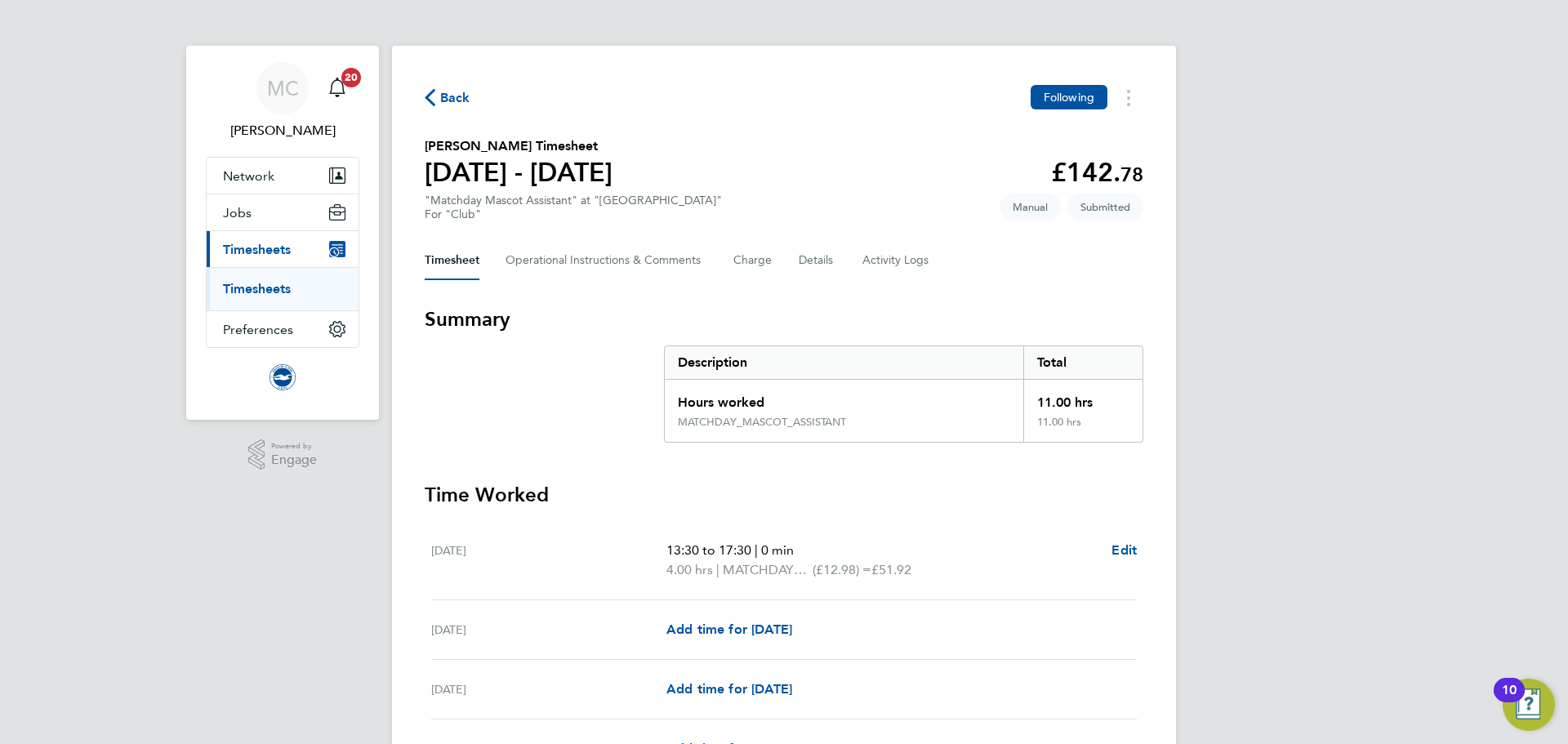
click at [429, 92] on icon "button" at bounding box center [430, 97] width 11 height 17
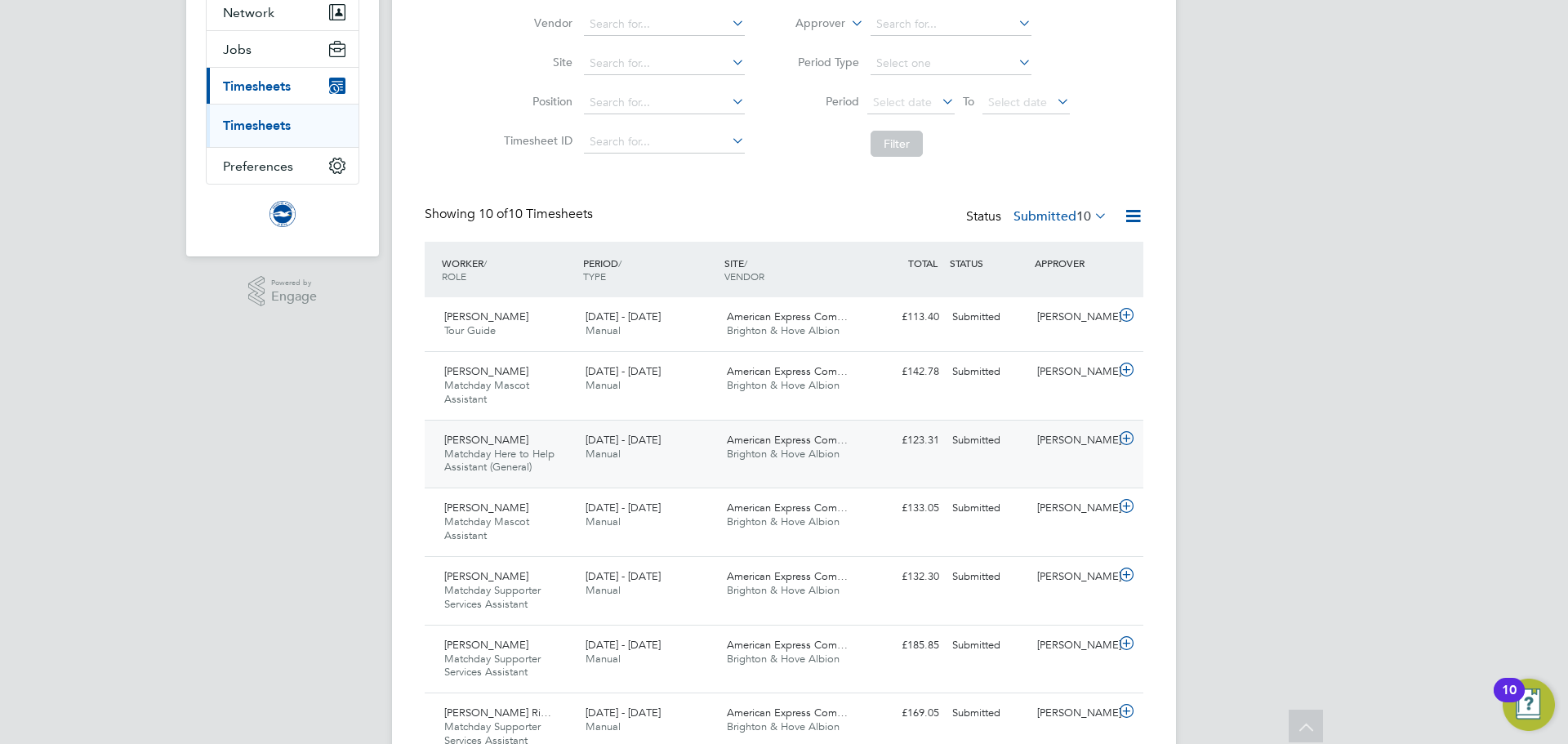
click at [531, 456] on span "Matchday Here to Help Assistant (General)" at bounding box center [500, 461] width 110 height 28
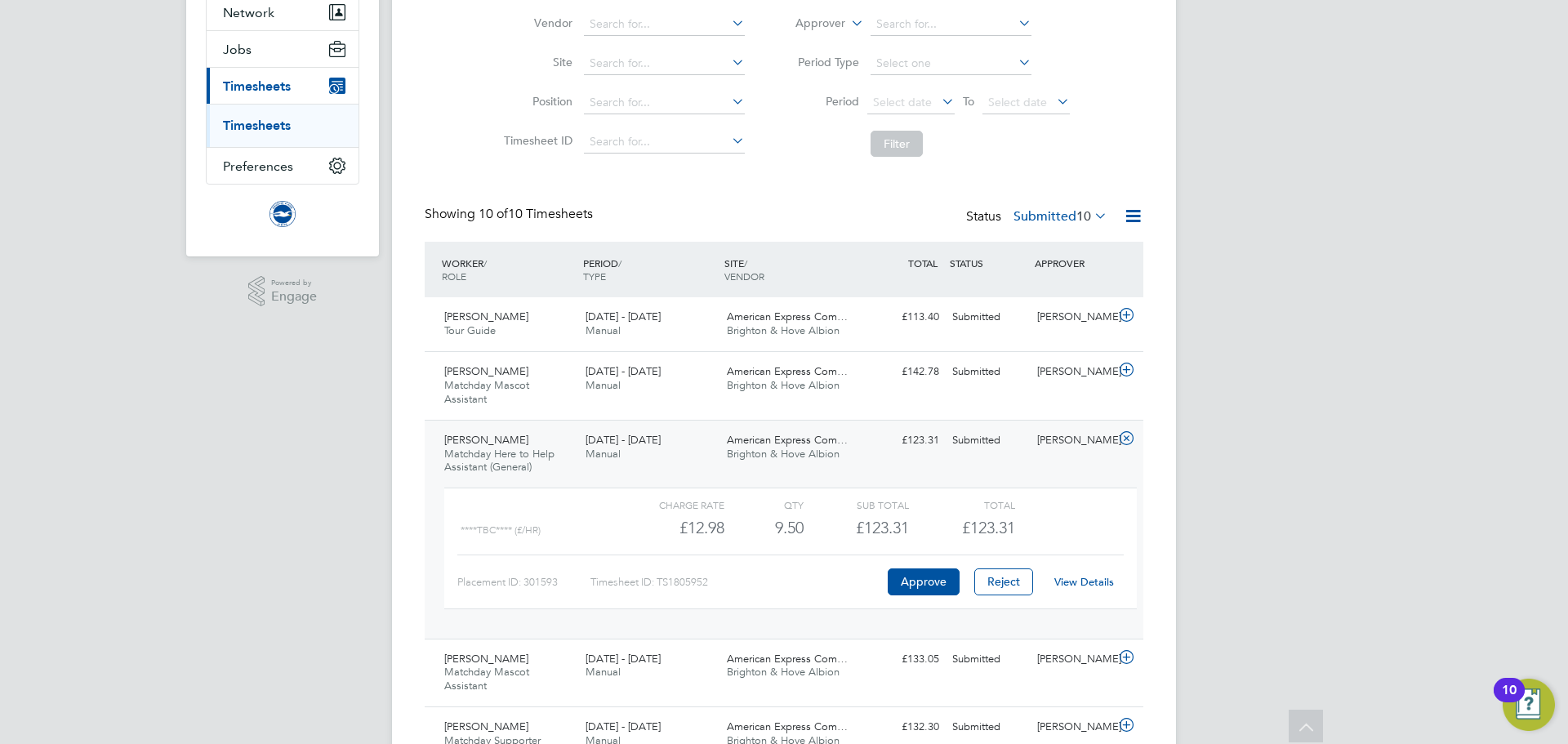
click at [1085, 577] on link "View Details" at bounding box center [1084, 582] width 60 height 14
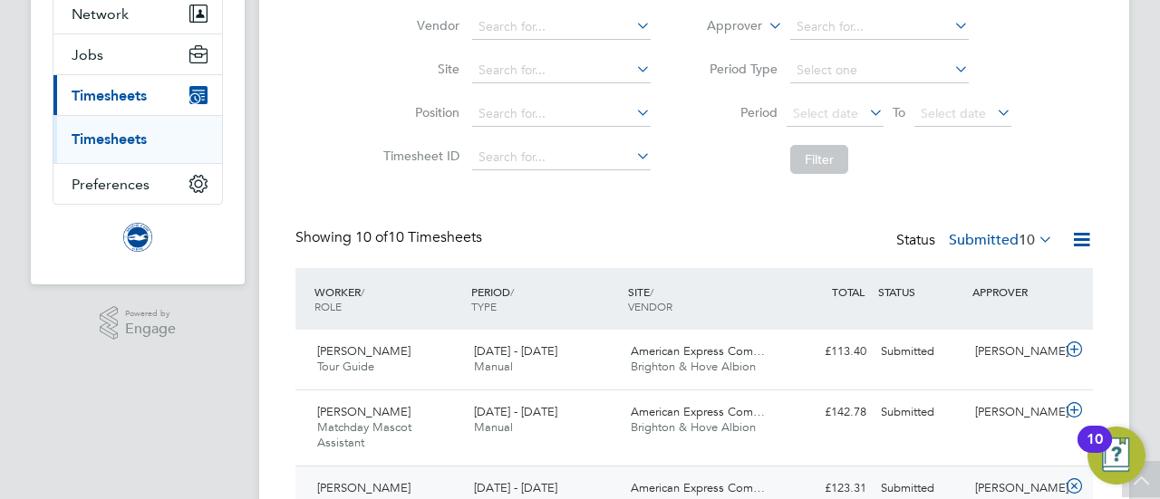
scroll to position [61, 157]
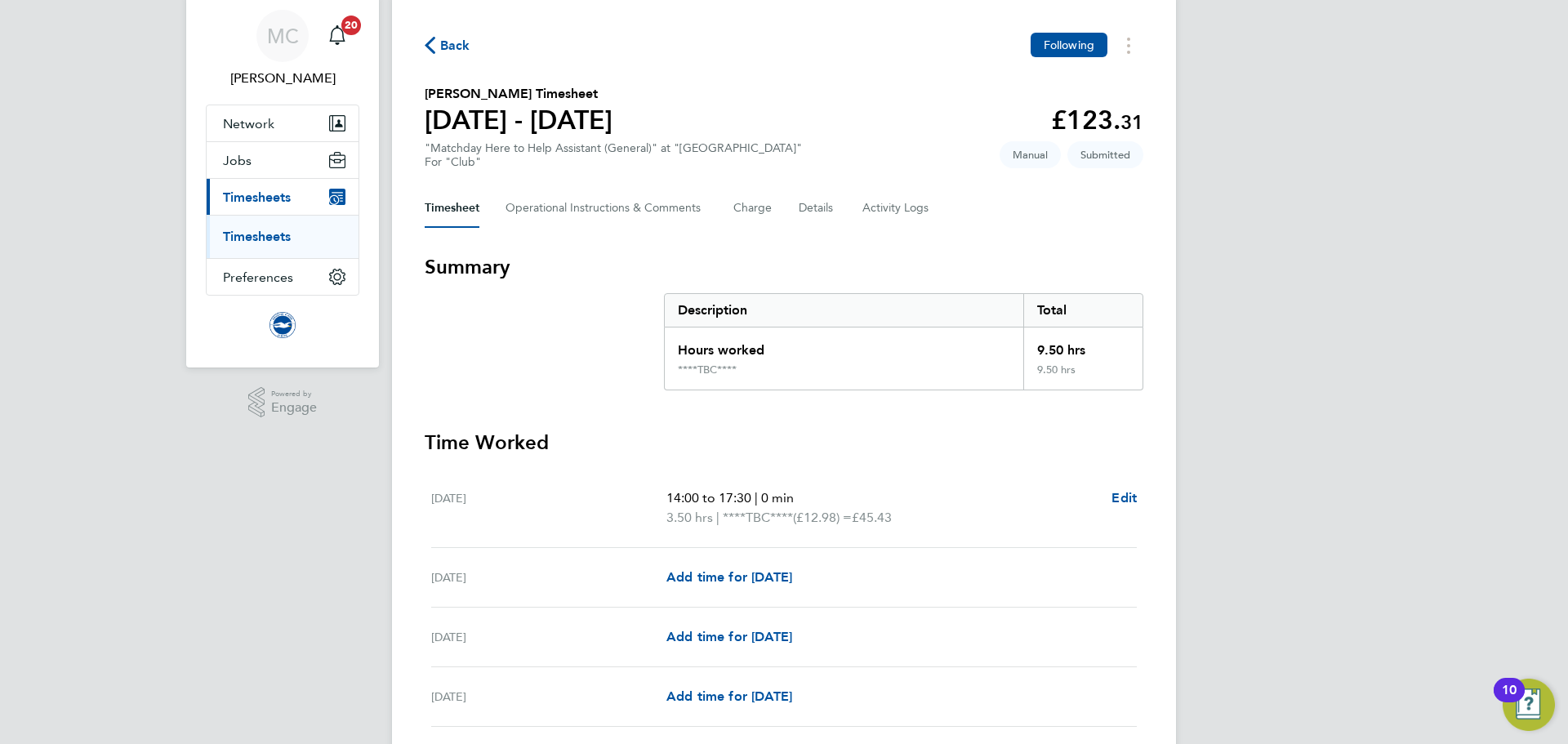
scroll to position [44, 0]
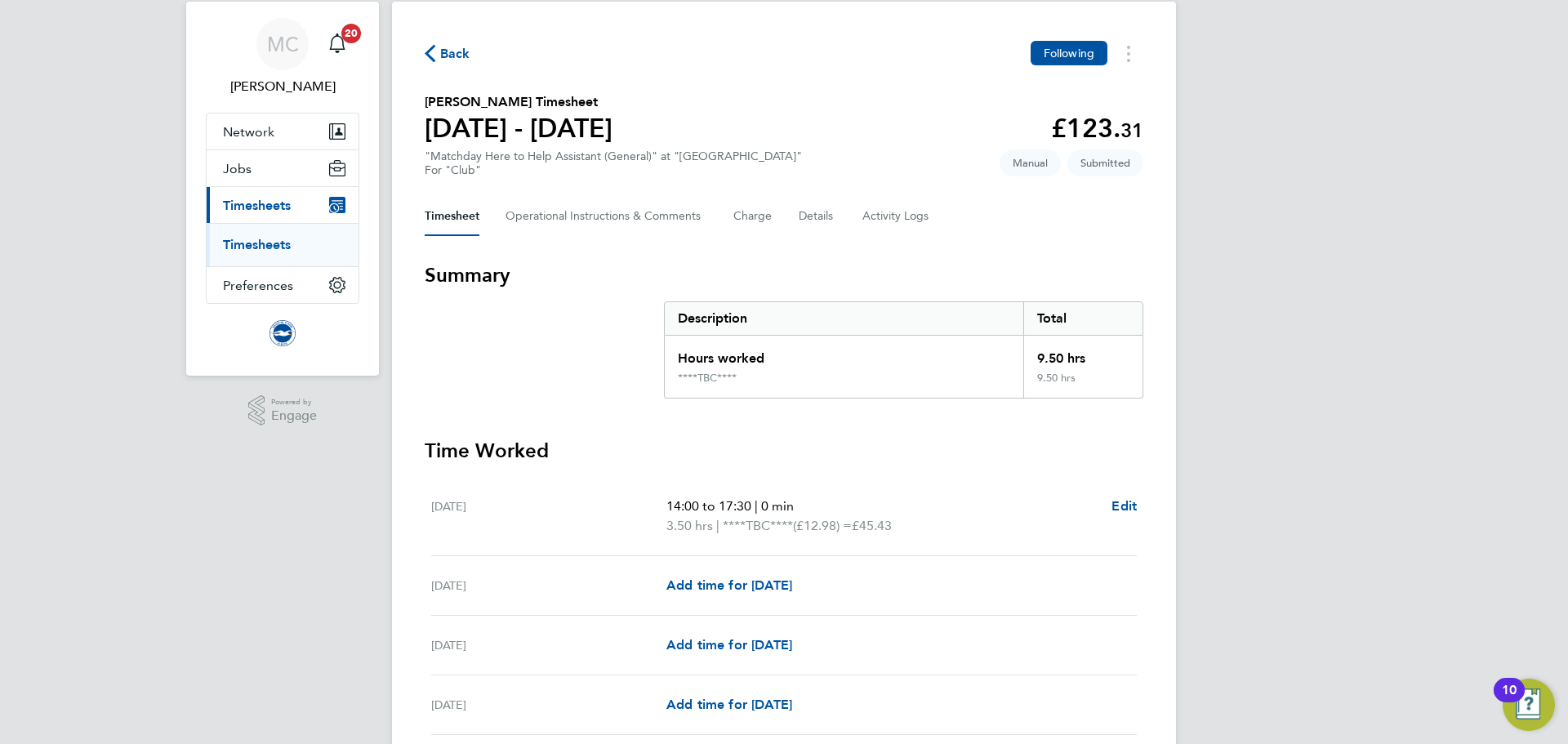
click at [440, 57] on span "Back" at bounding box center [455, 54] width 31 height 20
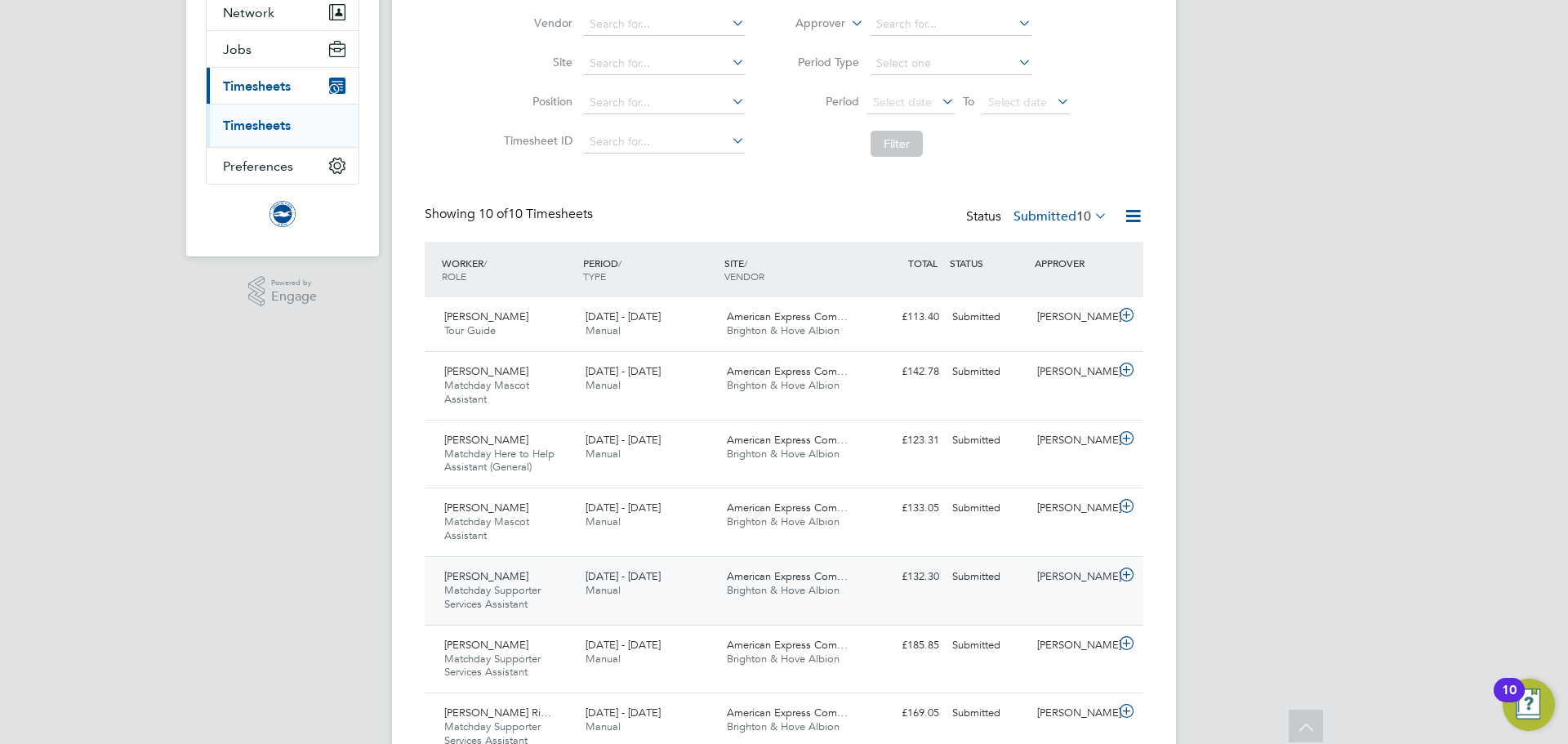
click at [594, 586] on span "Manual" at bounding box center [603, 590] width 35 height 14
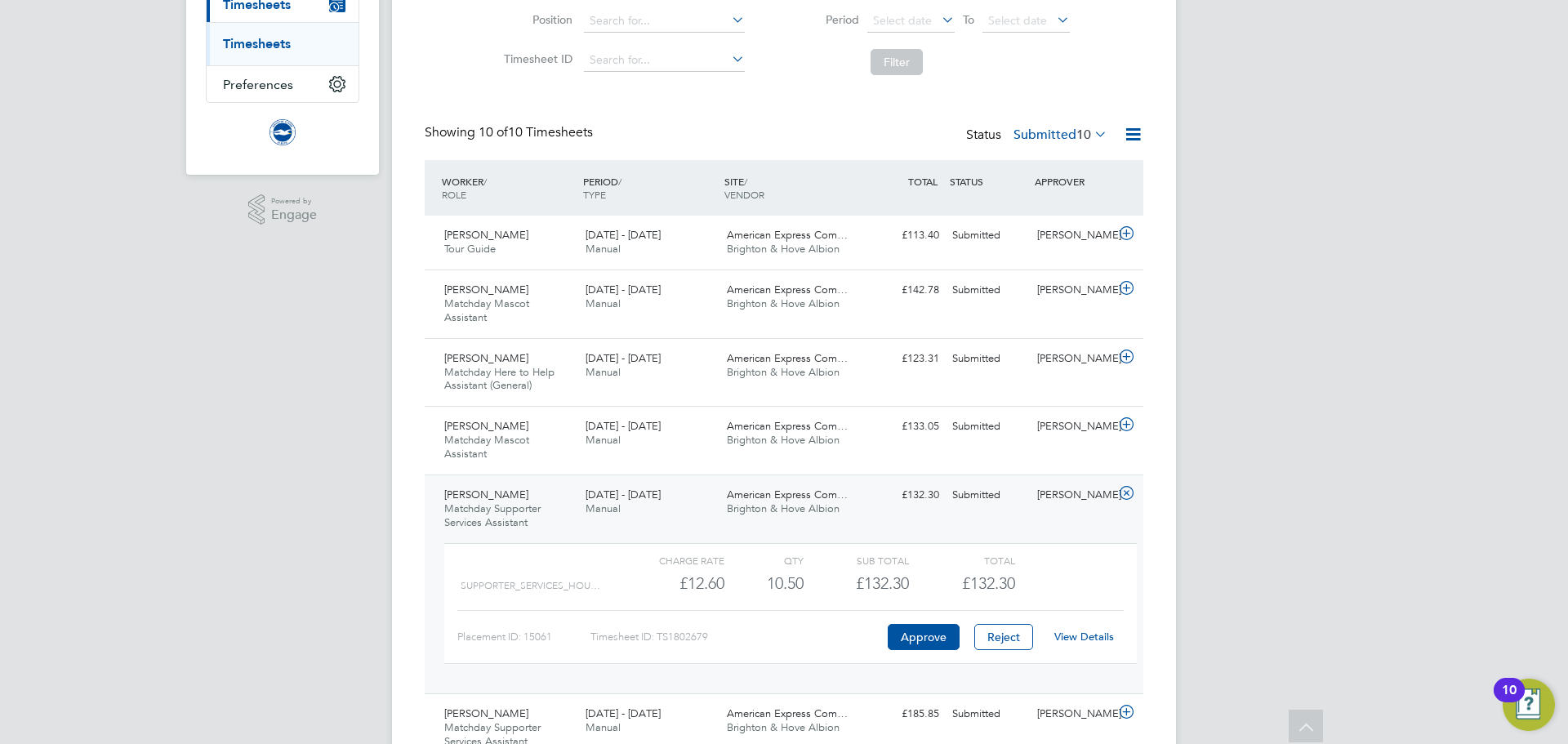
click at [1081, 636] on link "View Details" at bounding box center [1084, 636] width 60 height 14
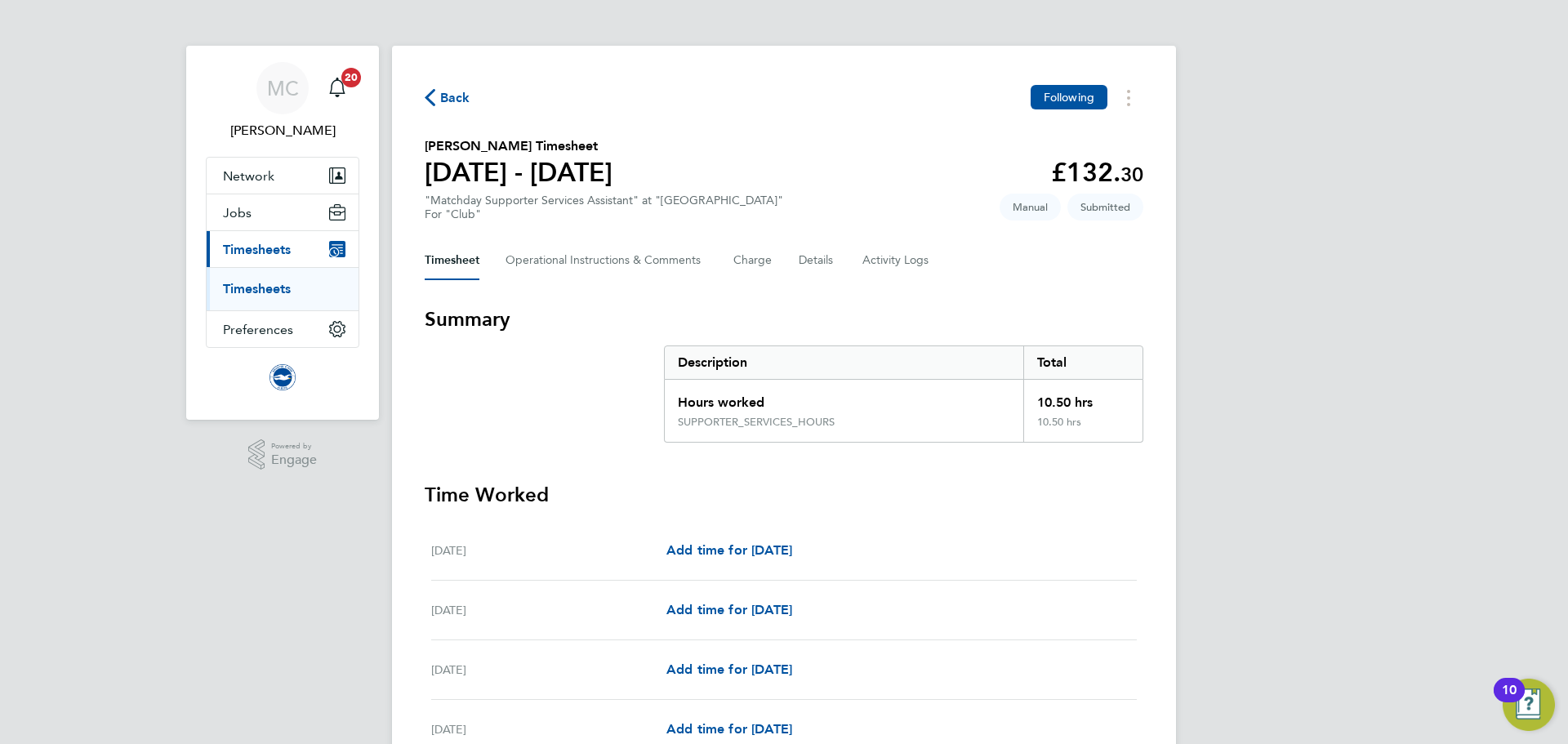
click at [434, 95] on icon "button" at bounding box center [430, 97] width 11 height 17
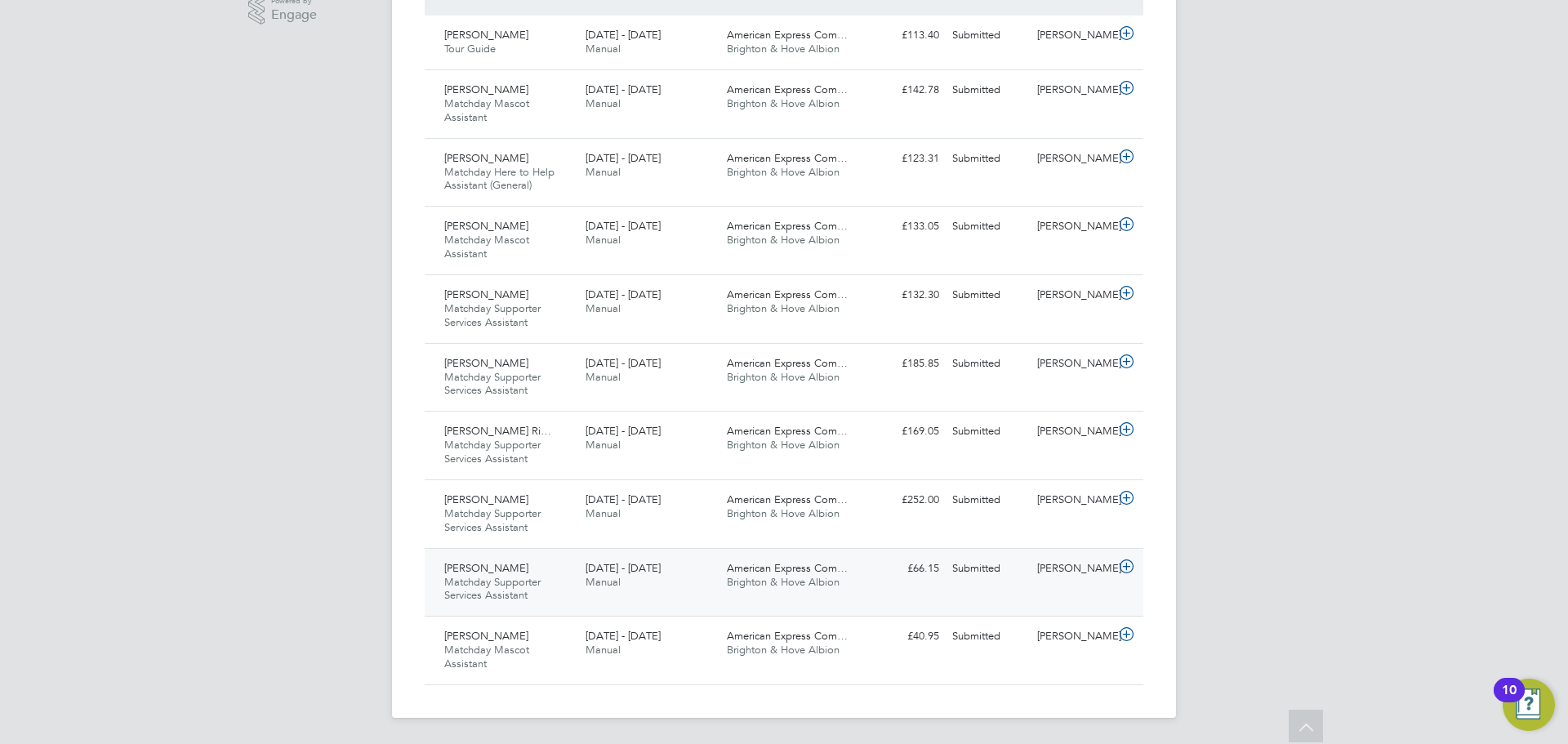
click at [562, 576] on div "Frederick Britnell Matchday Supporter Services Assistant 1 - 31 Aug 2025" at bounding box center [509, 583] width 142 height 55
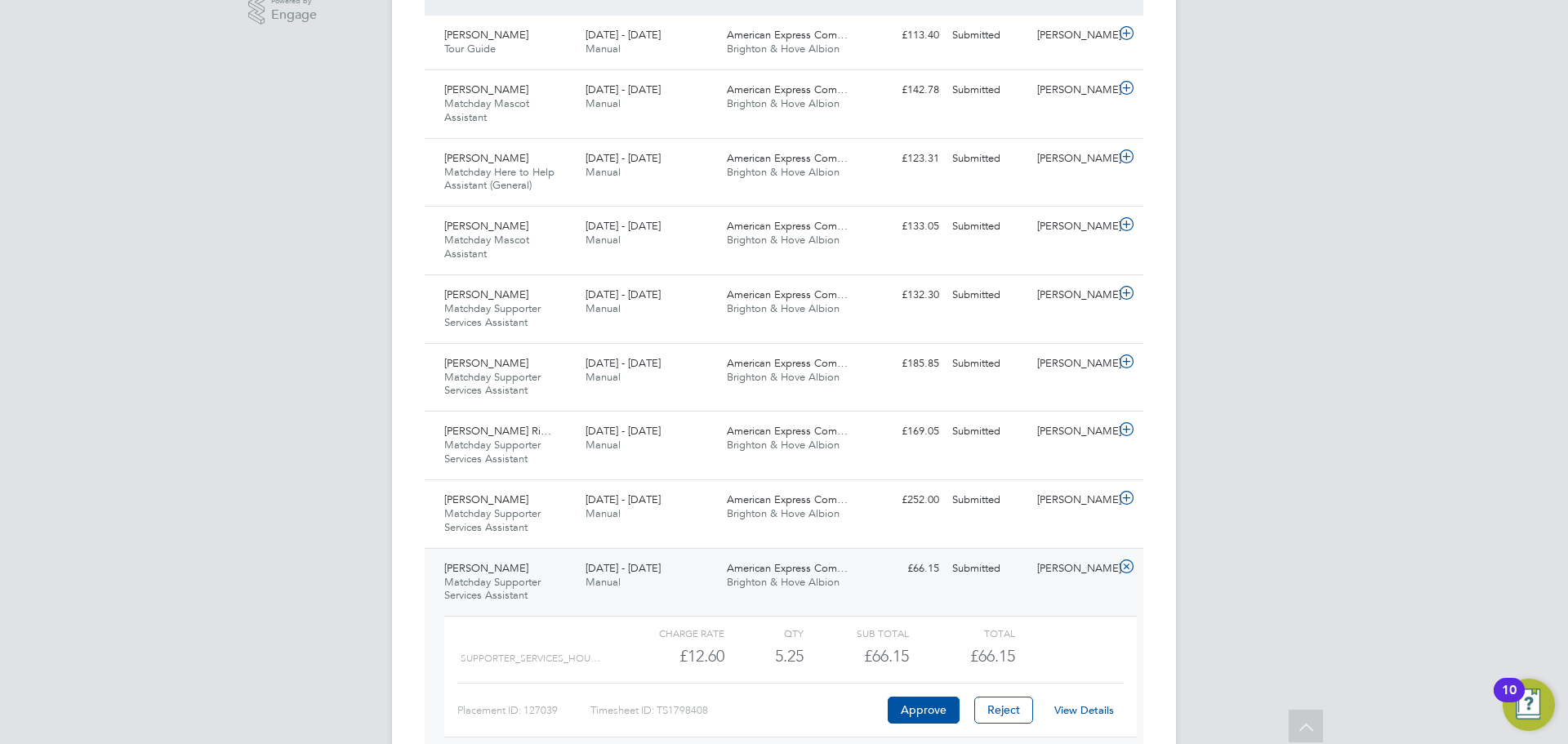
click at [1089, 710] on link "View Details" at bounding box center [1084, 710] width 60 height 14
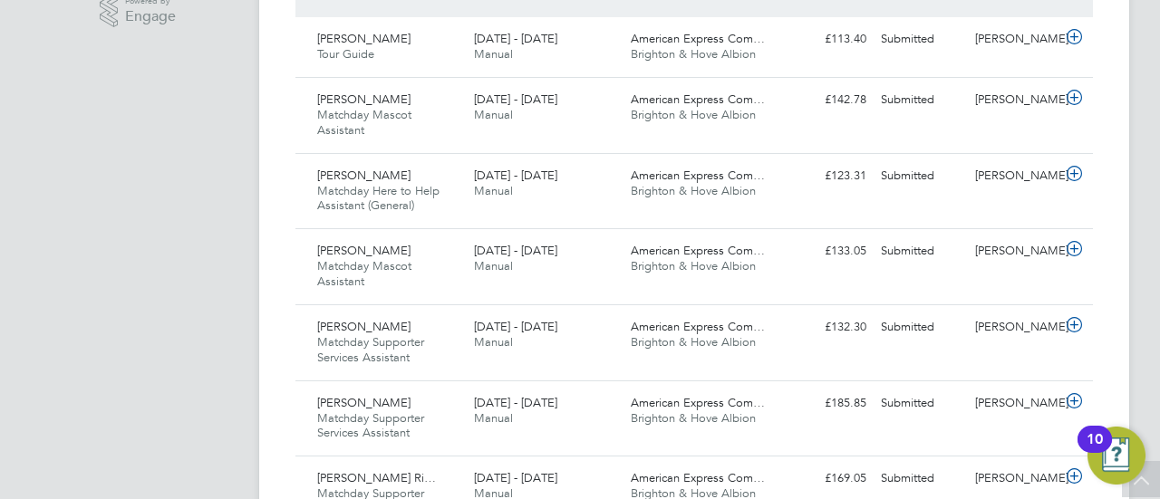
scroll to position [9, 9]
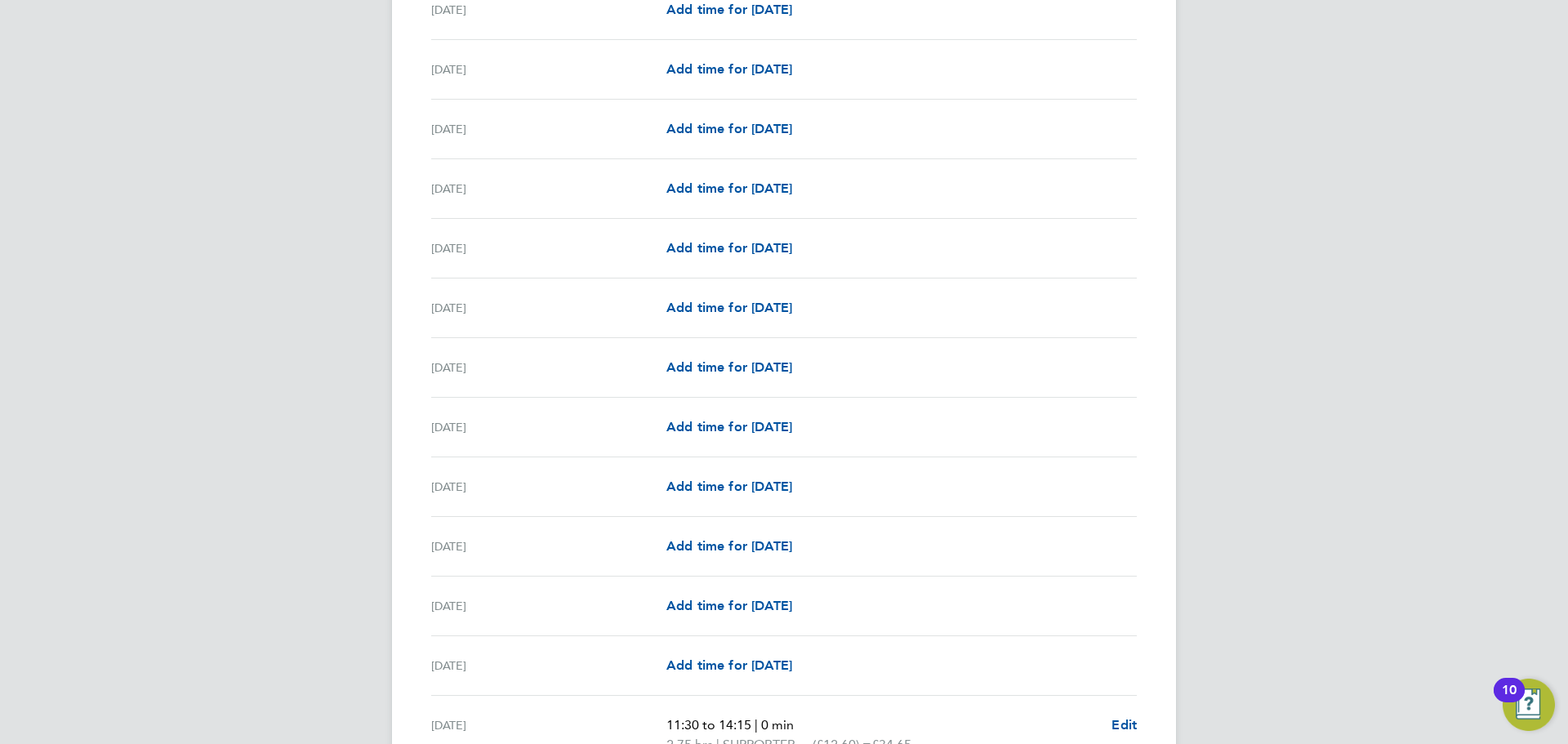
scroll to position [1809, 0]
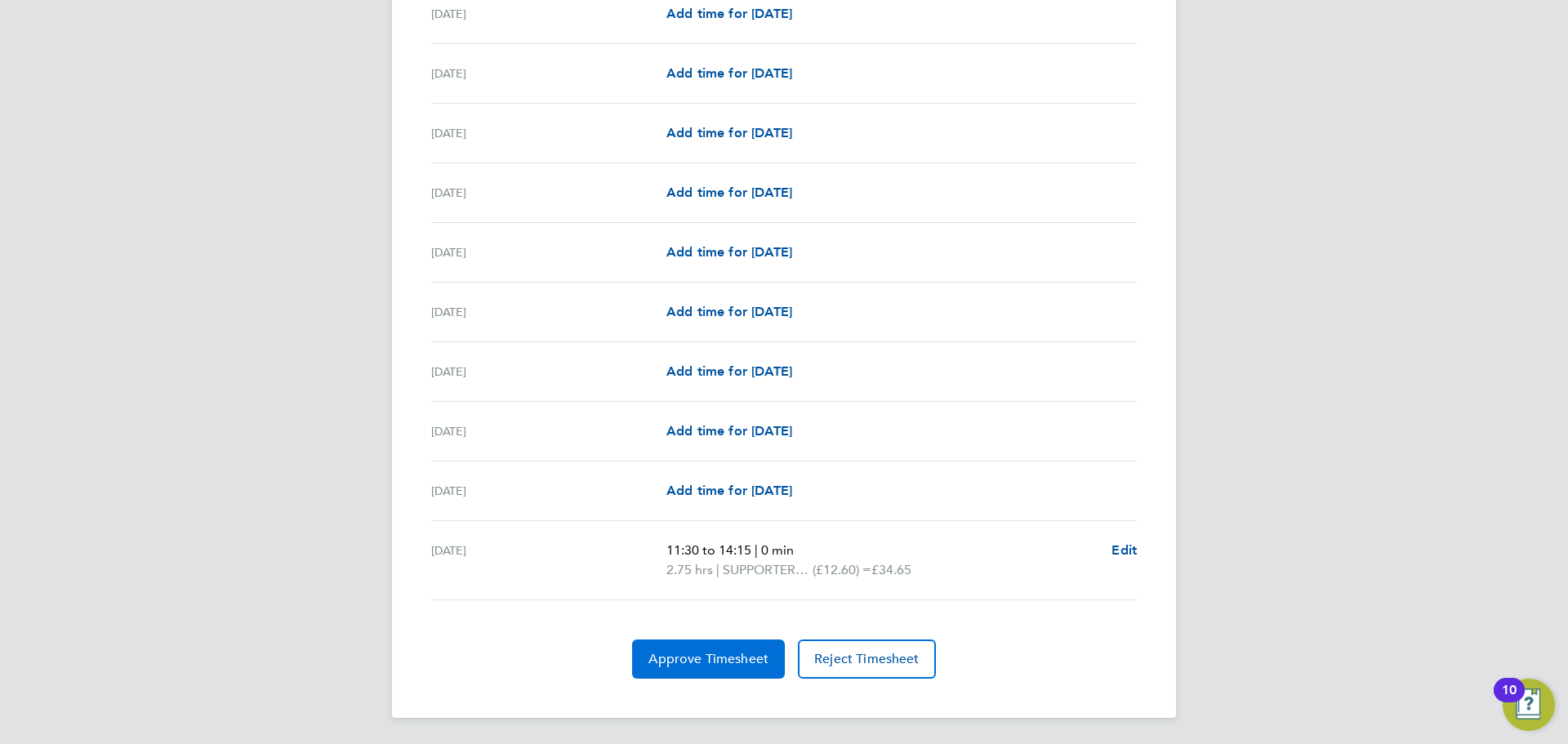
click at [720, 663] on span "Approve Timesheet" at bounding box center [708, 659] width 120 height 16
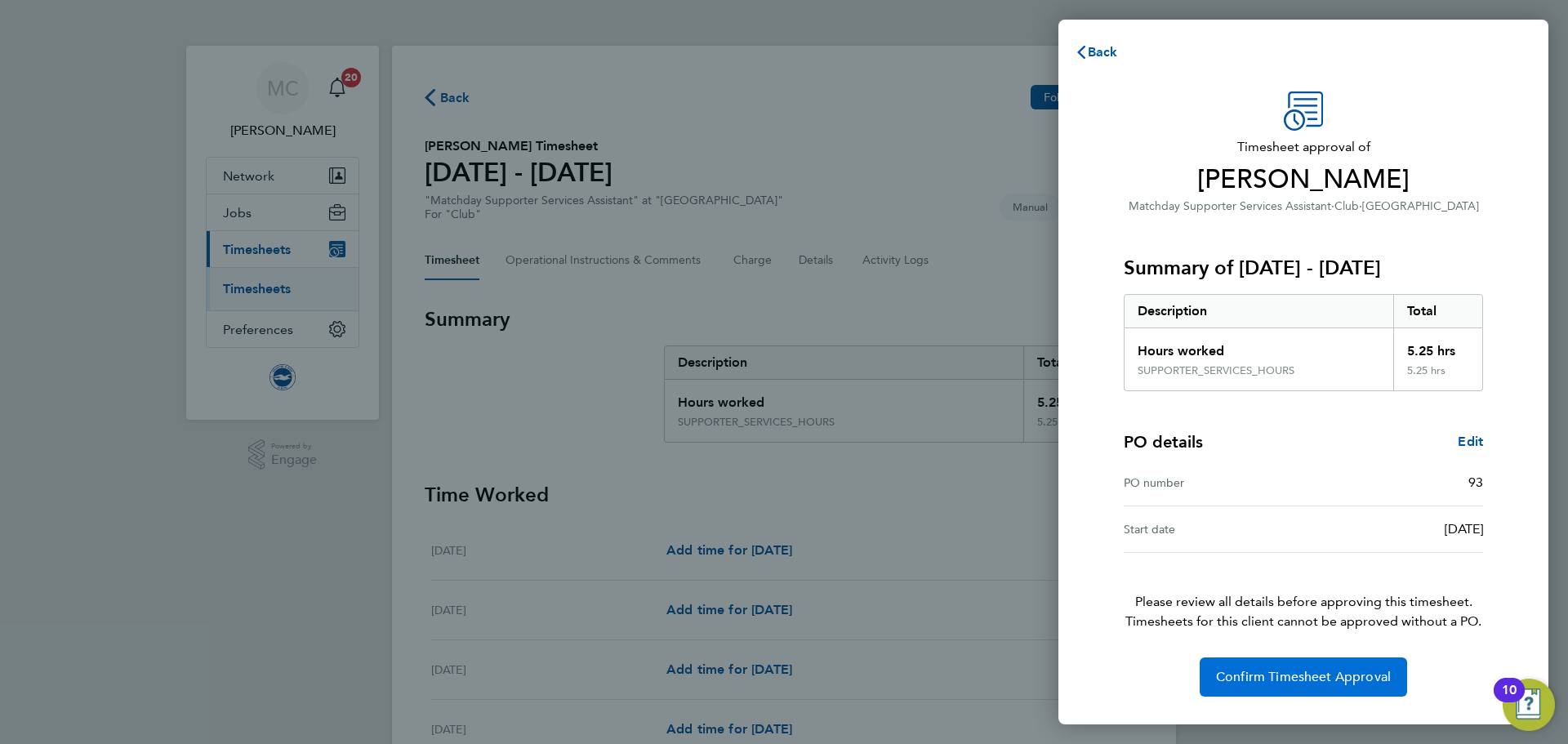
click at [1367, 683] on span "Confirm Timesheet Approval" at bounding box center [1304, 677] width 175 height 16
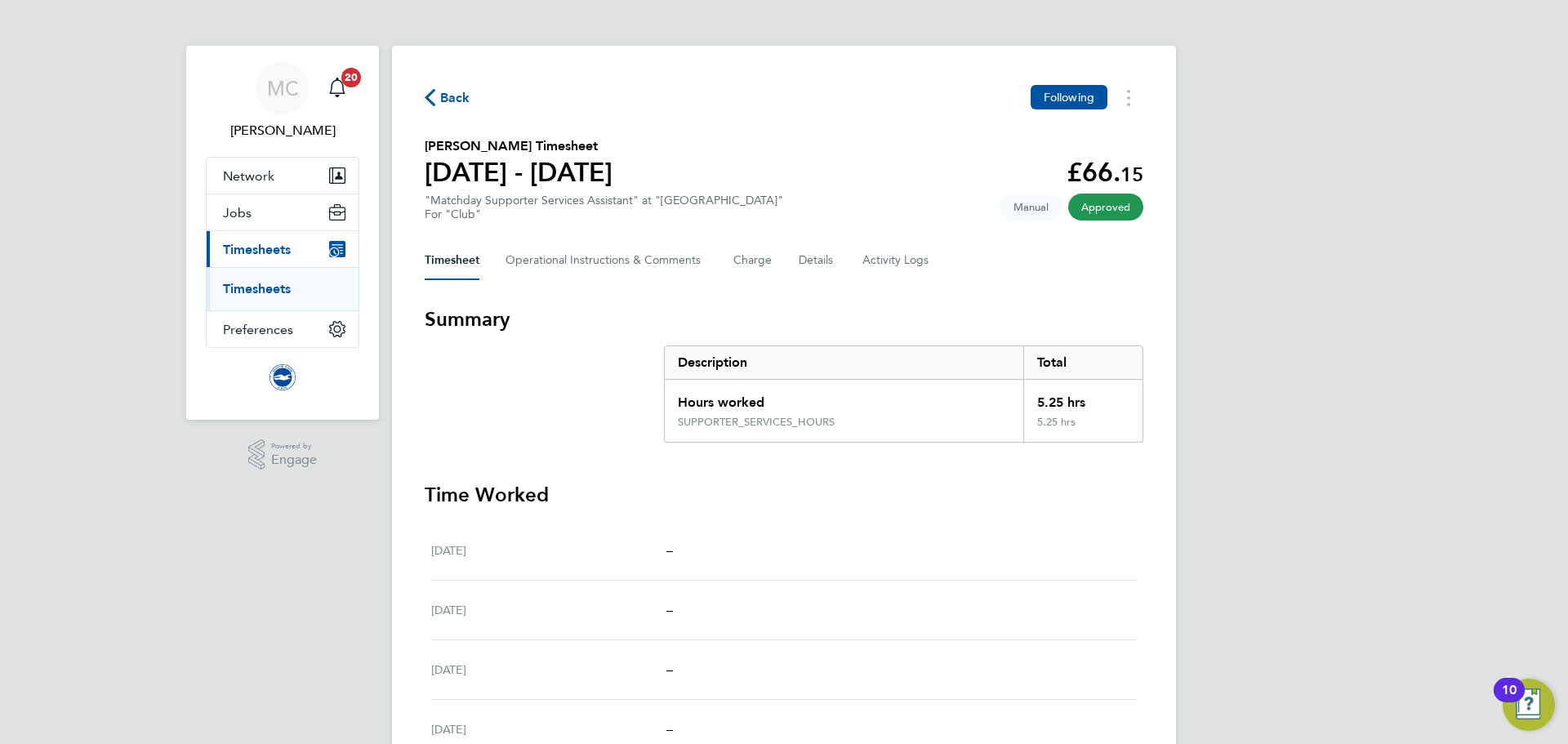
click at [439, 97] on span "Back" at bounding box center [447, 96] width 46 height 15
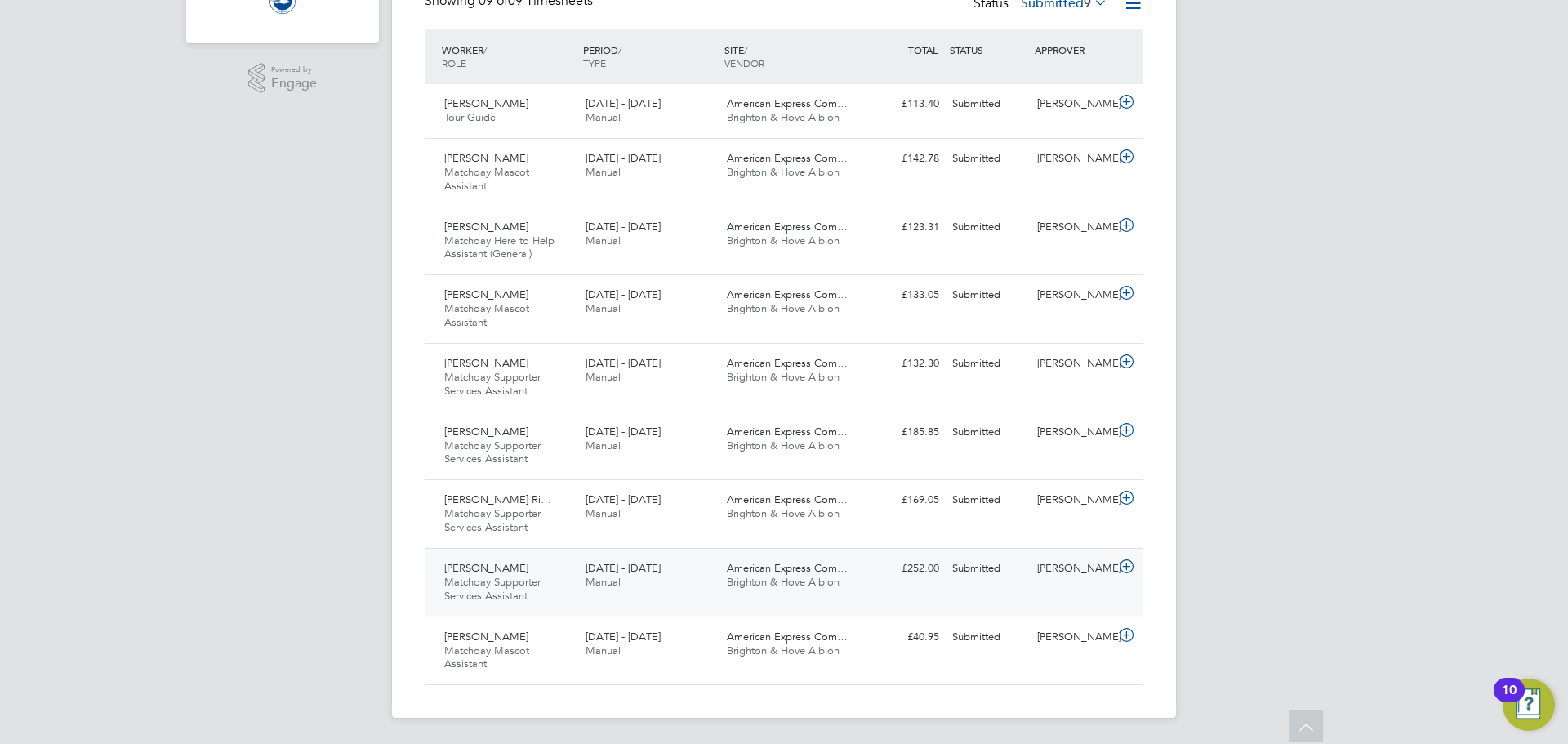
click at [551, 591] on div "Evie Cuthbert Matchday Supporter Services Assistant 1 - 31 Aug 2025" at bounding box center [509, 583] width 142 height 55
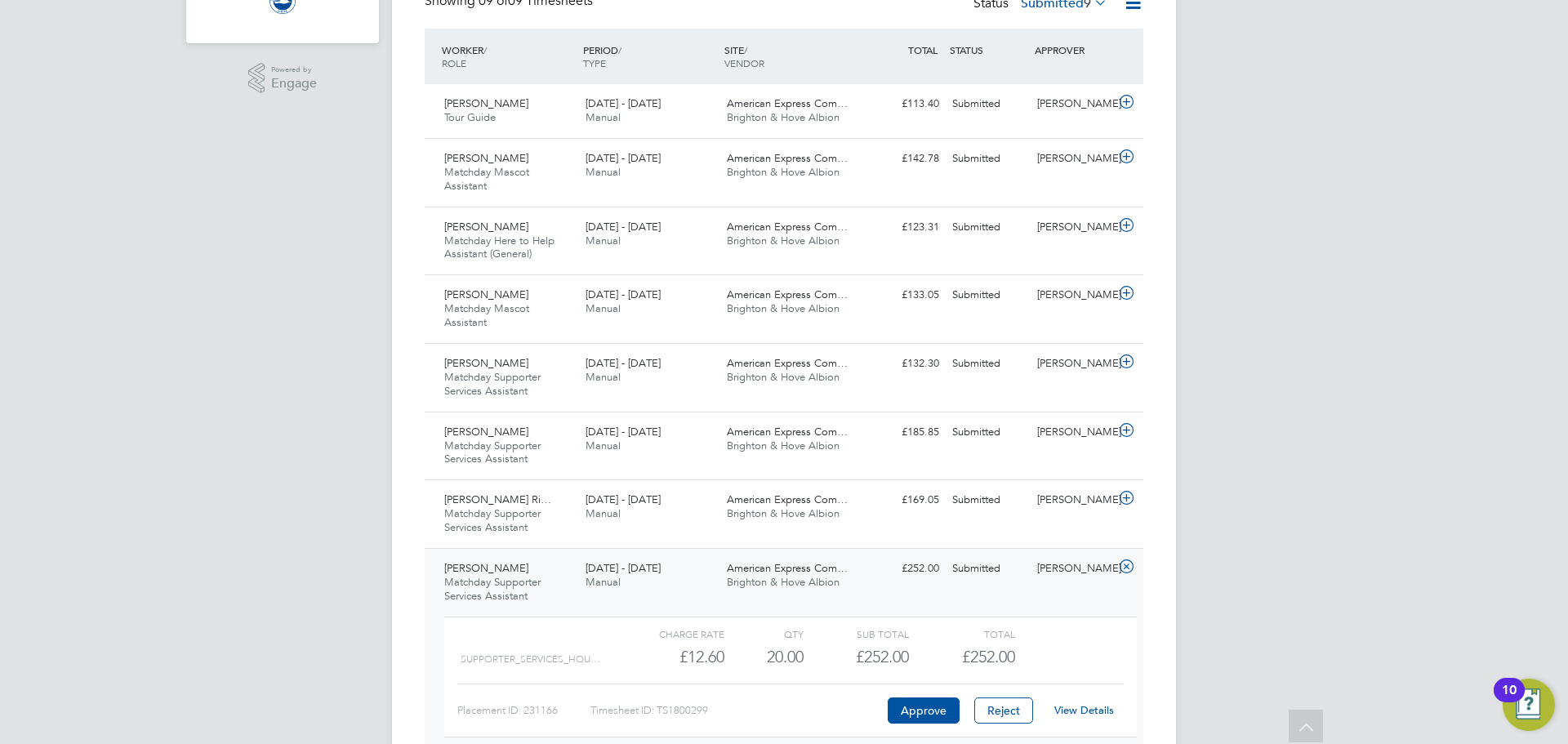
click at [1079, 711] on link "View Details" at bounding box center [1084, 710] width 60 height 14
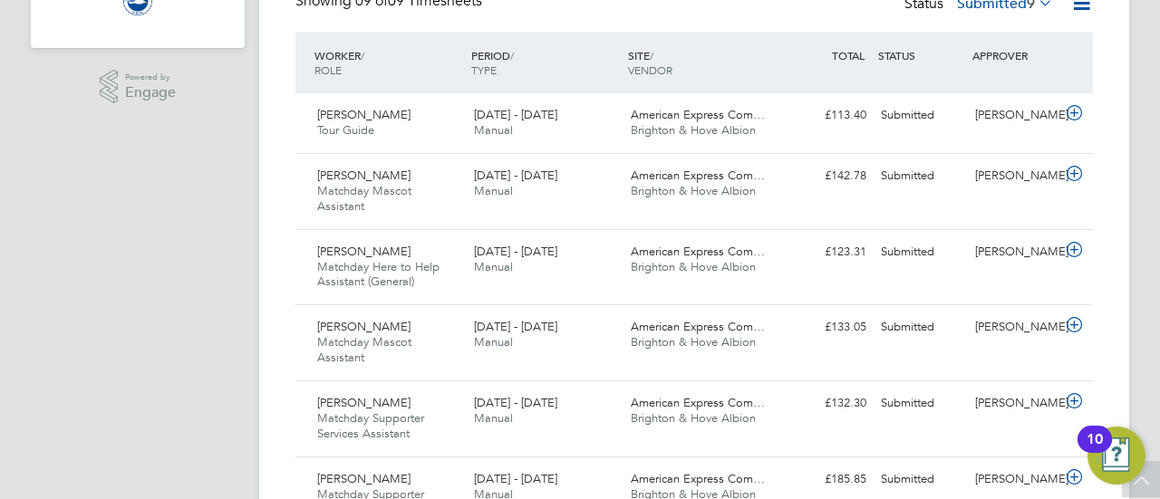
scroll to position [9, 9]
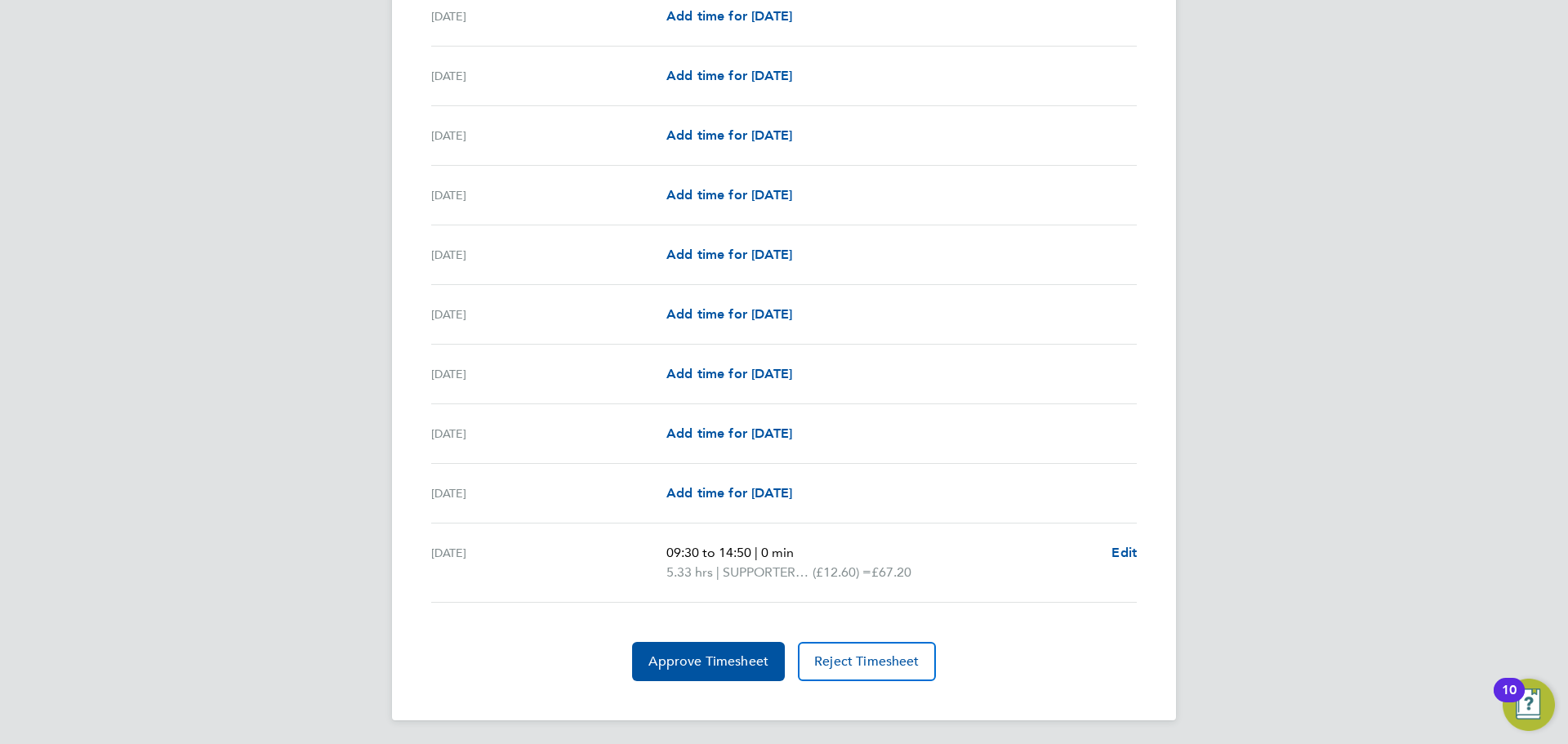
scroll to position [1848, 0]
click at [1124, 550] on span "Edit" at bounding box center [1124, 550] width 25 height 15
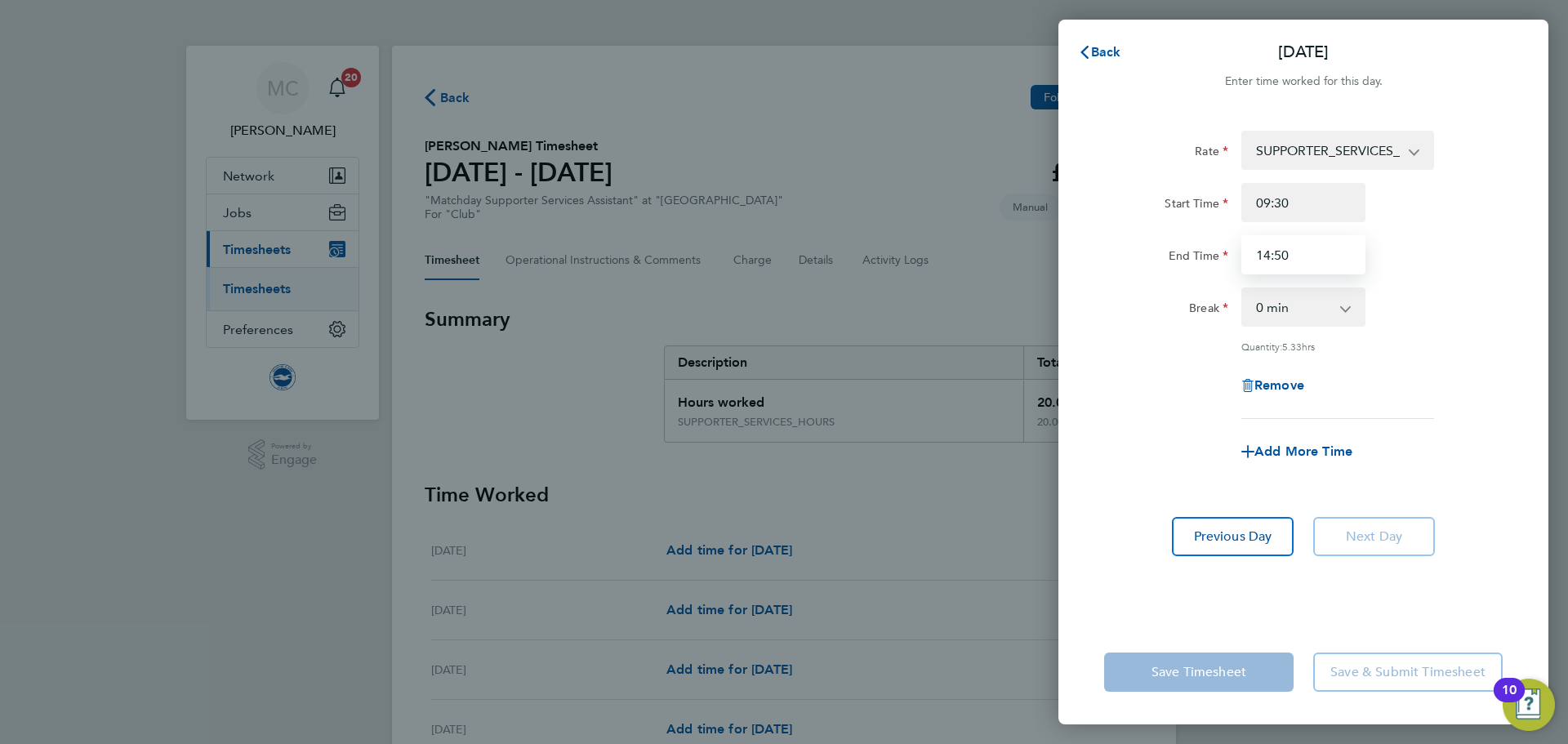
click at [1316, 256] on input "14:50" at bounding box center [1304, 254] width 124 height 39
type input "14:45"
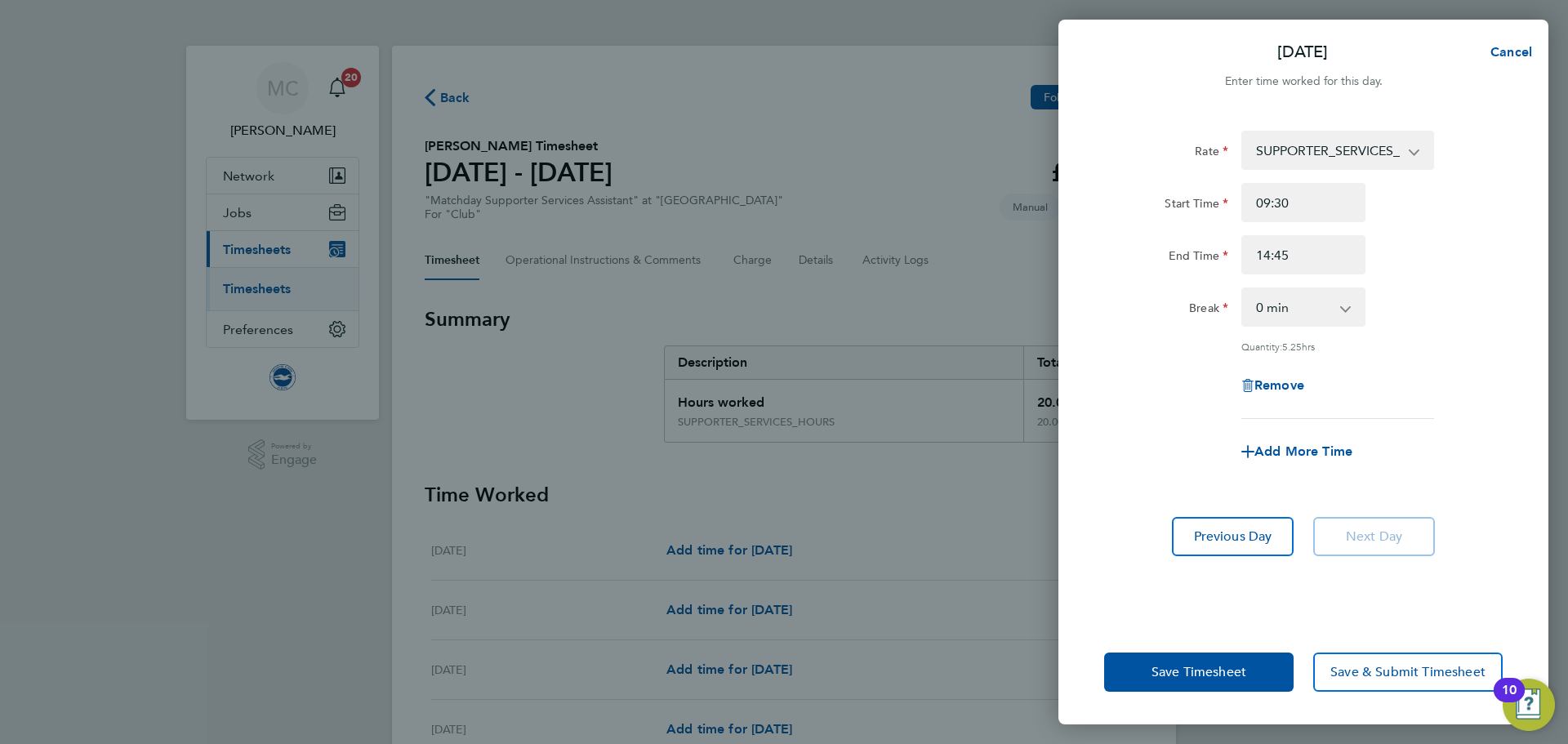
click at [1511, 355] on div "Rate SUPPORTER_SERVICES_HOURS - 12.60 Start Time 09:30 End Time 14:45 Break 0 m…" at bounding box center [1304, 365] width 491 height 509
click at [1207, 675] on span "Save Timesheet" at bounding box center [1198, 672] width 95 height 16
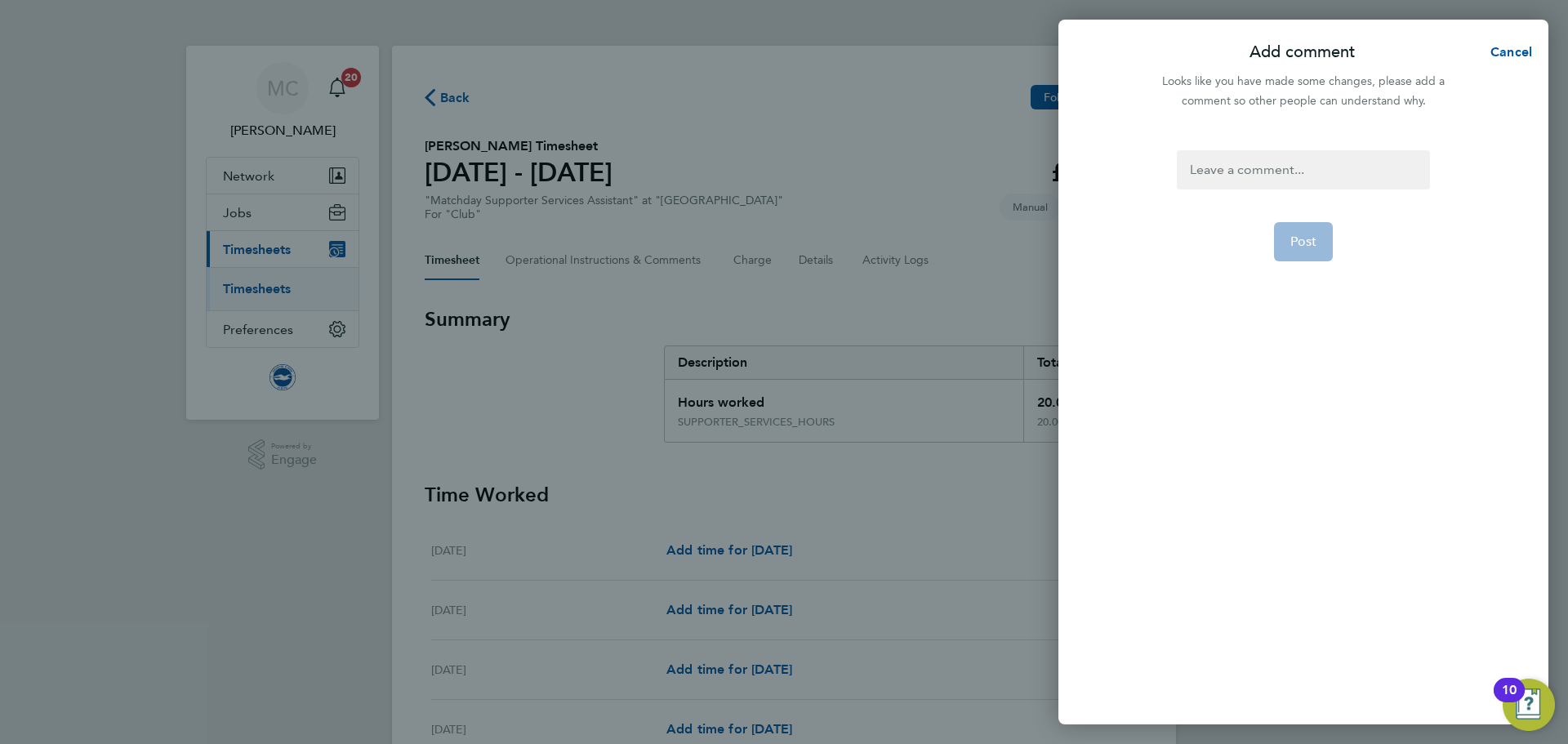
click at [1307, 150] on div "Post" at bounding box center [1304, 427] width 491 height 594
click at [1310, 167] on div at bounding box center [1303, 170] width 252 height 39
click at [1271, 178] on div at bounding box center [1303, 170] width 252 height 39
click at [1306, 242] on span "Post" at bounding box center [1304, 242] width 27 height 16
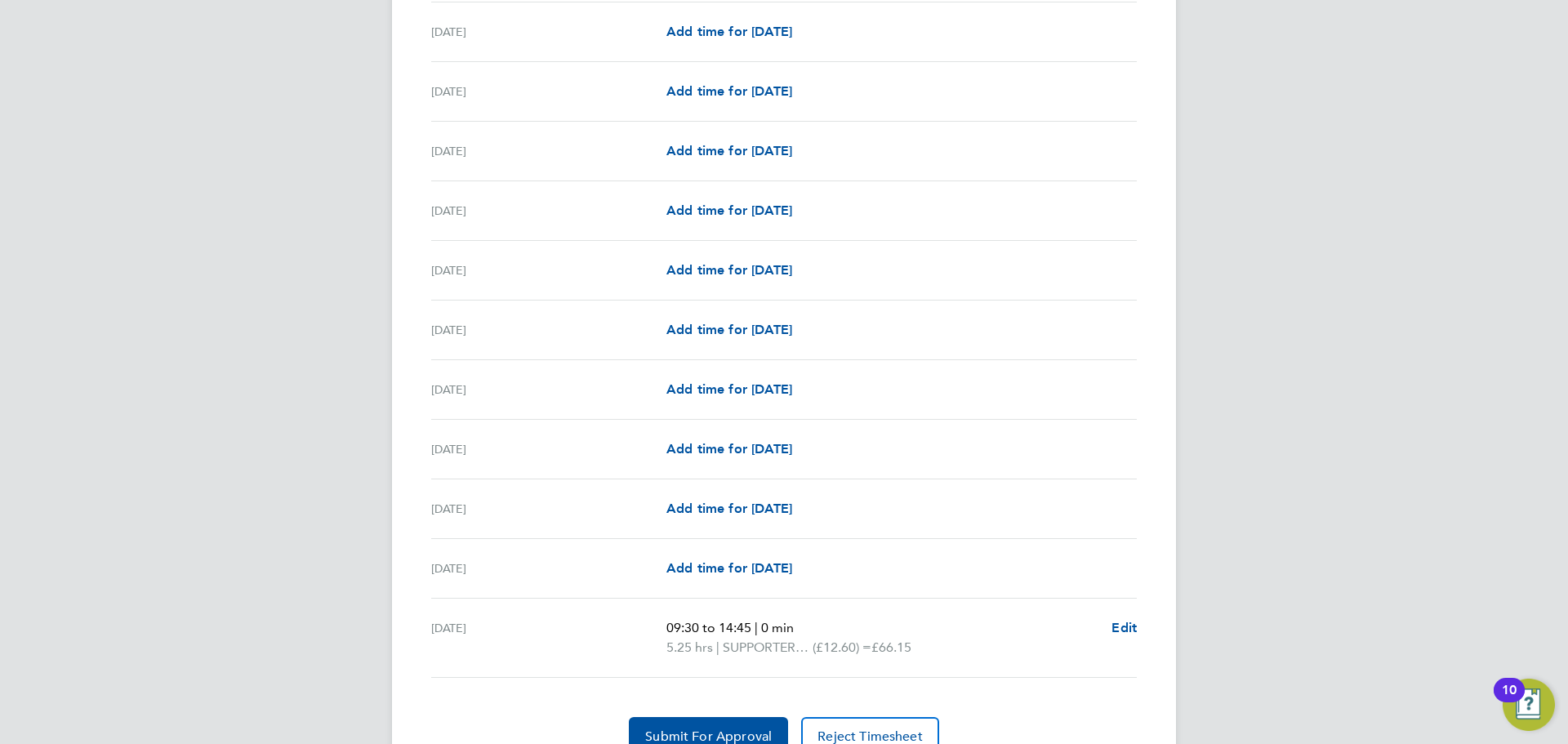
scroll to position [1848, 0]
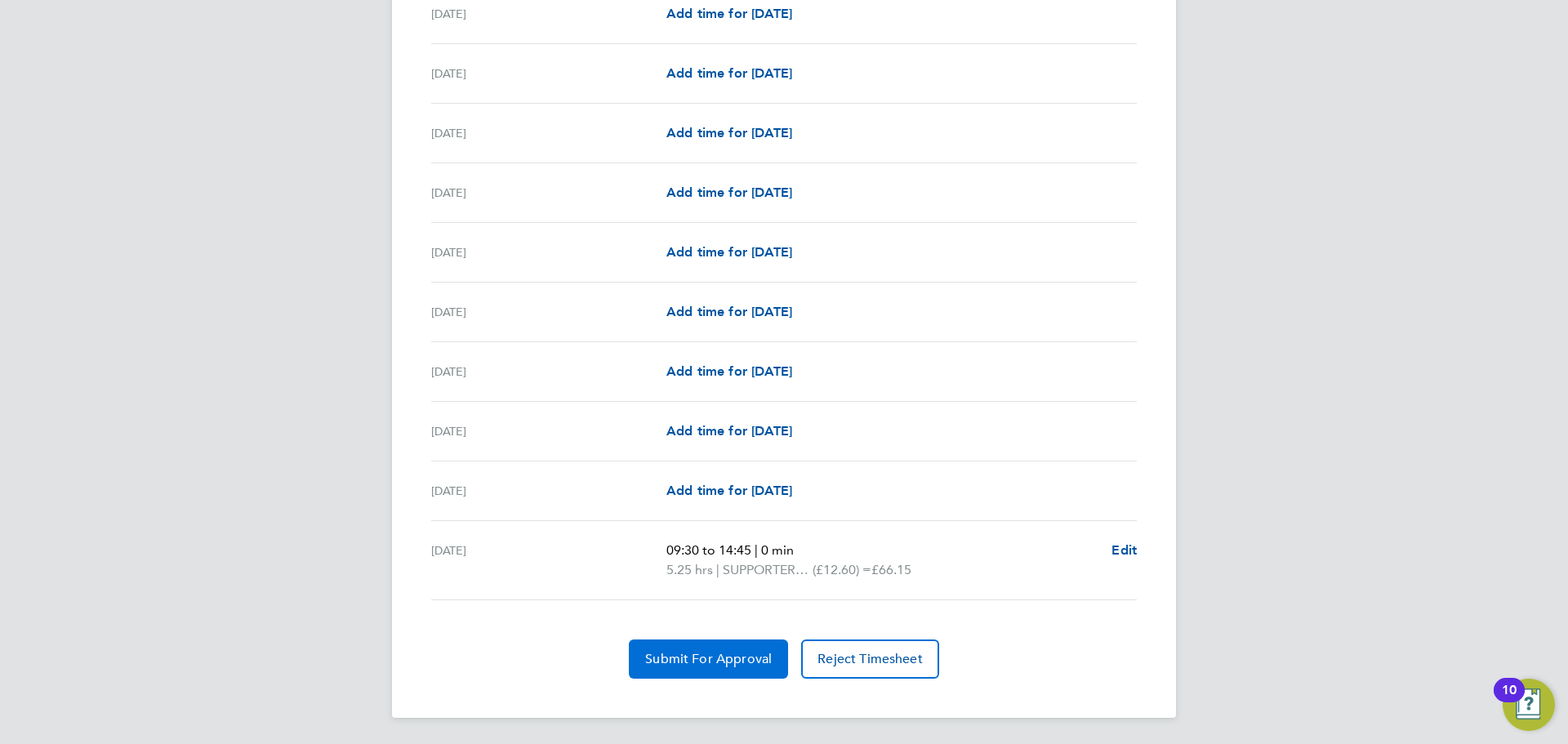
click at [729, 659] on span "Submit For Approval" at bounding box center [709, 659] width 126 height 16
click at [744, 660] on span "Approve Timesheet" at bounding box center [708, 659] width 120 height 16
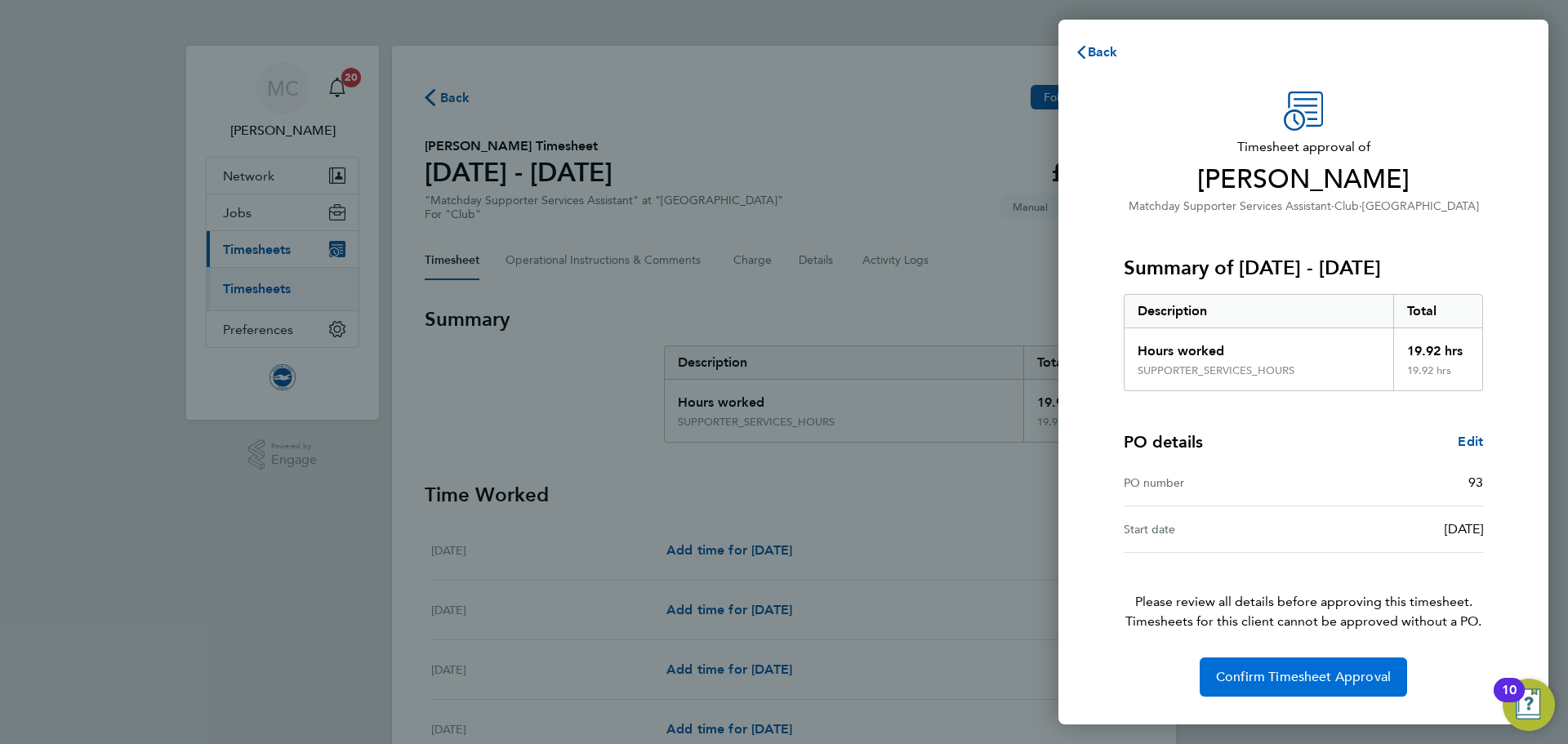
click at [1313, 682] on span "Confirm Timesheet Approval" at bounding box center [1304, 677] width 175 height 16
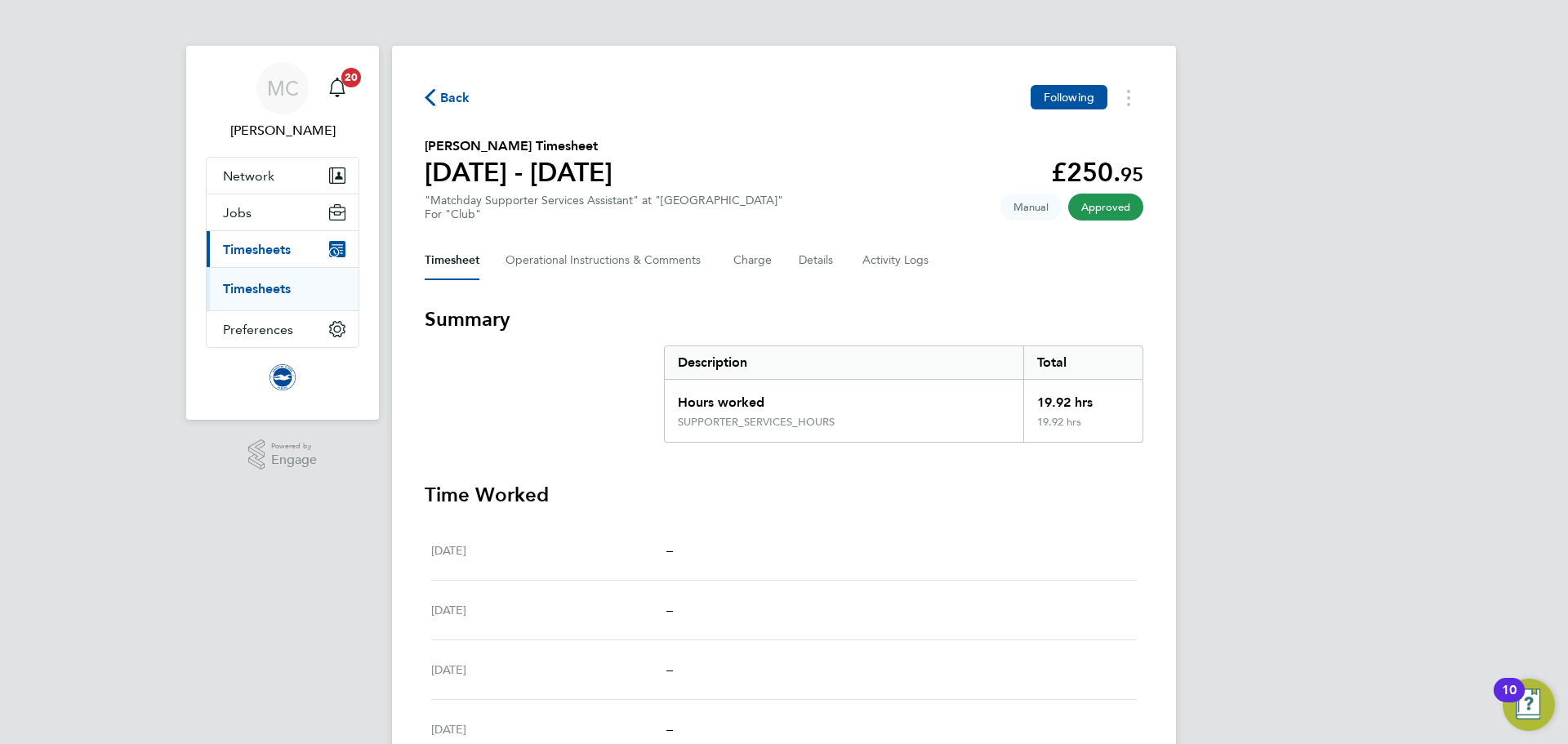
click at [452, 100] on span "Back" at bounding box center [455, 98] width 31 height 20
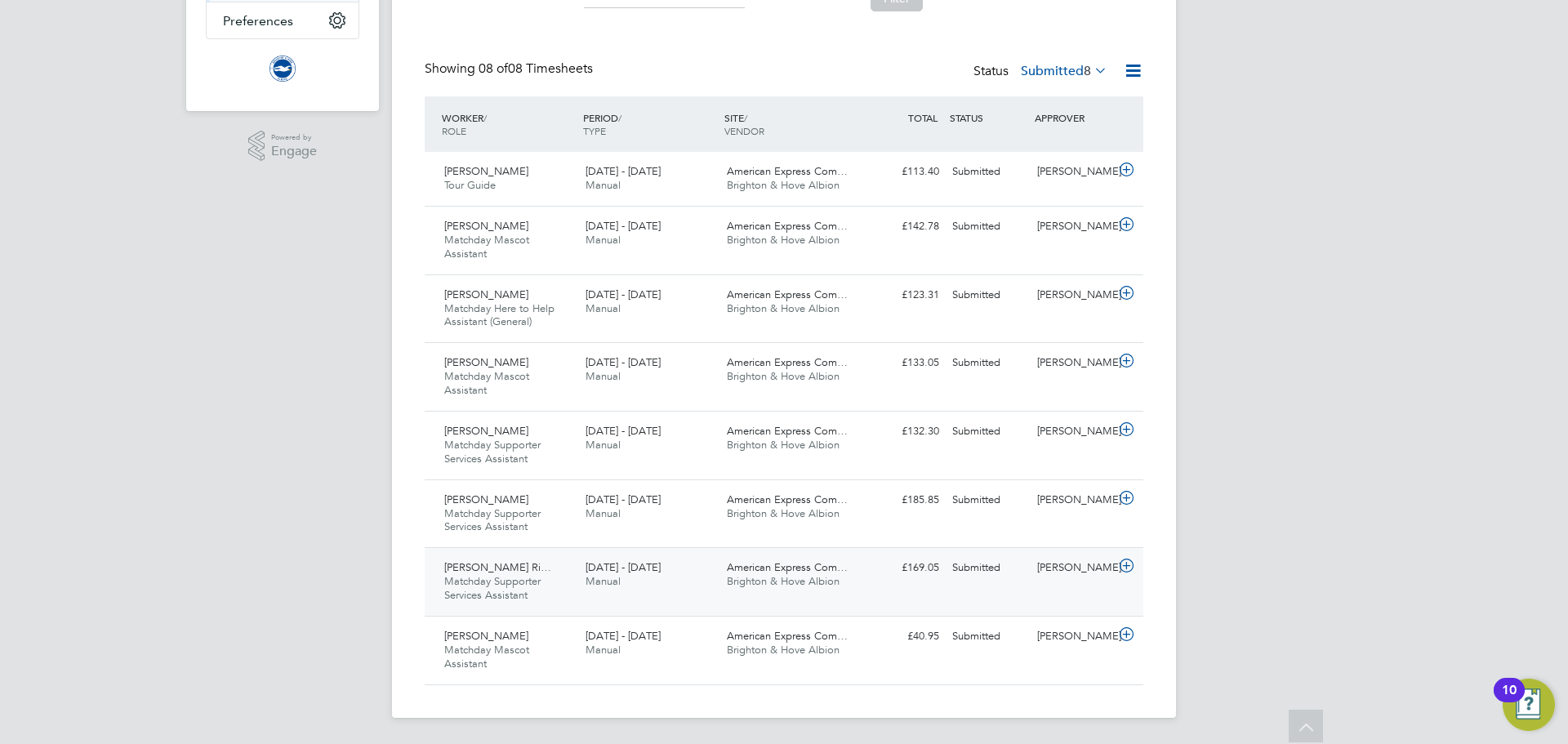
click at [621, 580] on div "1 - 31 Aug 2025 Manual" at bounding box center [649, 574] width 142 height 41
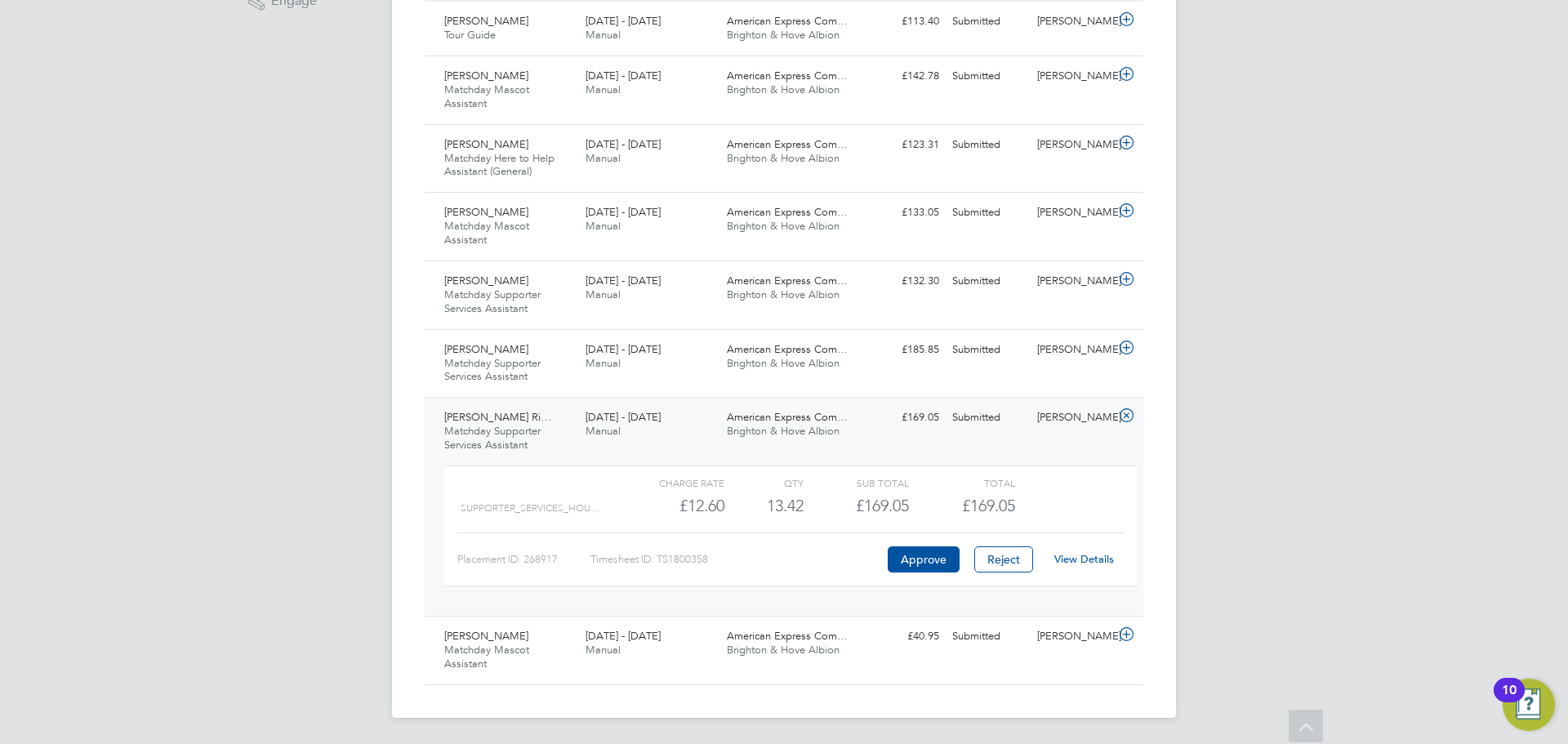
click at [1068, 557] on link "View Details" at bounding box center [1084, 558] width 60 height 14
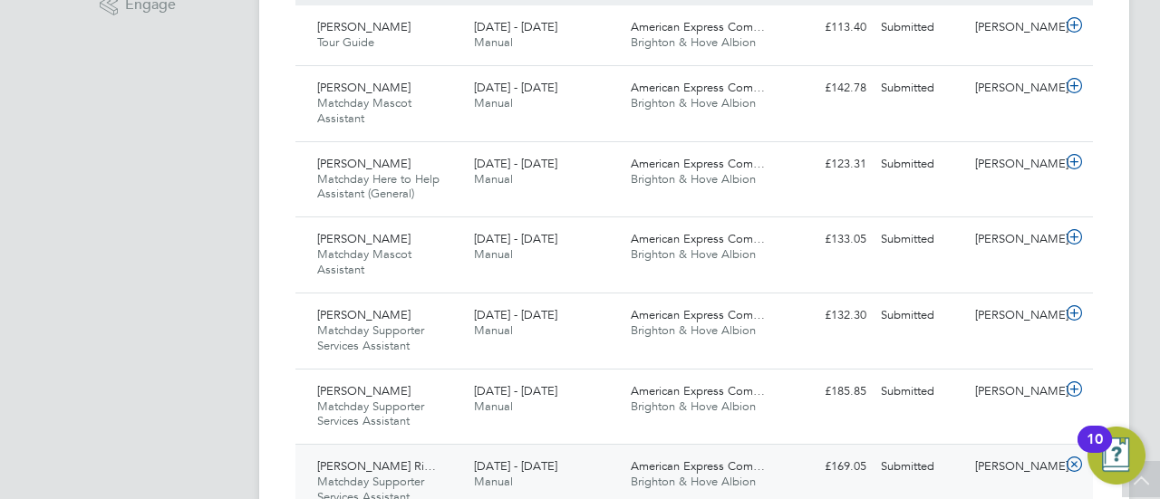
scroll to position [9, 9]
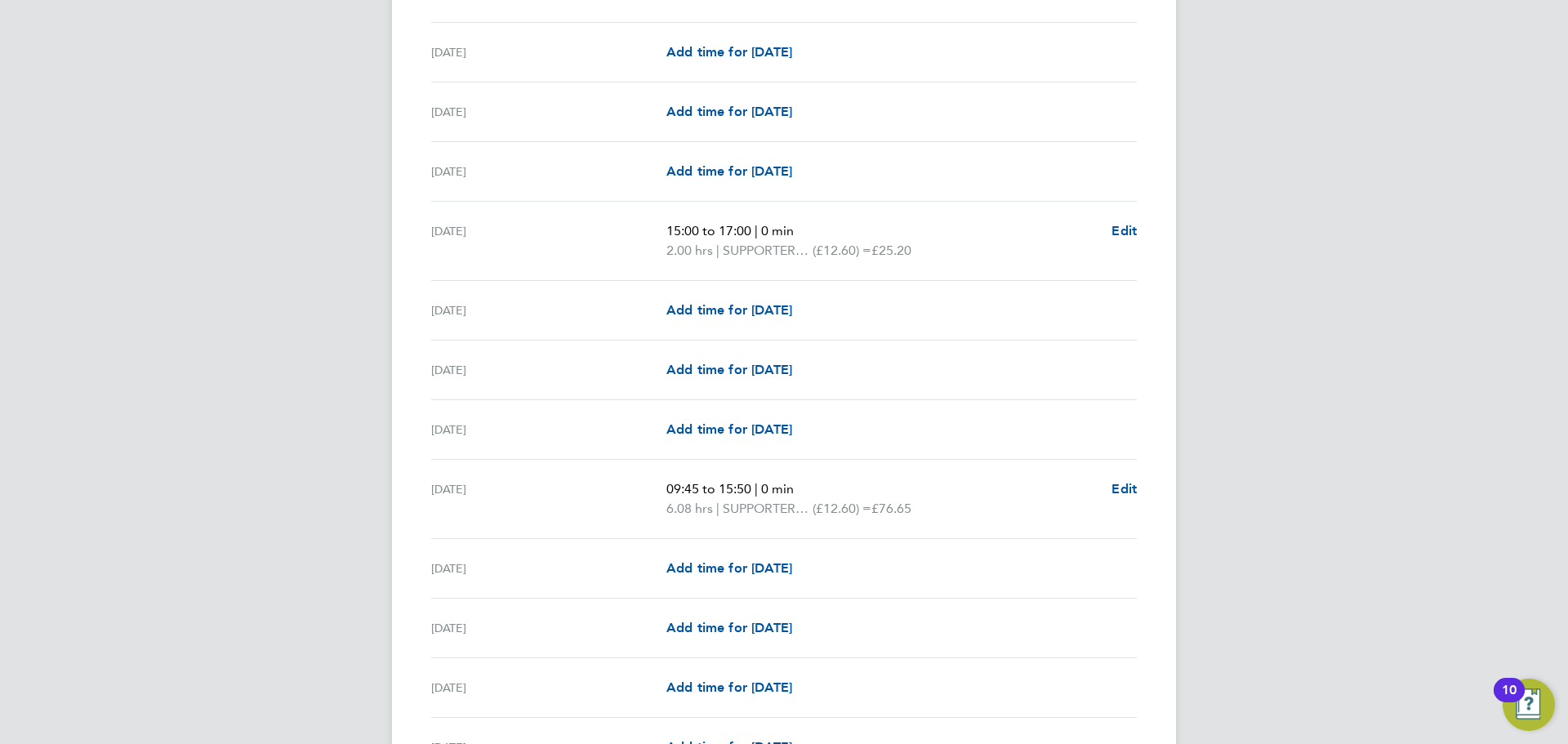
scroll to position [980, 0]
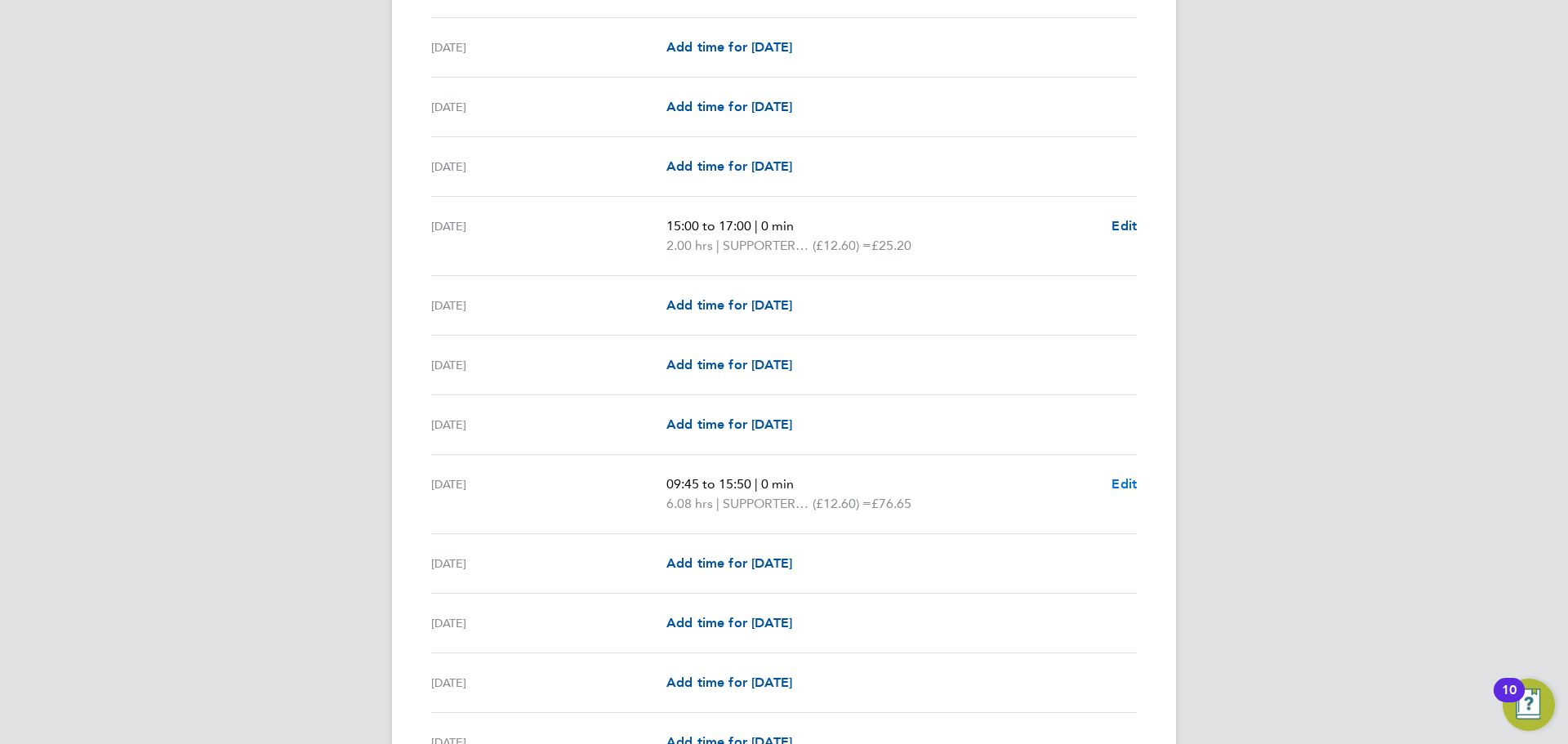
click at [1123, 482] on span "Edit" at bounding box center [1124, 483] width 25 height 15
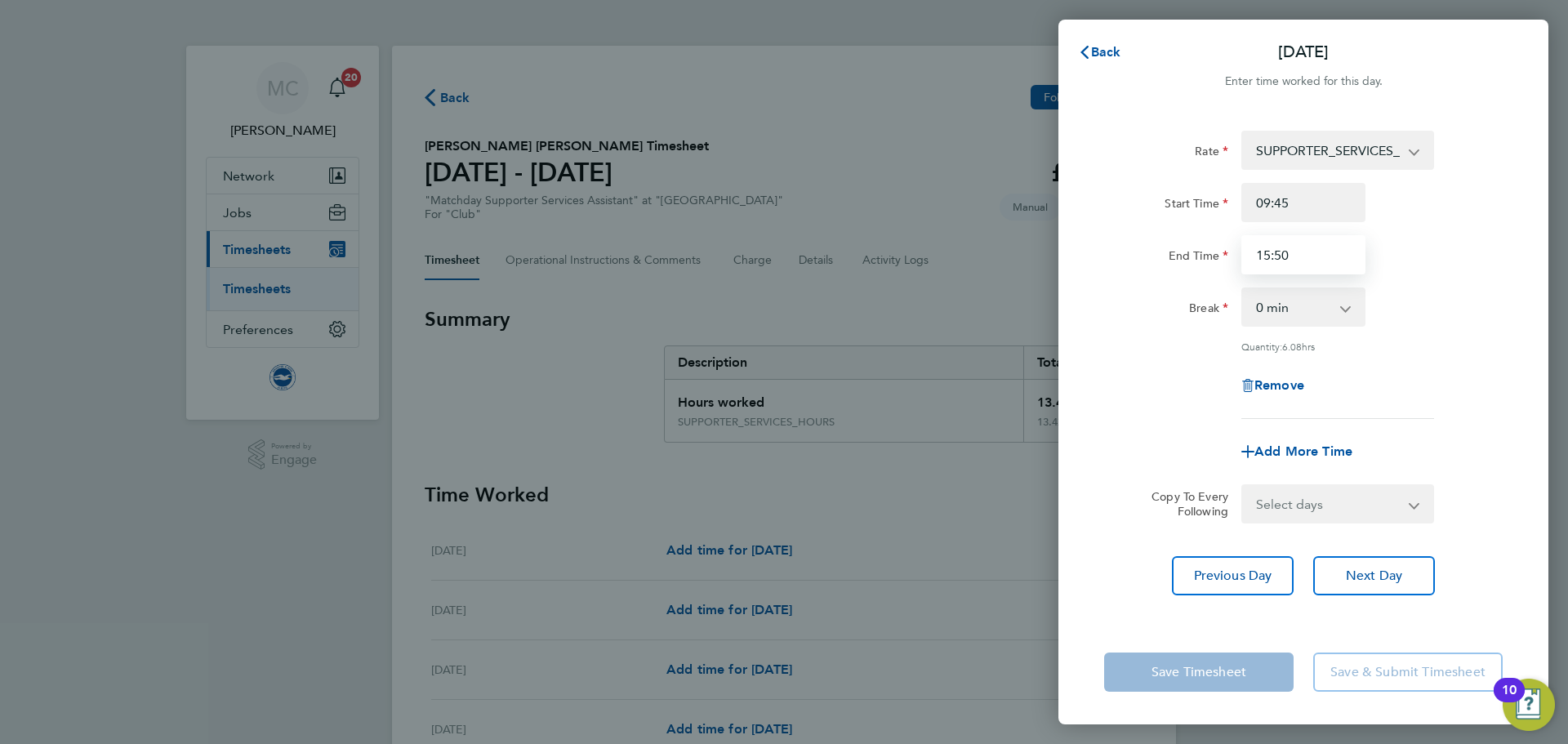
click at [1306, 256] on input "15:50" at bounding box center [1304, 254] width 124 height 39
type input "15:45"
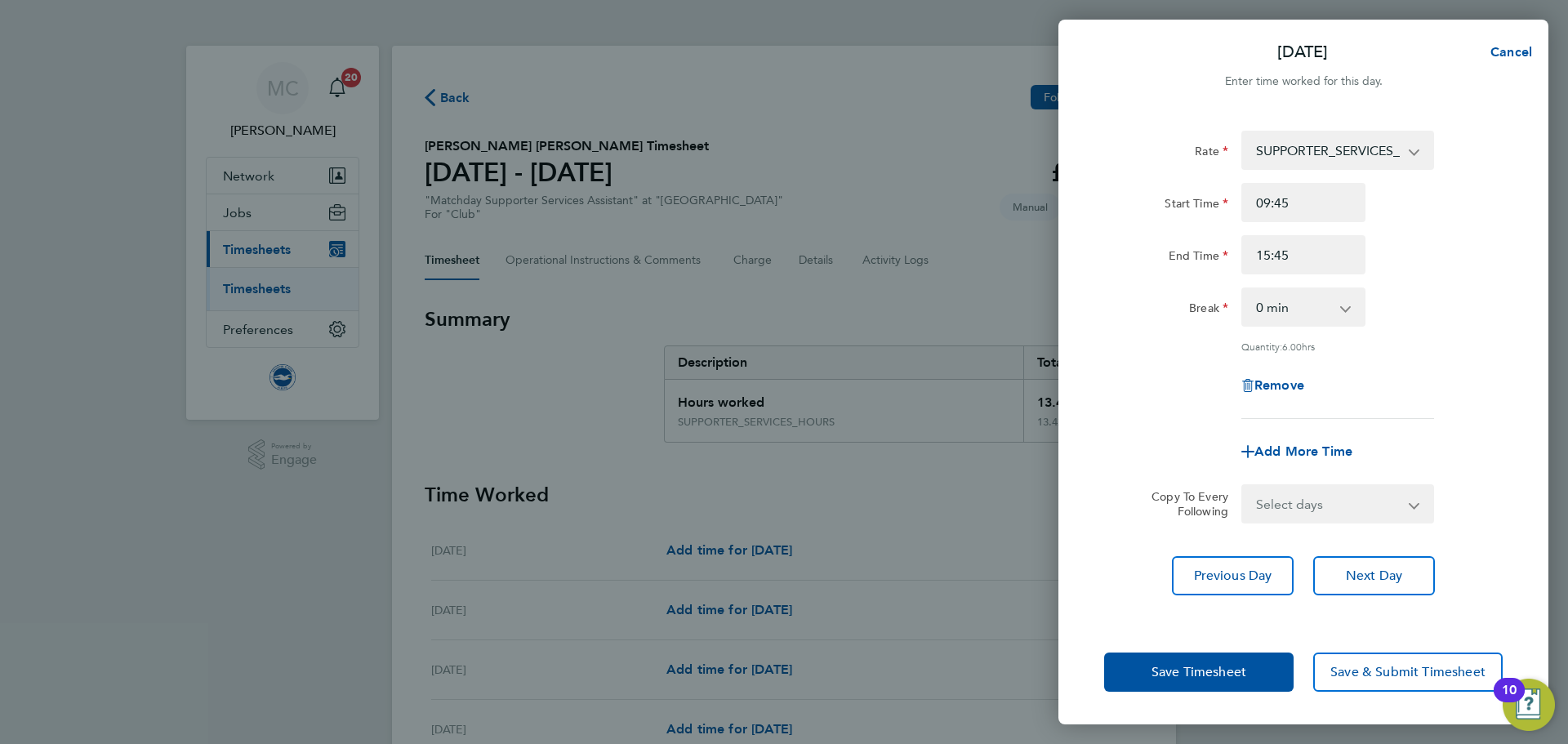
drag, startPoint x: 1423, startPoint y: 292, endPoint x: 1417, endPoint y: 317, distance: 25.7
click at [1426, 292] on div "Break 0 min 15 min 30 min 45 min 60 min 75 min 90 min" at bounding box center [1303, 307] width 412 height 39
click at [1258, 676] on button "Save Timesheet" at bounding box center [1199, 672] width 189 height 39
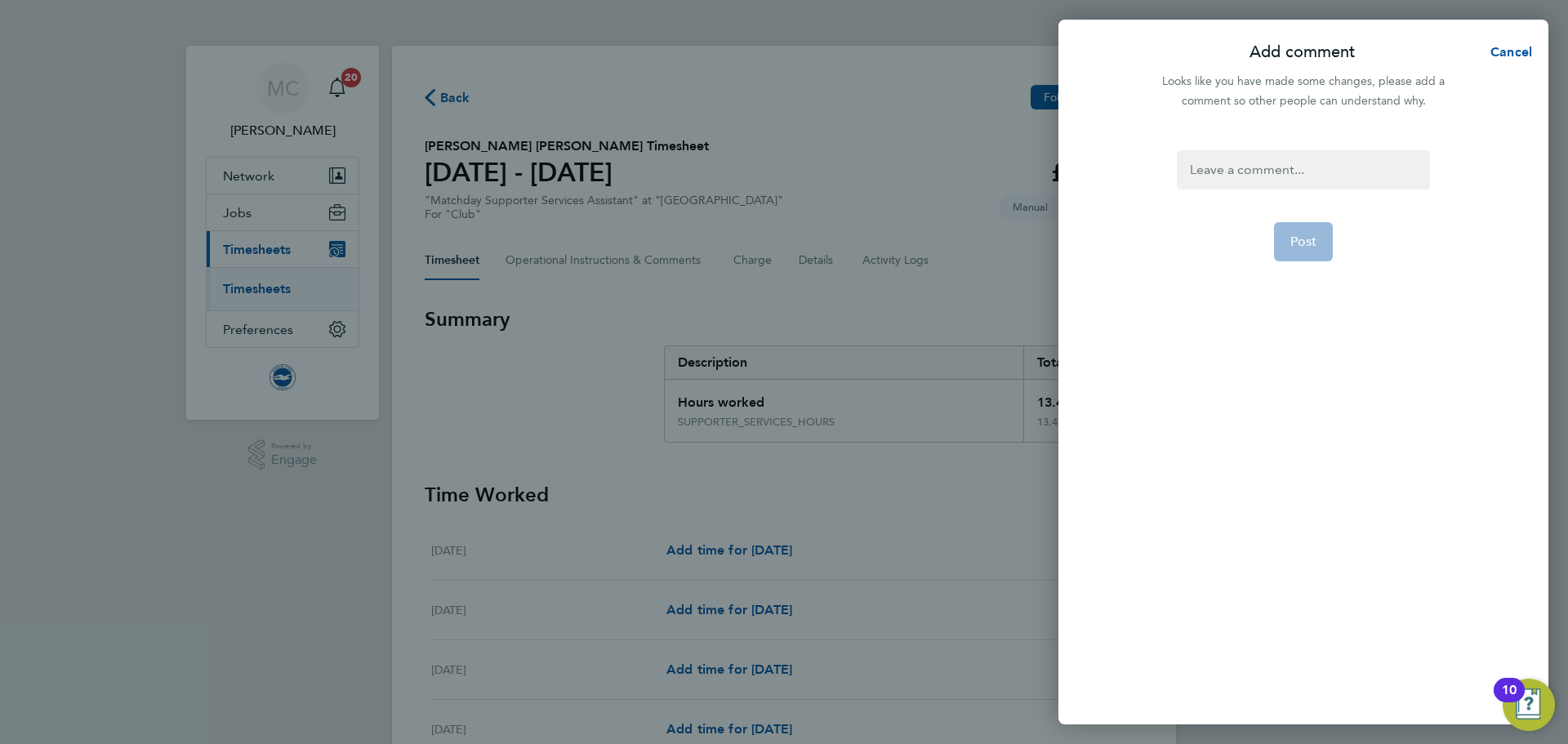
click at [1273, 160] on div at bounding box center [1303, 170] width 252 height 39
click at [1314, 244] on span "Post" at bounding box center [1304, 242] width 27 height 16
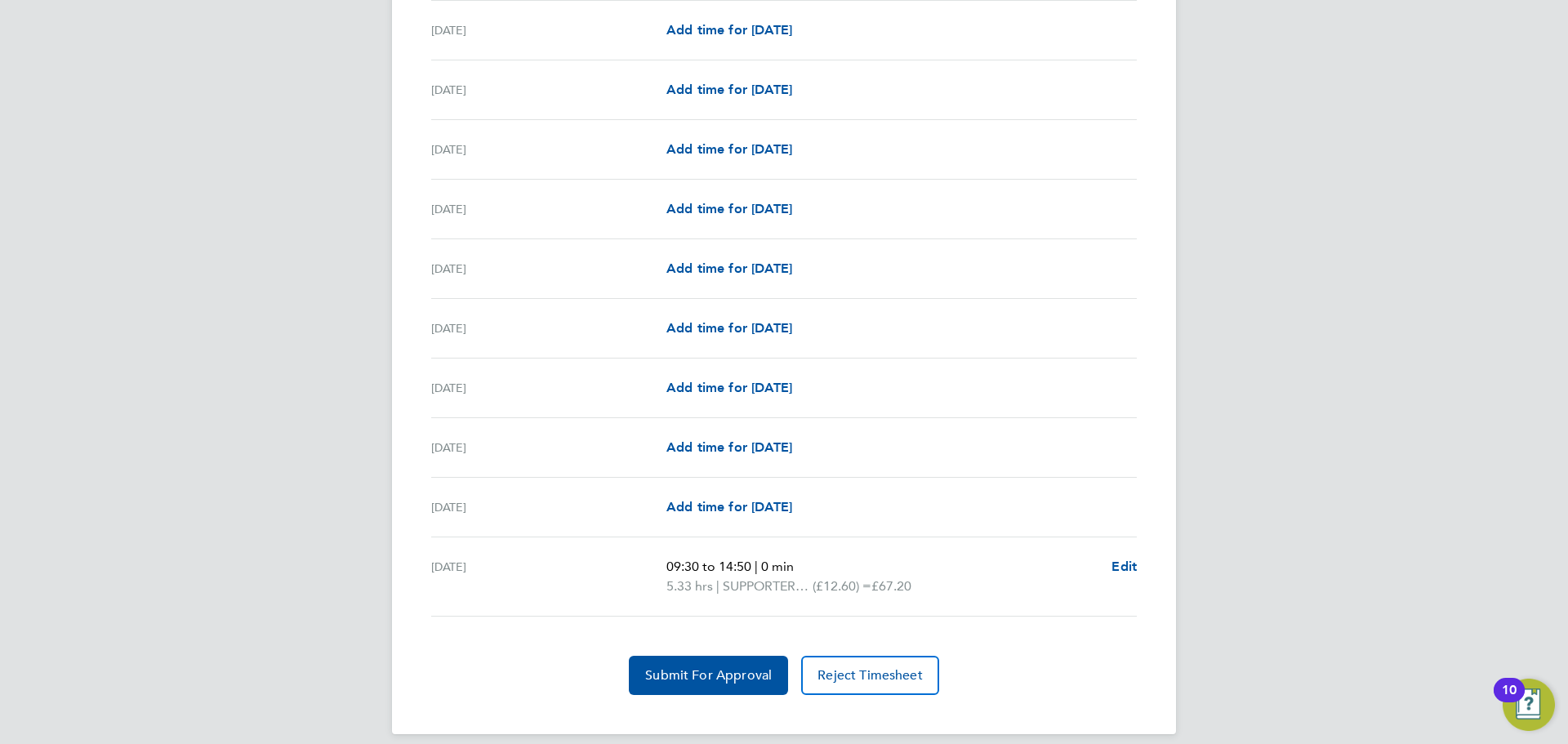
scroll to position [1828, 0]
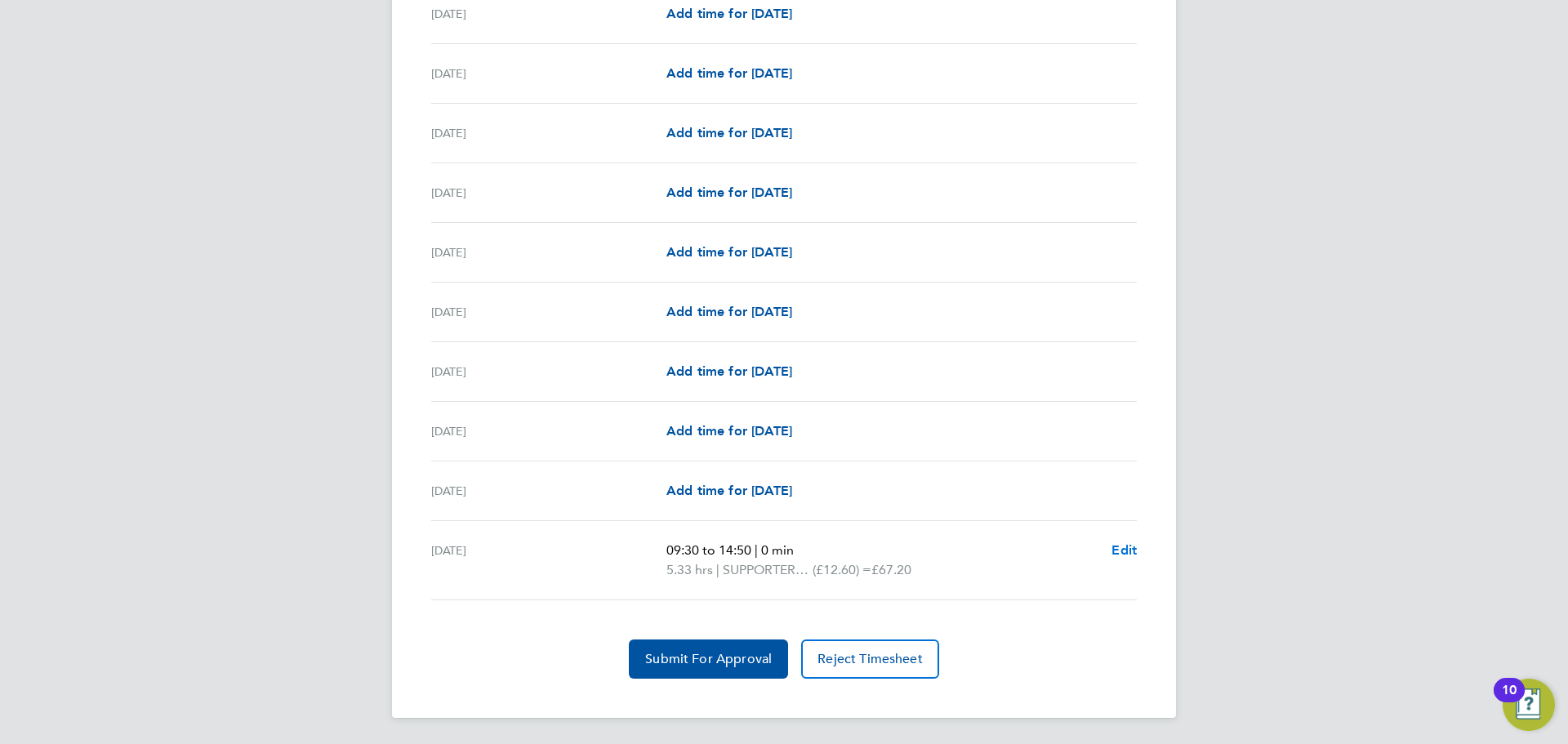
click at [1122, 550] on span "Edit" at bounding box center [1124, 550] width 25 height 15
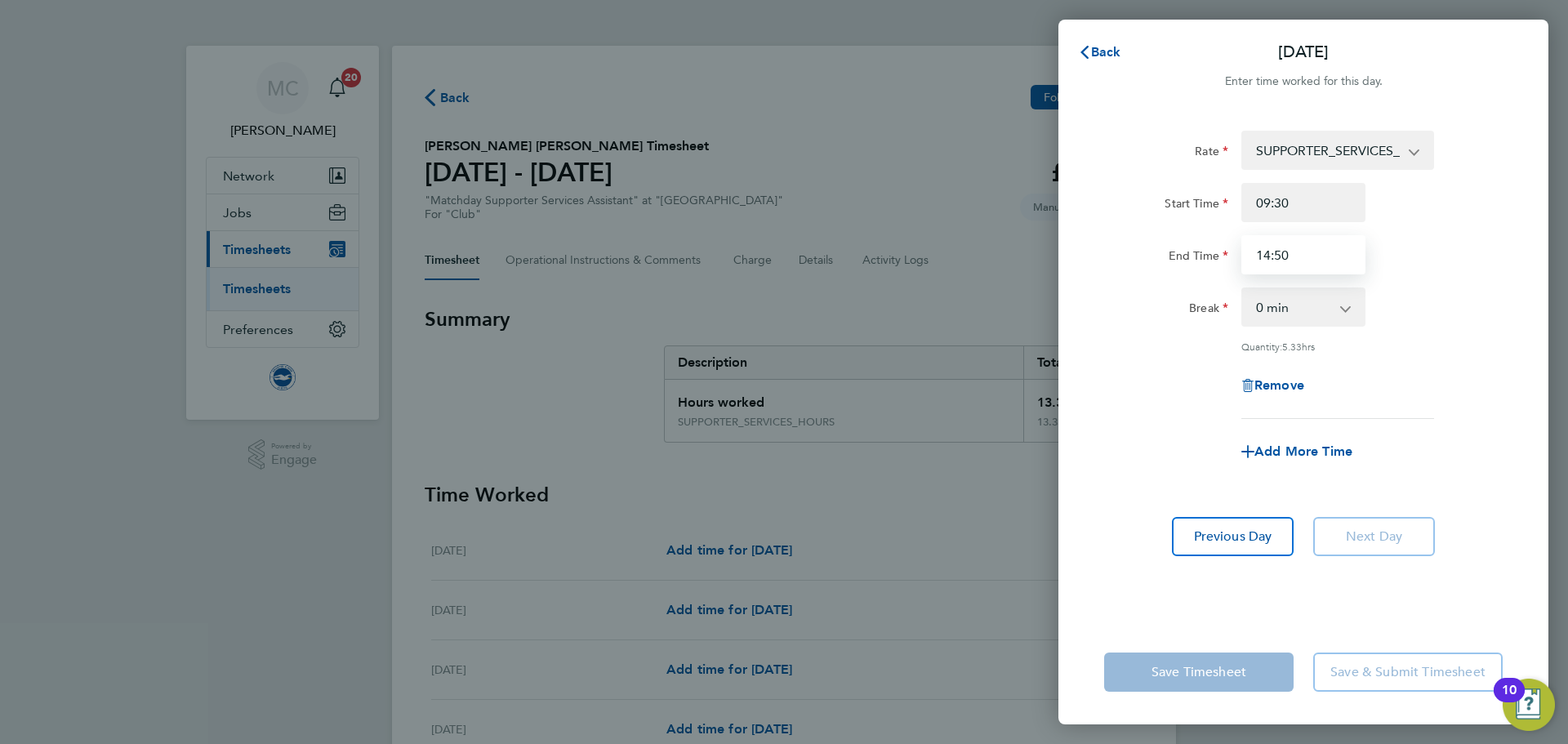
click at [1309, 257] on input "14:50" at bounding box center [1304, 254] width 124 height 39
type input "14:45"
click at [1429, 432] on div "Add More Time" at bounding box center [1303, 451] width 412 height 39
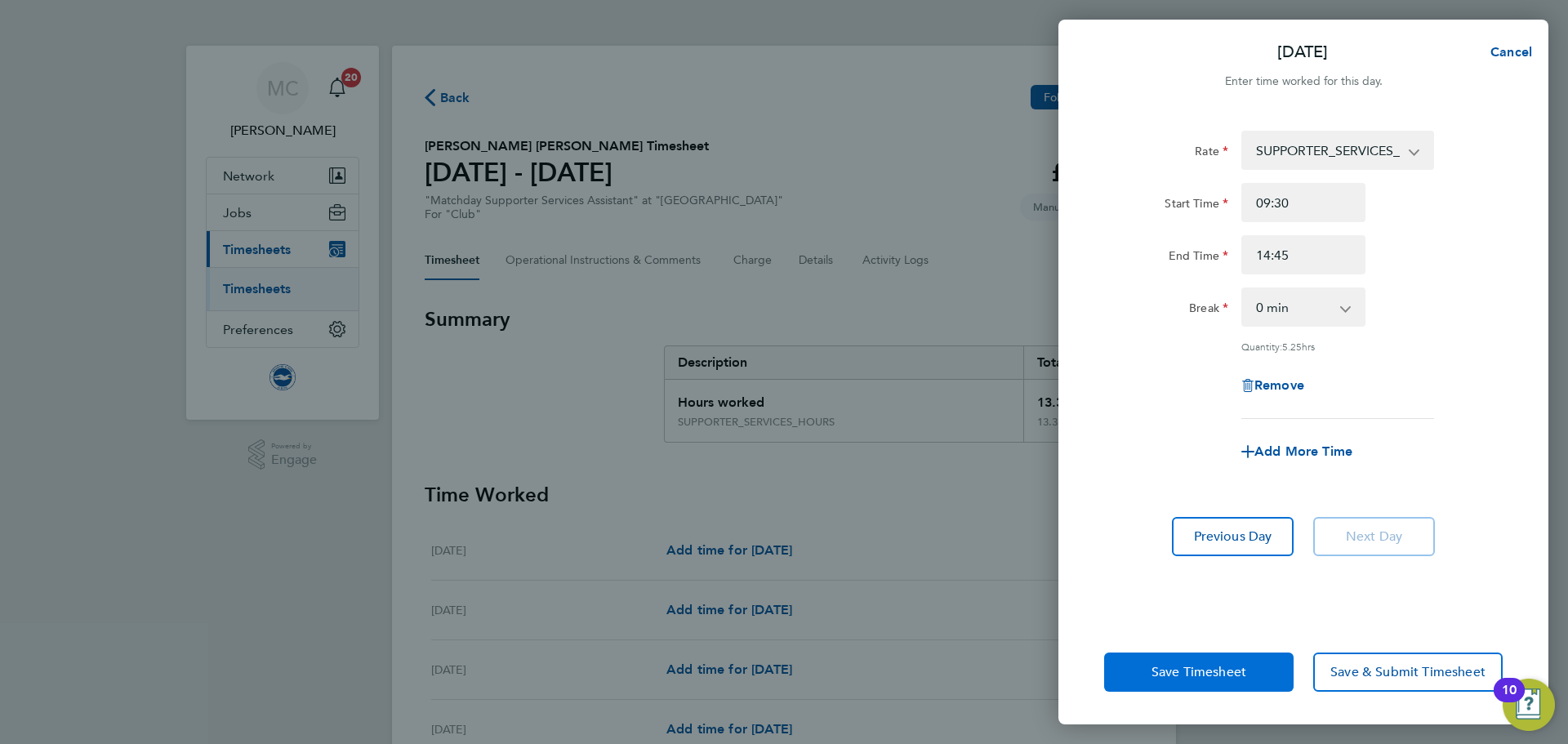
click at [1237, 678] on span "Save Timesheet" at bounding box center [1198, 672] width 95 height 16
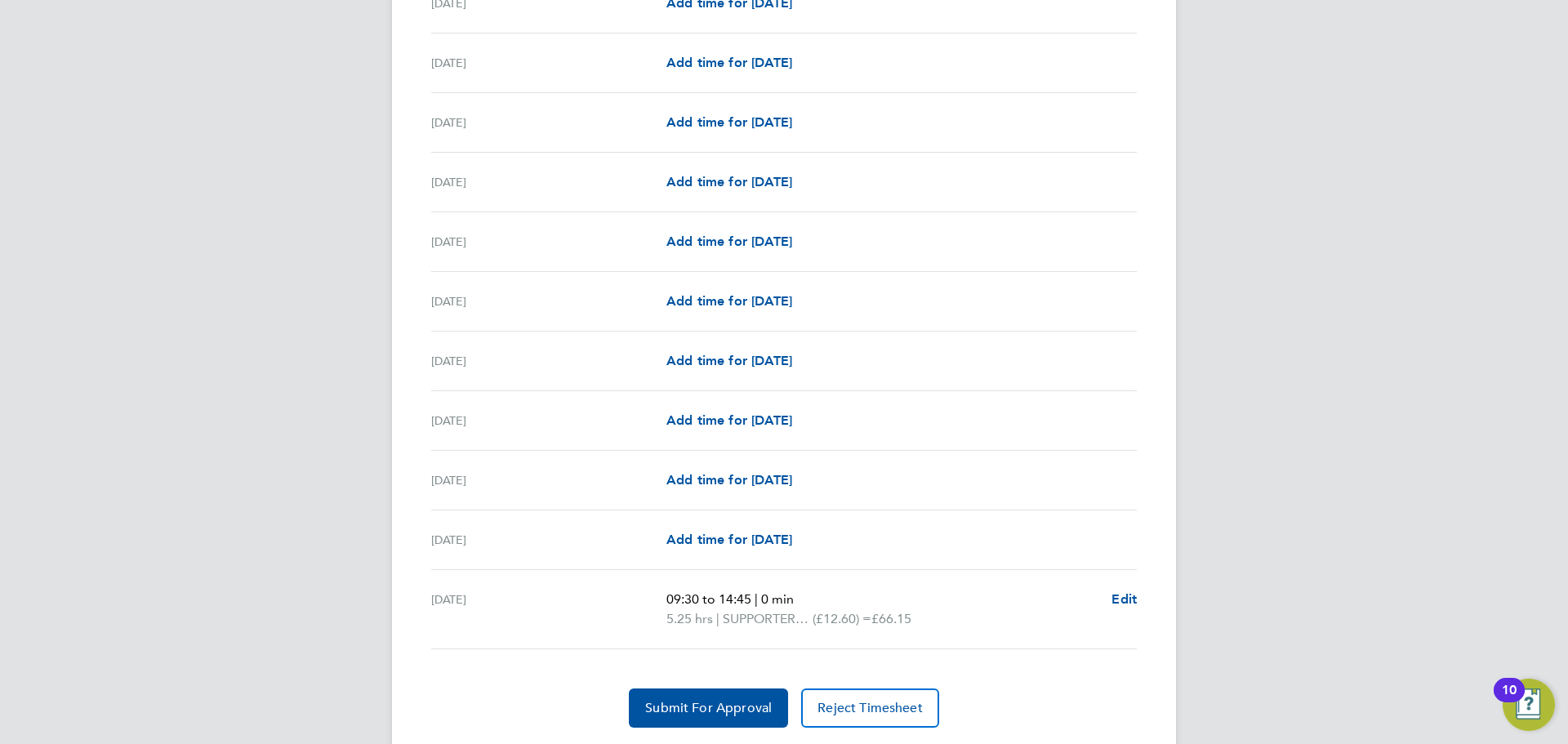
scroll to position [1828, 0]
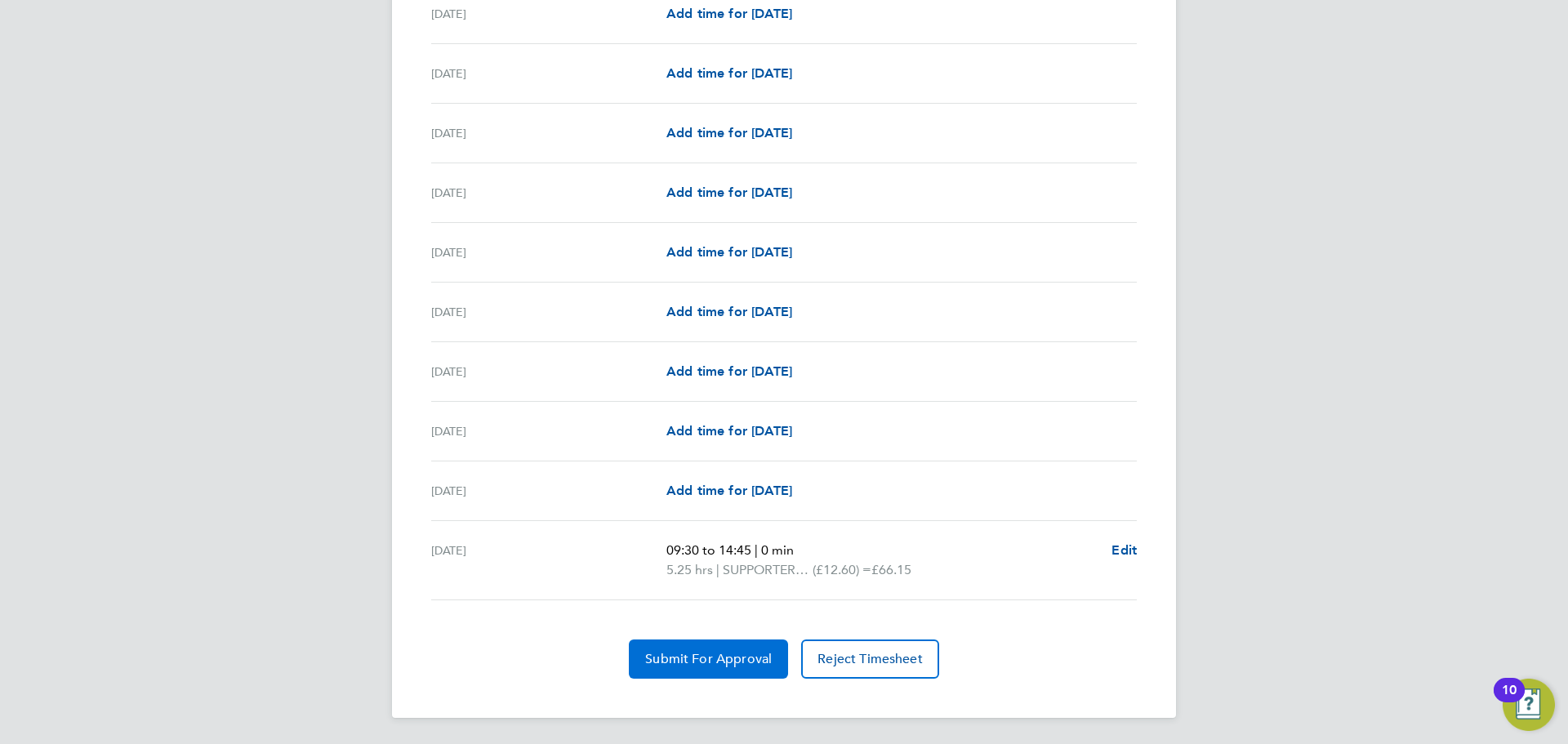
click at [729, 660] on span "Submit For Approval" at bounding box center [709, 659] width 126 height 16
click at [713, 657] on span "Approve Timesheet" at bounding box center [708, 659] width 120 height 16
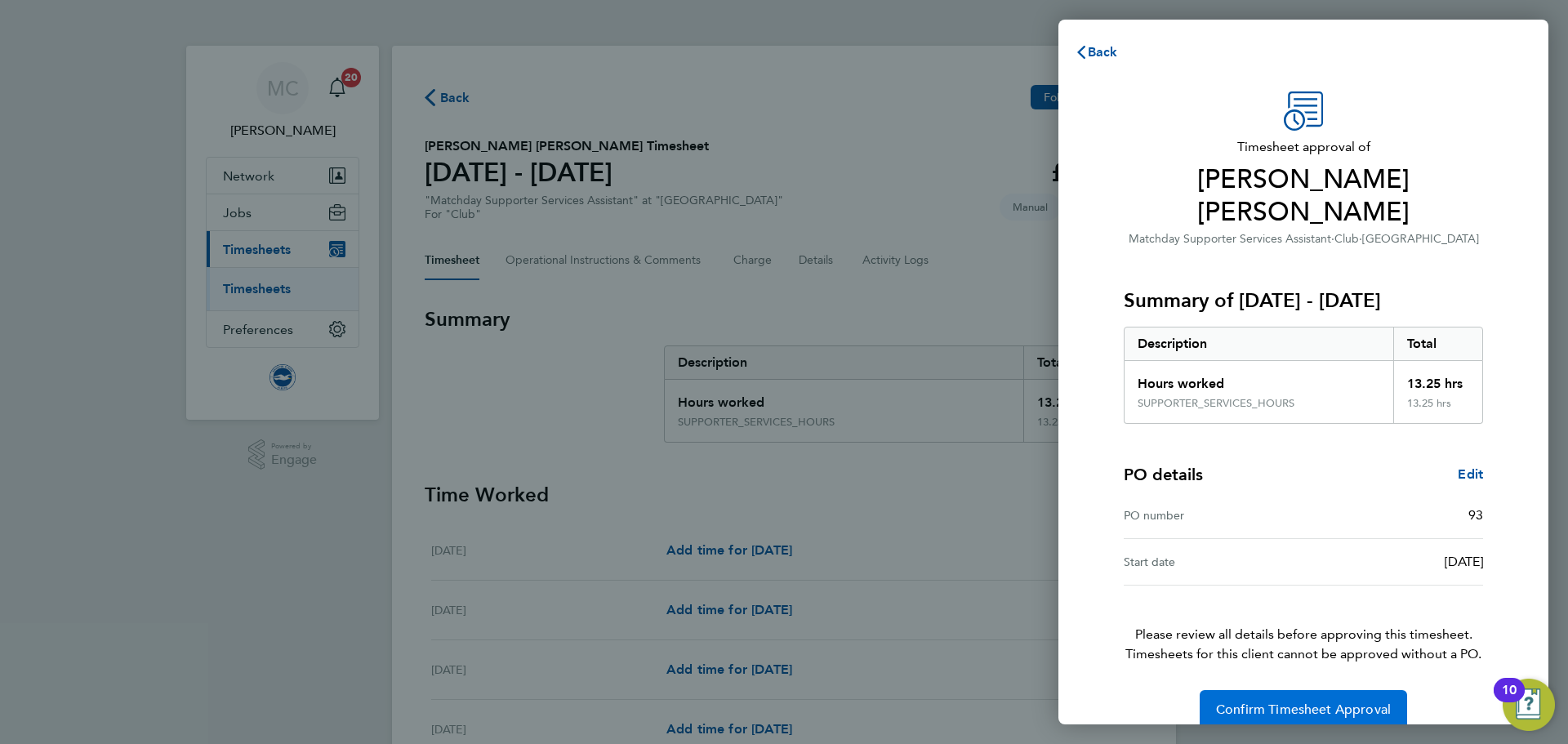
click at [1362, 702] on span "Confirm Timesheet Approval" at bounding box center [1304, 710] width 175 height 16
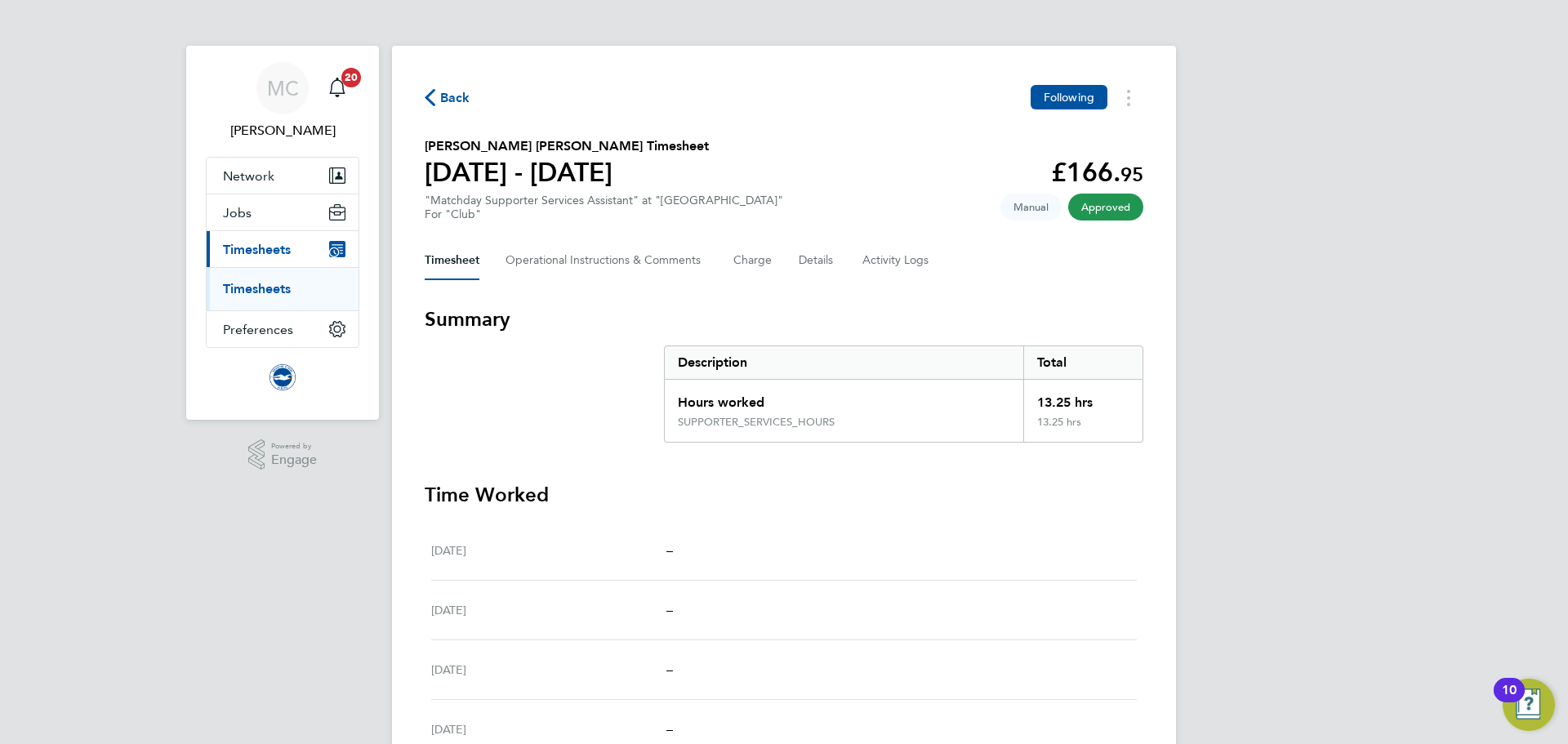
click at [448, 96] on span "Back" at bounding box center [455, 98] width 31 height 20
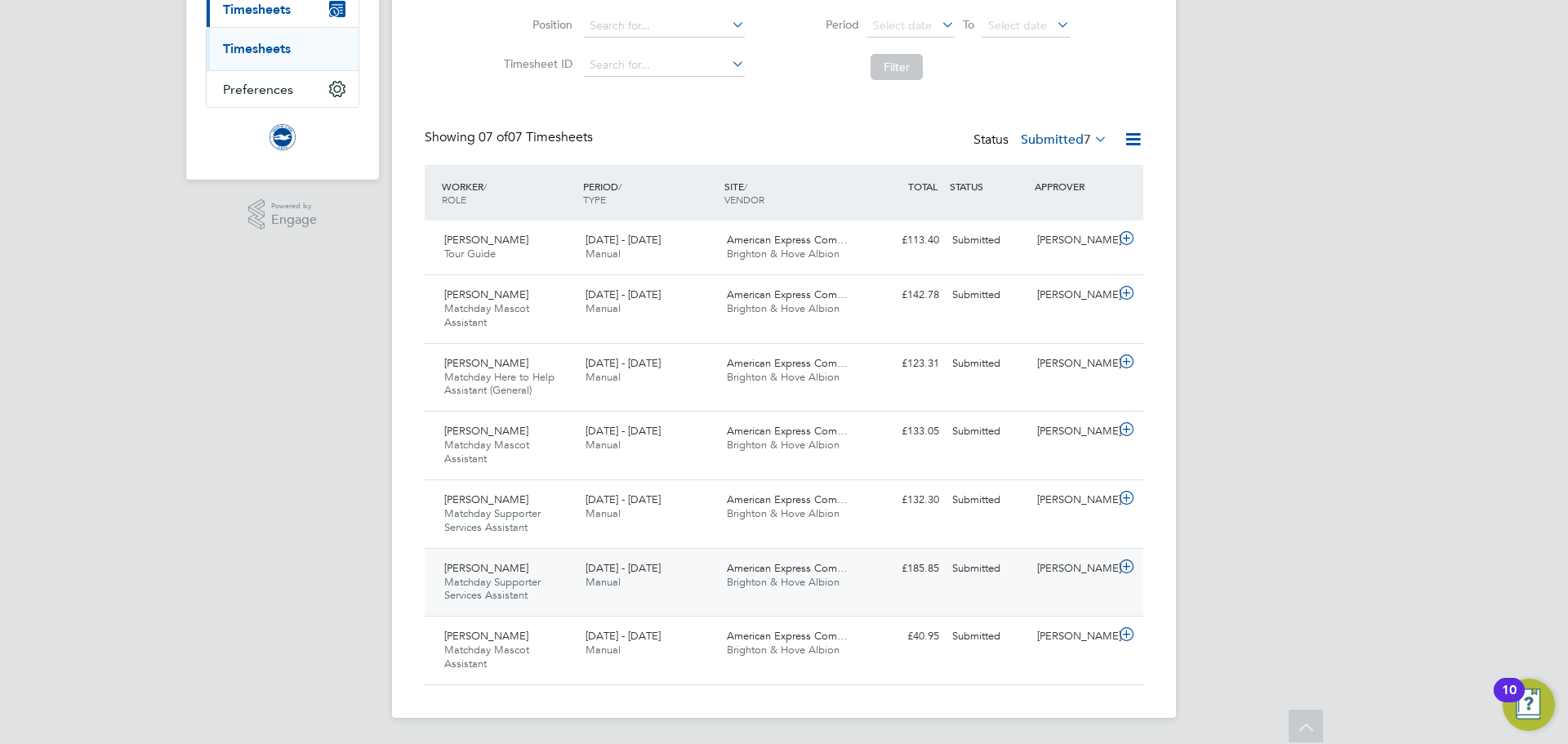
click at [539, 576] on span "Matchday Supporter Services Assistant" at bounding box center [492, 589] width 96 height 28
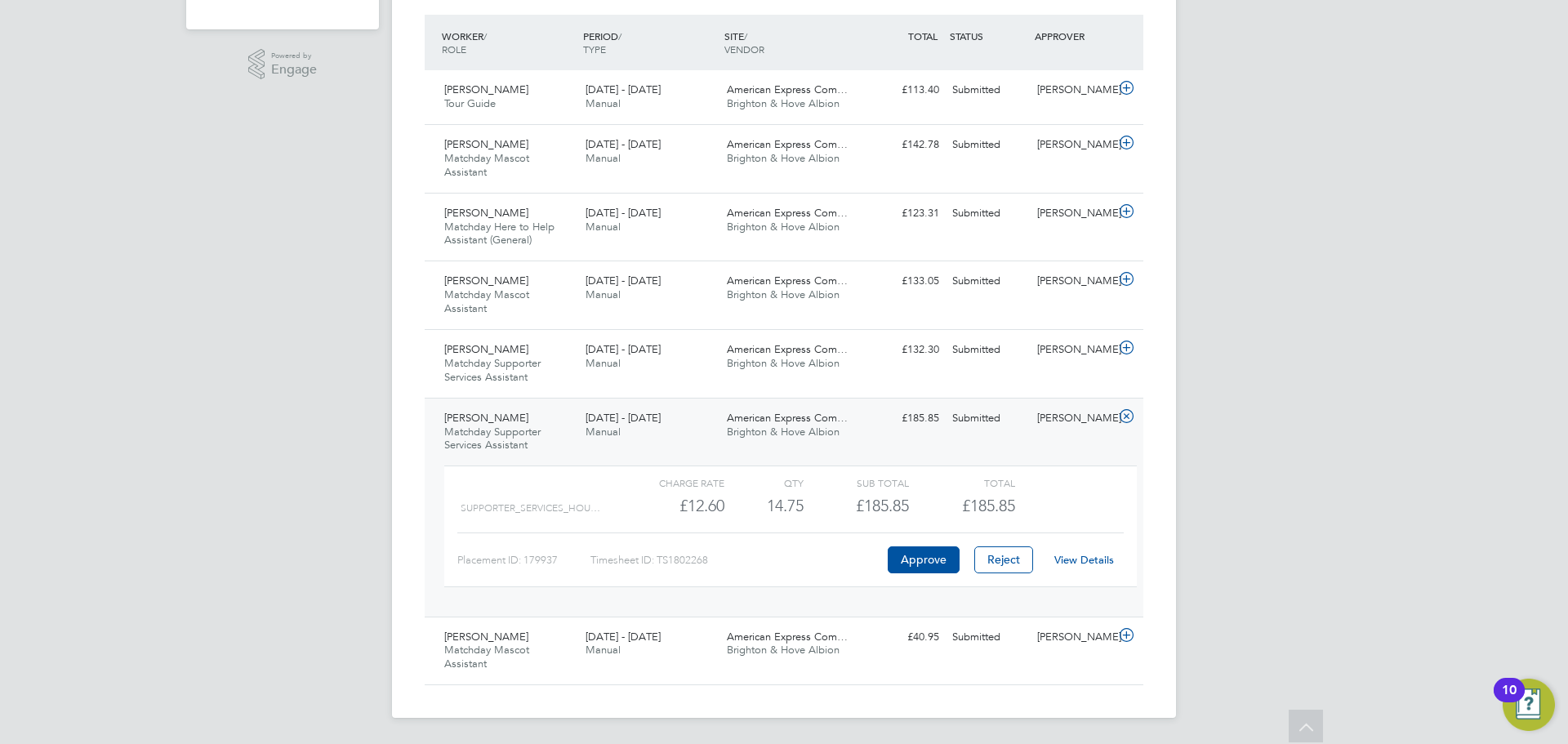
click at [1087, 558] on link "View Details" at bounding box center [1084, 559] width 60 height 14
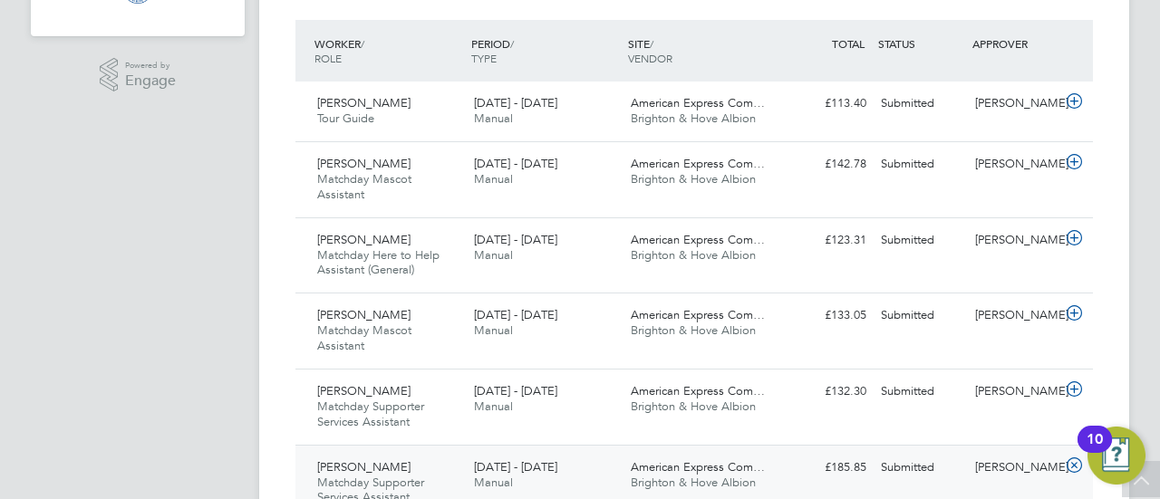
scroll to position [9, 9]
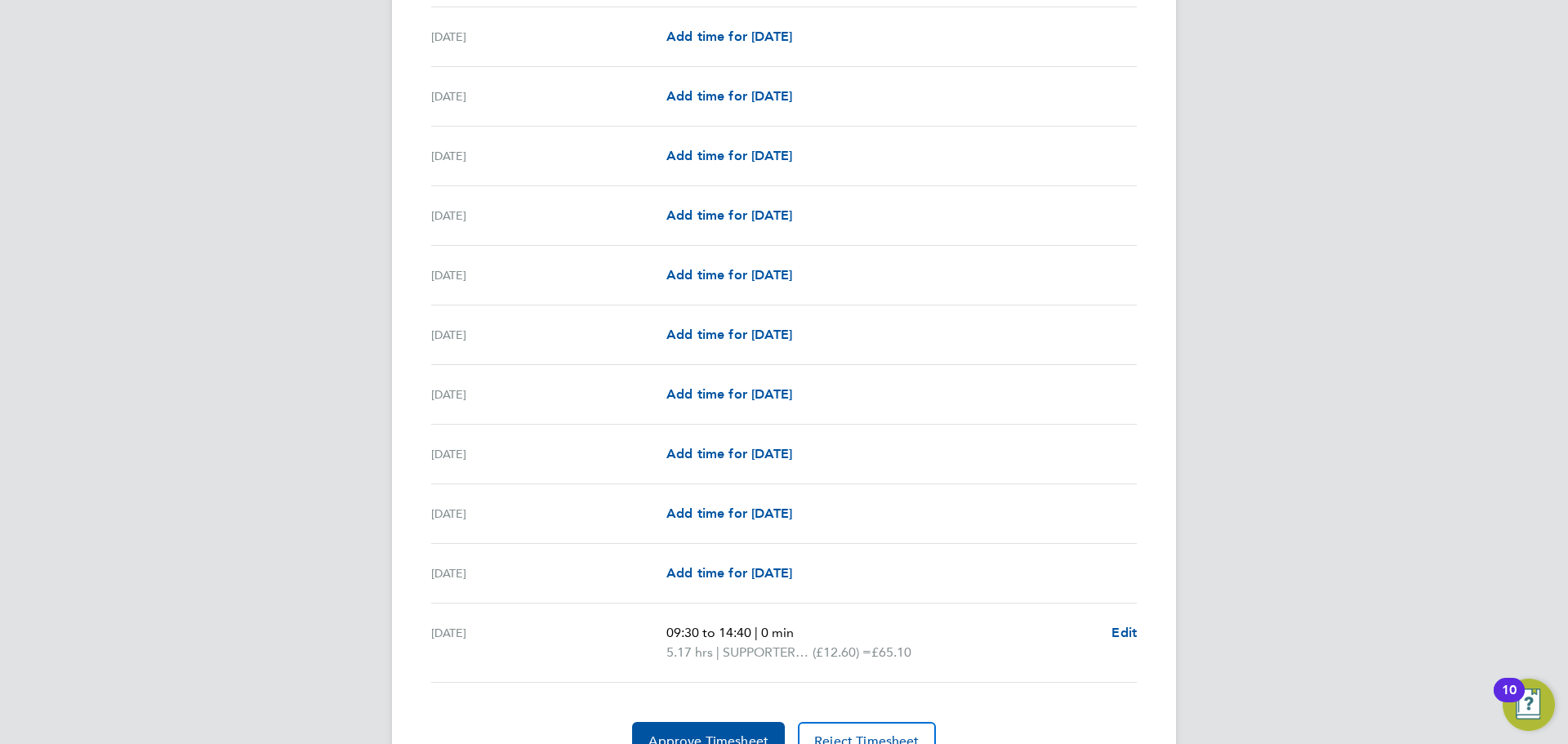
scroll to position [1828, 0]
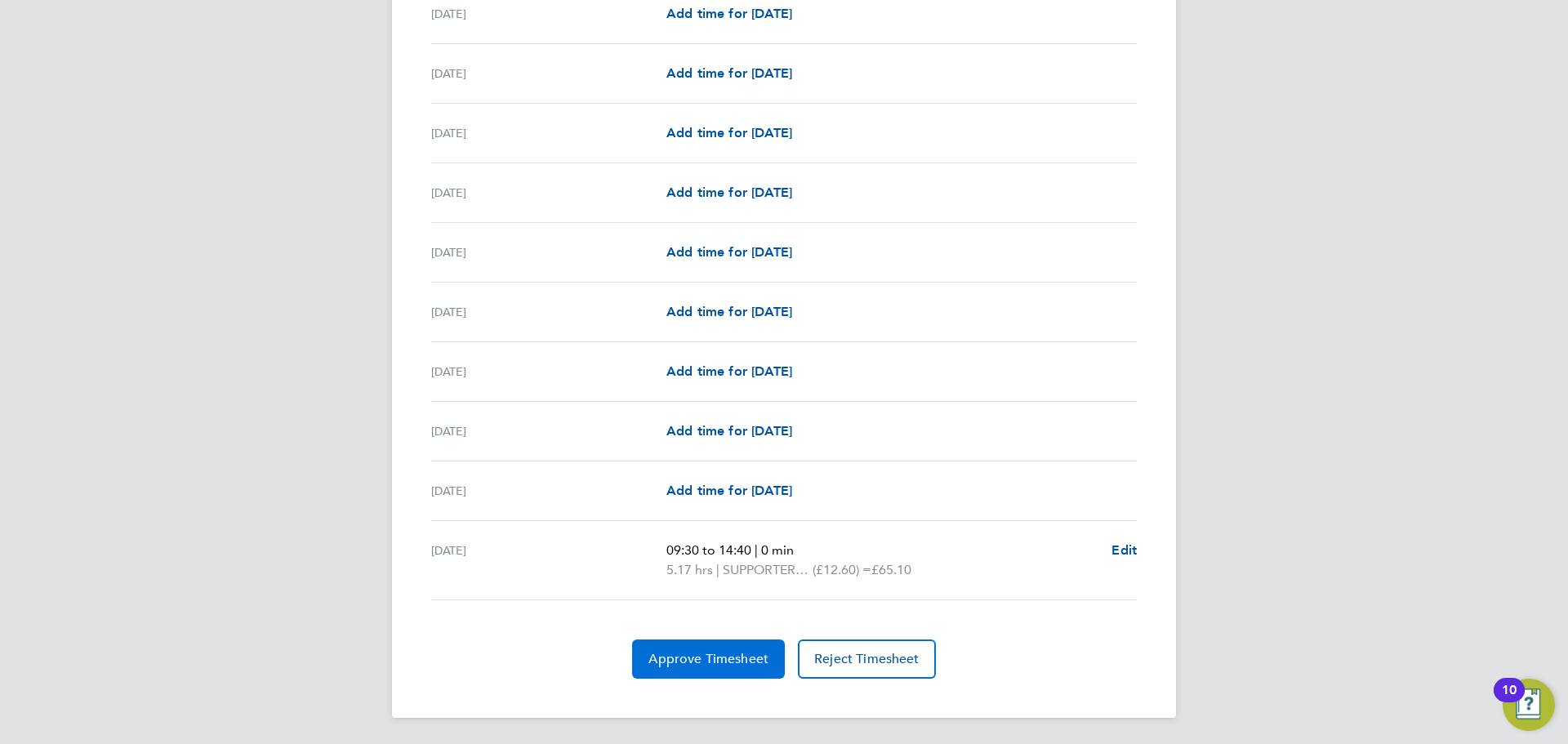
click at [735, 661] on span "Approve Timesheet" at bounding box center [708, 659] width 120 height 16
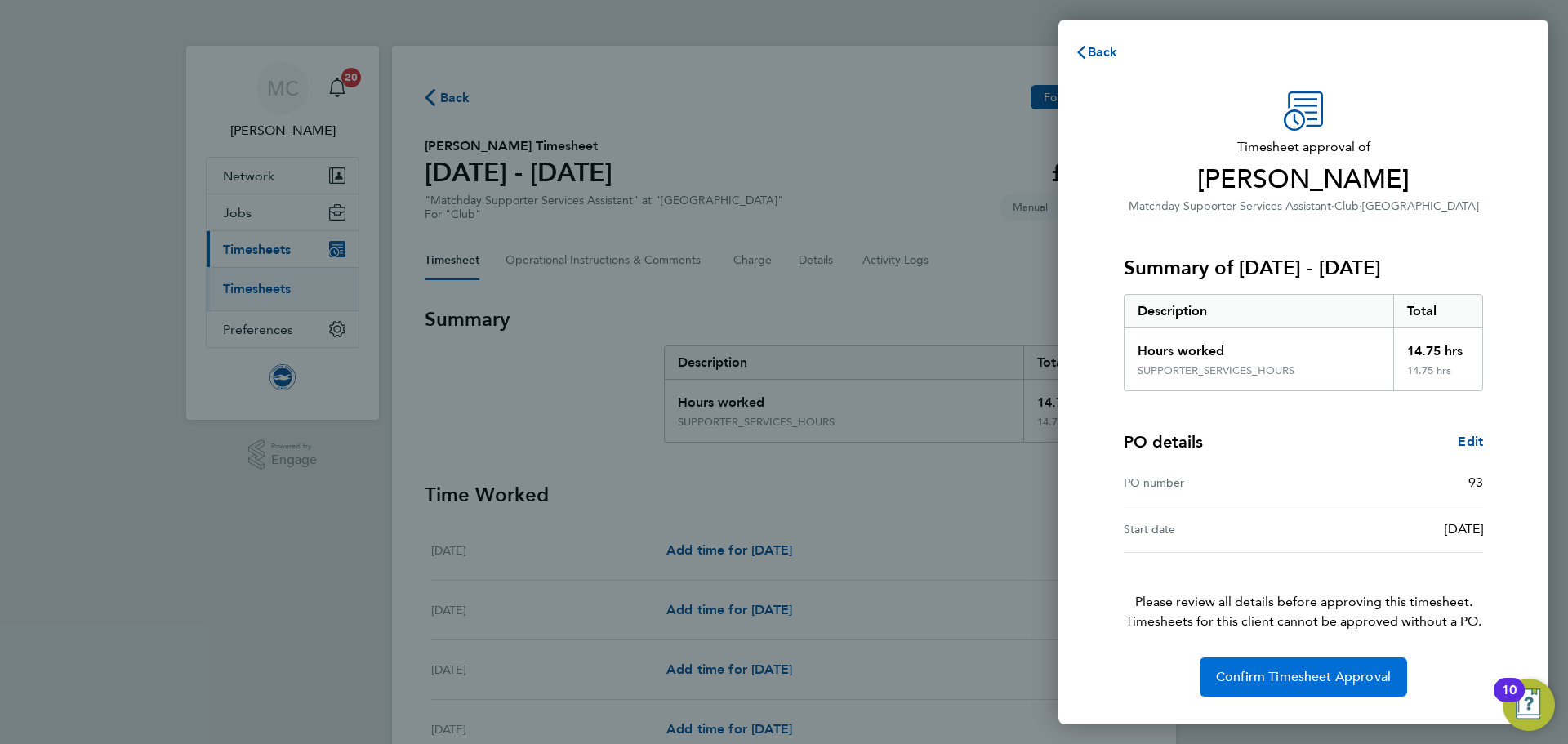
click at [1349, 680] on span "Confirm Timesheet Approval" at bounding box center [1304, 677] width 175 height 16
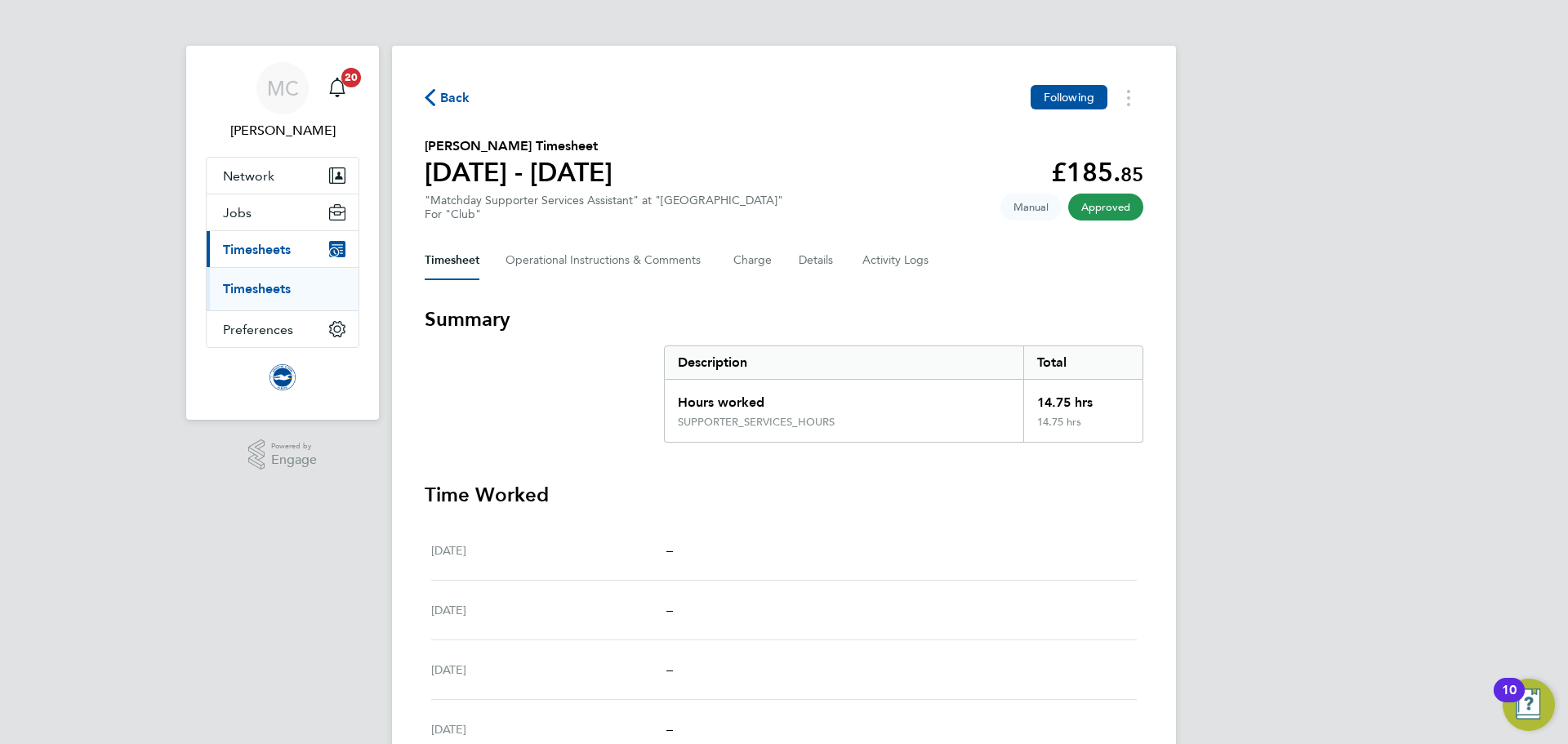
click at [435, 95] on icon "button" at bounding box center [430, 97] width 11 height 17
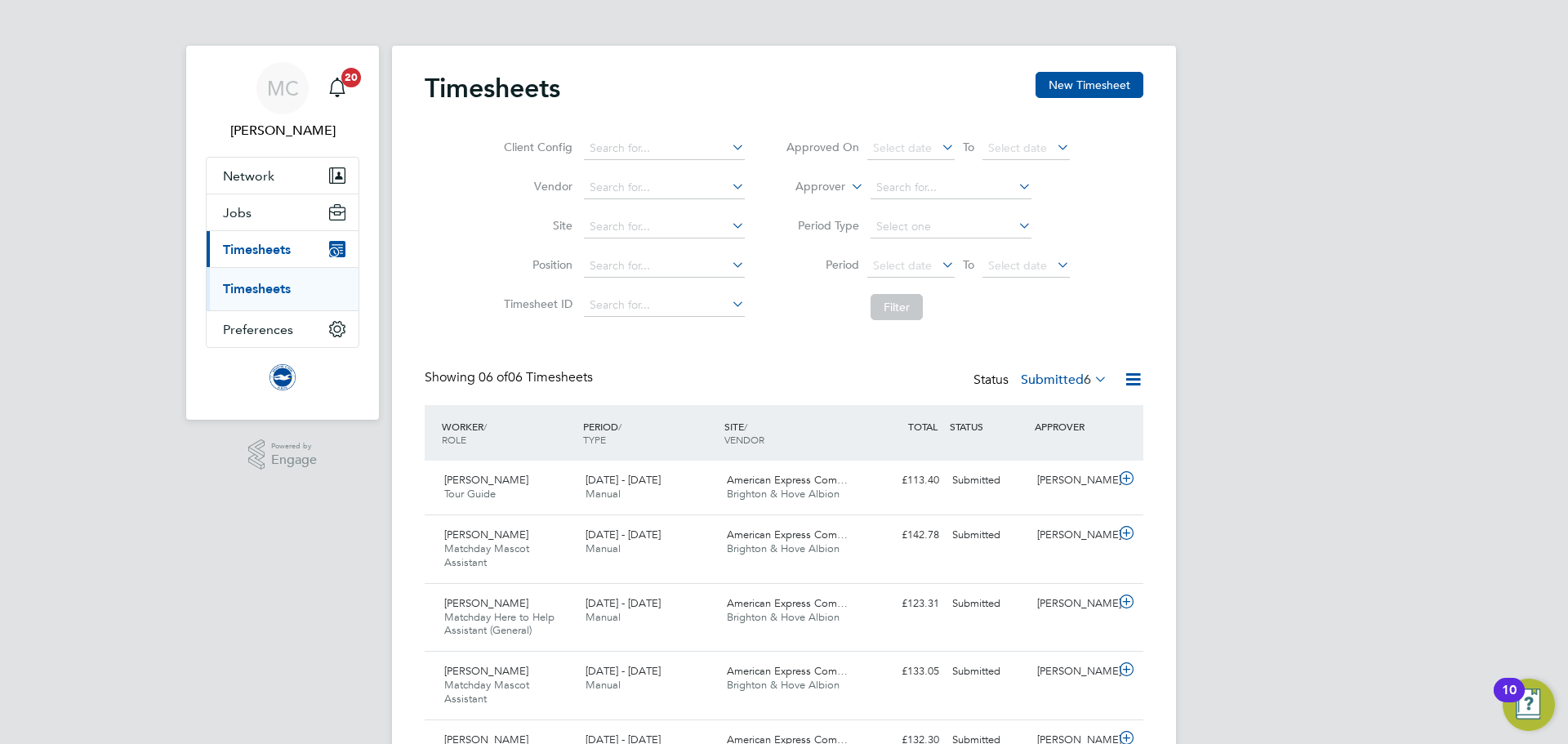
drag, startPoint x: 21, startPoint y: 480, endPoint x: 5, endPoint y: 462, distance: 24.1
click at [21, 480] on div "MC Millie Crowhurst Notifications 20 Applications: Network Sites Workers Jobs P…" at bounding box center [784, 457] width 1568 height 915
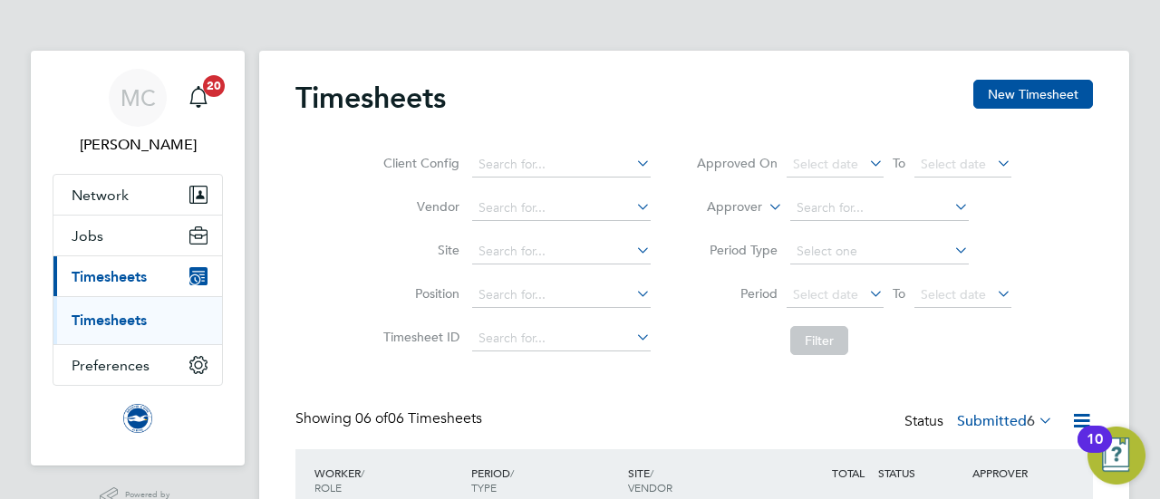
scroll to position [61, 157]
